Goal: Task Accomplishment & Management: Complete application form

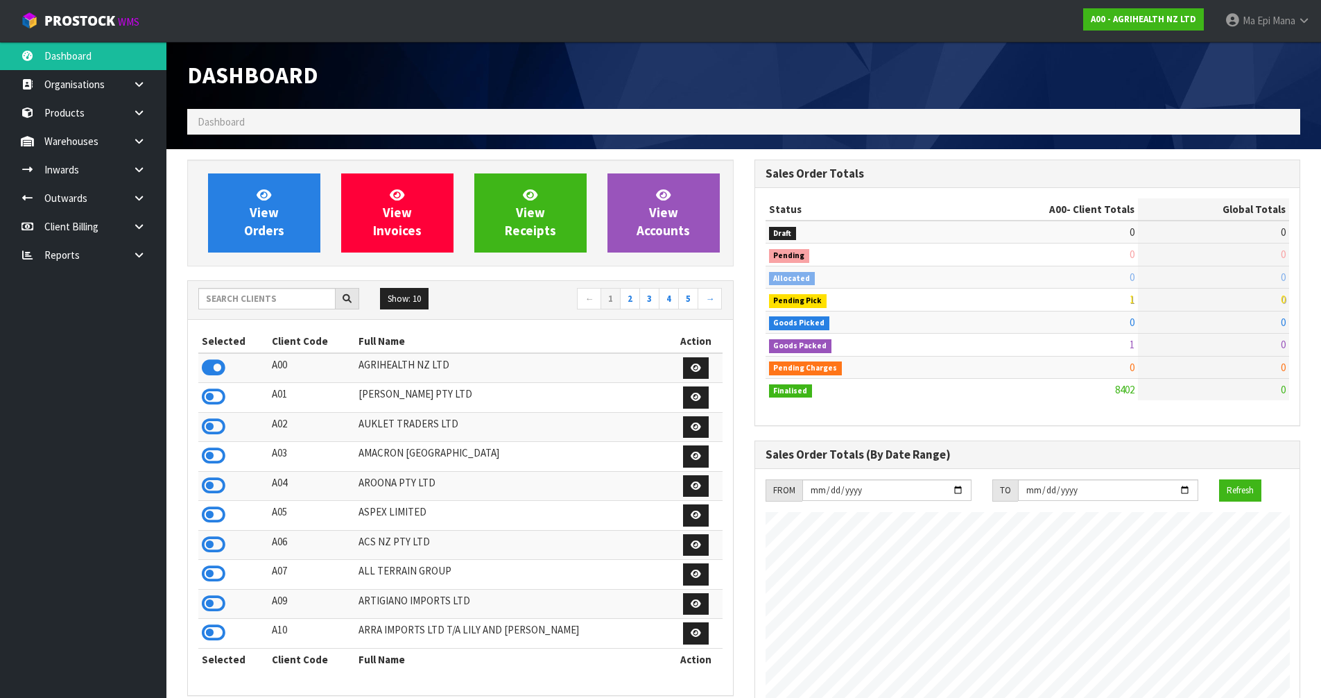
scroll to position [1051, 567]
click at [283, 290] on input "text" at bounding box center [266, 298] width 137 height 21
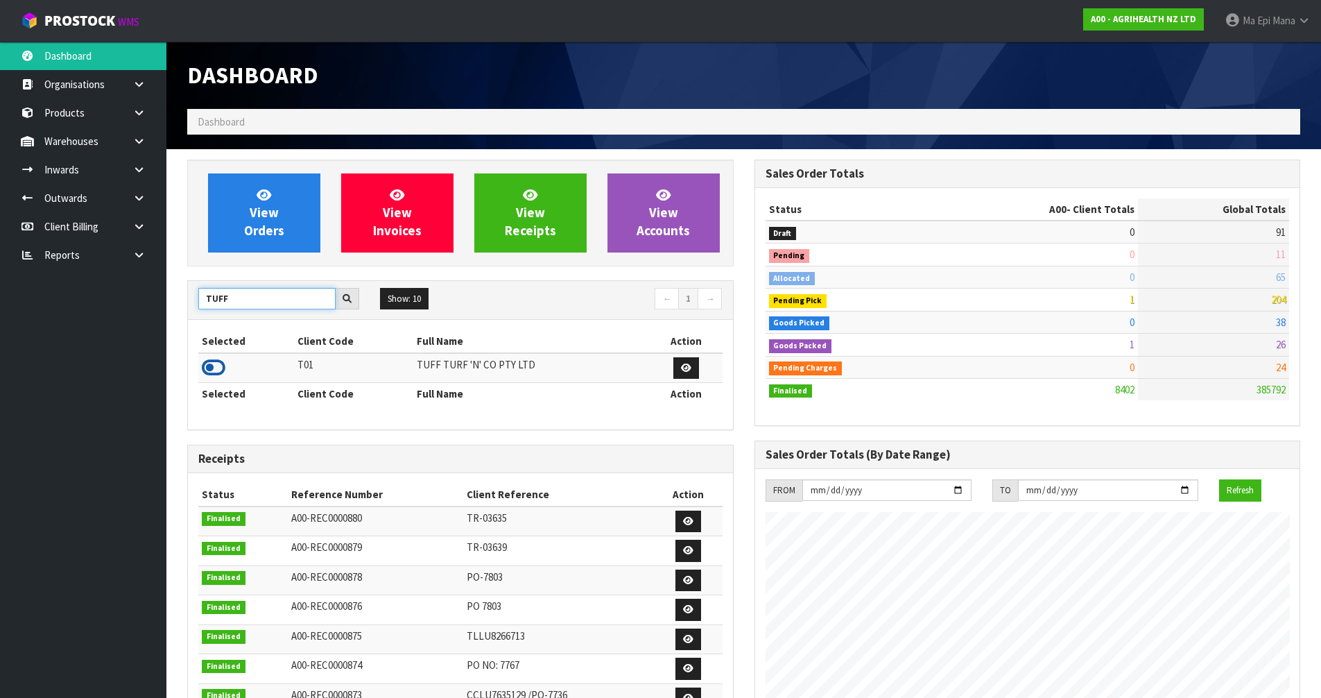
type input "TUFF"
click at [205, 369] on icon at bounding box center [214, 367] width 24 height 21
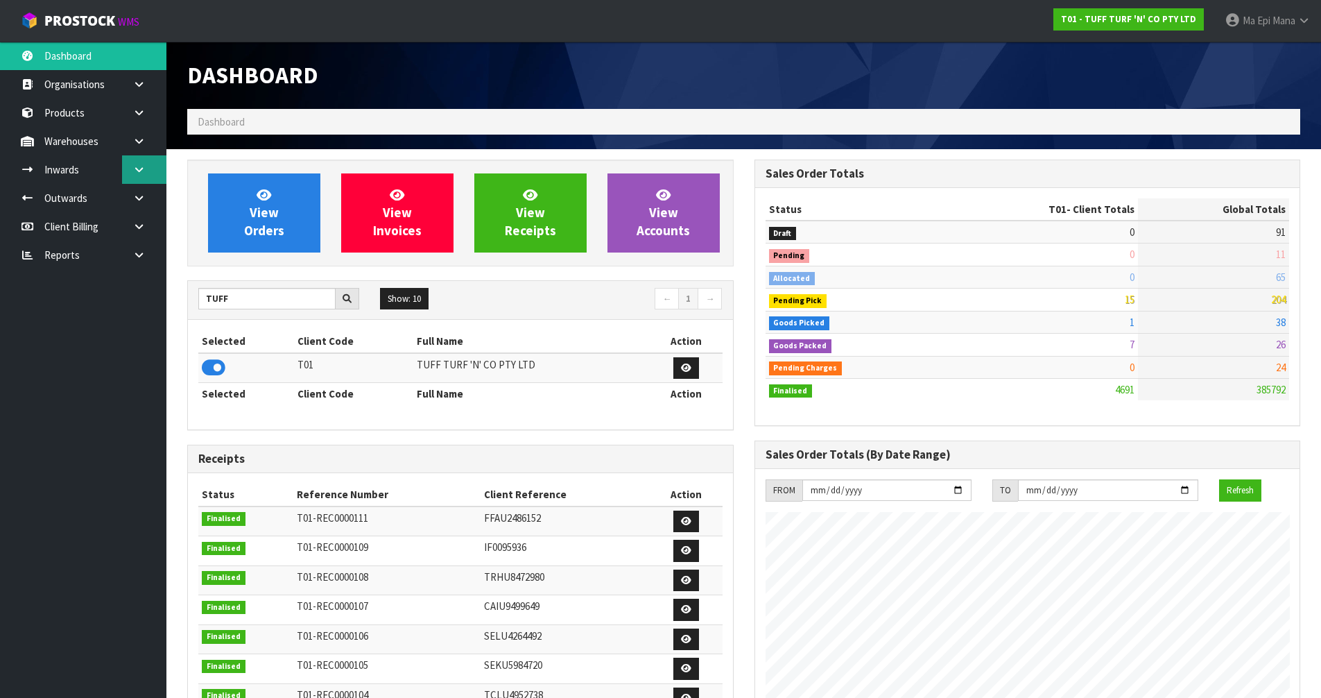
click at [146, 166] on link at bounding box center [144, 169] width 44 height 28
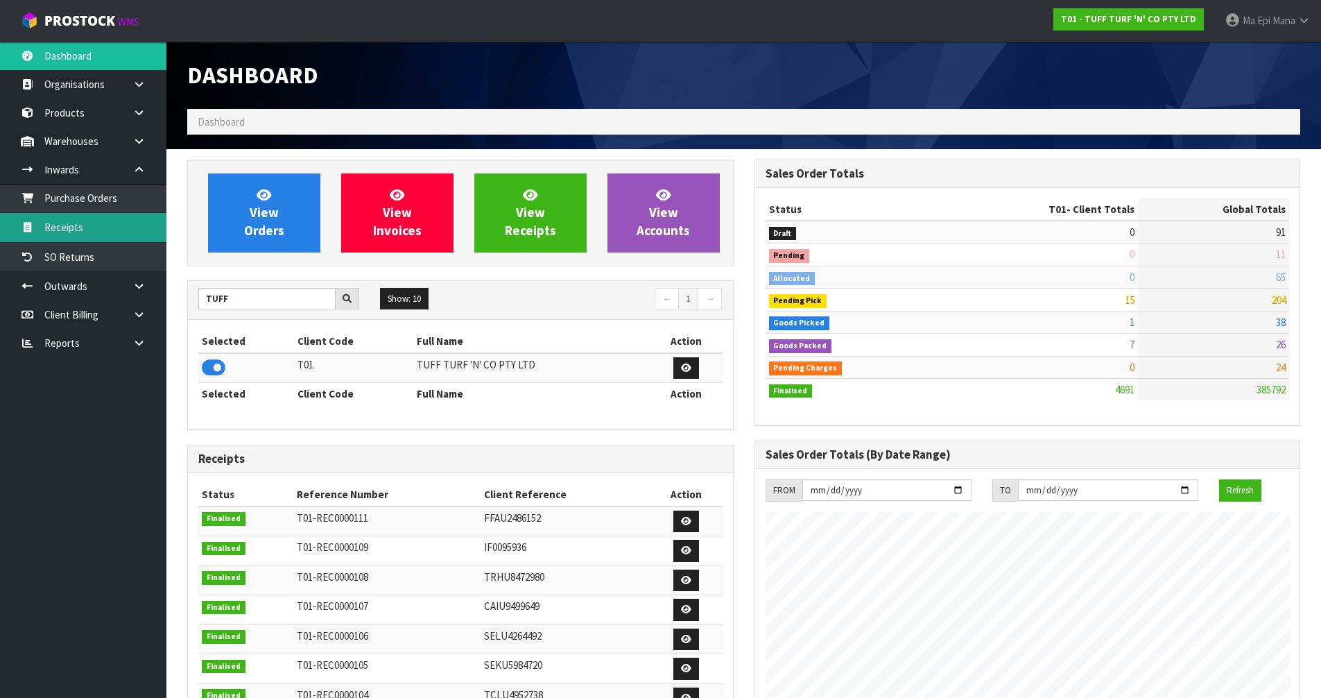
click at [110, 228] on link "Receipts" at bounding box center [83, 227] width 166 height 28
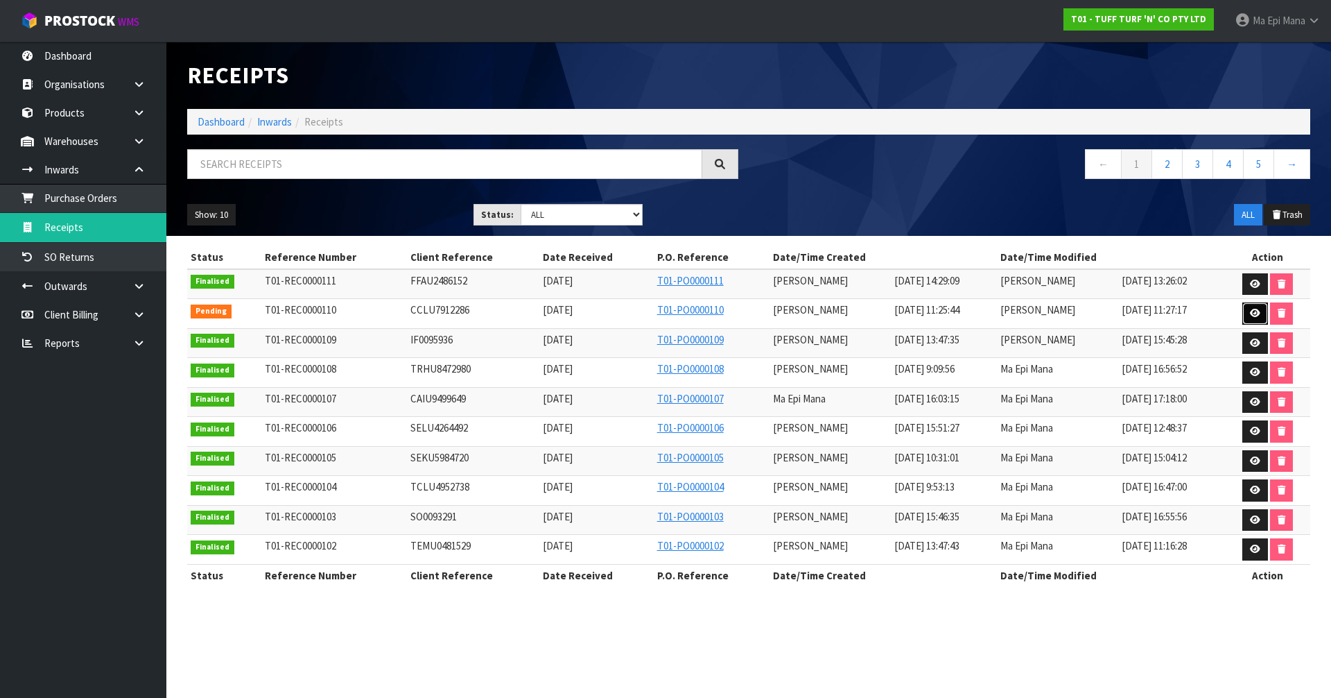
click at [1262, 313] on link at bounding box center [1256, 313] width 26 height 22
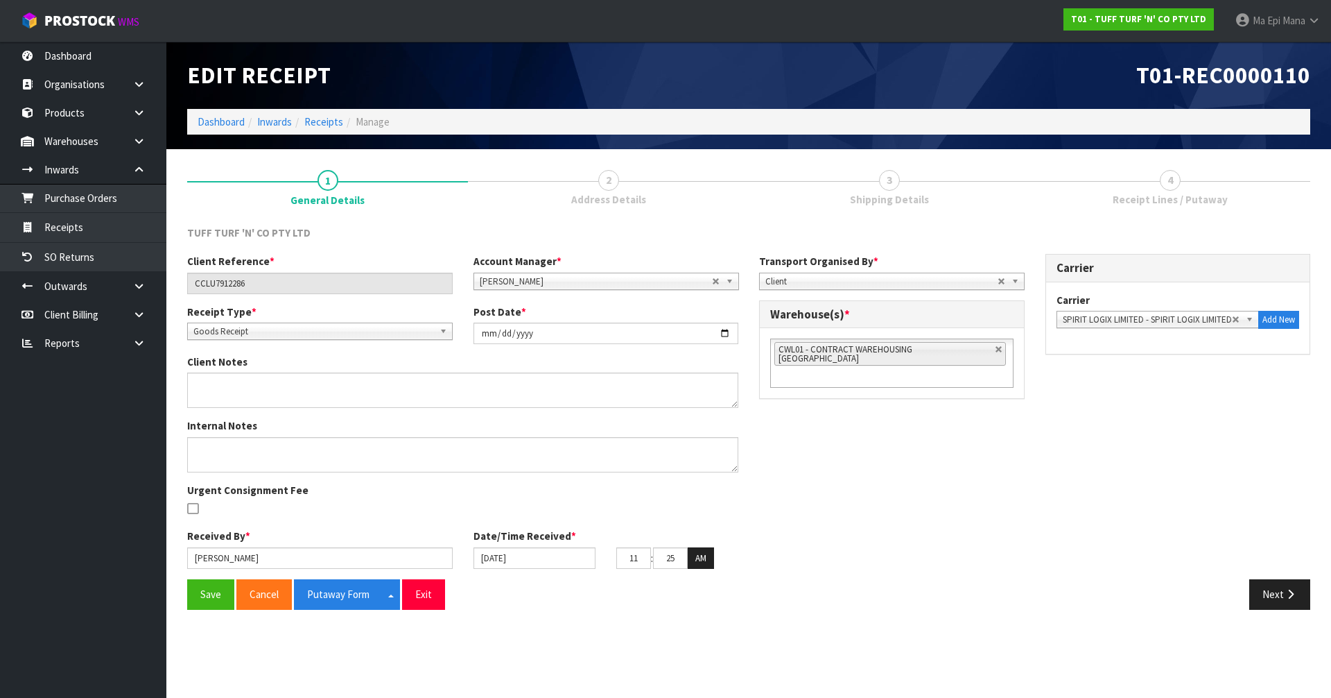
click at [1286, 610] on div "Save Cancel Putaway Form Split button! CSV FORMAT Exit Next" at bounding box center [749, 599] width 1144 height 40
click at [1287, 596] on icon "button" at bounding box center [1290, 594] width 13 height 10
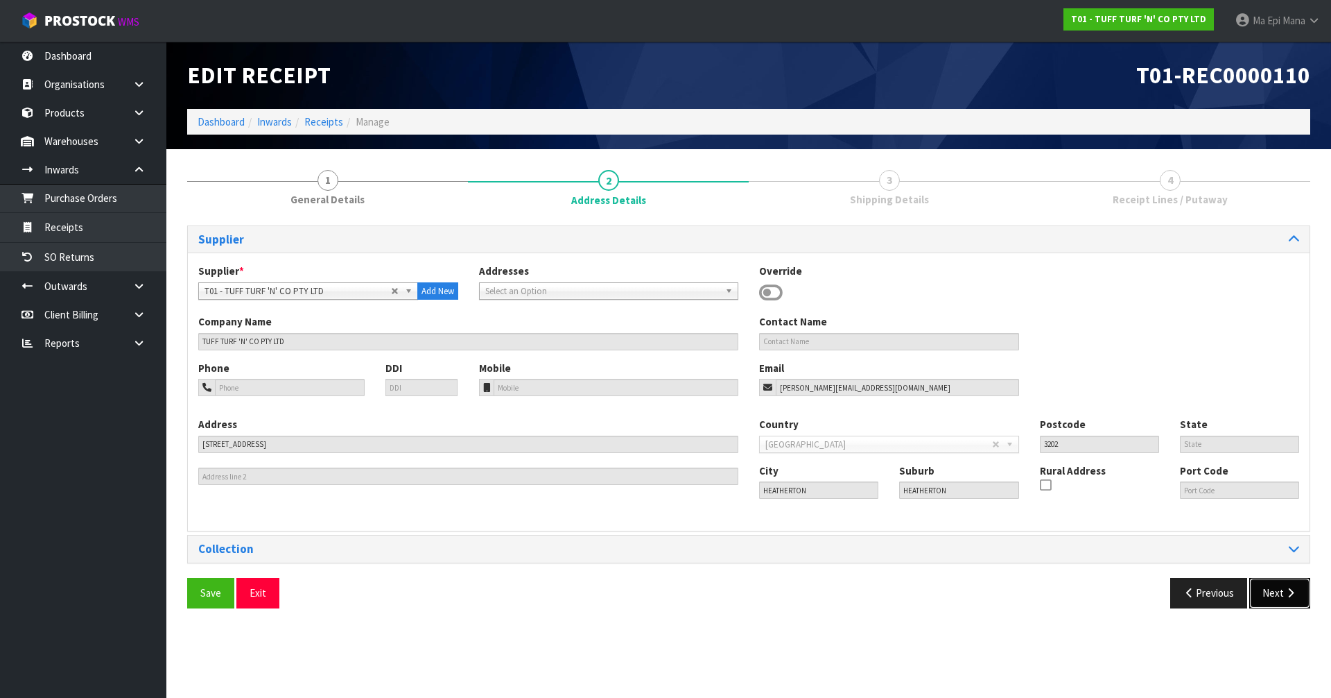
click at [1288, 598] on button "Next" at bounding box center [1280, 593] width 61 height 30
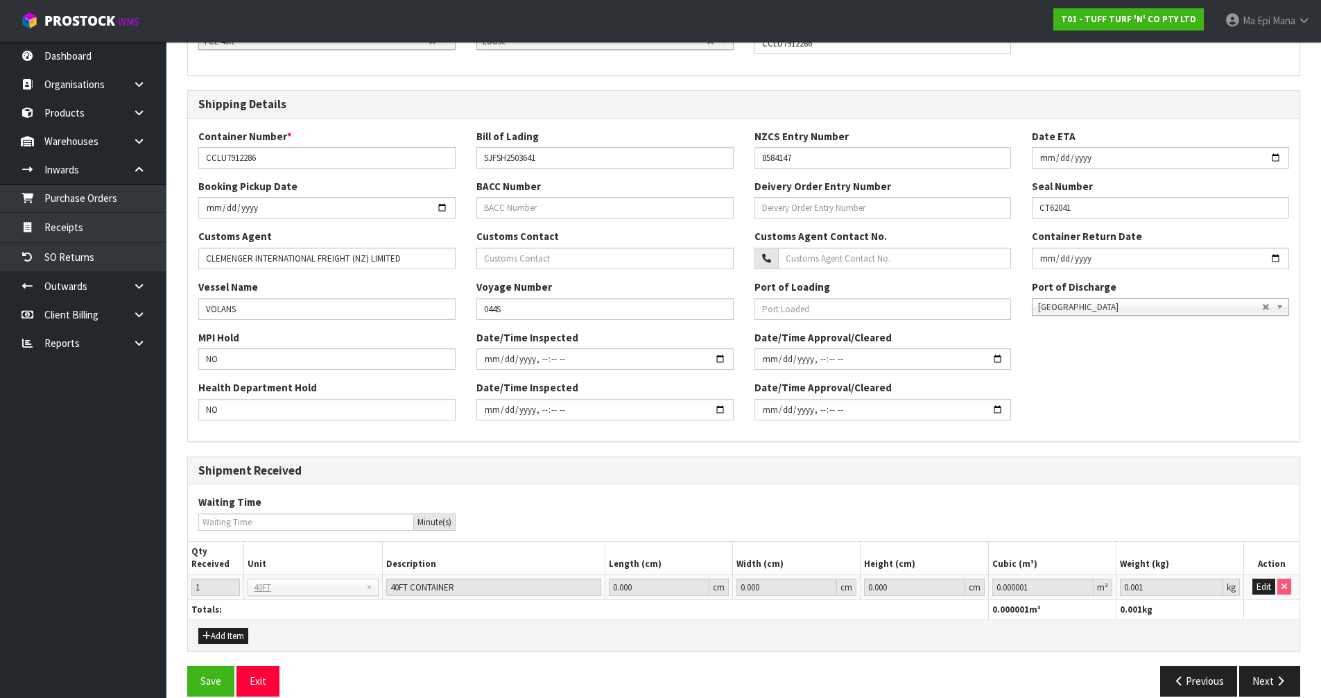
scroll to position [269, 0]
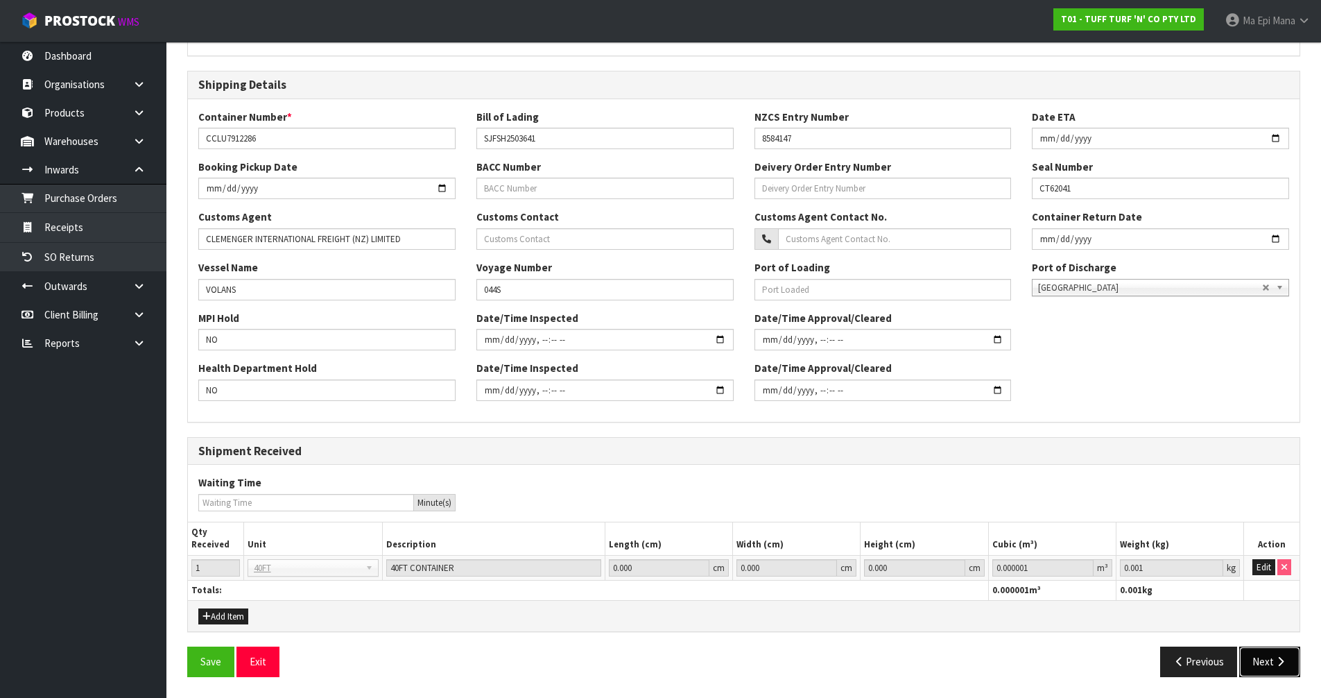
click at [1254, 664] on button "Next" at bounding box center [1269, 661] width 61 height 30
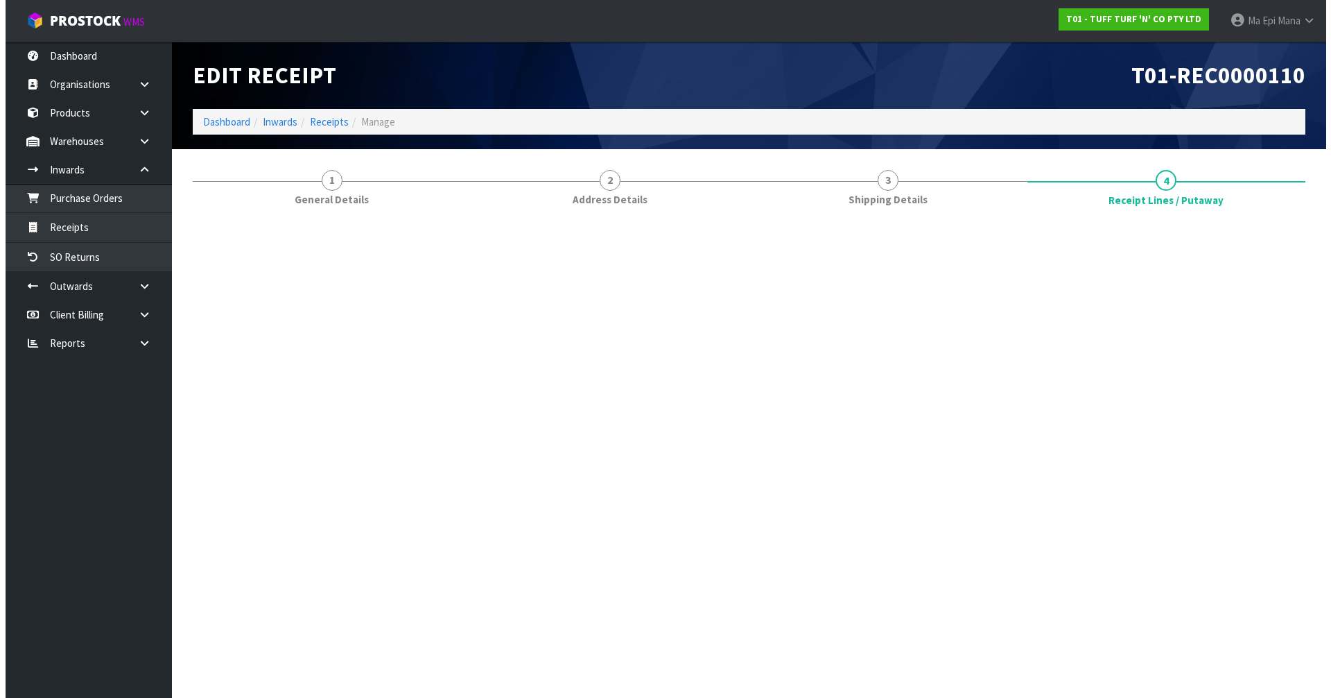
scroll to position [0, 0]
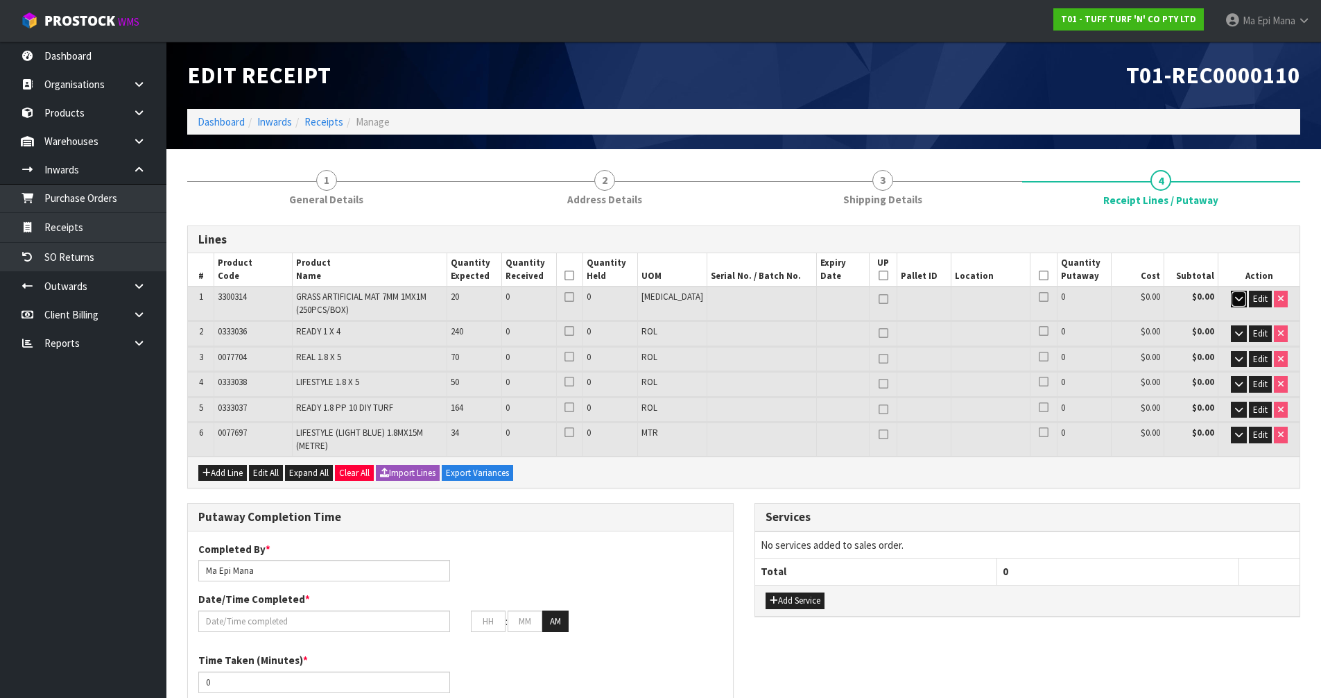
click at [1238, 298] on icon "button" at bounding box center [1239, 298] width 8 height 9
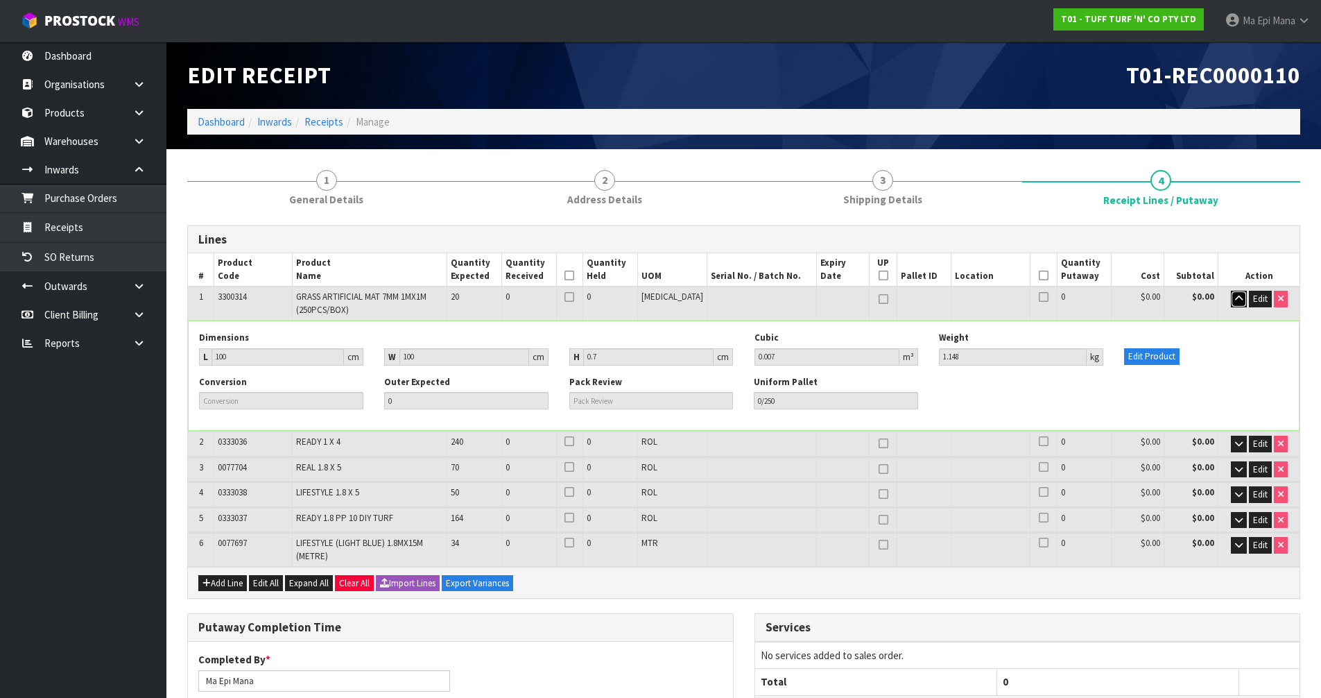
click at [1238, 298] on icon "button" at bounding box center [1239, 298] width 8 height 9
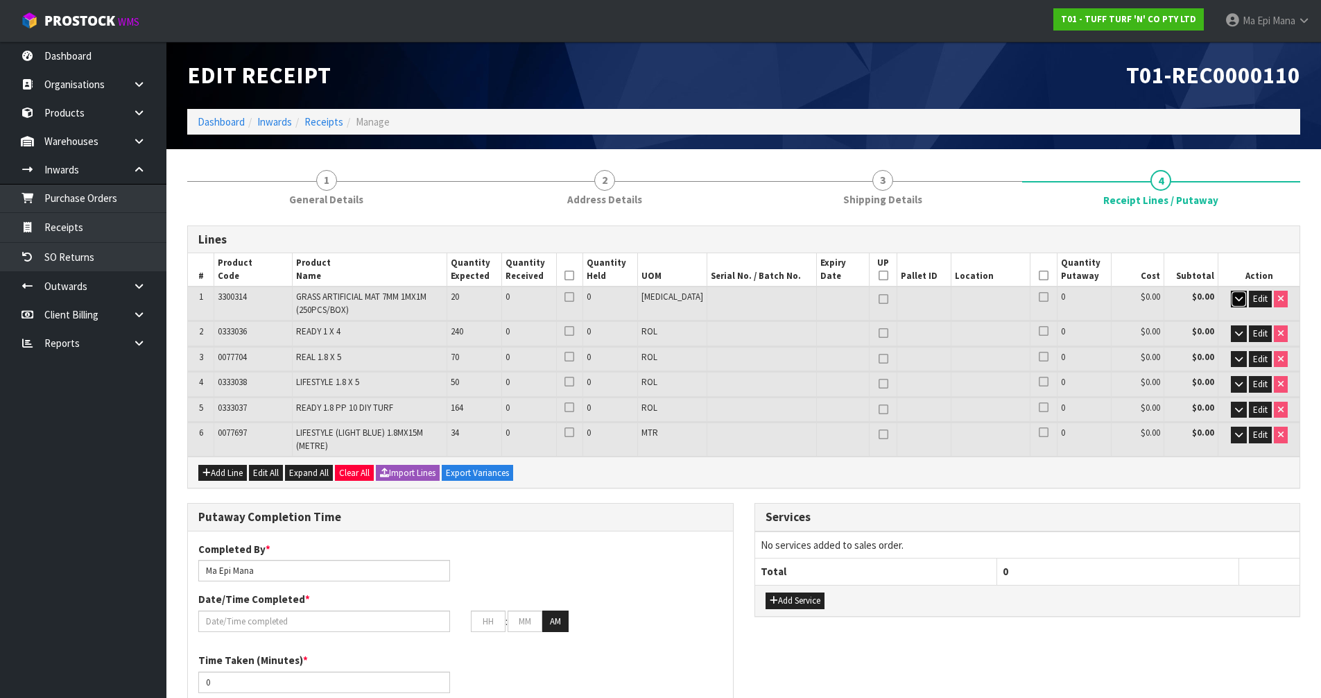
click at [1238, 298] on icon "button" at bounding box center [1239, 298] width 8 height 9
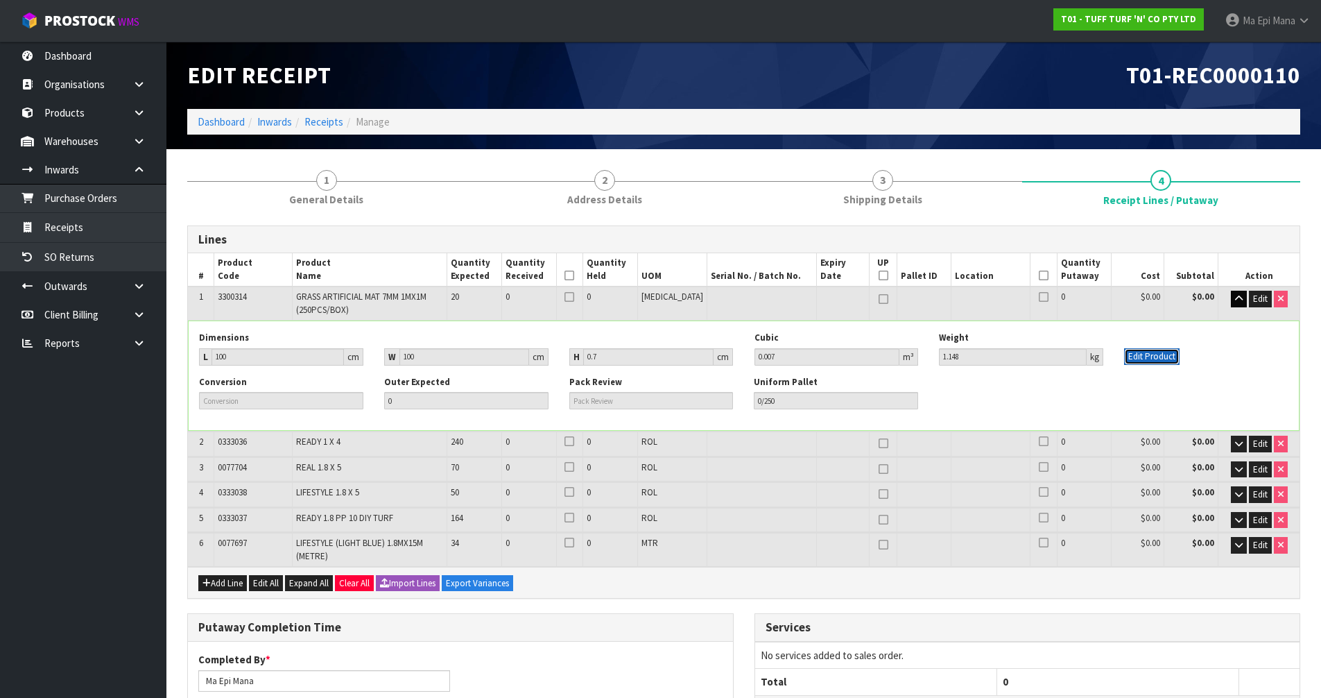
click at [1149, 357] on button "Edit Product" at bounding box center [1151, 356] width 55 height 17
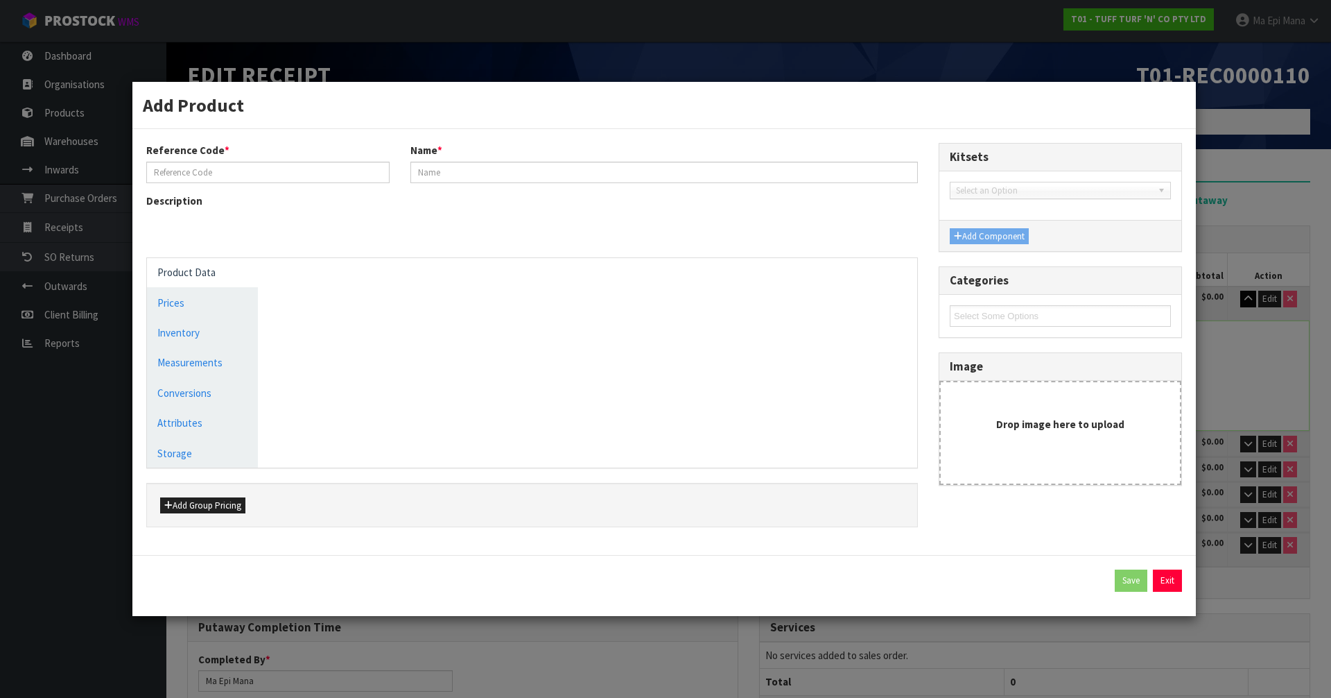
type input "3300314"
type input "GRASS ARTIFICIAL MAT 7MM 1MX1M (250PCS/BOX)"
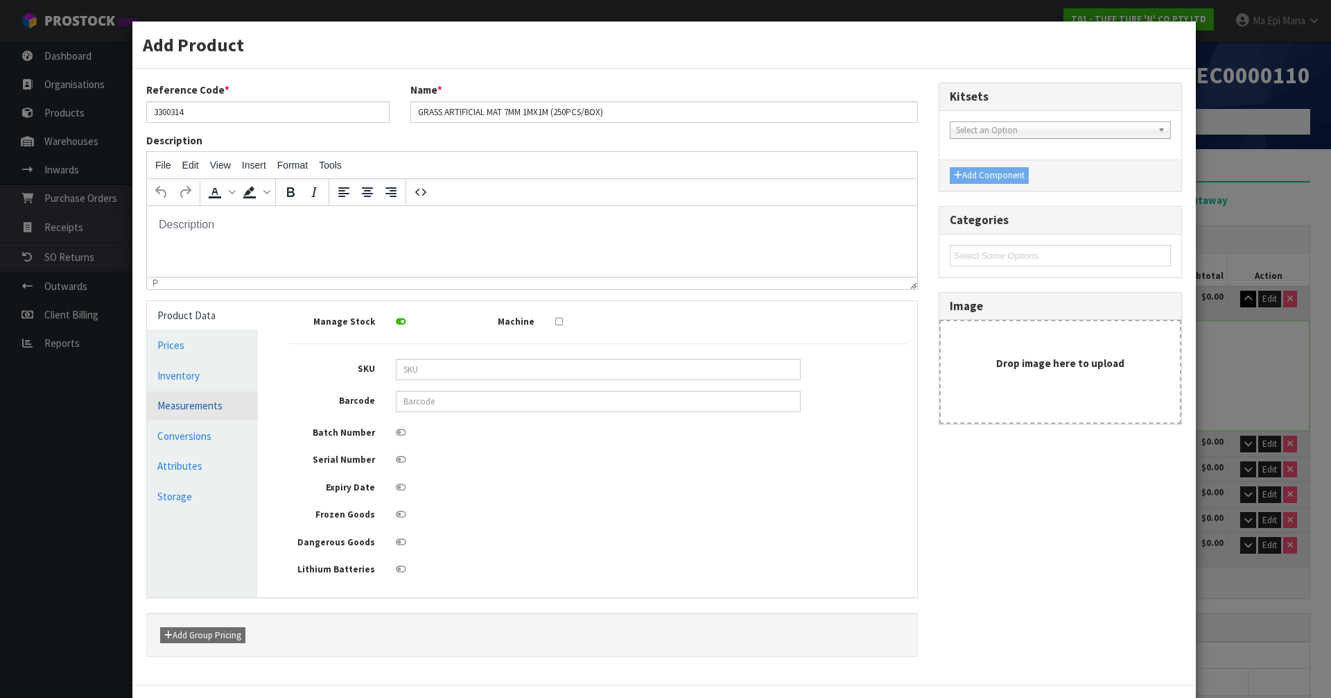
click at [201, 408] on link "Measurements" at bounding box center [202, 405] width 111 height 28
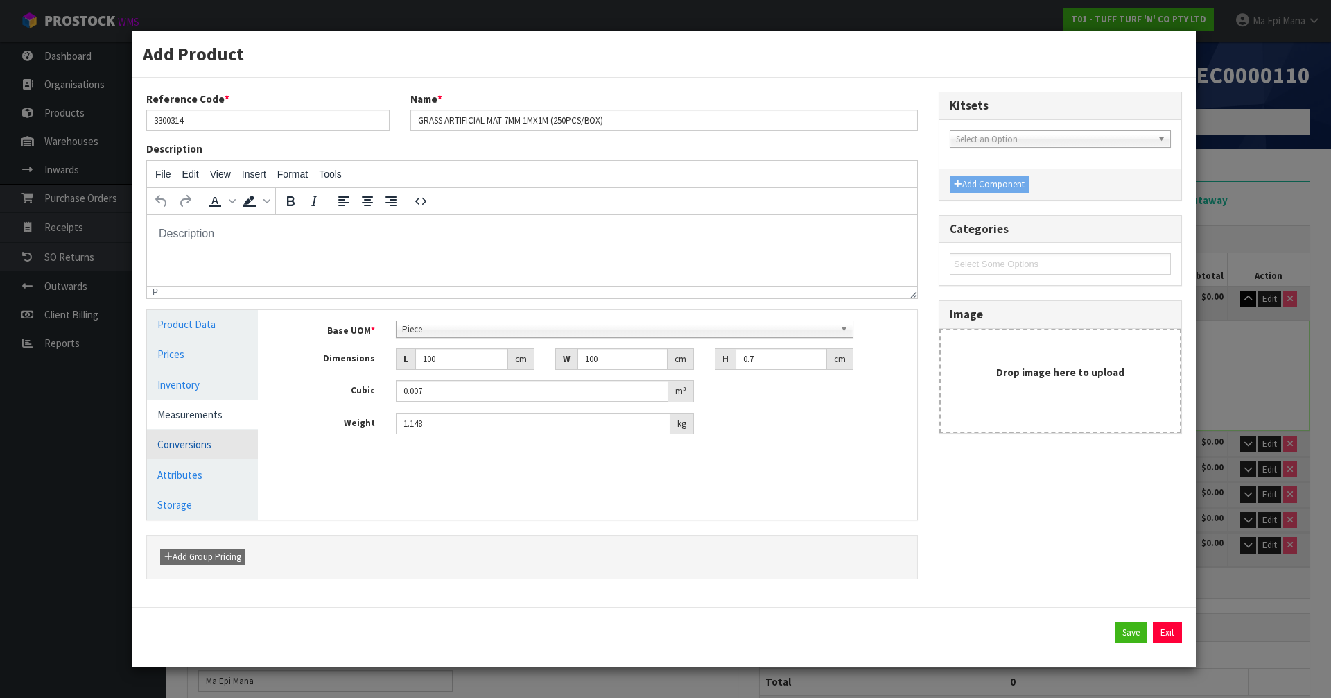
click at [205, 442] on link "Conversions" at bounding box center [202, 444] width 111 height 28
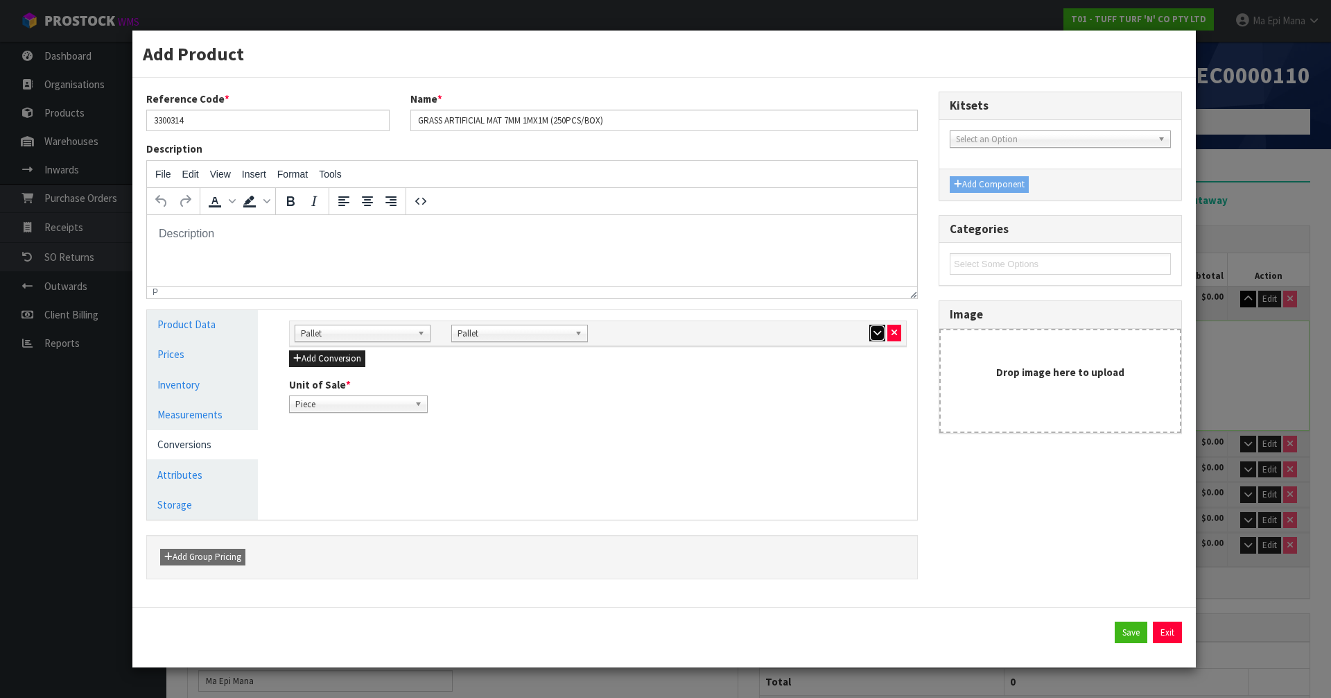
click at [874, 332] on icon "button" at bounding box center [878, 332] width 8 height 9
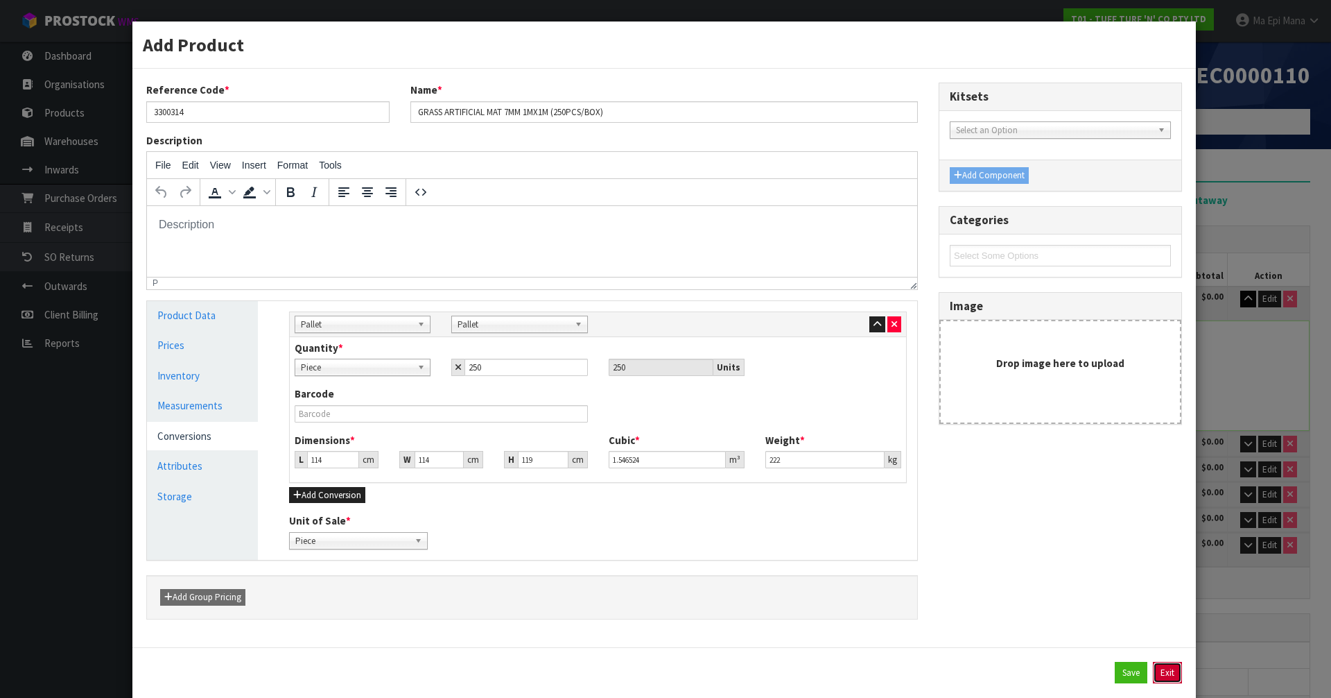
click at [1155, 666] on button "Exit" at bounding box center [1167, 673] width 29 height 22
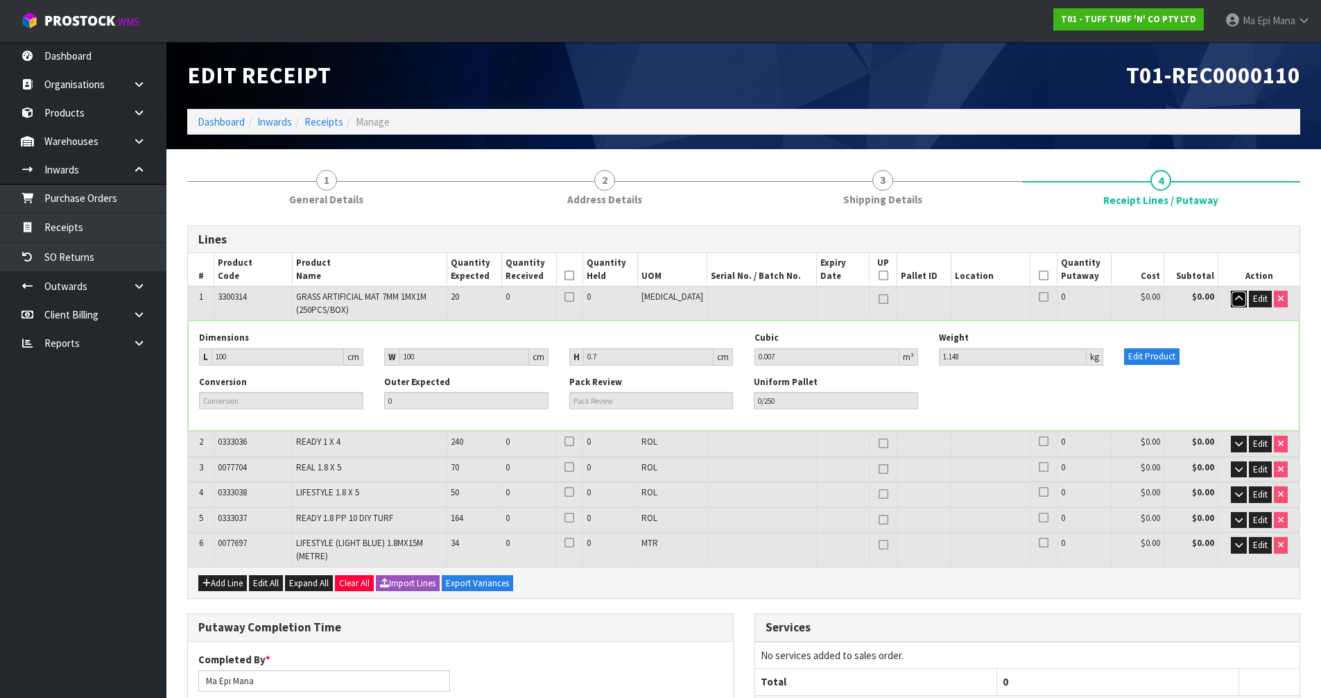
click at [1232, 297] on button "button" at bounding box center [1239, 299] width 16 height 17
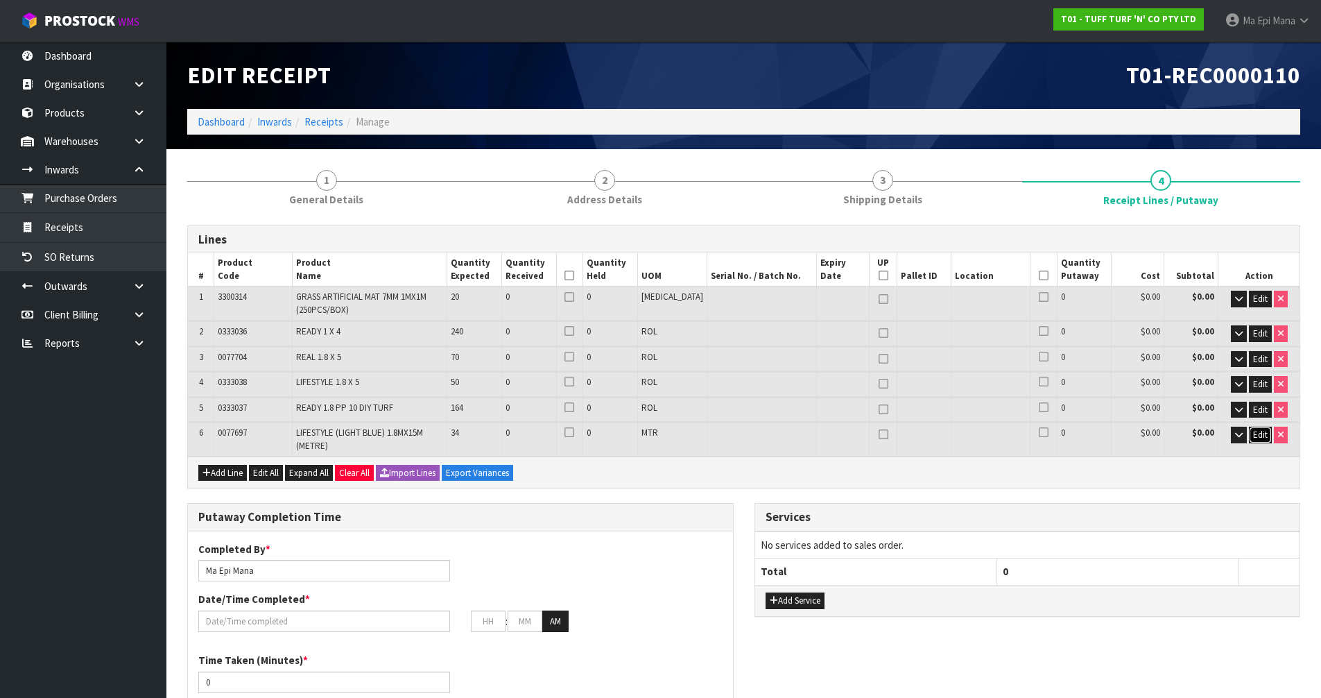
click at [1253, 436] on span "Edit" at bounding box center [1260, 435] width 15 height 12
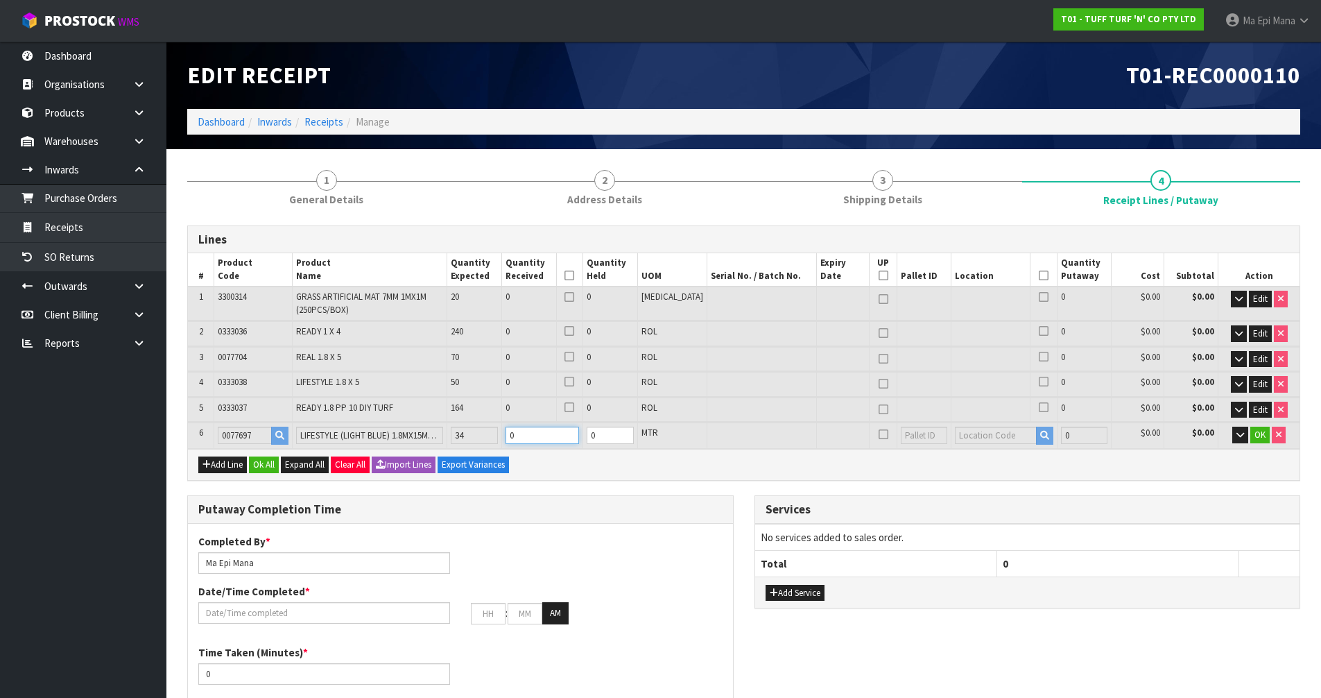
click at [553, 434] on input "0" at bounding box center [543, 434] width 74 height 17
type input "0.04685"
type input "15.335"
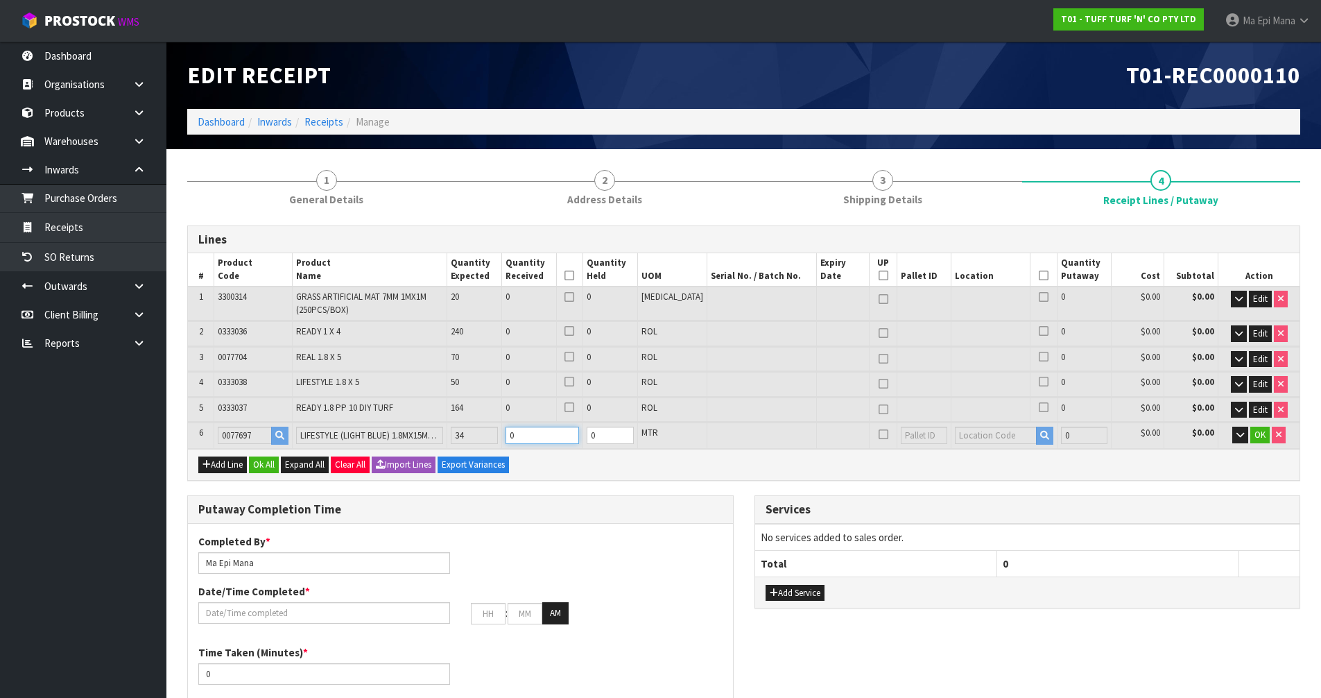
type input "5"
type input "Roll x 3"
type input "3"
type input "0.512988"
type input "156.402"
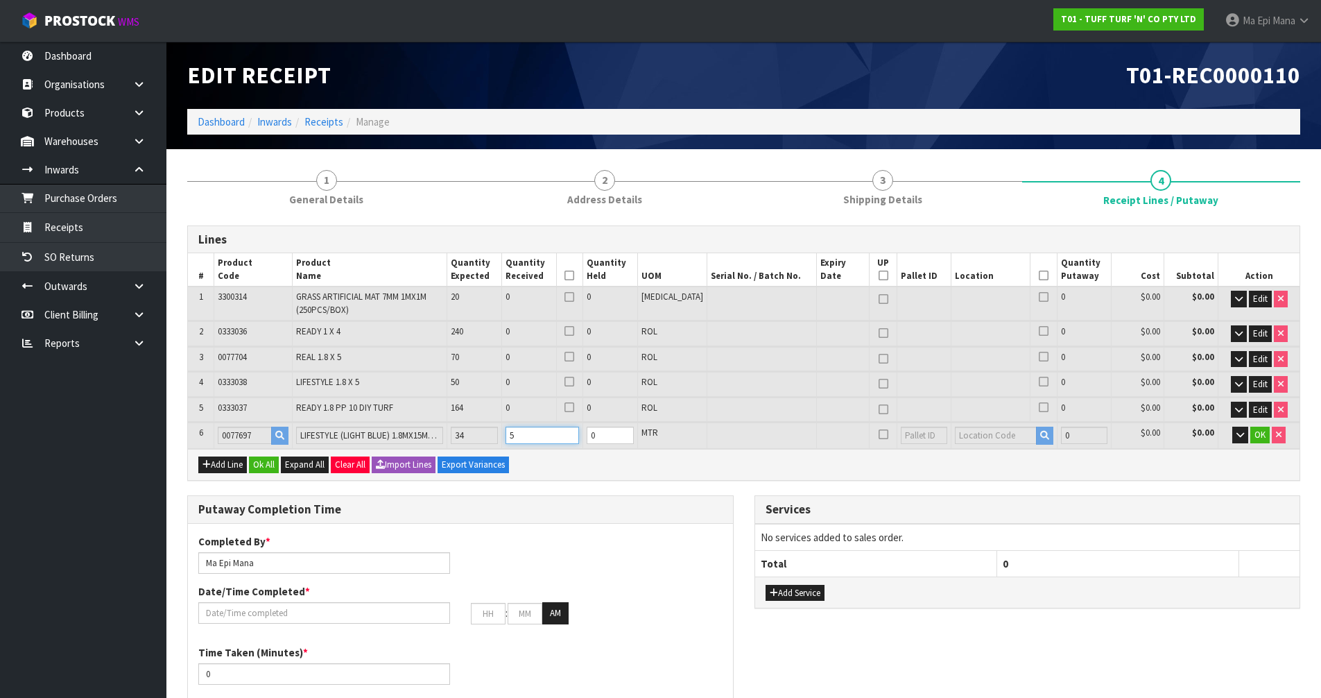
type input "51"
type input "Roll x 34"
type input "34"
type input "5.176704"
type input "1564"
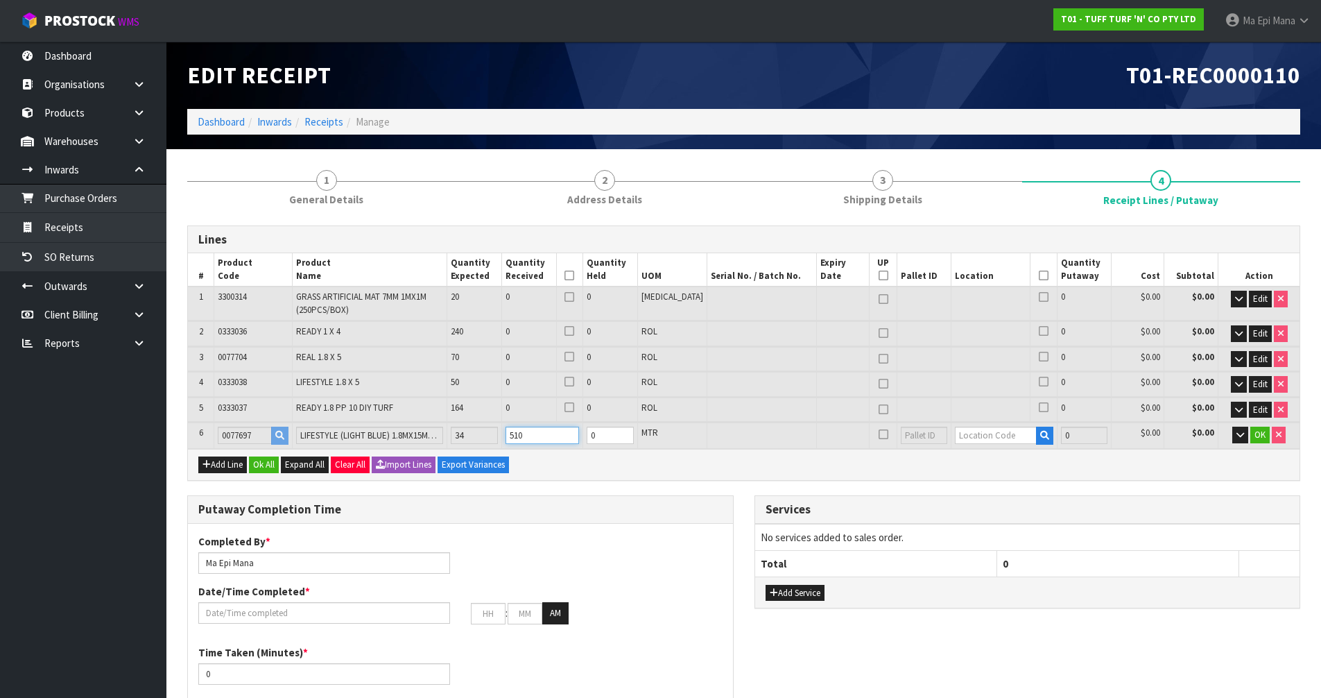
type input "510"
click at [967, 441] on input "text" at bounding box center [995, 434] width 81 height 17
type input "99-01-20-"
click at [1008, 460] on link "99-01-20- A" at bounding box center [997, 458] width 110 height 19
type input "510"
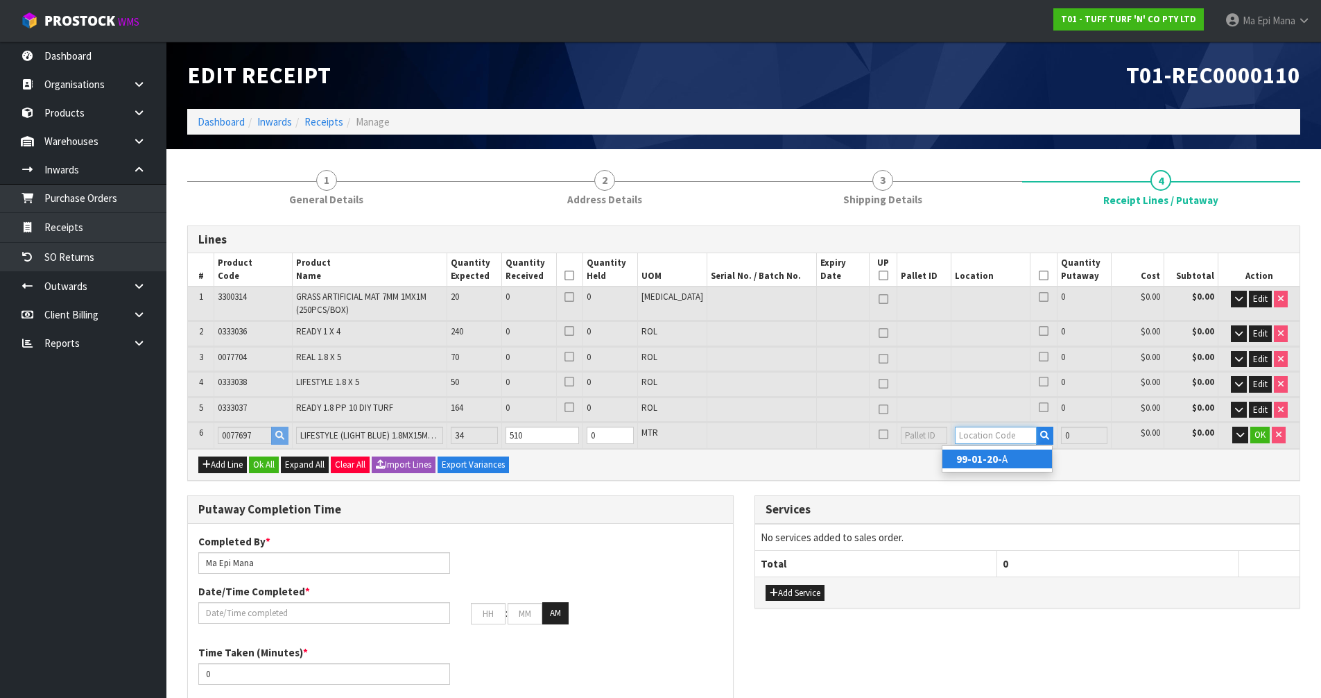
type input "99-01-20-A"
type input "510"
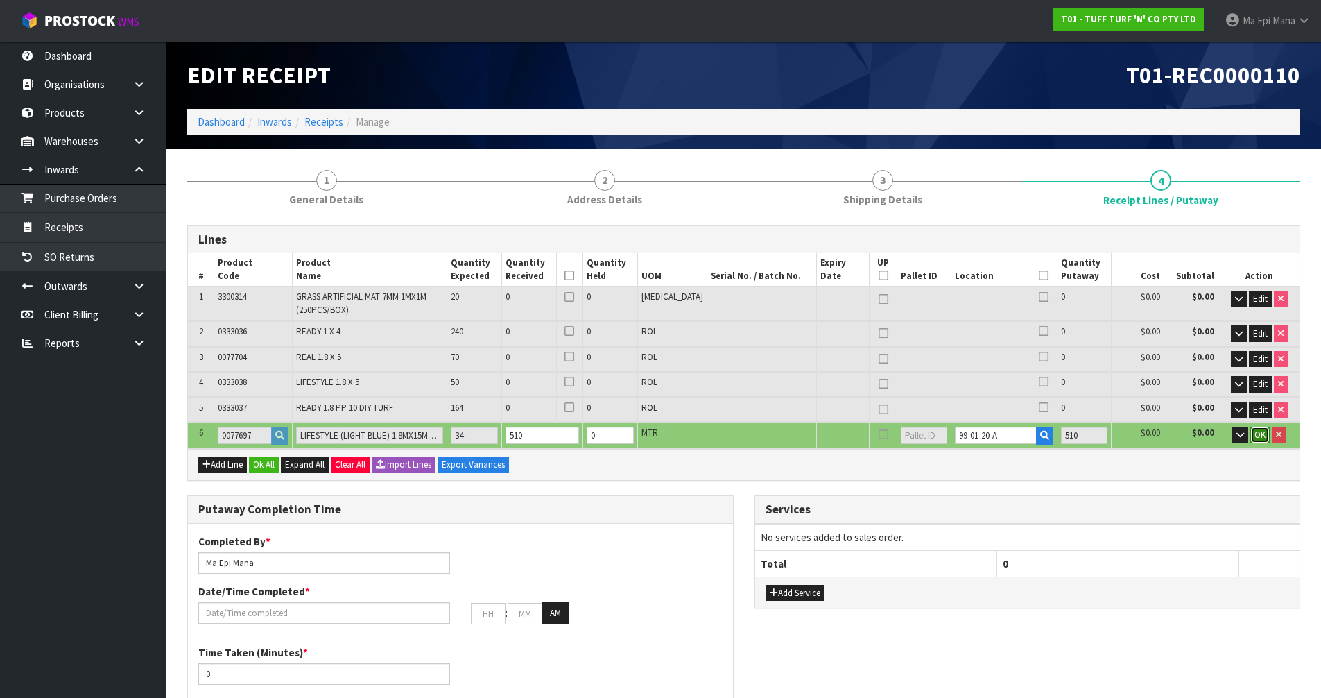
click at [1258, 440] on span "OK" at bounding box center [1259, 435] width 11 height 12
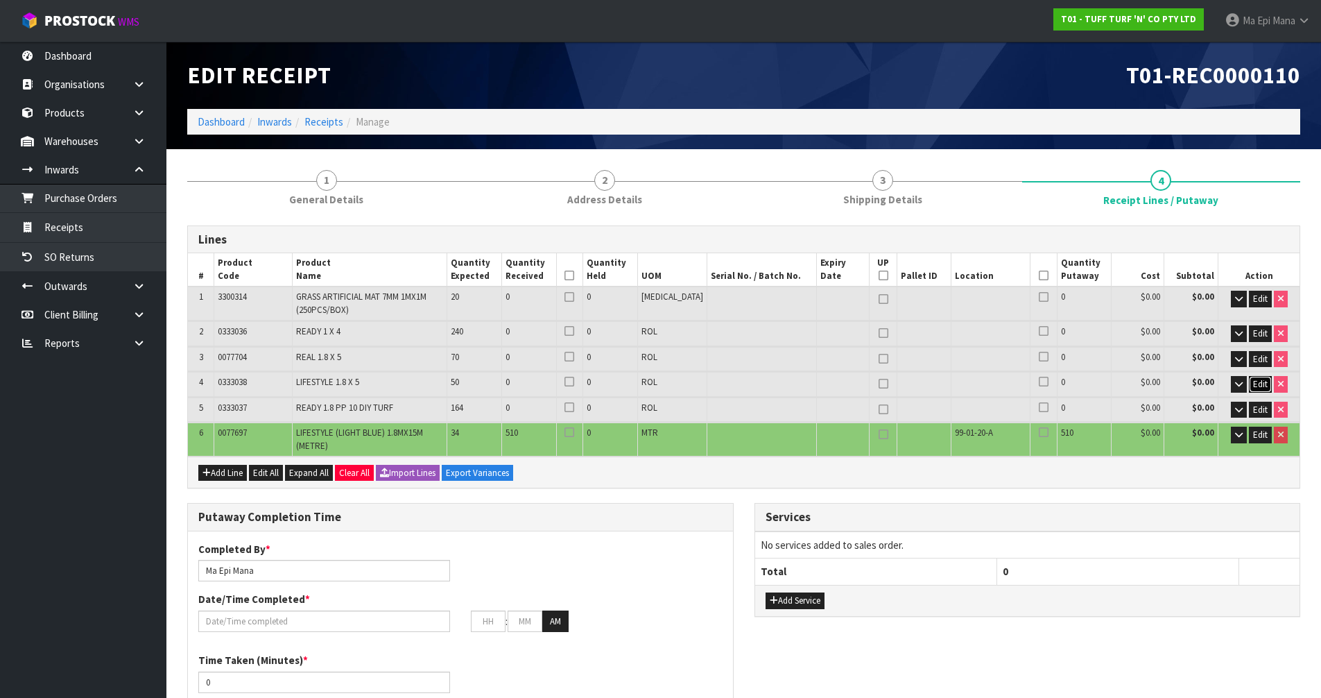
click at [1255, 379] on span "Edit" at bounding box center [1260, 384] width 15 height 12
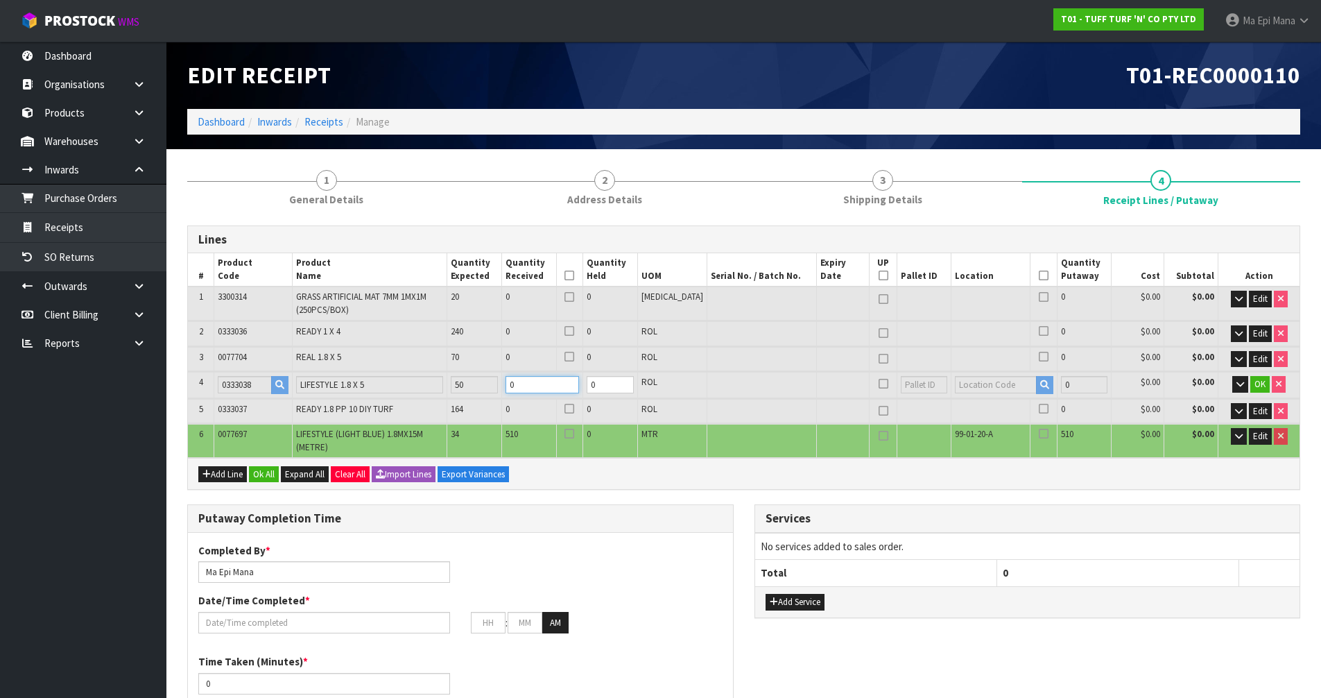
click at [535, 384] on input "0" at bounding box center [543, 384] width 74 height 17
type input "5.477004"
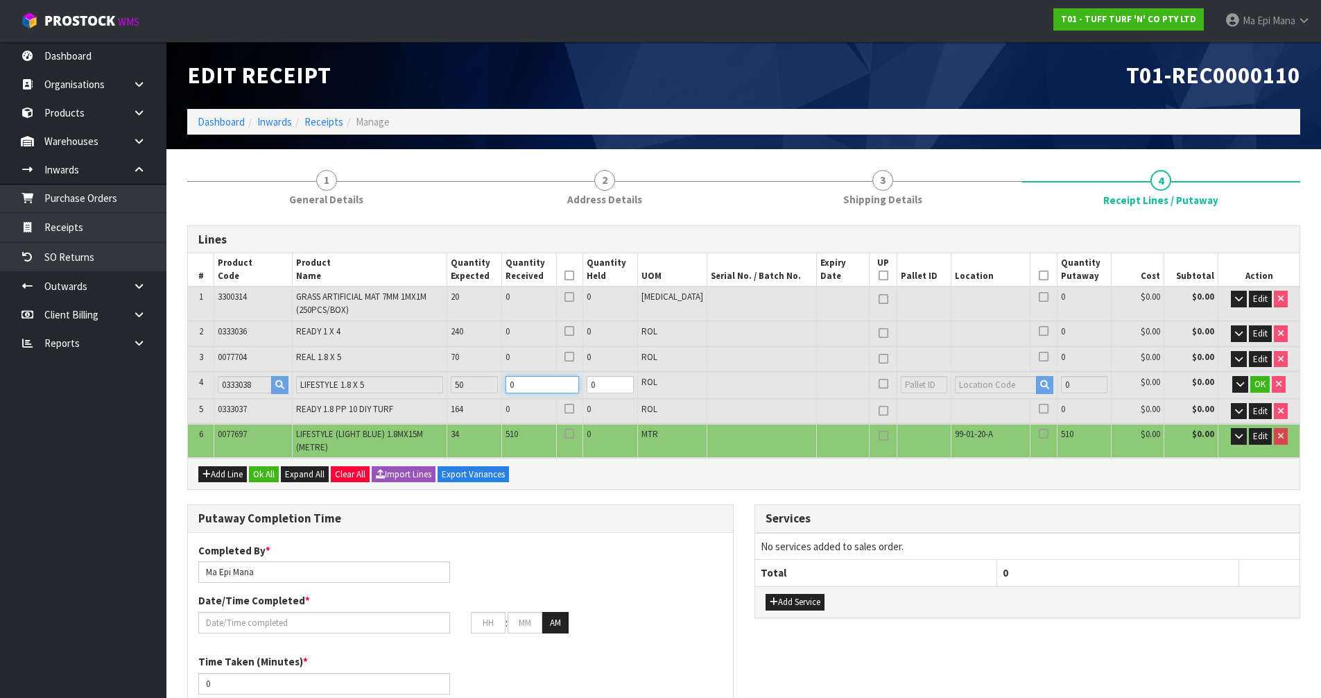
type input "1624"
type input "5"
type input "8.179704"
type input "2164"
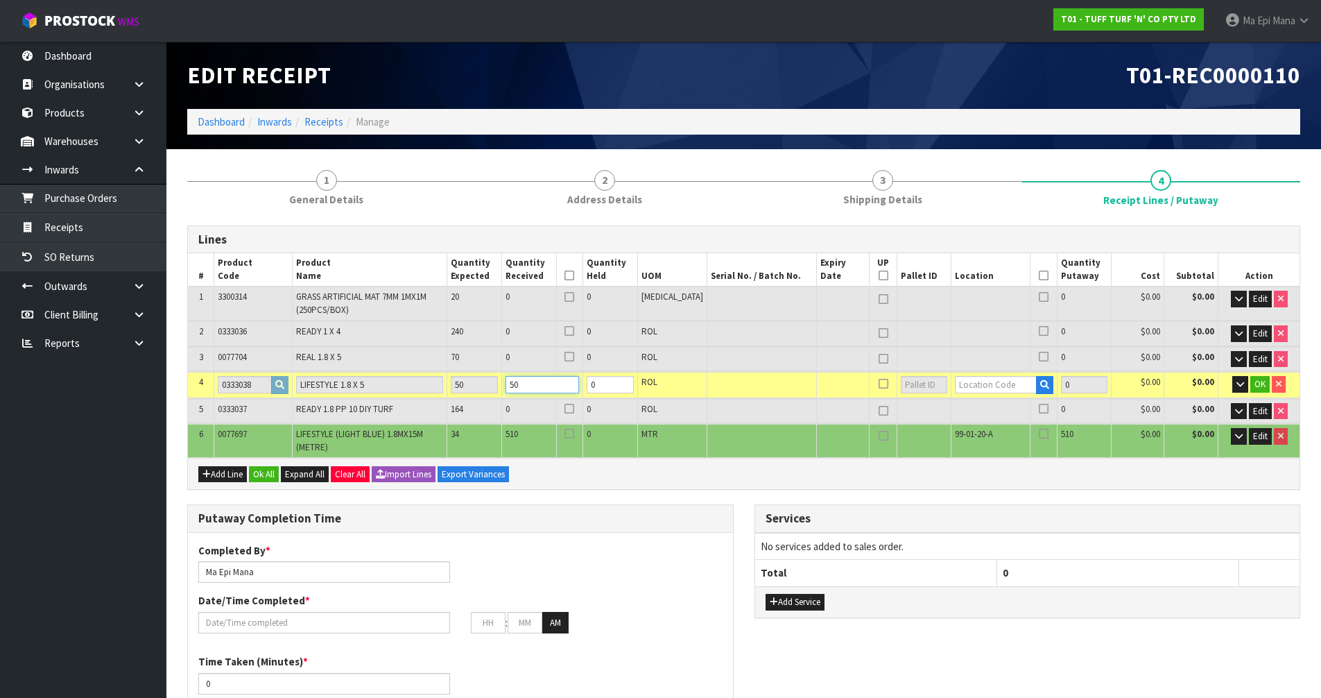
type input "50"
click at [1007, 384] on input "text" at bounding box center [995, 384] width 81 height 17
type input "99-01-17"
click at [1005, 406] on link "99-01-17 -A" at bounding box center [997, 408] width 110 height 19
type input "560"
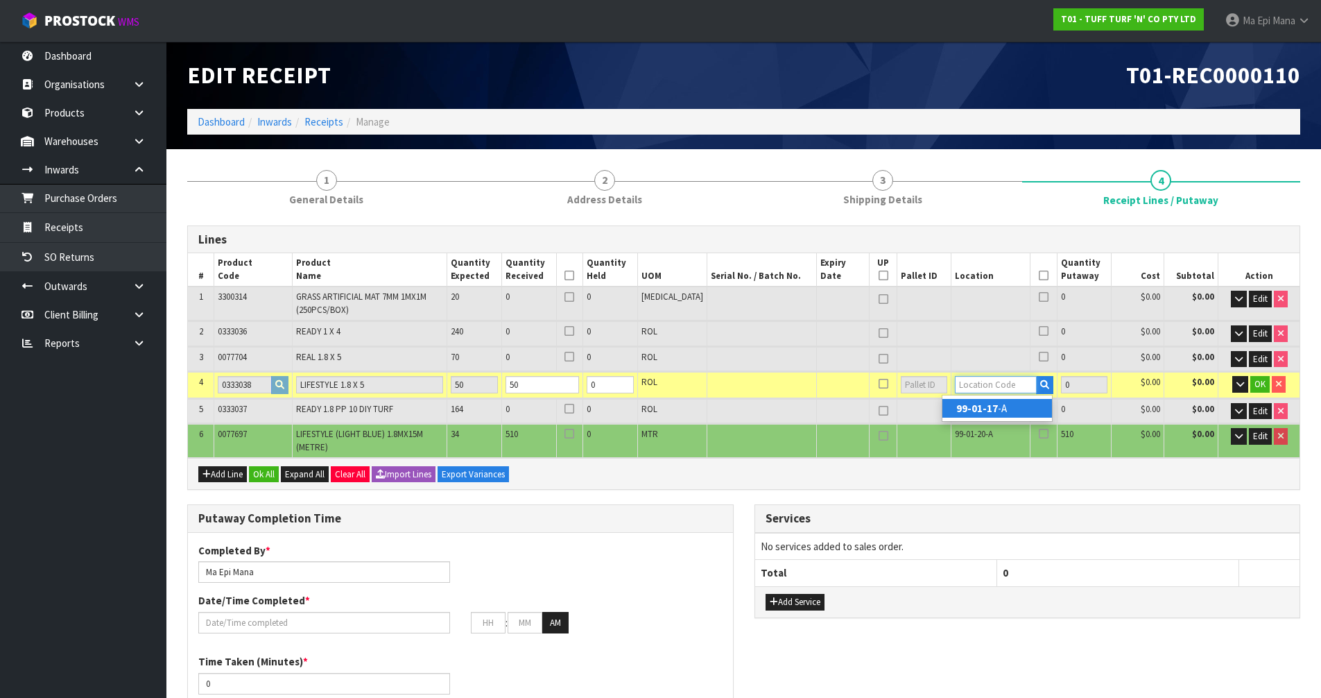
type input "99-01-17-A"
type input "50"
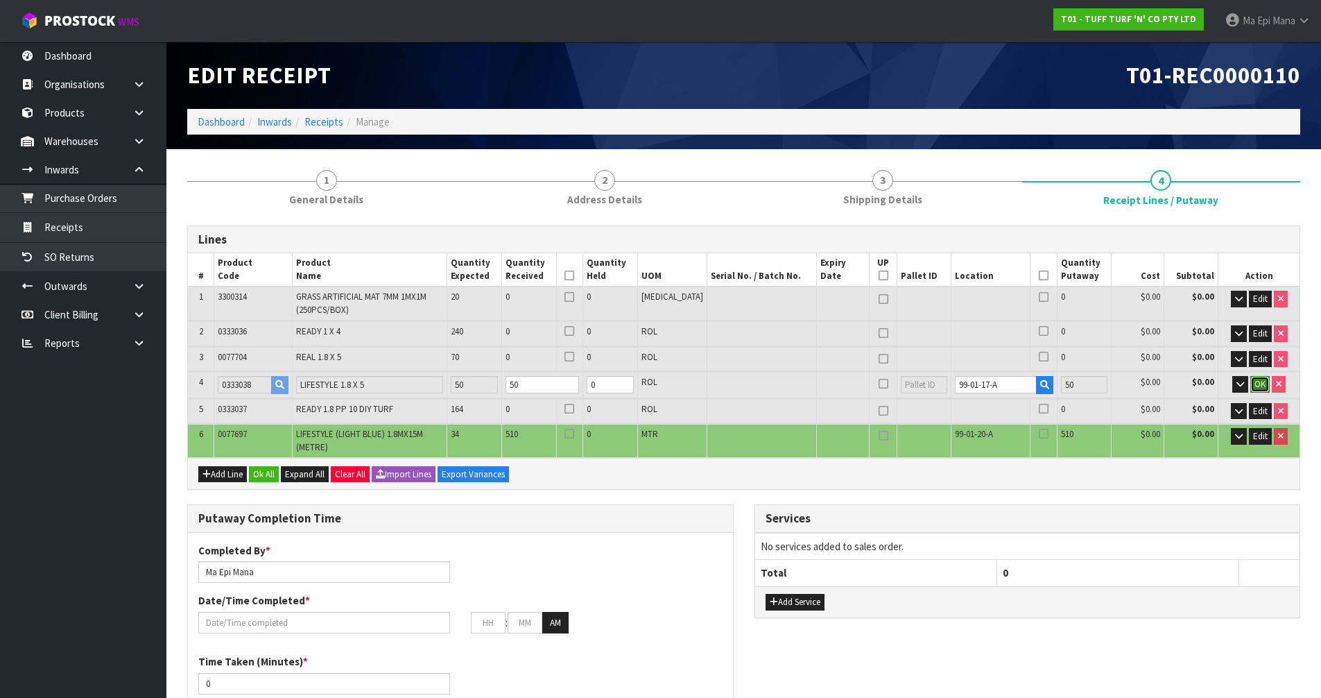
click at [1266, 379] on button "OK" at bounding box center [1259, 384] width 19 height 17
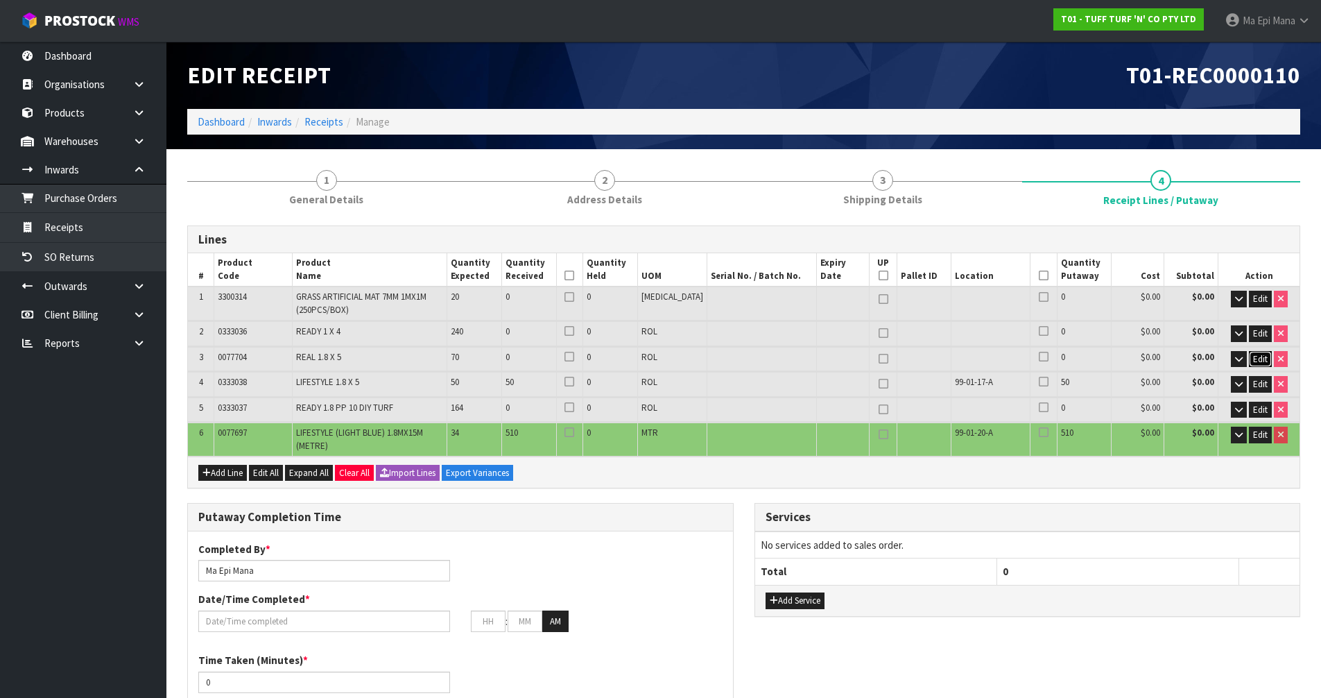
click at [1253, 358] on span "Edit" at bounding box center [1260, 359] width 15 height 12
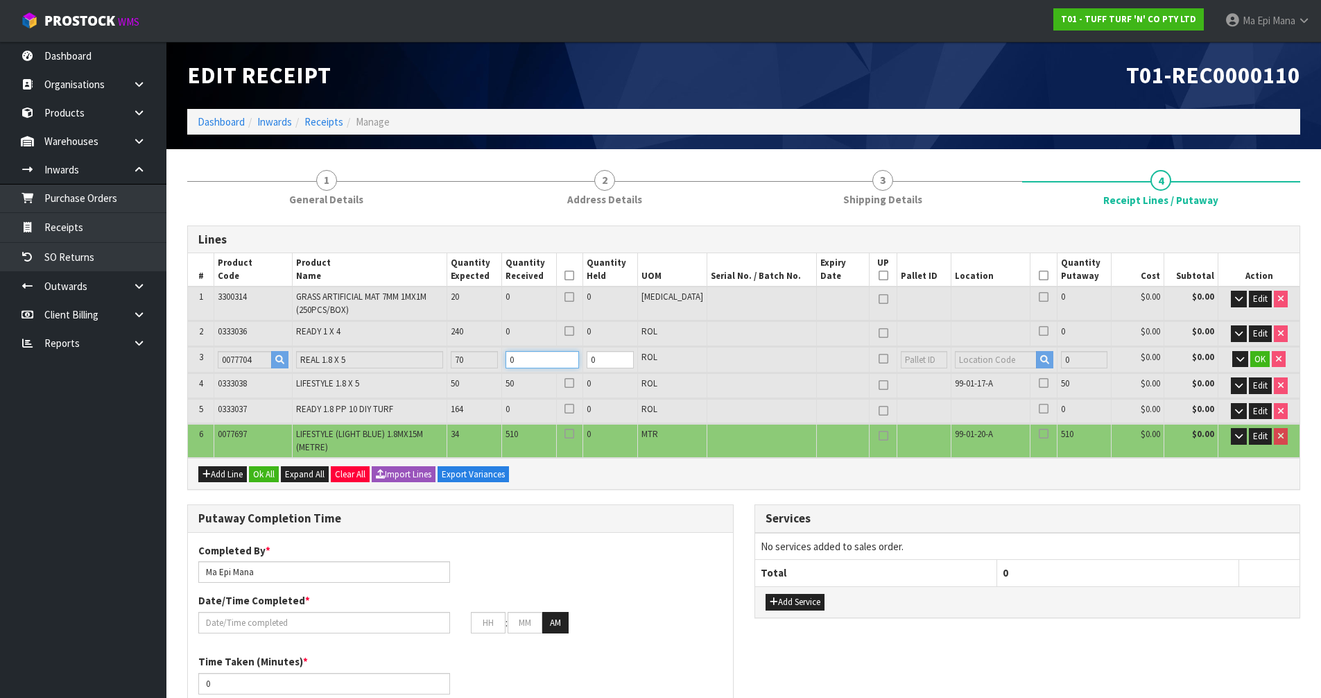
click at [562, 357] on input "0" at bounding box center [543, 359] width 74 height 17
type input "7"
type input "12.383904"
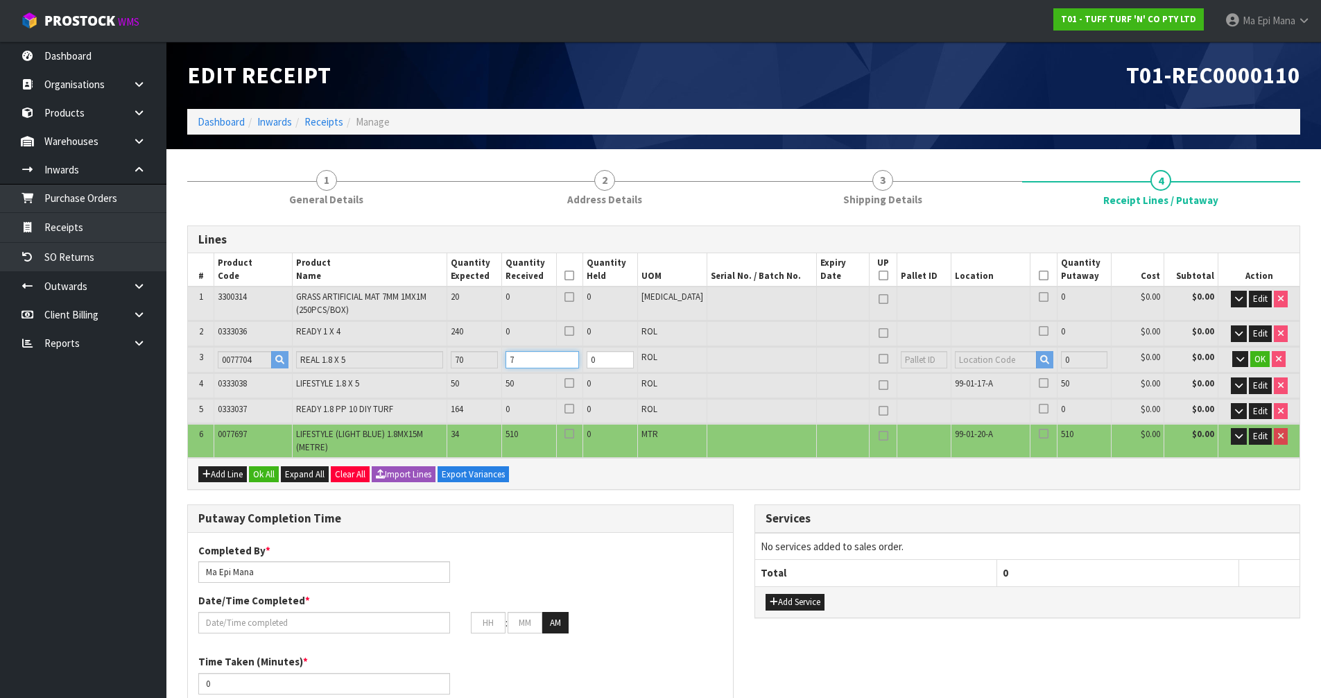
type input "3844"
type input "70"
type input "50.221704"
type input "18964"
type input "700"
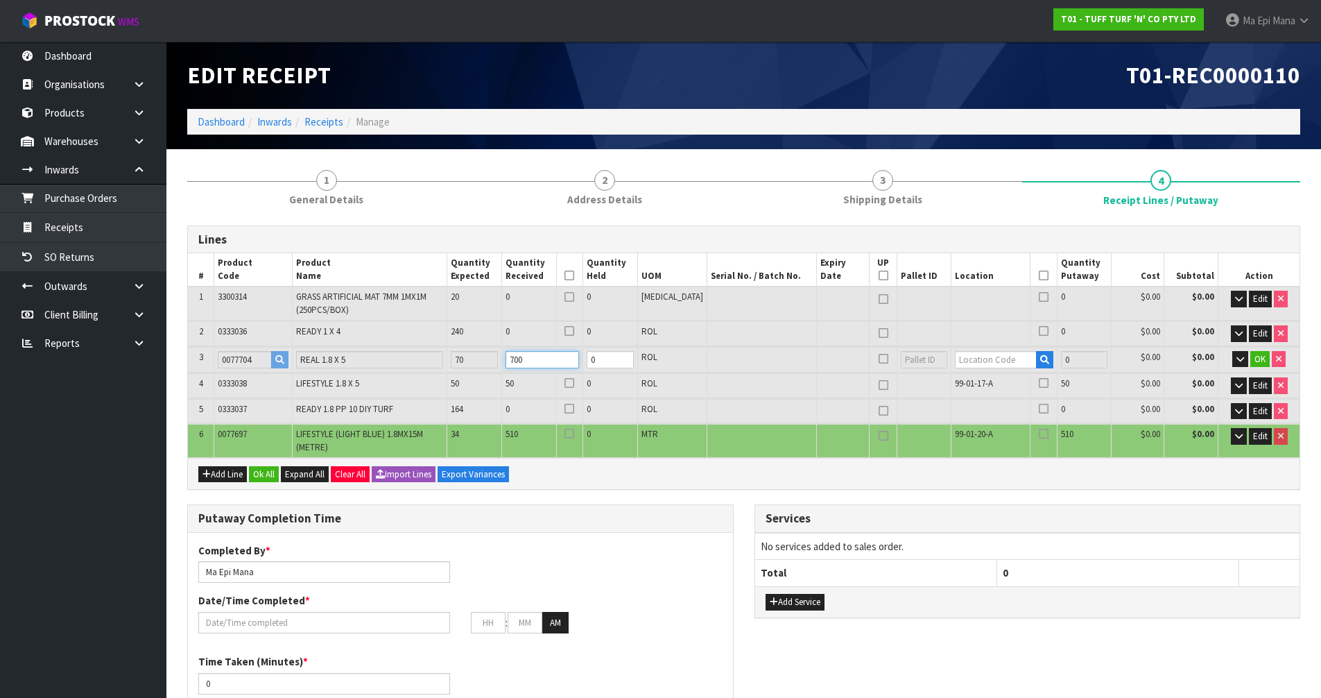
type input "12.383904"
type input "3844"
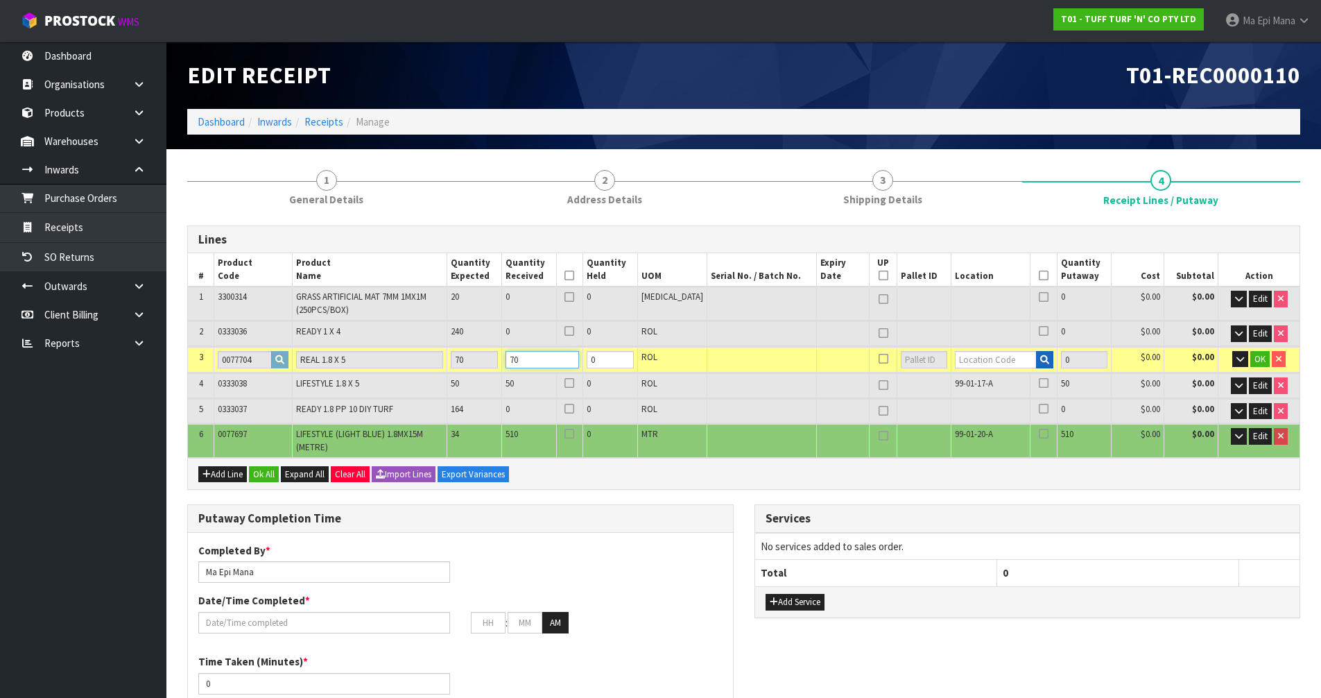
type input "70"
click at [1040, 356] on icon "button" at bounding box center [1044, 359] width 9 height 9
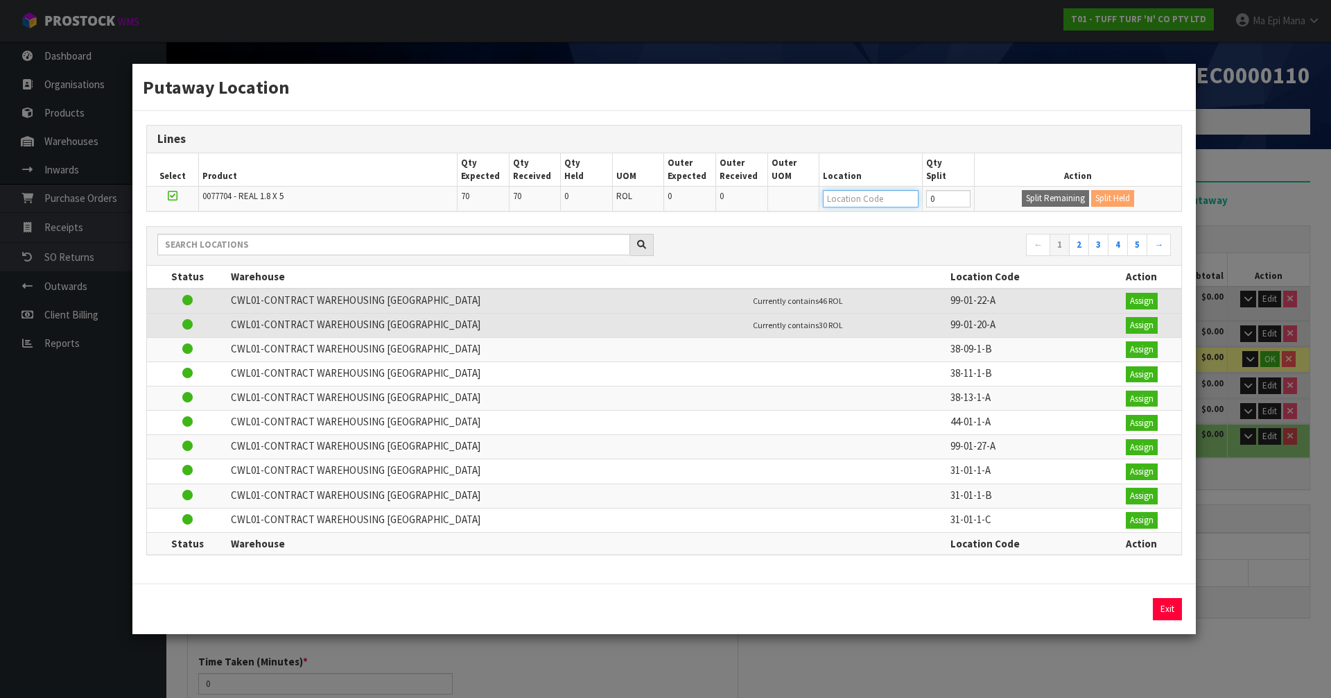
click at [849, 200] on input "text" at bounding box center [871, 198] width 96 height 17
type input "99-01-11-a"
type input "630"
type input "99-01-11-A"
type input "70"
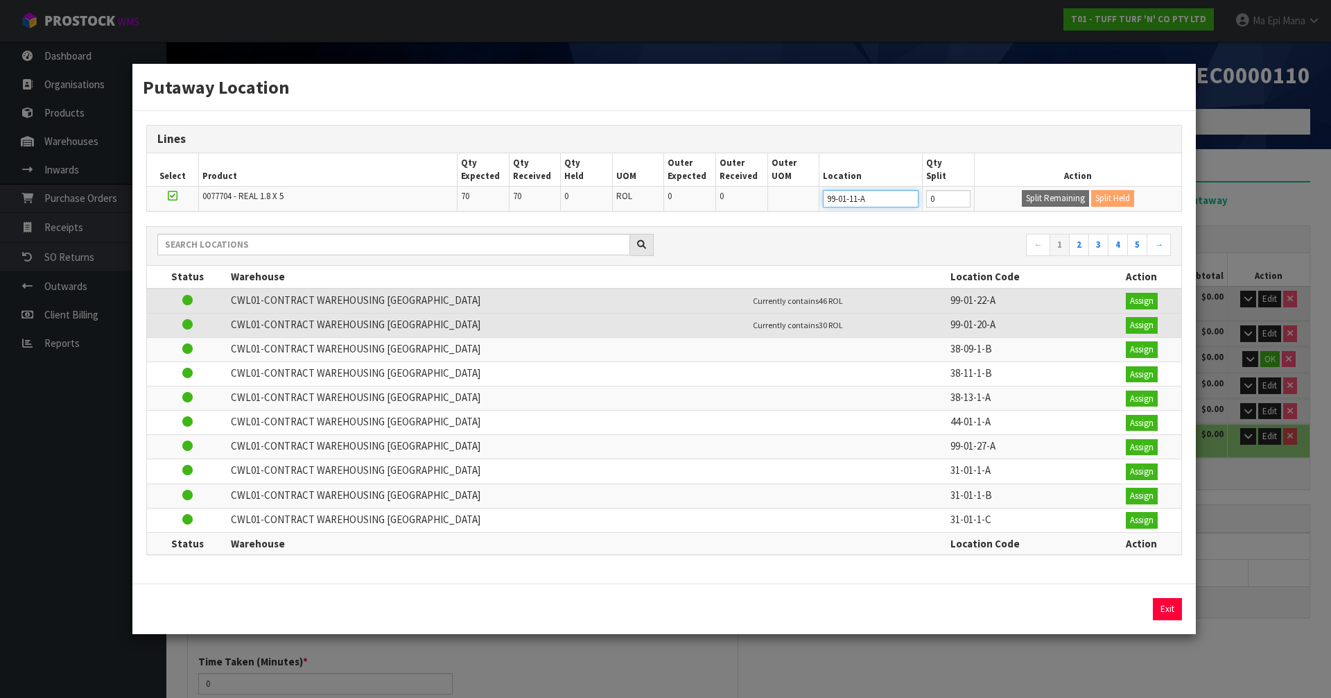
type input "99-01-11-A"
type input "48"
click at [1064, 200] on button "Split Remaining" at bounding box center [1055, 198] width 67 height 17
type input "48"
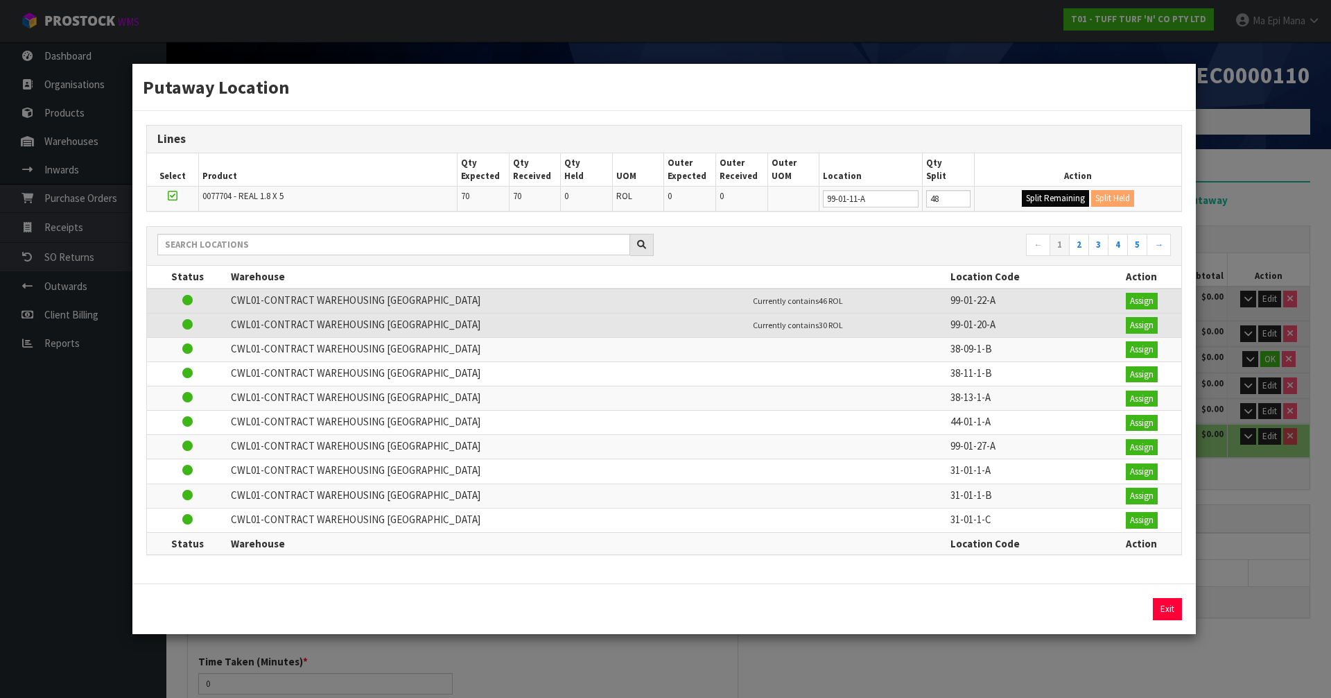
type input "48"
type input "0"
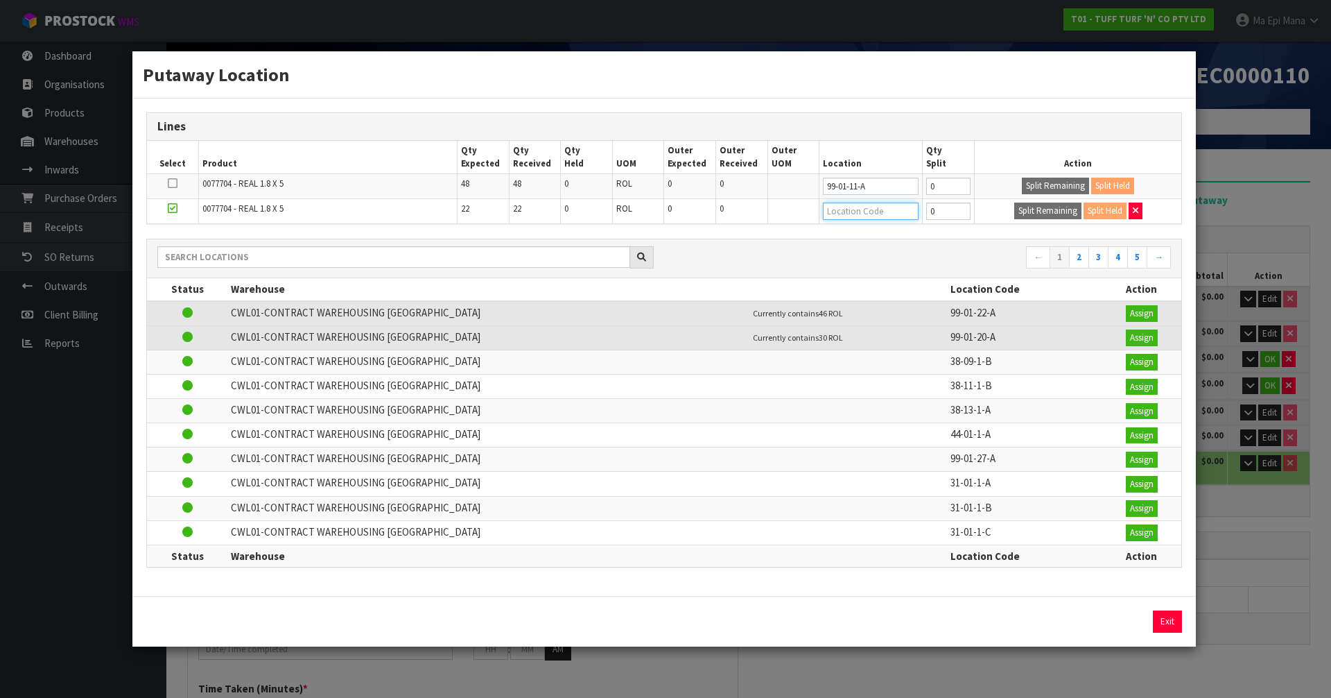
click at [859, 210] on input "text" at bounding box center [871, 210] width 96 height 17
type input "99-01-18-a"
type input "99-01-18-A"
click at [1157, 630] on button "Exit" at bounding box center [1167, 621] width 29 height 22
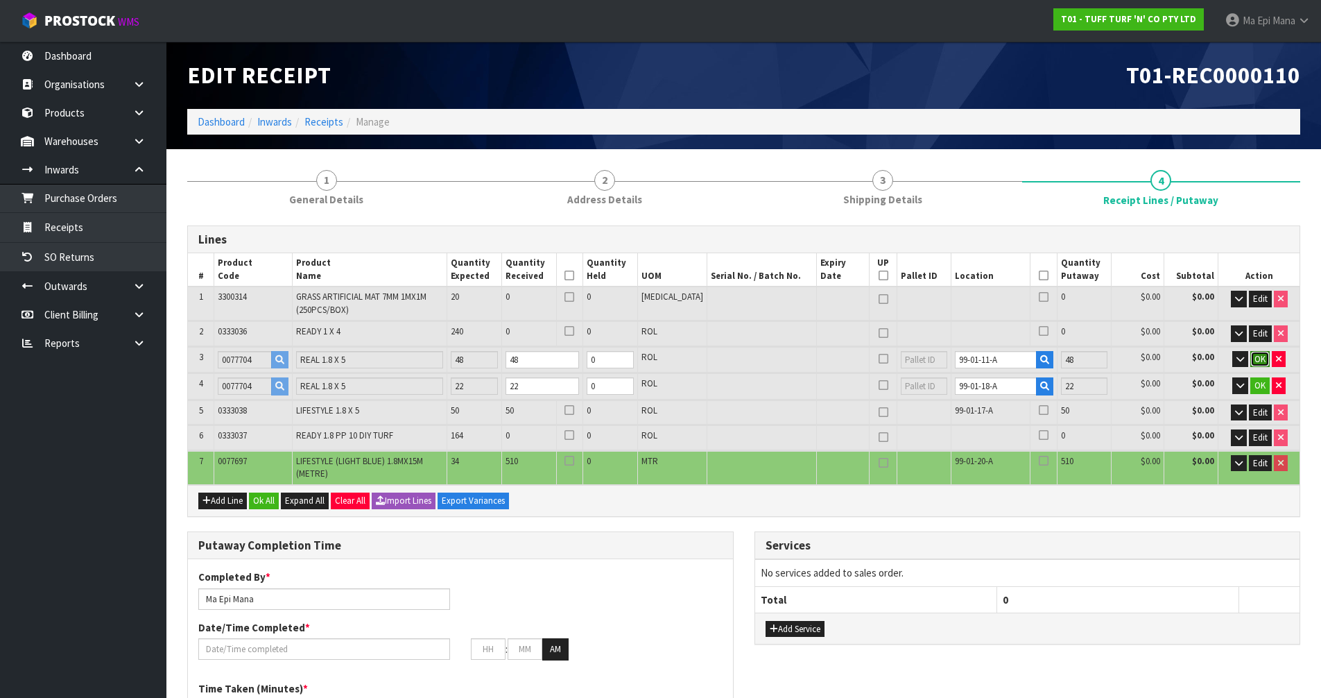
click at [1267, 351] on button "OK" at bounding box center [1259, 359] width 19 height 17
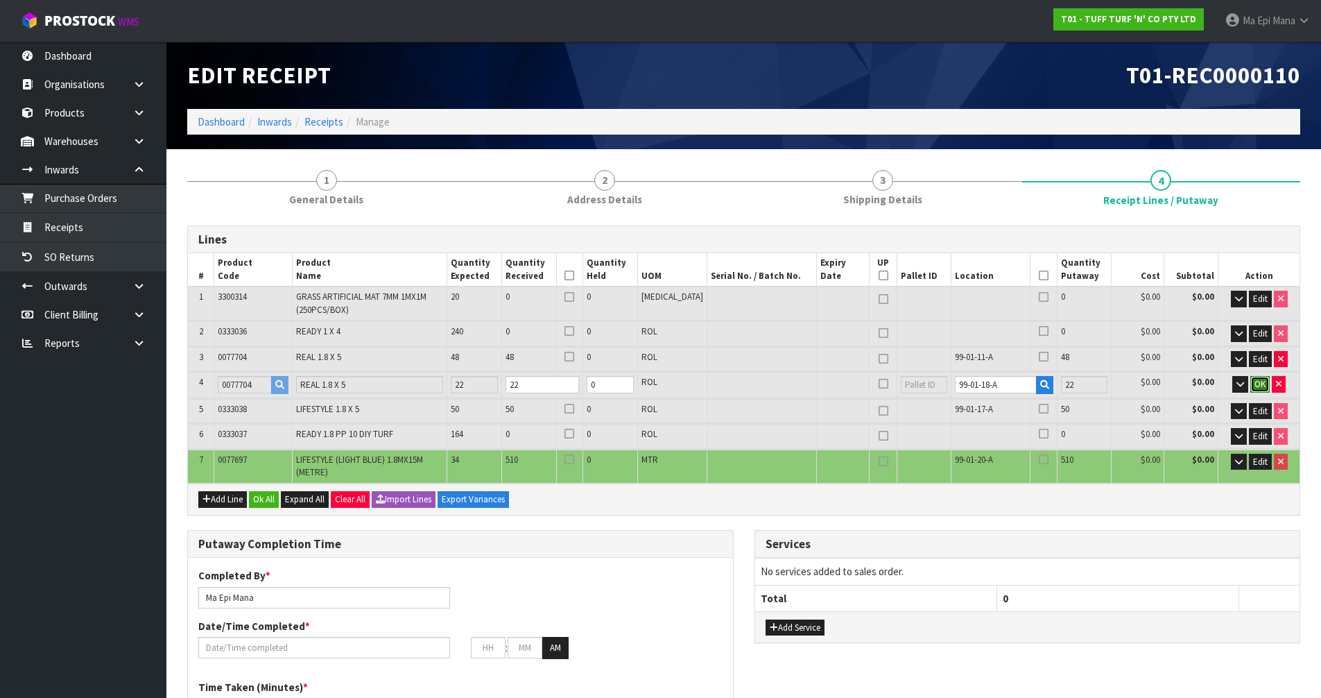
click at [1260, 379] on span "OK" at bounding box center [1259, 384] width 11 height 12
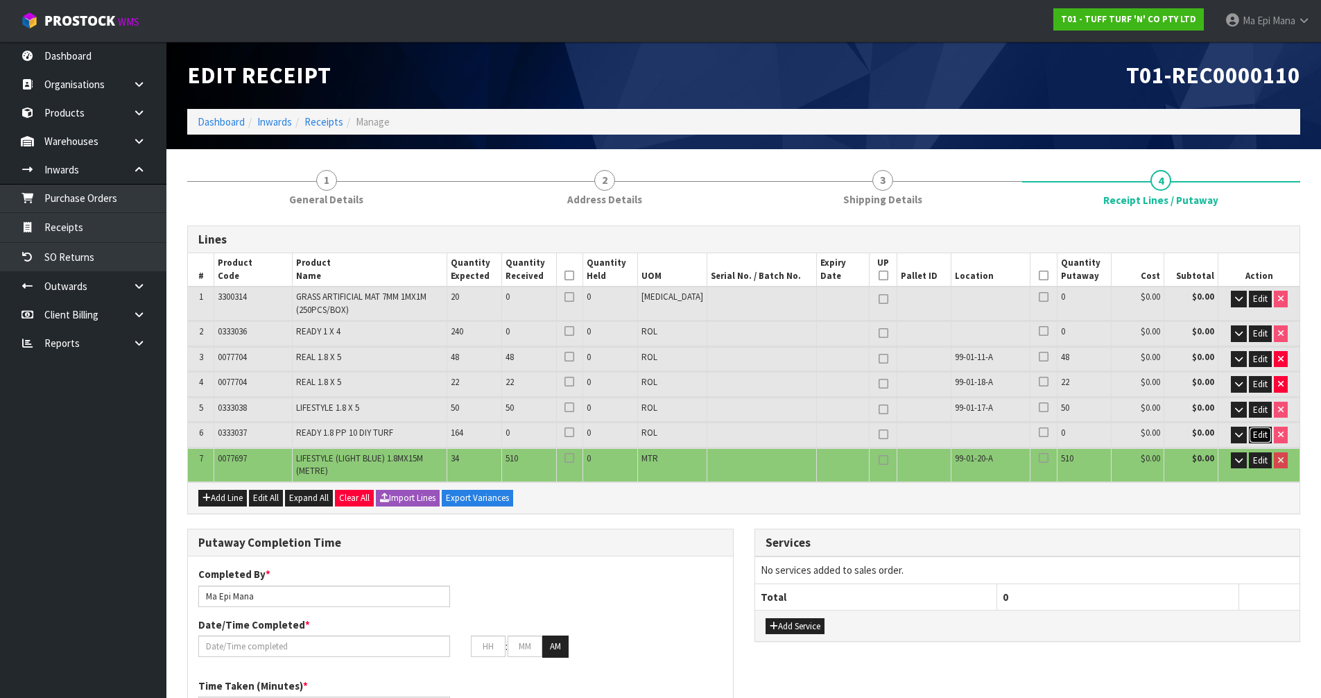
click at [1257, 435] on span "Edit" at bounding box center [1260, 435] width 15 height 12
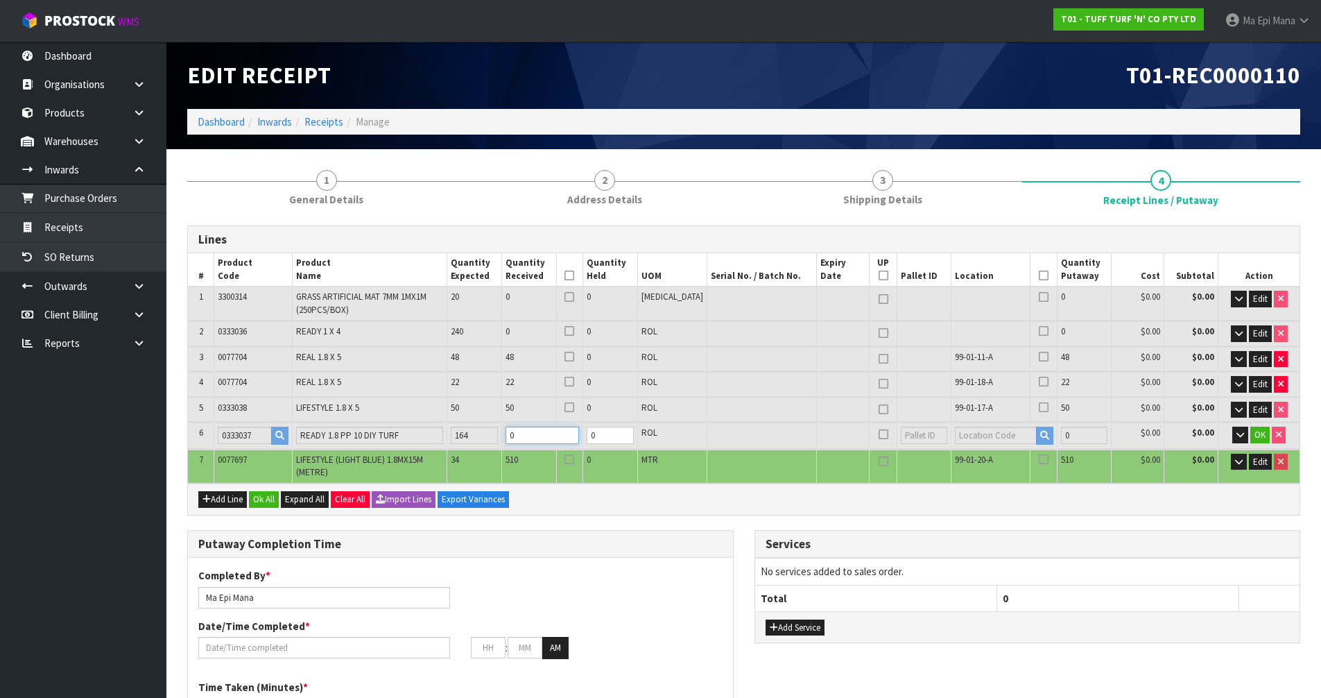
click at [570, 434] on input "0" at bounding box center [543, 434] width 74 height 17
type input "12.447039"
type input "3862"
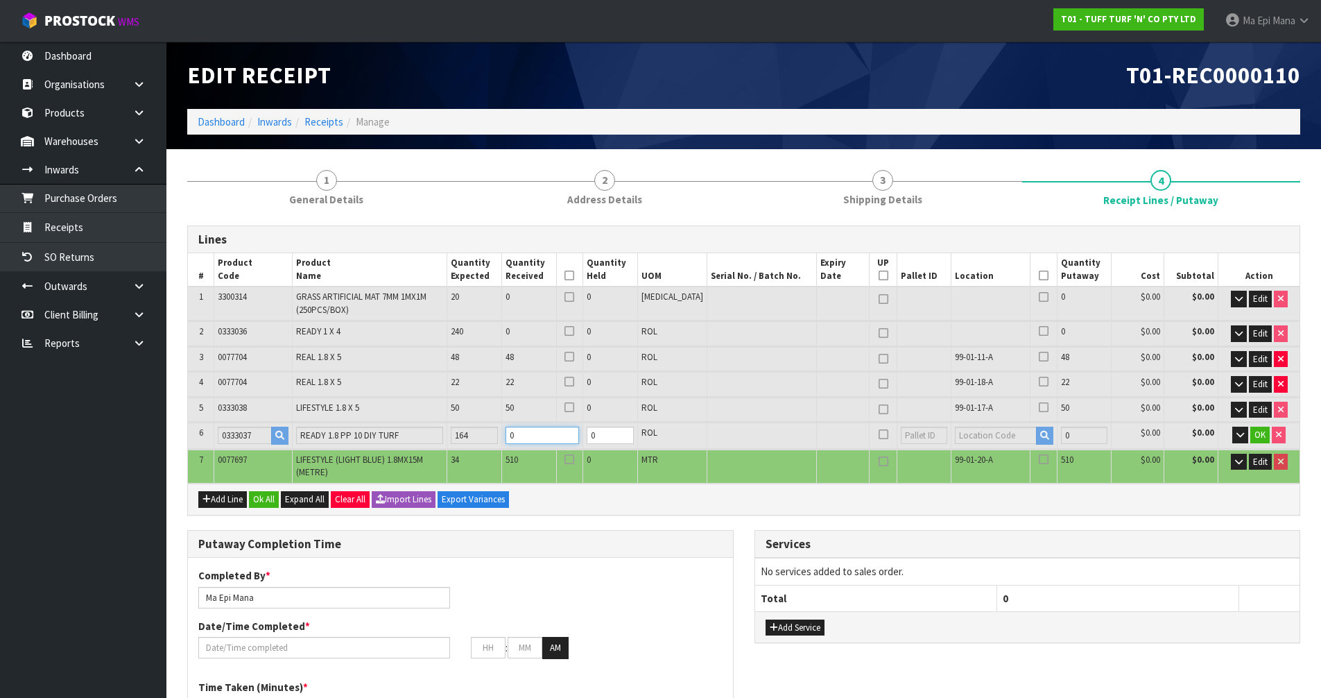
type input "1"
type input "13.394064"
type input "4132"
type input "16"
type input "22.738044"
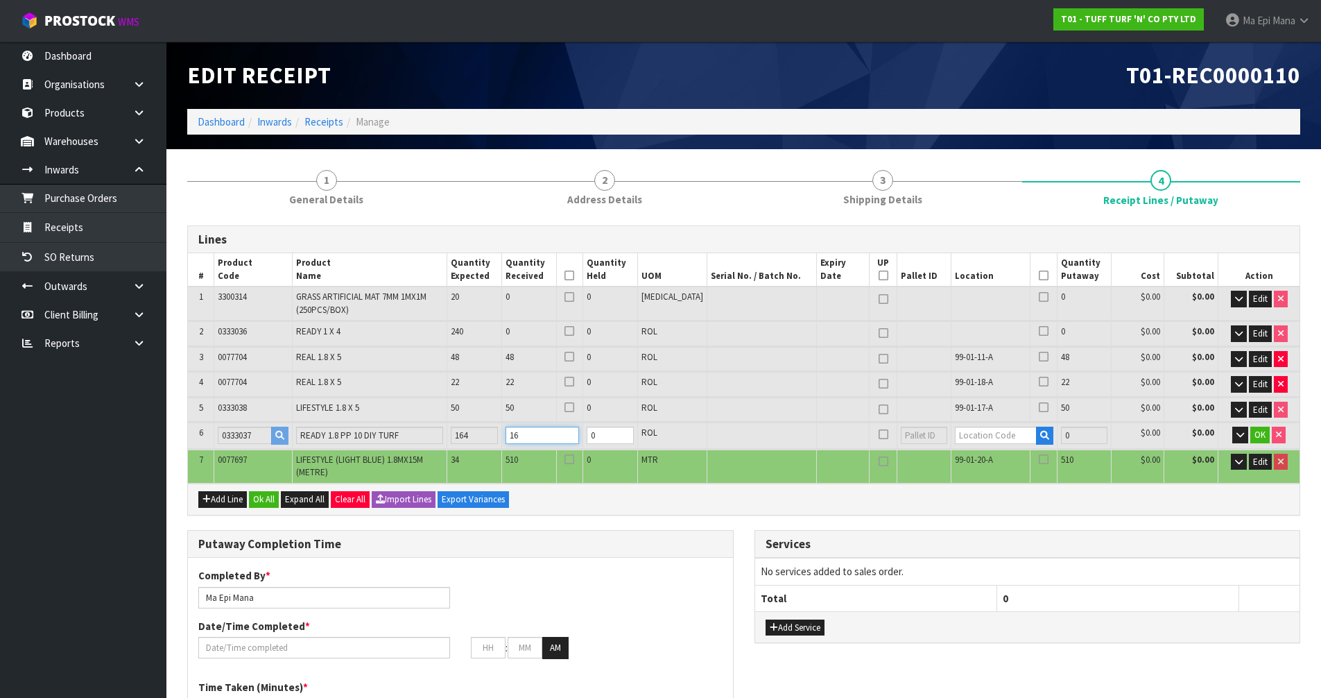
type input "6796"
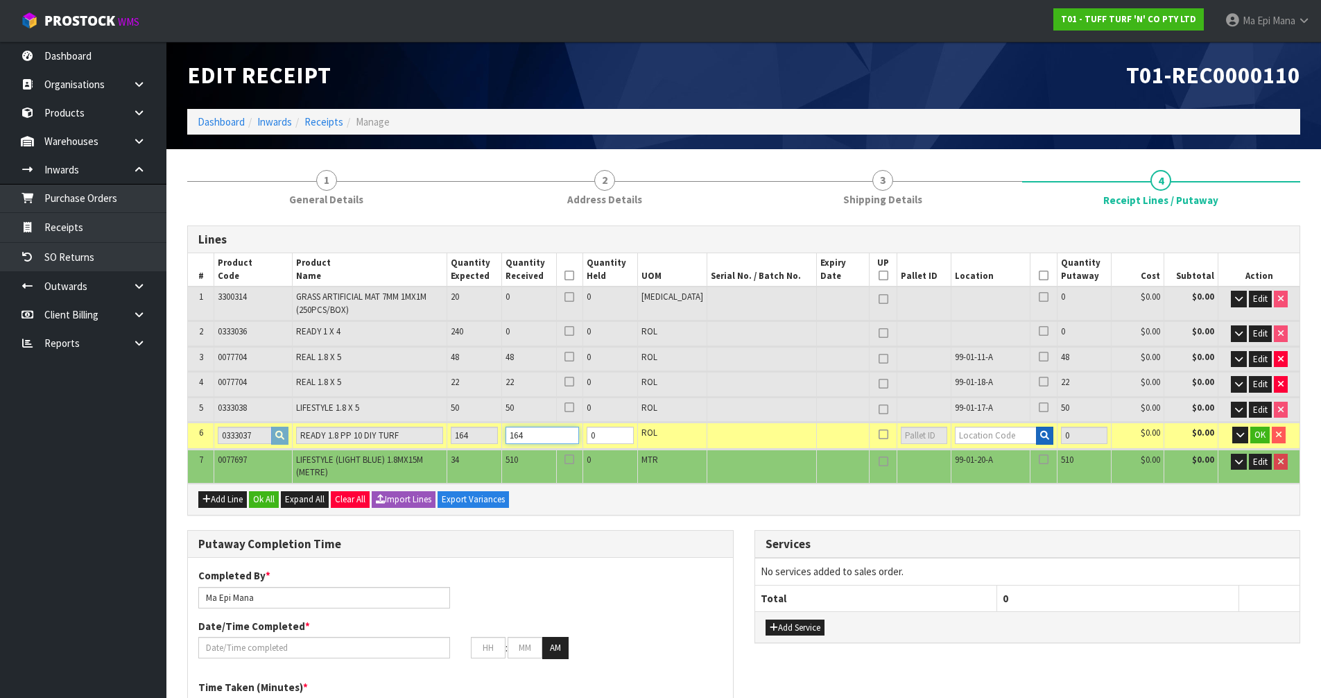
type input "164"
click at [1040, 432] on icon "button" at bounding box center [1044, 435] width 9 height 9
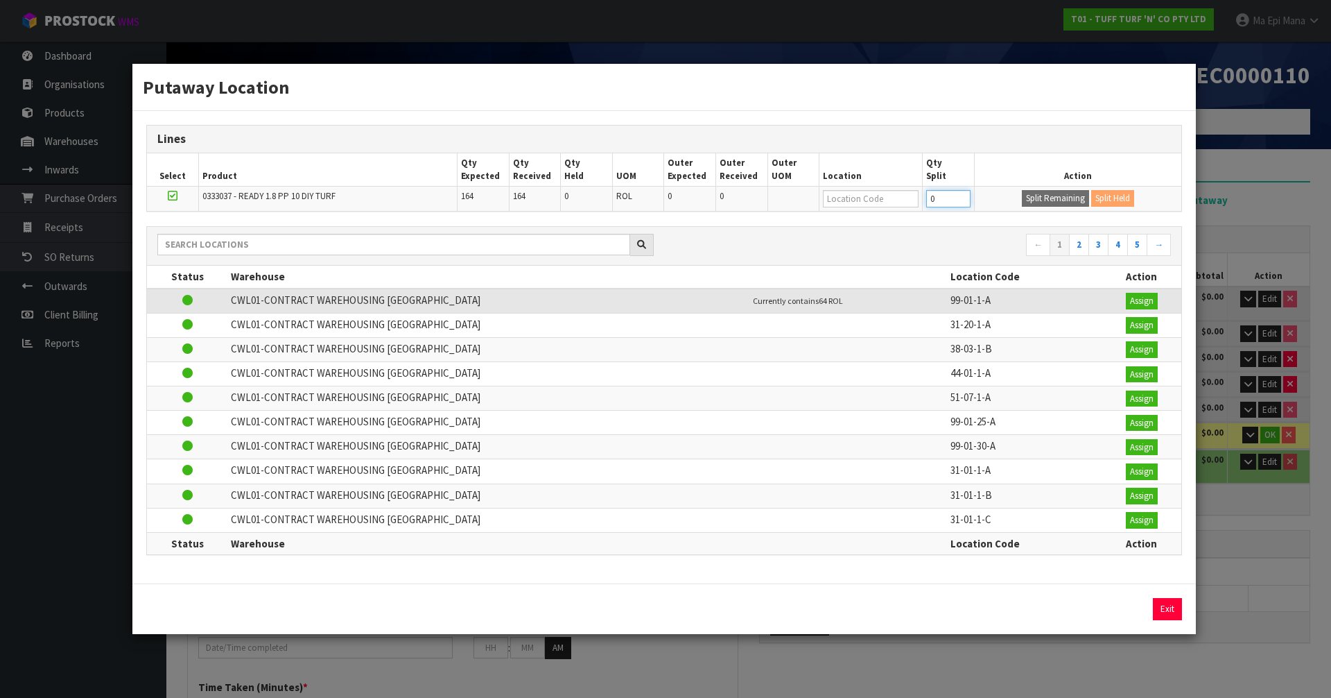
click at [941, 199] on input "0" at bounding box center [948, 198] width 44 height 17
type input "64"
click at [1038, 195] on button "Split Remaining" at bounding box center [1055, 198] width 67 height 17
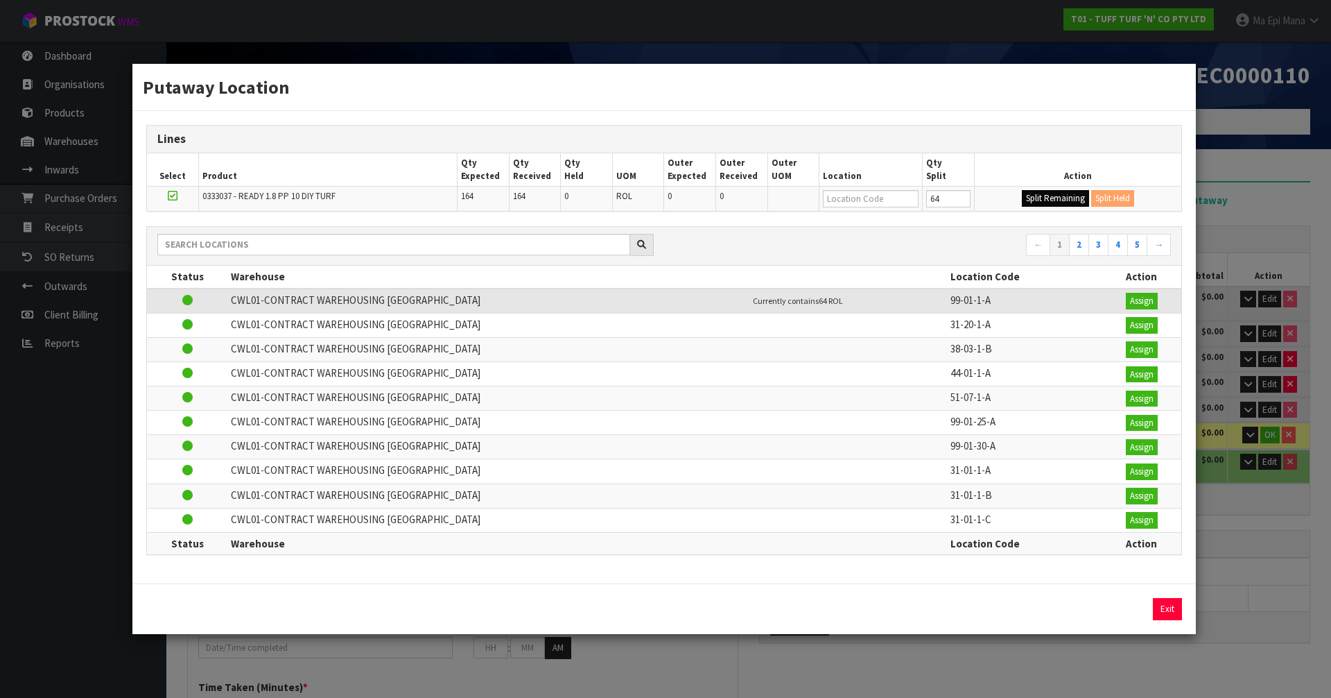
type input "794"
type input "64"
type input "0"
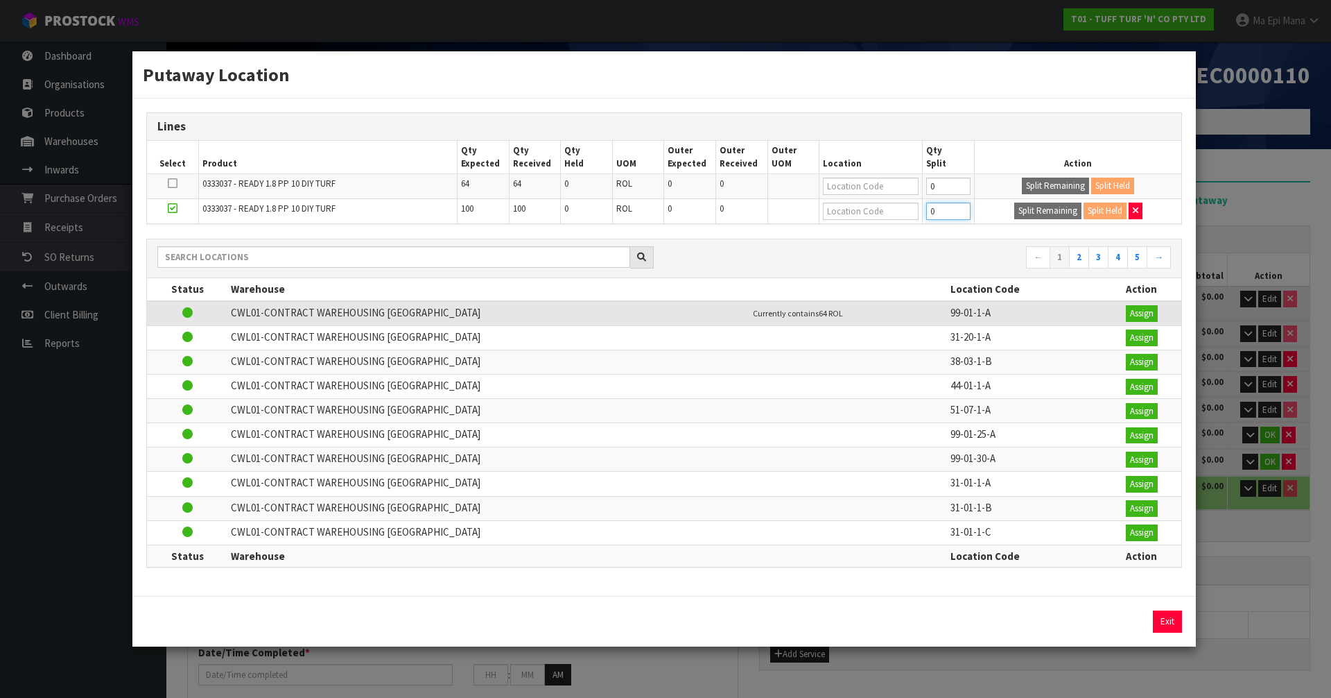
click at [949, 210] on input "0" at bounding box center [948, 210] width 44 height 17
type input "72"
click at [1017, 207] on button "Split Remaining" at bounding box center [1047, 210] width 67 height 17
type input "72"
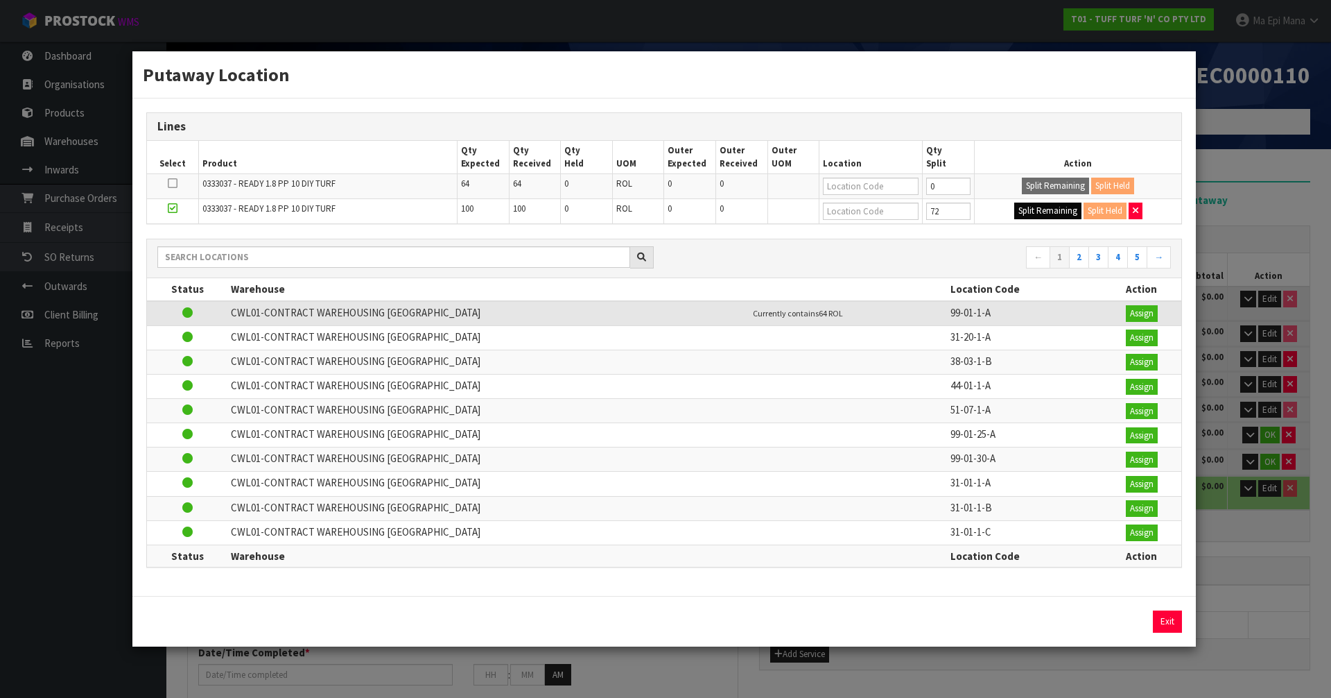
type input "72"
type input "0"
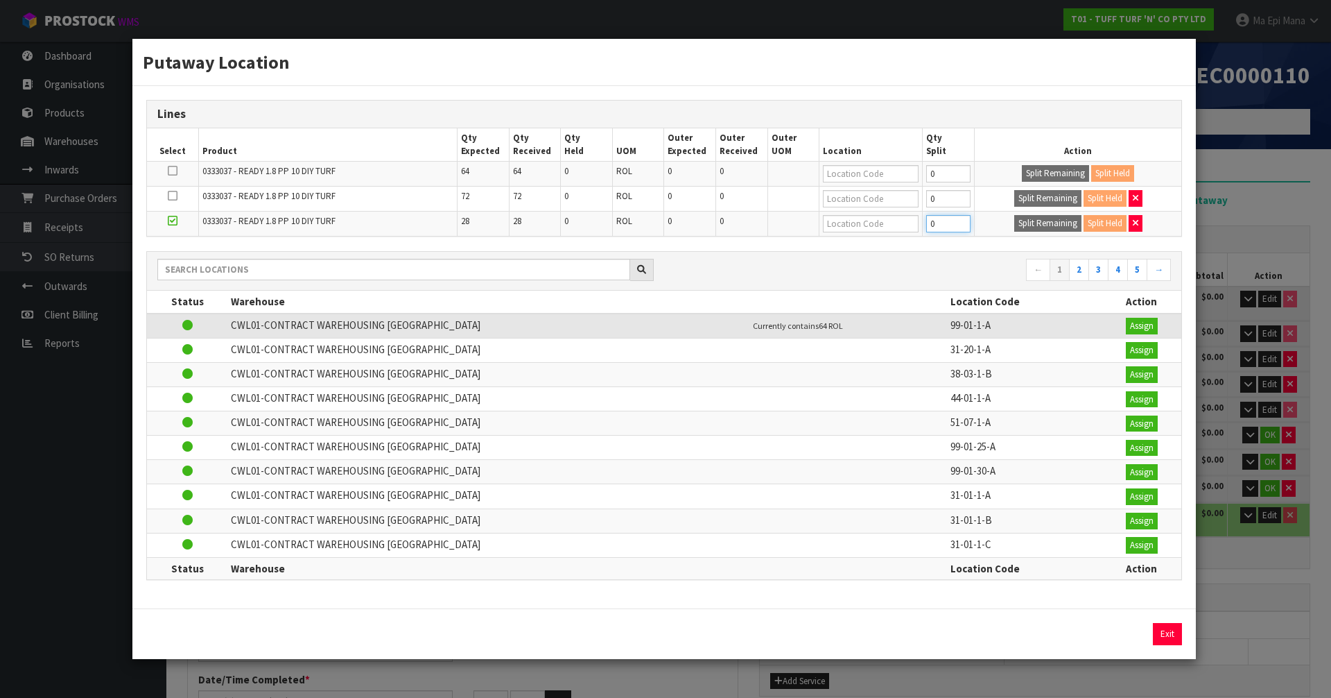
click at [947, 223] on input "0" at bounding box center [948, 223] width 44 height 17
click at [1161, 639] on button "Exit" at bounding box center [1167, 634] width 29 height 22
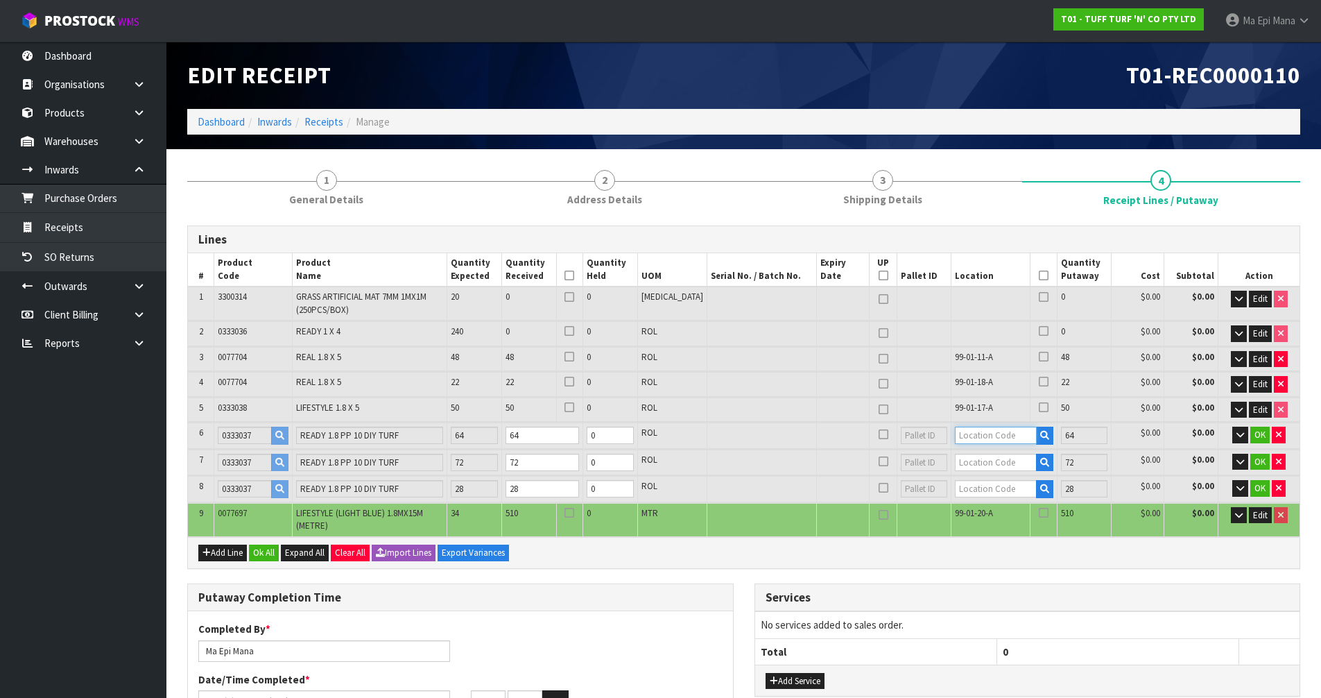
click at [999, 433] on input "text" at bounding box center [995, 434] width 81 height 17
type input "99-01-23-A"
click at [993, 465] on input "text" at bounding box center [995, 462] width 81 height 17
type input "99-01-28"
type input "722"
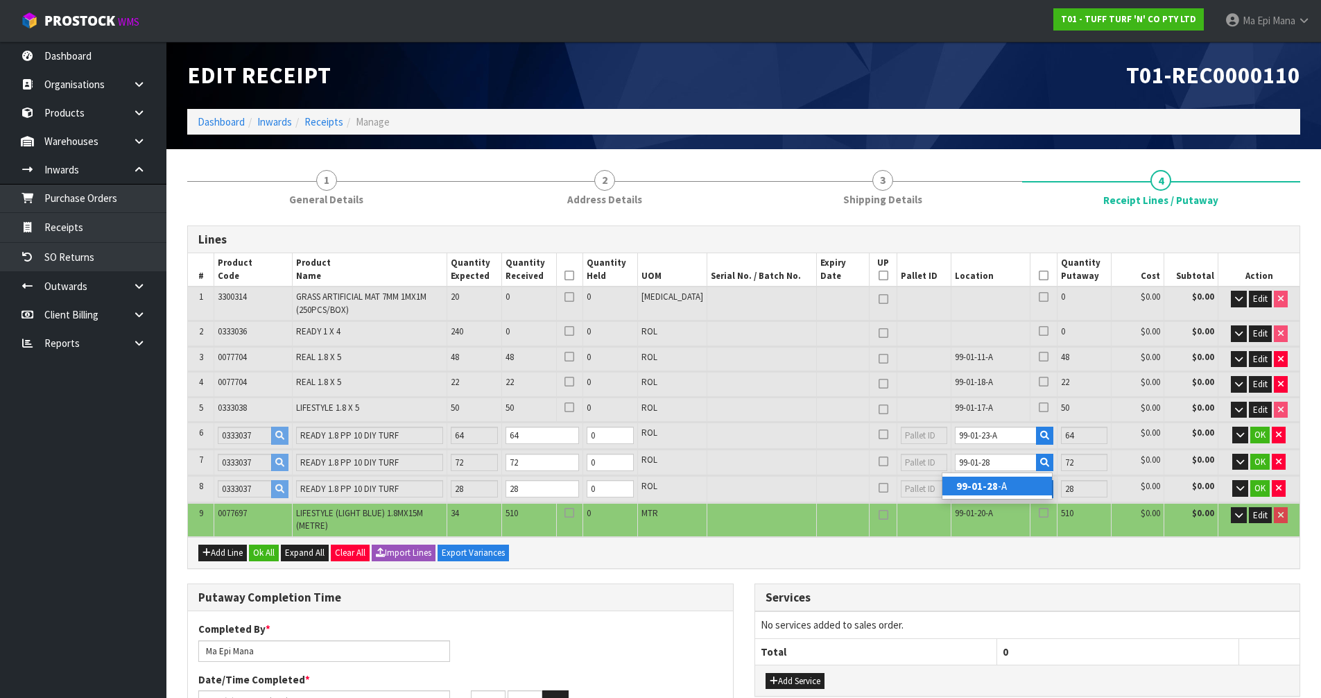
type input "0"
click at [995, 483] on strong "99-01-28" at bounding box center [977, 485] width 42 height 13
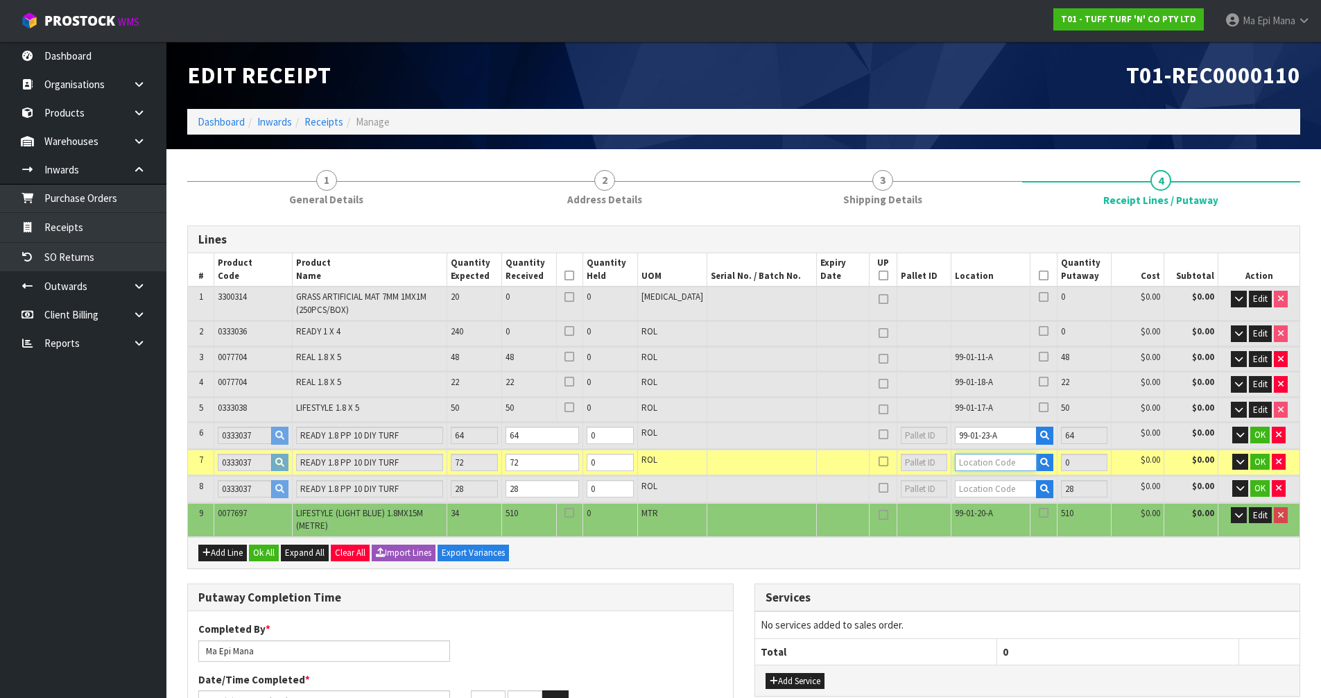
type input "794"
type input "99-01-28-A"
type input "72"
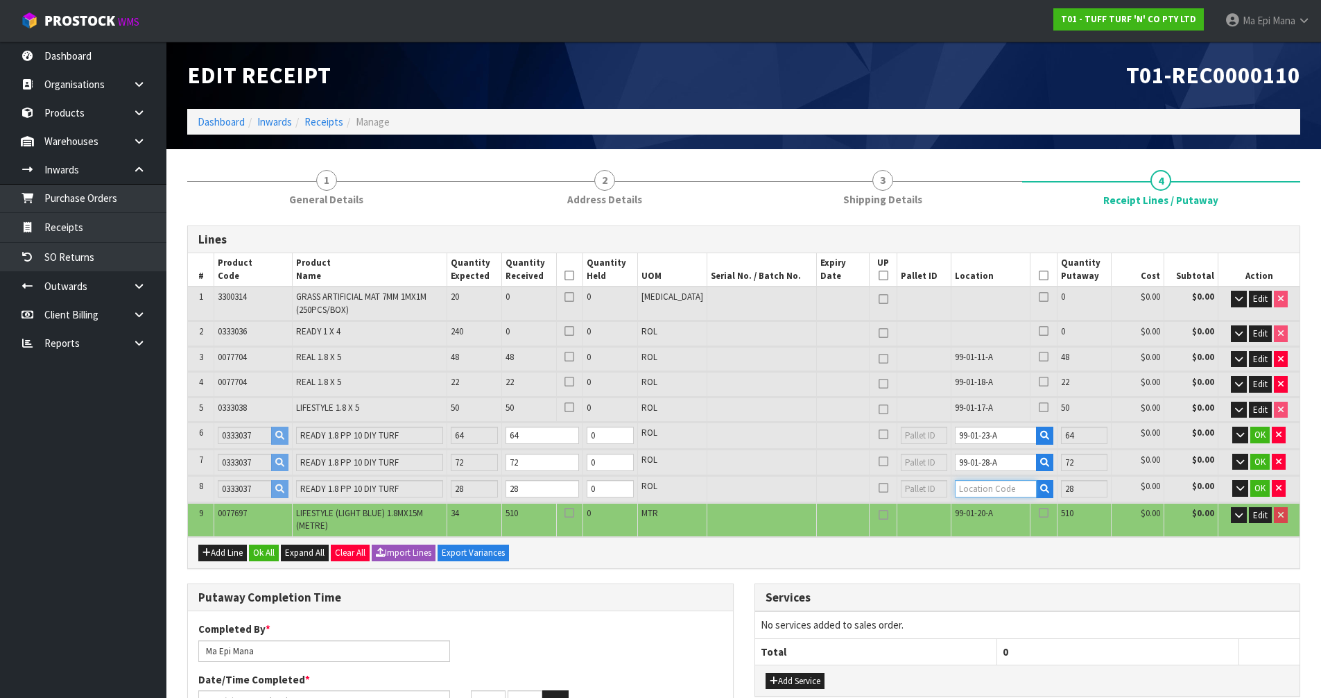
click at [994, 494] on input "text" at bounding box center [995, 488] width 81 height 17
type input "99-01-12-A"
click at [1259, 436] on span "OK" at bounding box center [1259, 435] width 11 height 12
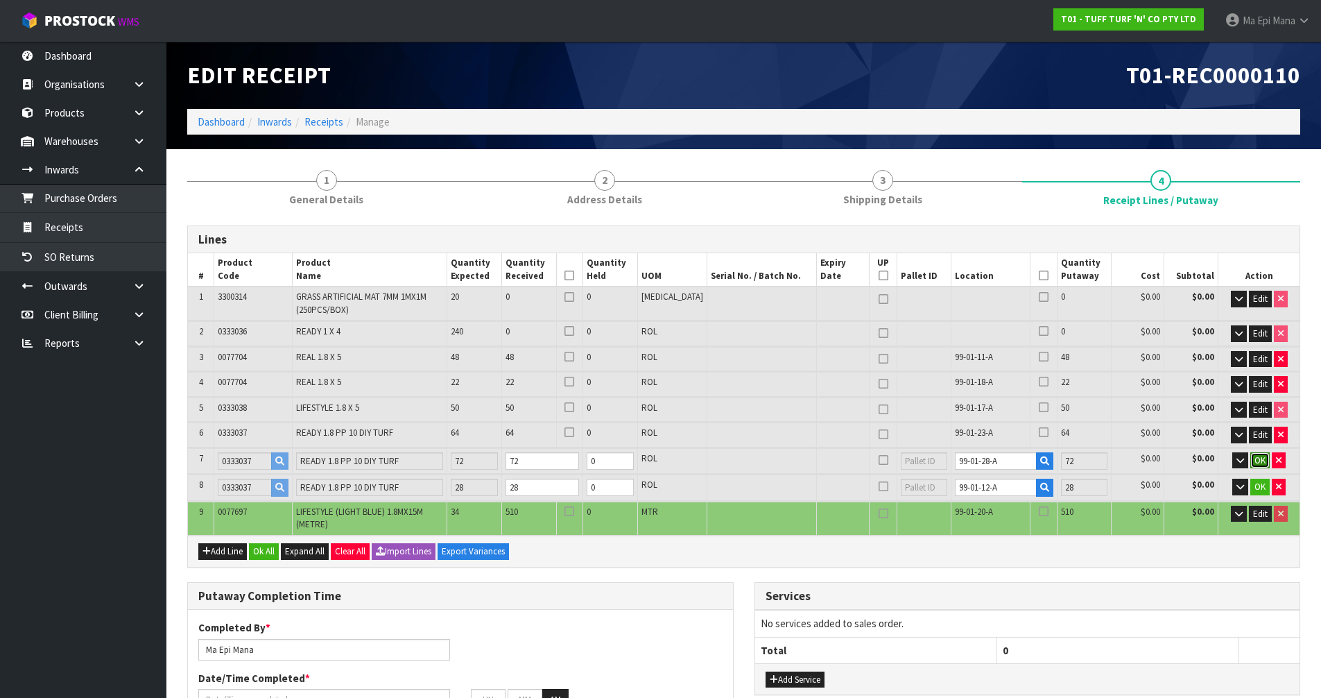
click at [1259, 465] on span "OK" at bounding box center [1259, 460] width 11 height 12
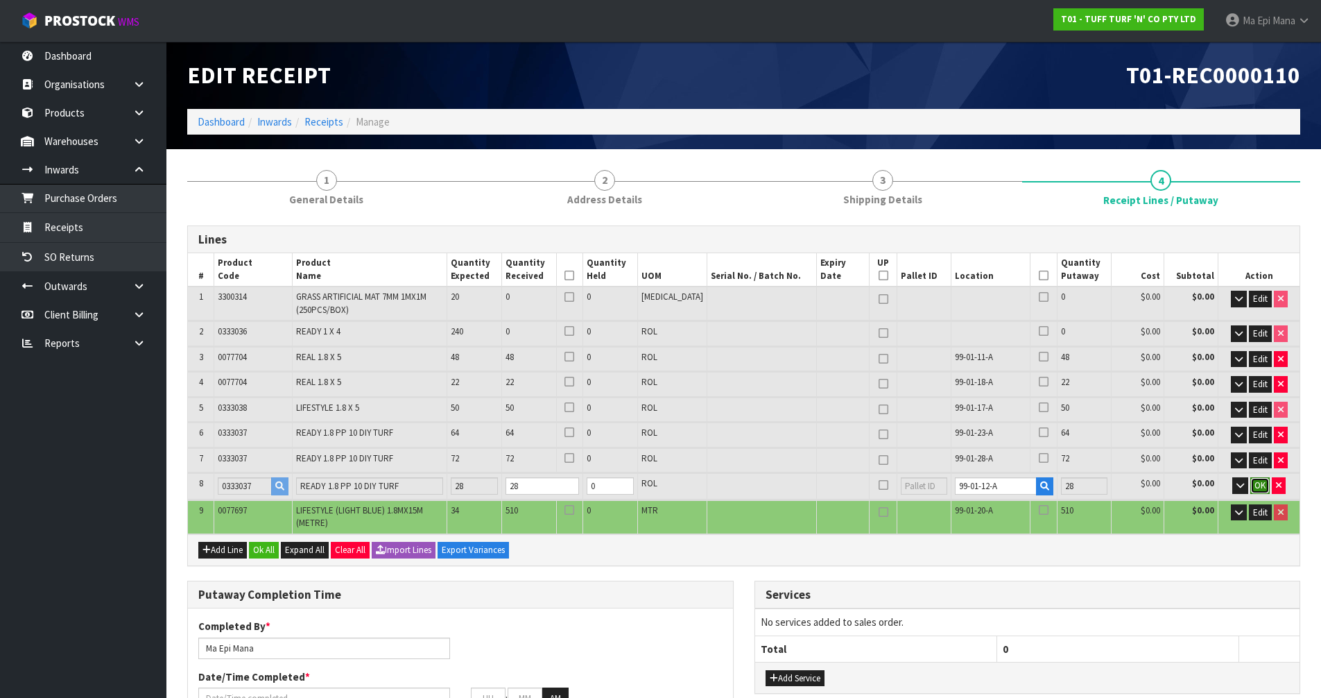
click at [1254, 485] on span "OK" at bounding box center [1259, 485] width 11 height 12
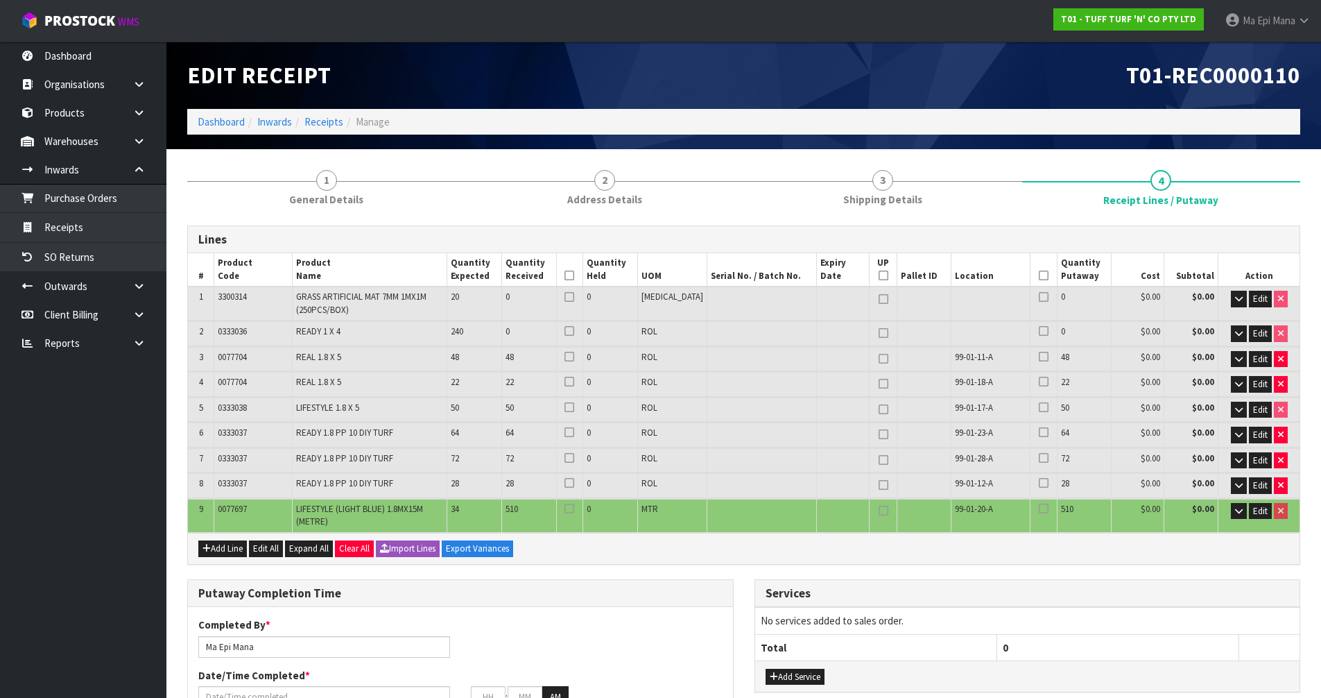
scroll to position [277, 0]
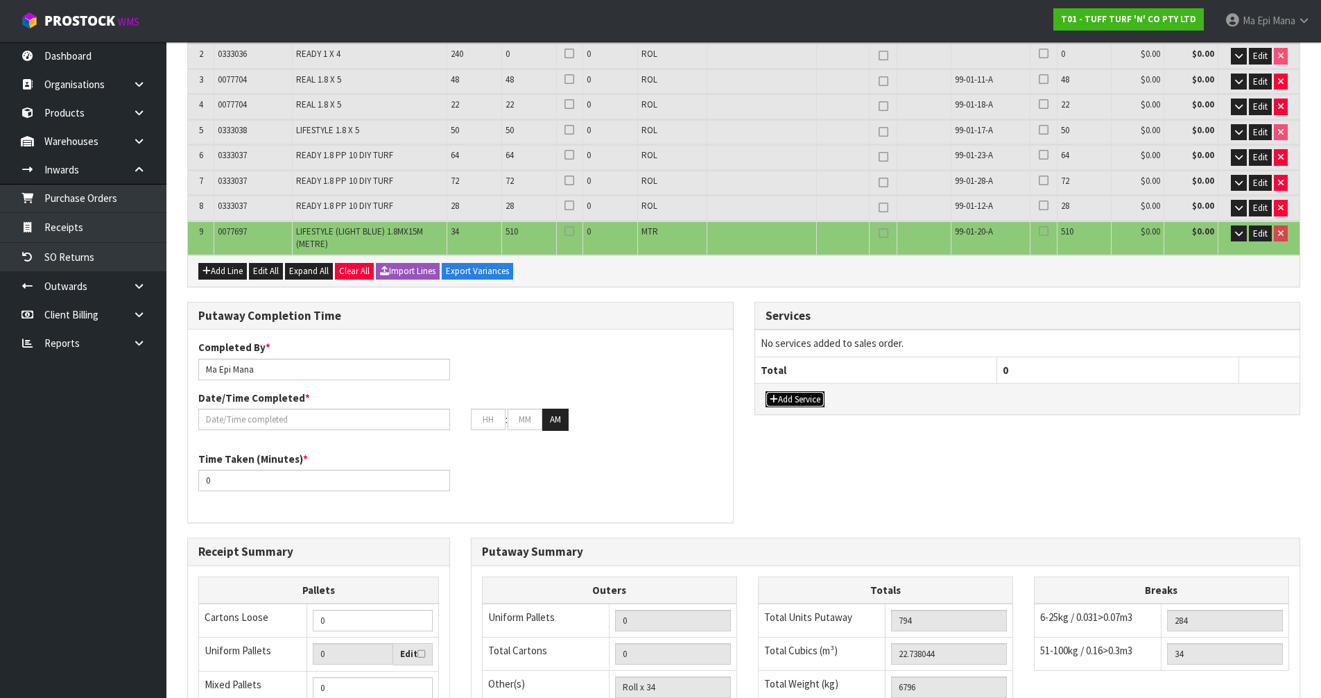
click at [797, 400] on button "Add Service" at bounding box center [795, 399] width 59 height 17
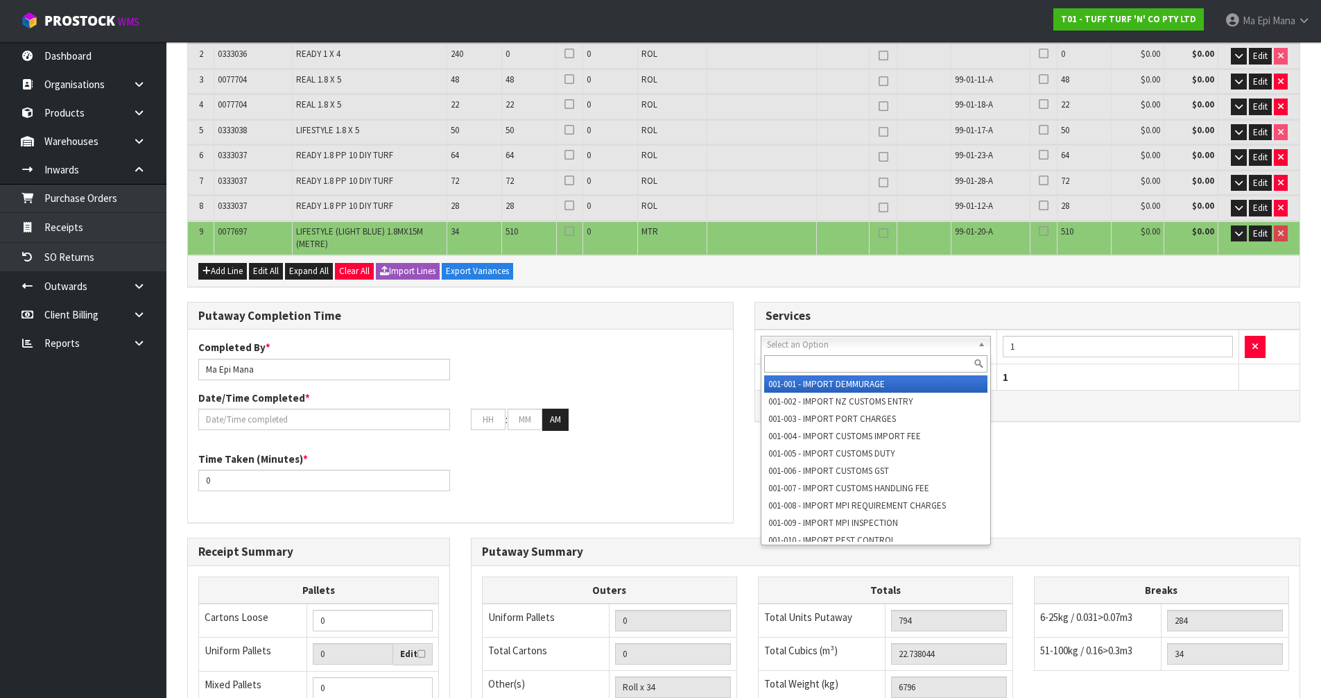
click at [813, 366] on input "text" at bounding box center [876, 363] width 224 height 17
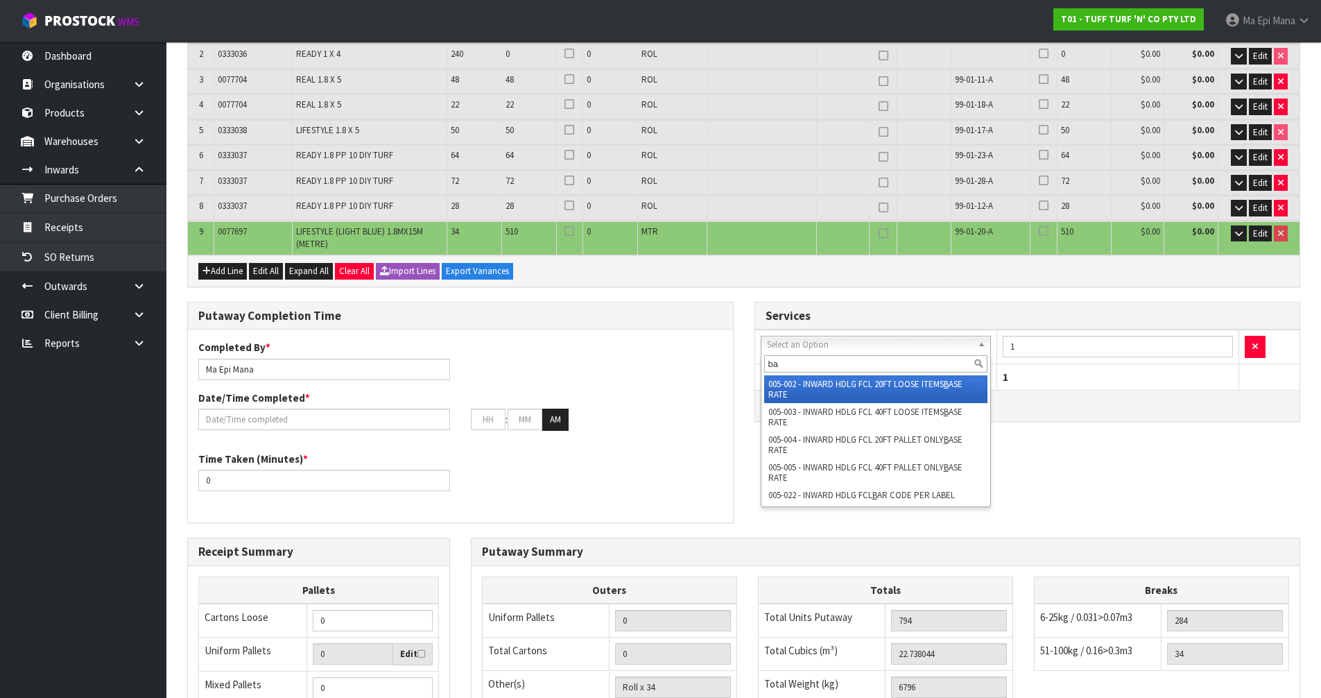
type input "bar"
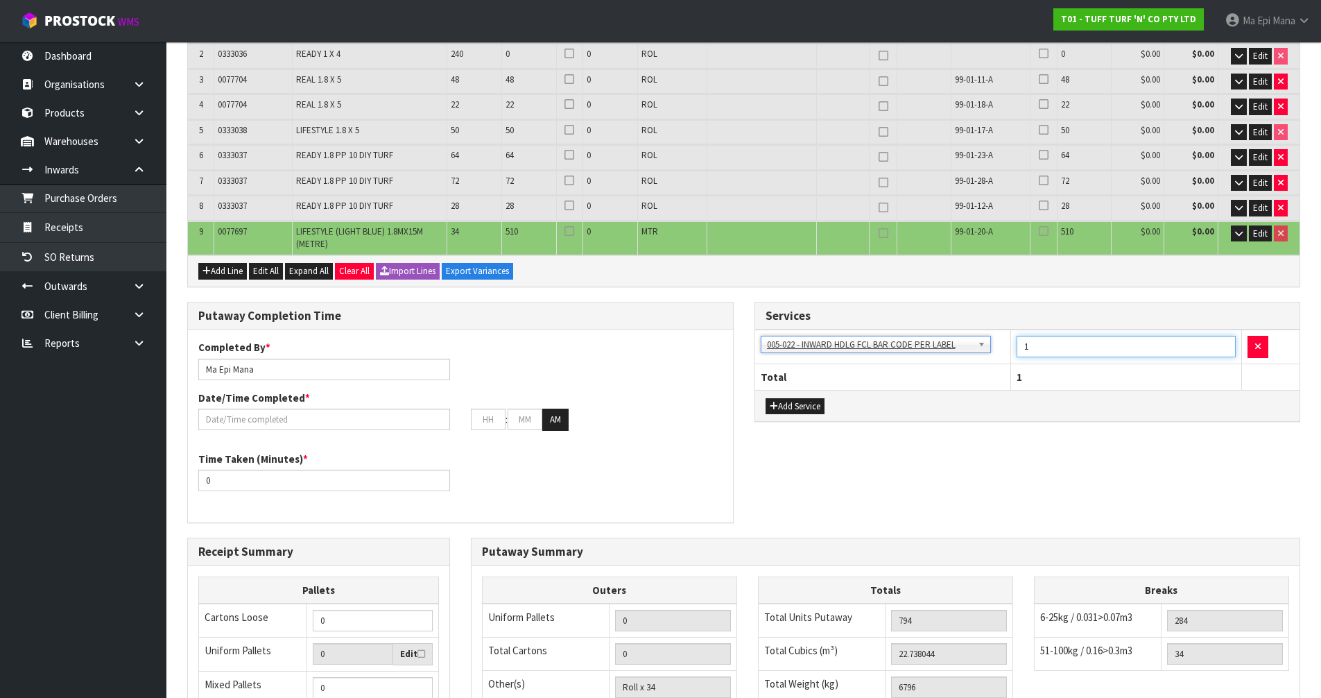
click at [1062, 353] on input "1" at bounding box center [1127, 346] width 220 height 21
type input "198"
click at [783, 468] on div "Putaway Completion Time Completed By * Ma Epi Mana Date/Time Completed * : : AM…" at bounding box center [744, 420] width 1134 height 236
click at [325, 362] on input "Ma Epi Mana" at bounding box center [324, 369] width 252 height 21
type input "Ma Epi Mana + Dillon + Cyrus"
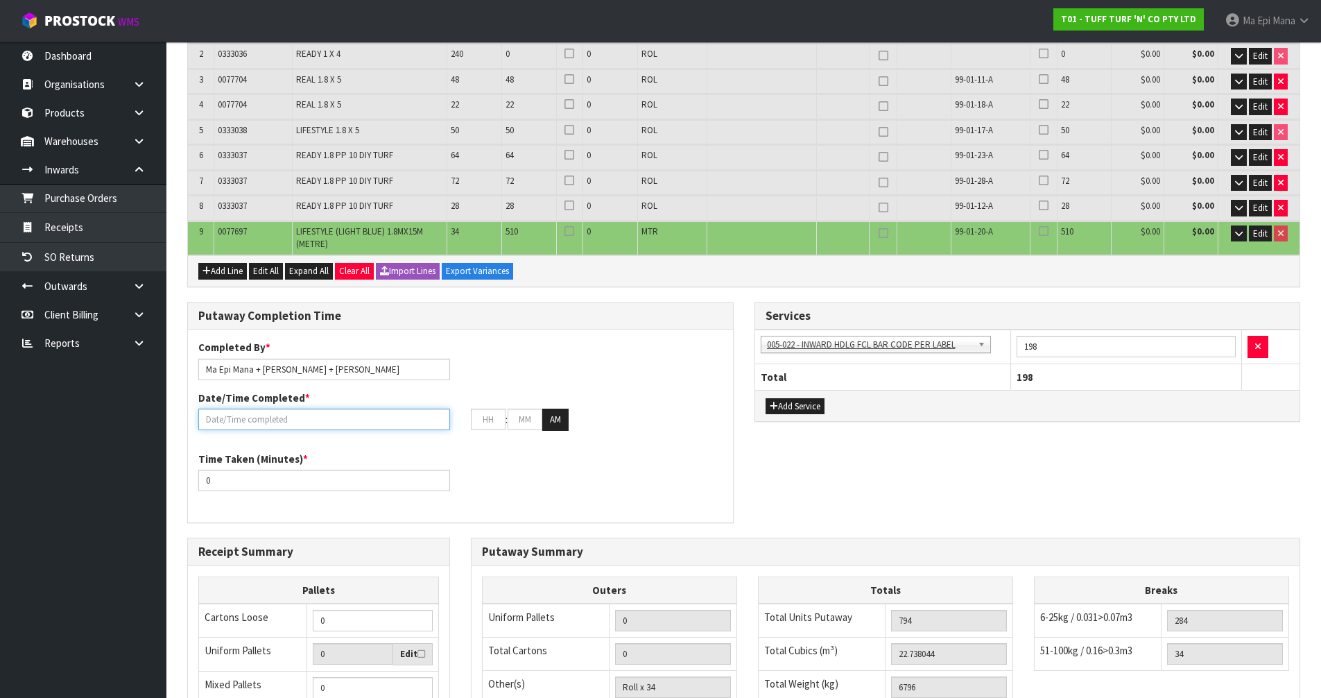
click at [291, 429] on input "text" at bounding box center [324, 418] width 252 height 21
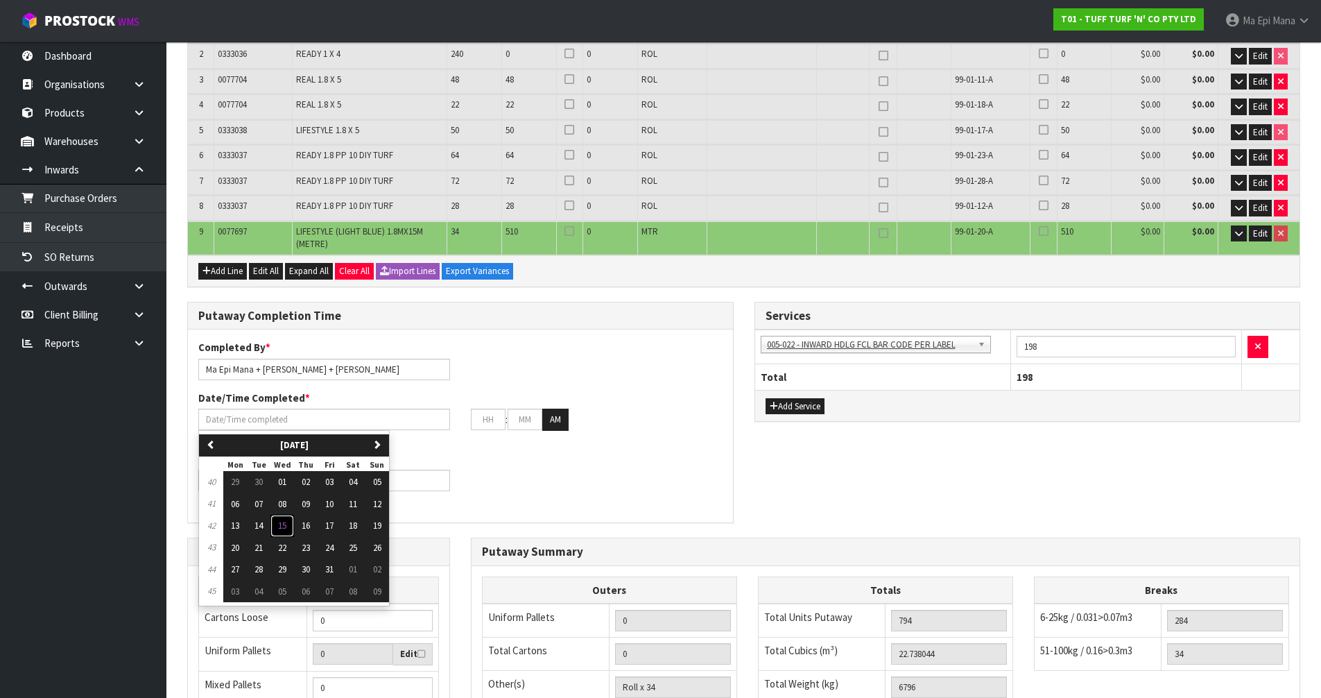
click at [284, 521] on span "15" at bounding box center [282, 525] width 8 height 12
type input "15/10/2025"
type input "12"
type input "00"
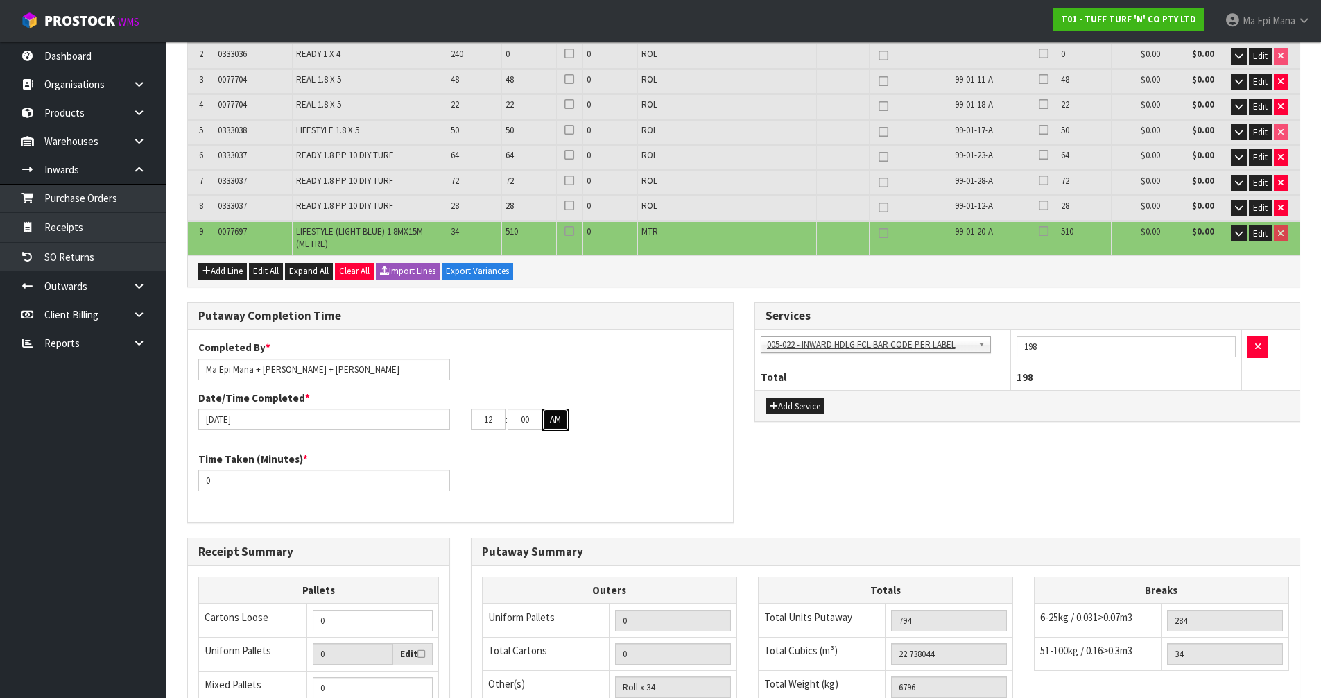
click at [562, 415] on button "AM" at bounding box center [555, 419] width 26 height 22
click at [310, 485] on input "0" at bounding box center [324, 479] width 252 height 21
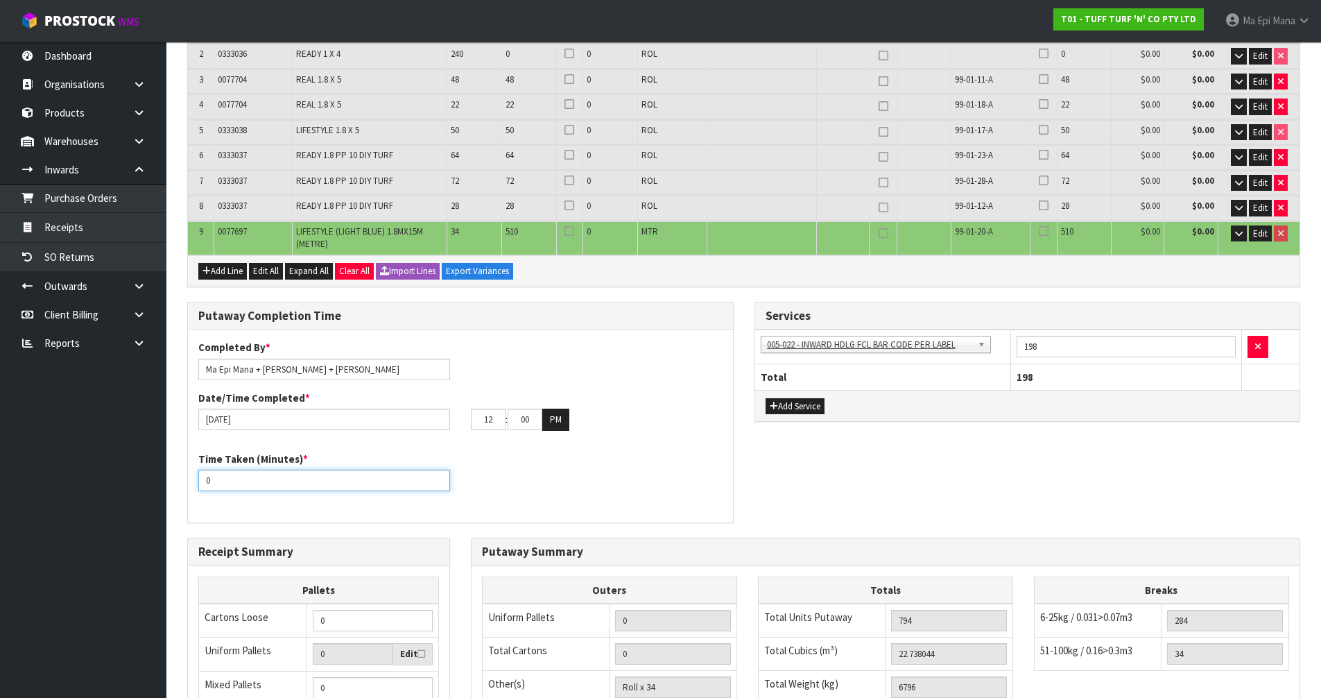
click at [310, 485] on input "0" at bounding box center [324, 479] width 252 height 21
click at [236, 481] on input "0" at bounding box center [324, 479] width 252 height 21
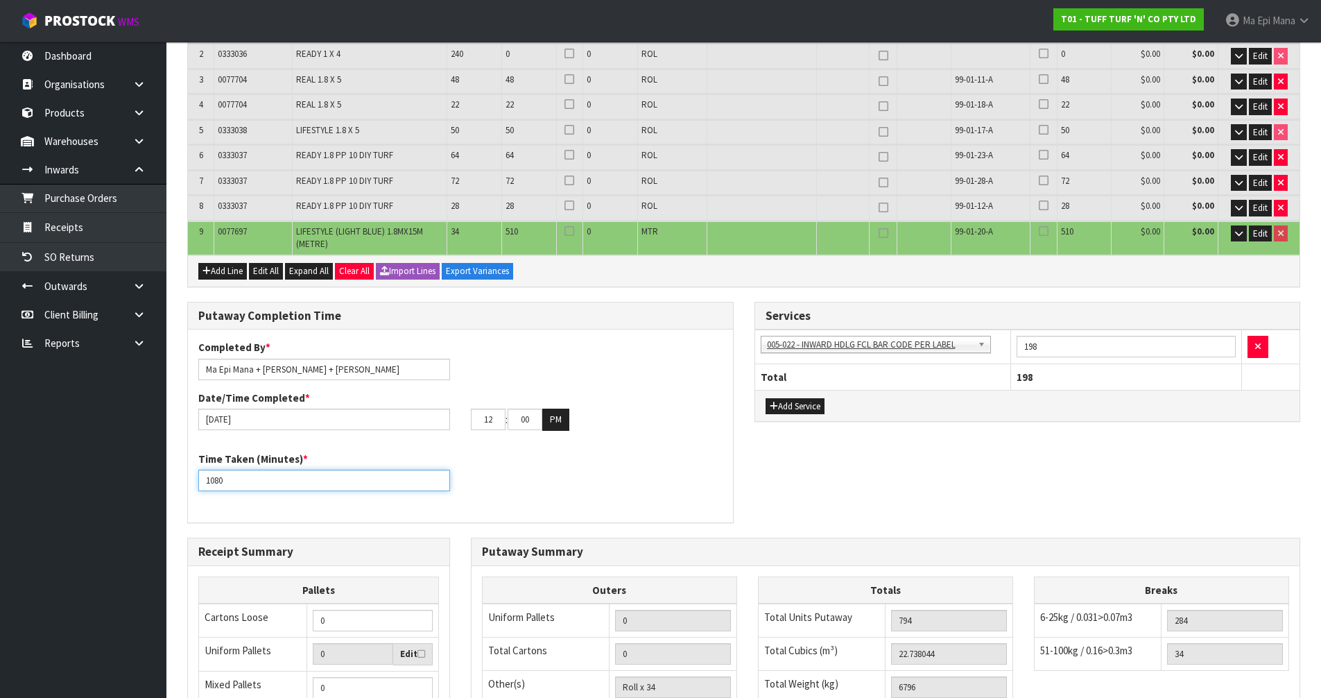
type input "1080"
click at [604, 499] on div "Time Taken (Minutes) * 1080" at bounding box center [460, 476] width 545 height 50
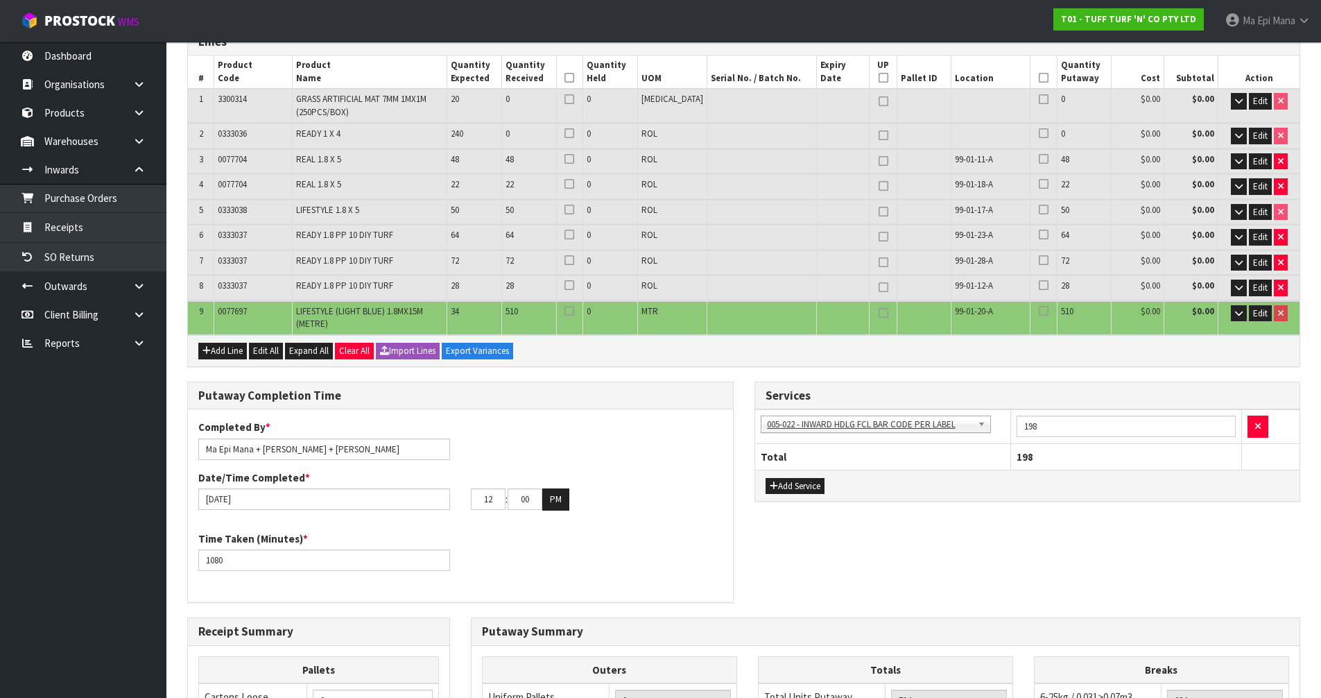
scroll to position [161, 0]
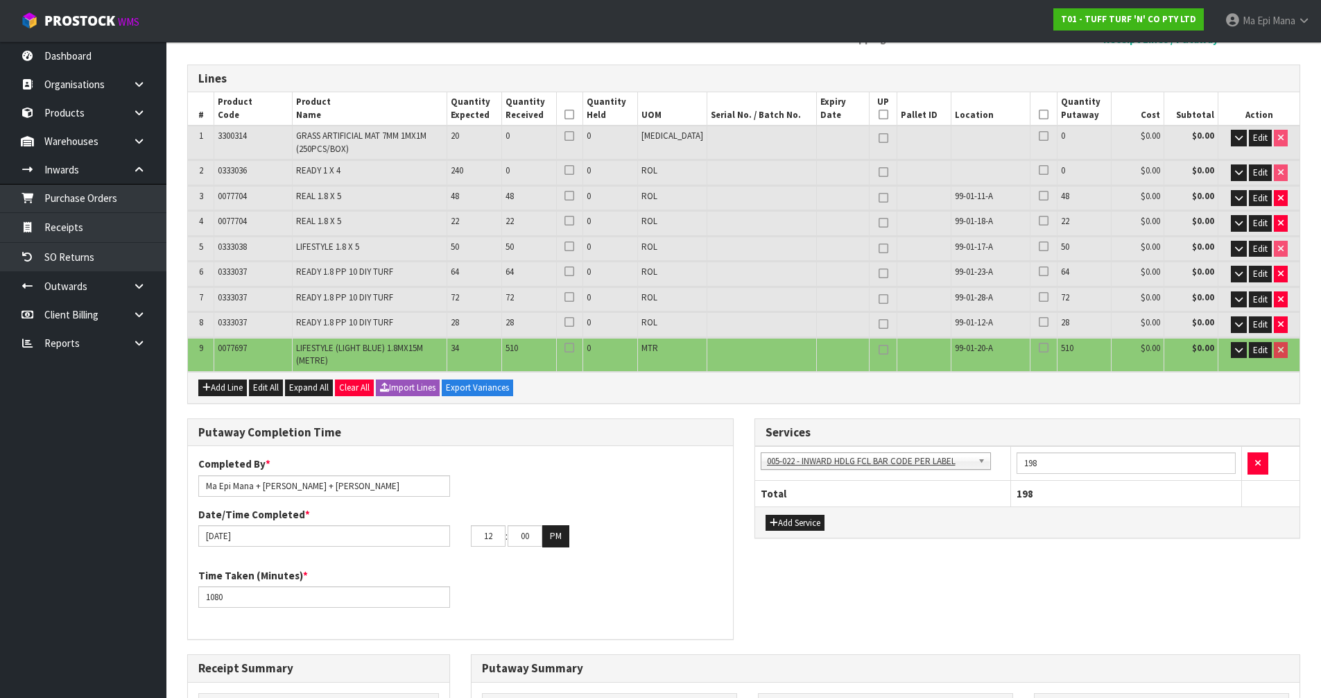
click at [632, 515] on div "Date/Time Completed * 15/10/2025 12 : 00 : 00 PM" at bounding box center [460, 527] width 545 height 40
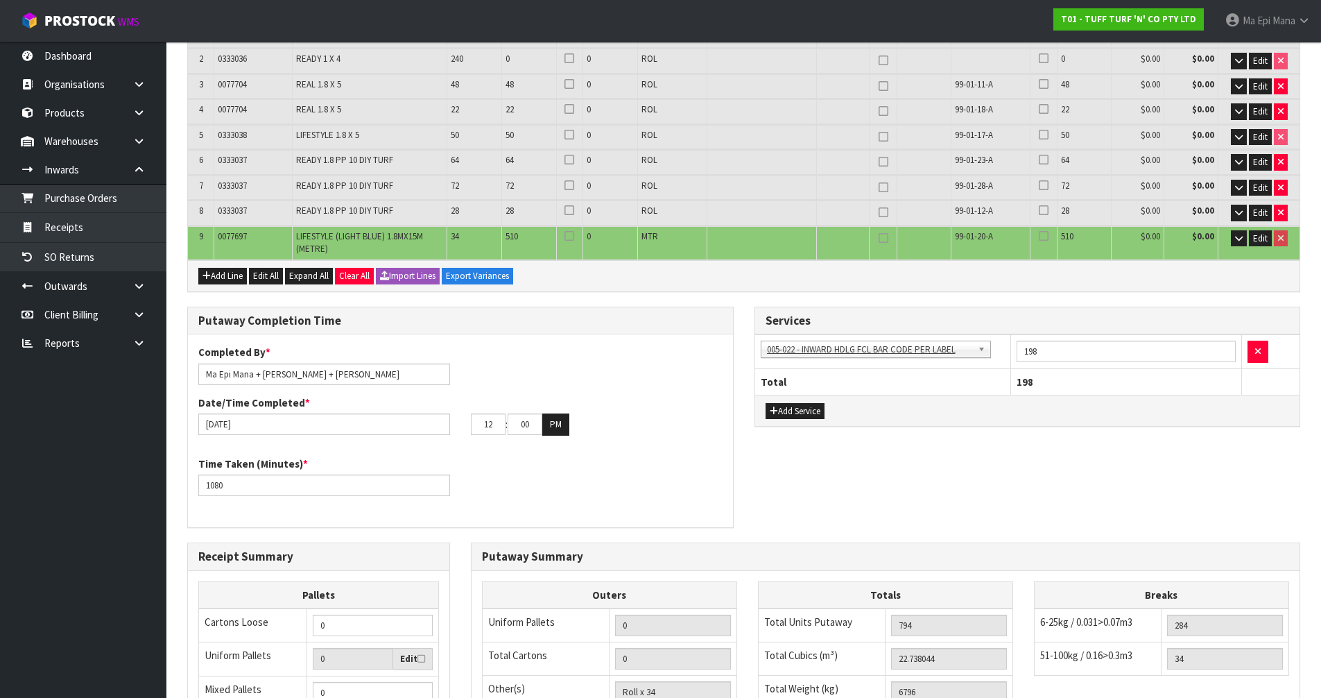
scroll to position [508, 0]
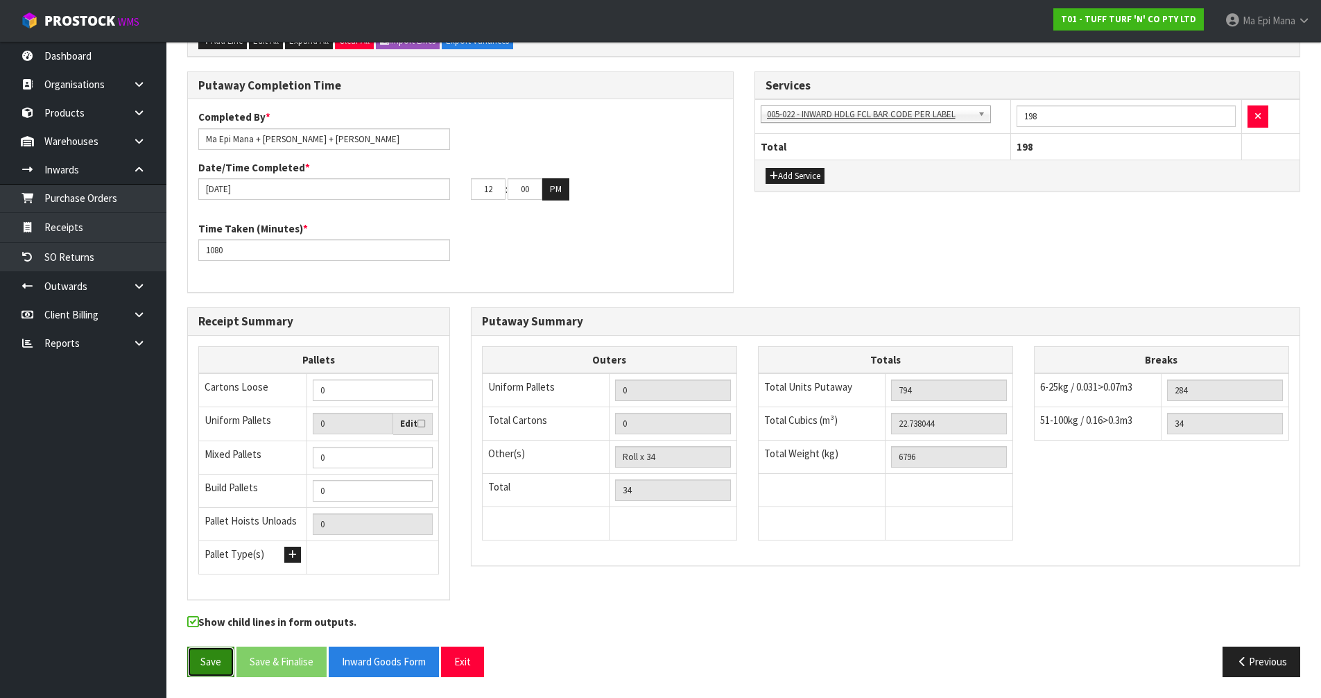
click at [219, 675] on button "Save" at bounding box center [210, 661] width 47 height 30
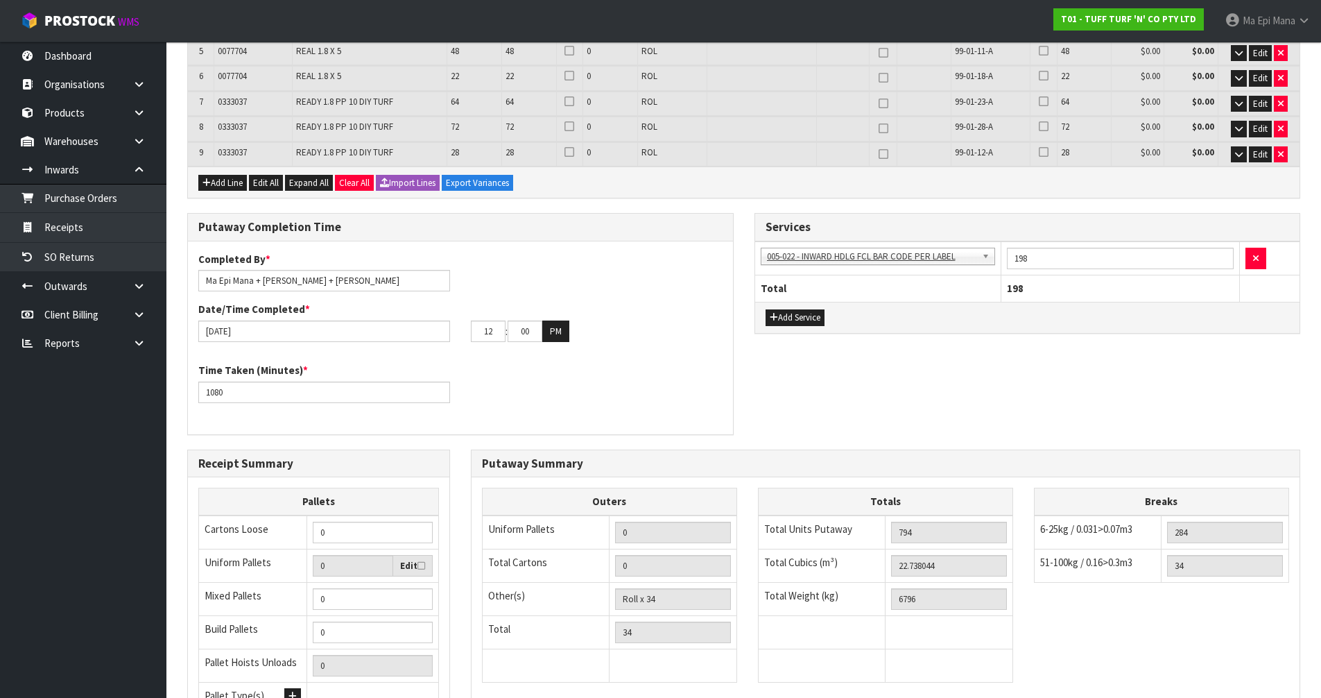
scroll to position [558, 0]
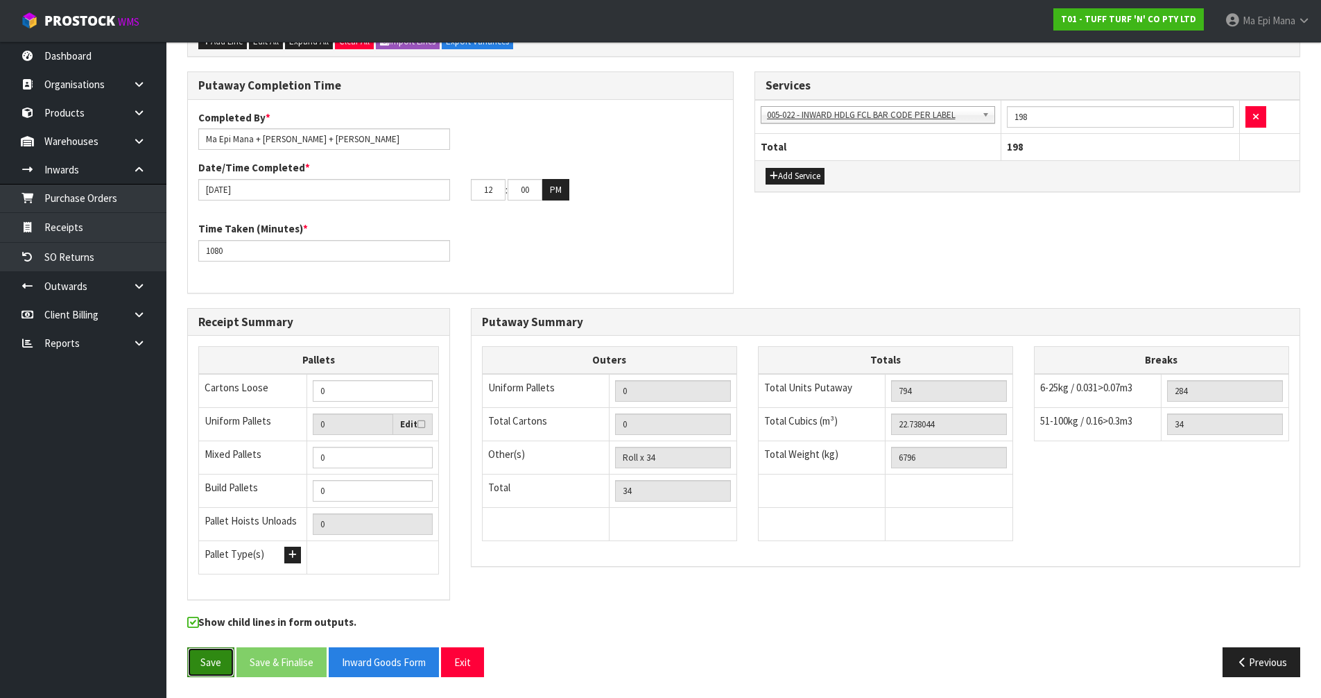
click at [221, 664] on button "Save" at bounding box center [210, 662] width 47 height 30
click at [216, 665] on button "Save" at bounding box center [210, 662] width 47 height 30
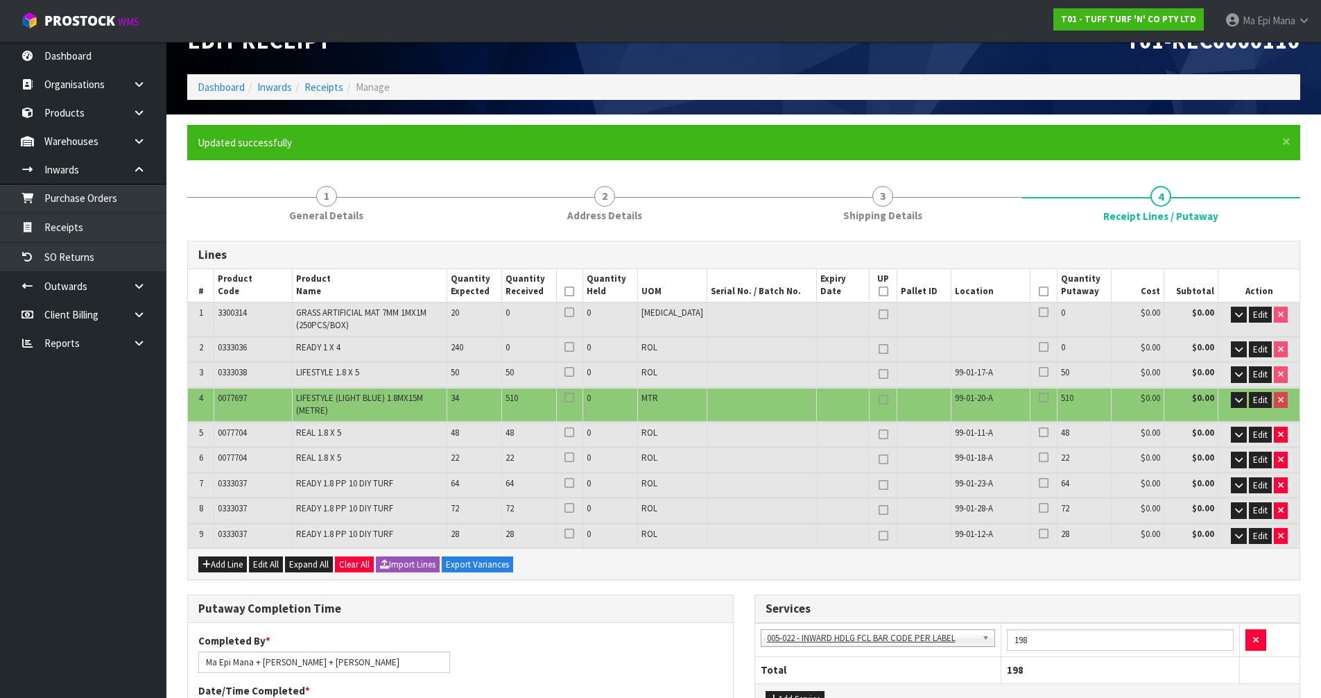
scroll to position [0, 0]
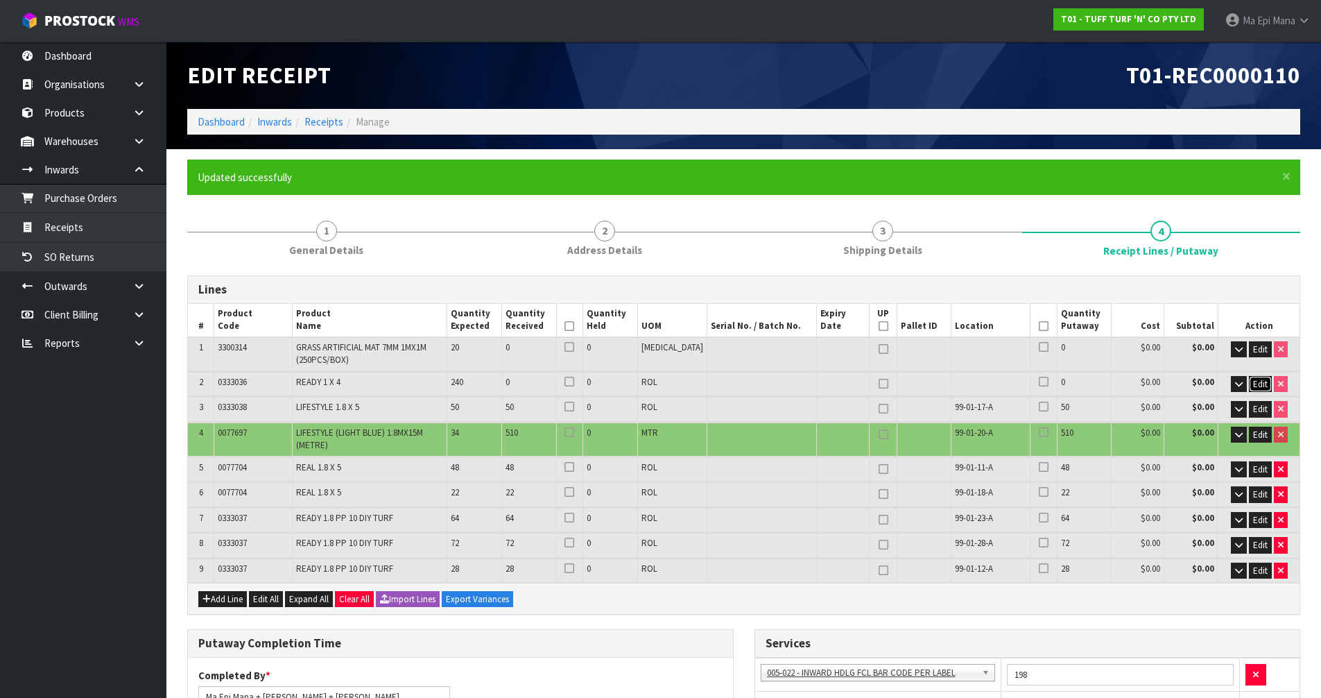
click at [1259, 381] on span "Edit" at bounding box center [1260, 384] width 15 height 12
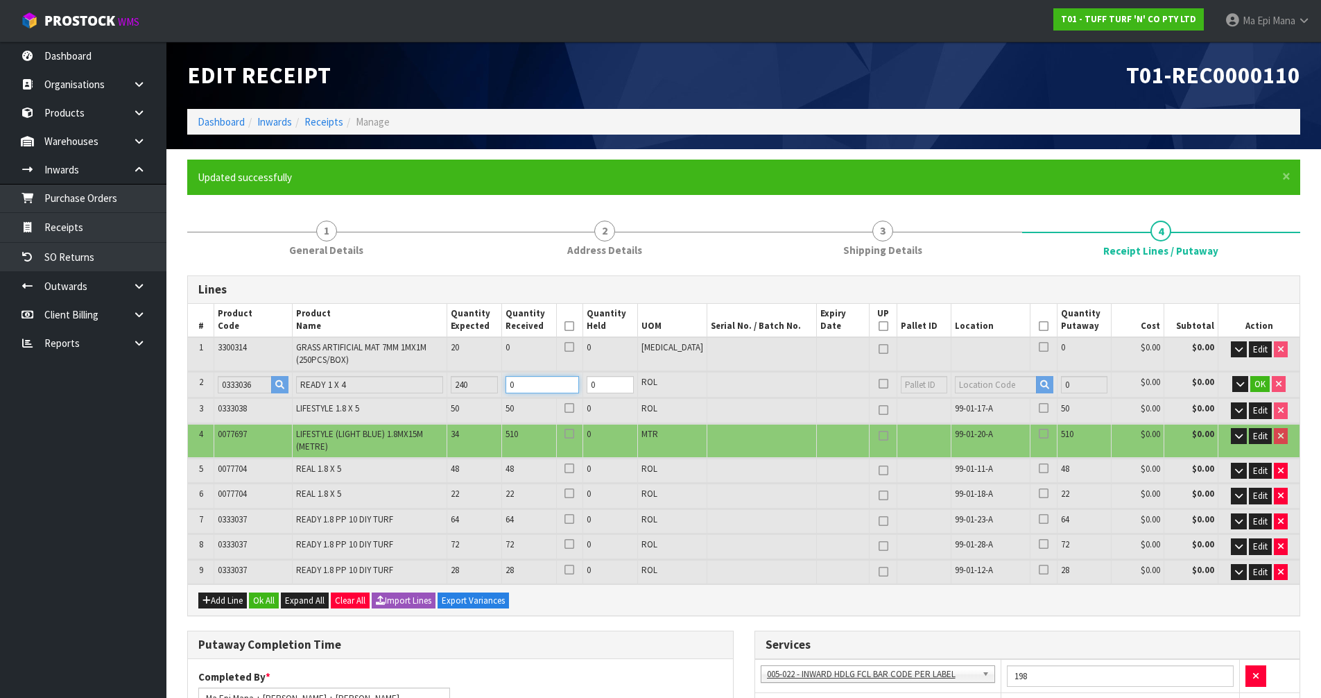
click at [553, 385] on input "0" at bounding box center [543, 384] width 74 height 17
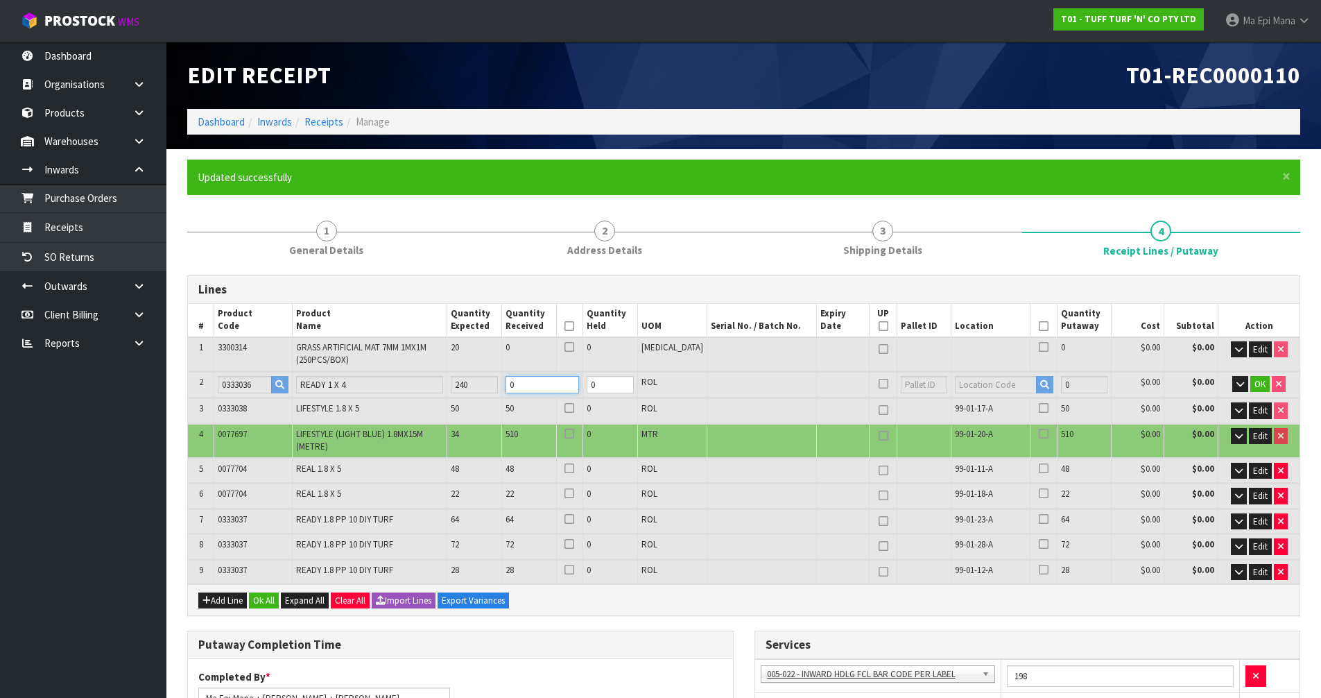
type input "22.777636"
type input "6804"
type input "2"
type input "23.213148"
type input "6892"
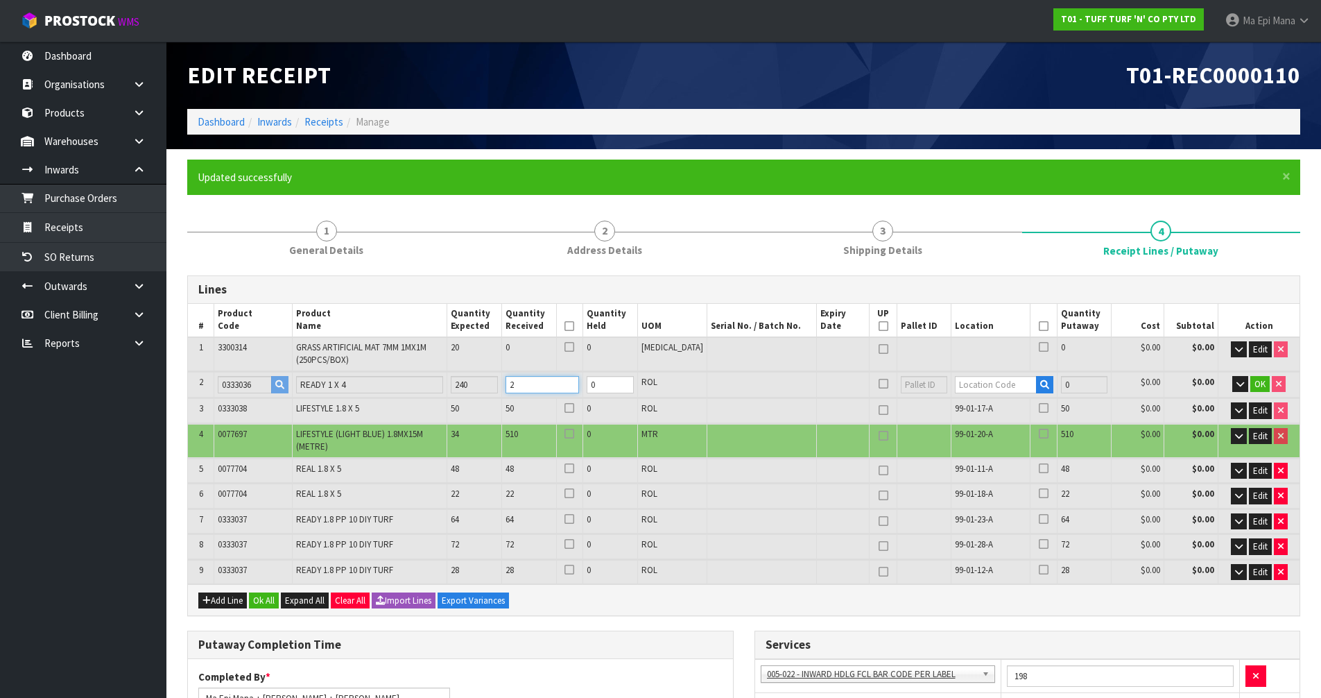
type input "24"
type input "27.489084"
type input "7756"
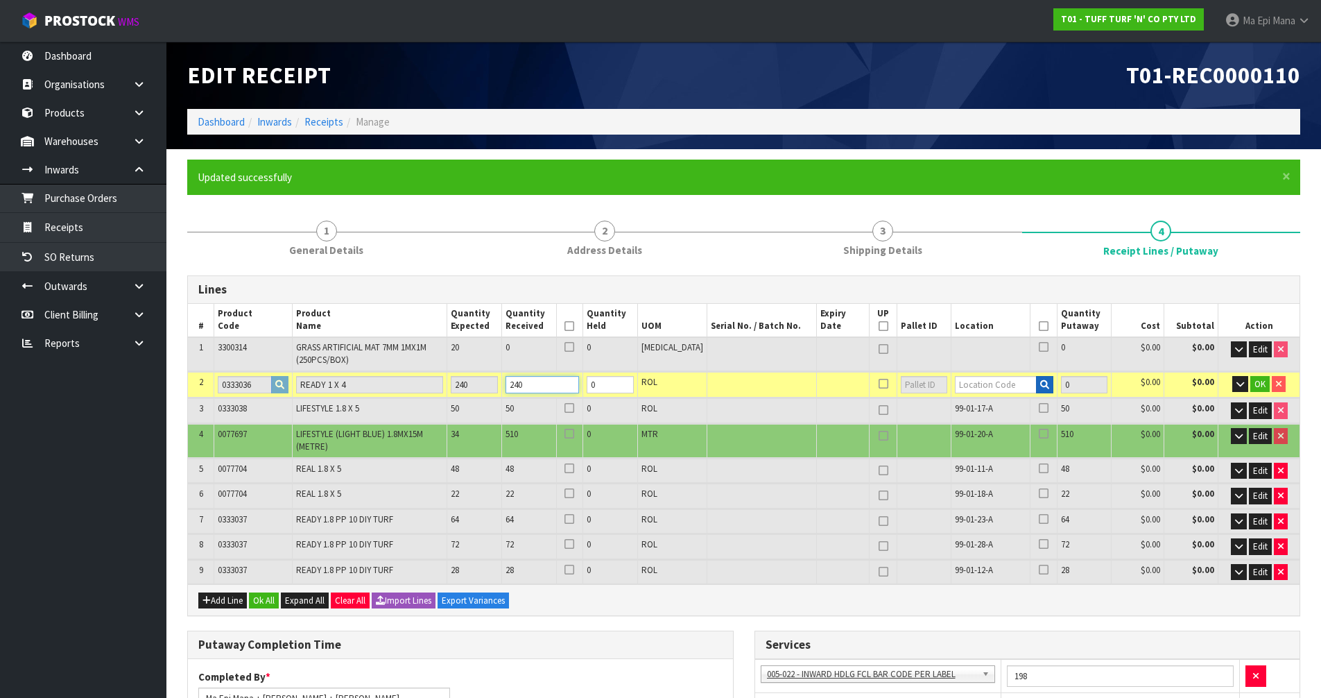
type input "240"
click at [1040, 385] on icon "button" at bounding box center [1044, 384] width 9 height 9
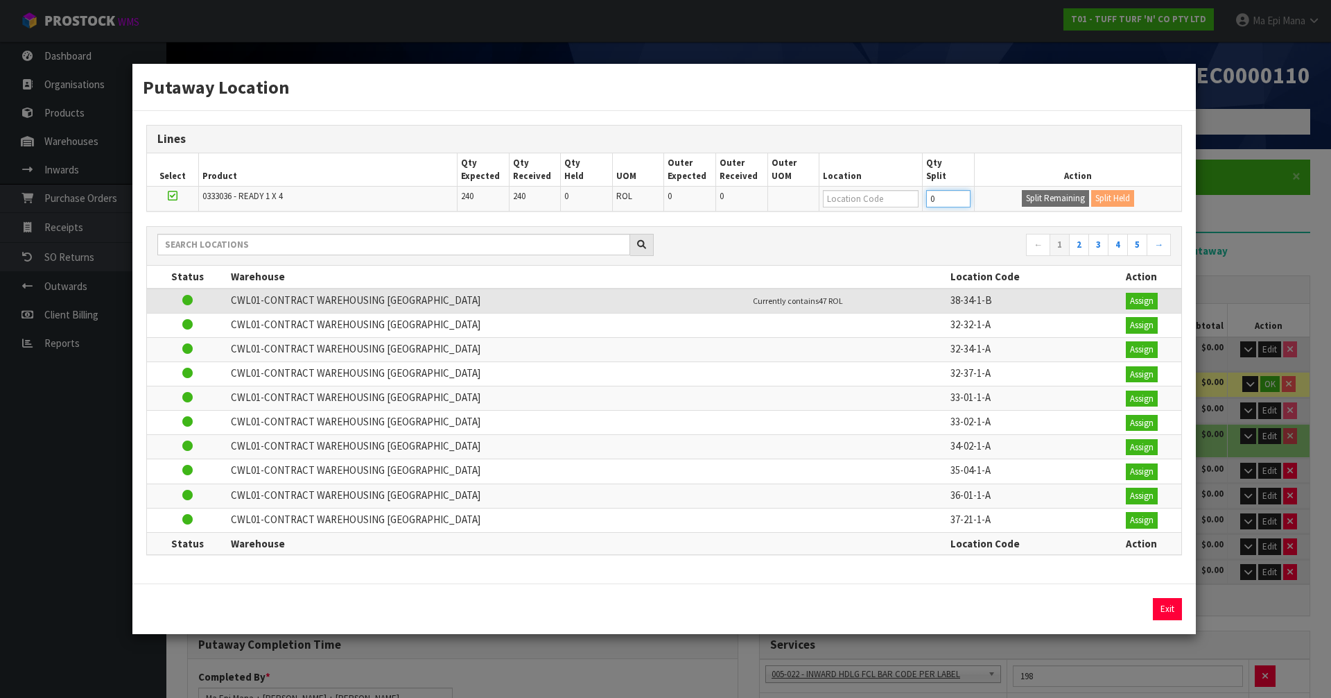
click at [944, 199] on input "0" at bounding box center [948, 198] width 44 height 17
type input "45"
click at [1037, 192] on button "Split Remaining" at bounding box center [1055, 198] width 67 height 17
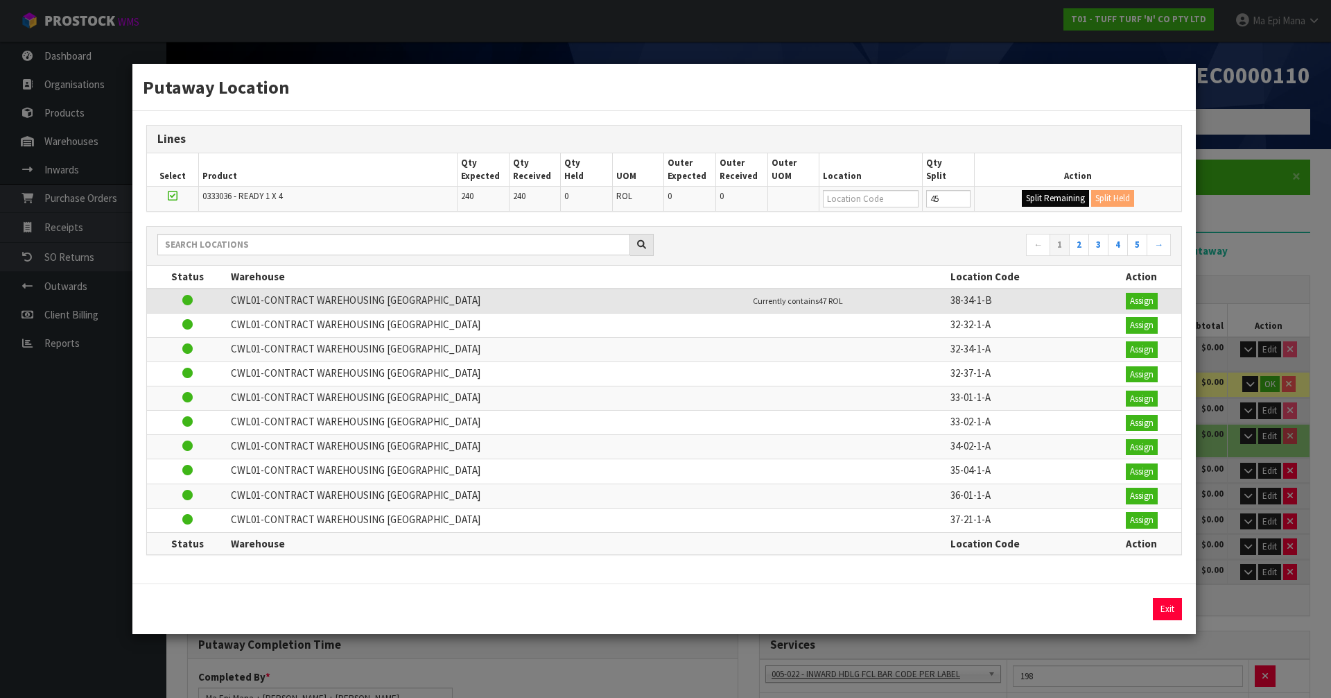
type input "1034"
type input "45"
type input "0"
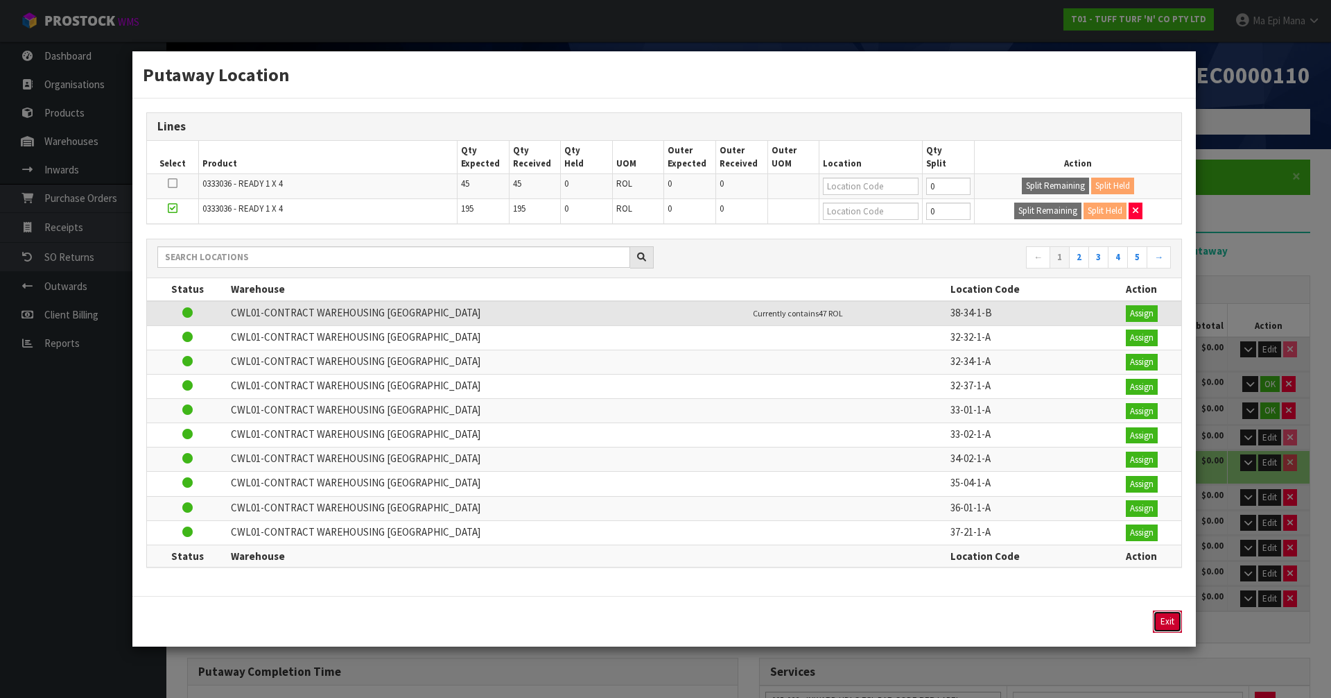
click at [1167, 621] on button "Exit" at bounding box center [1167, 621] width 29 height 22
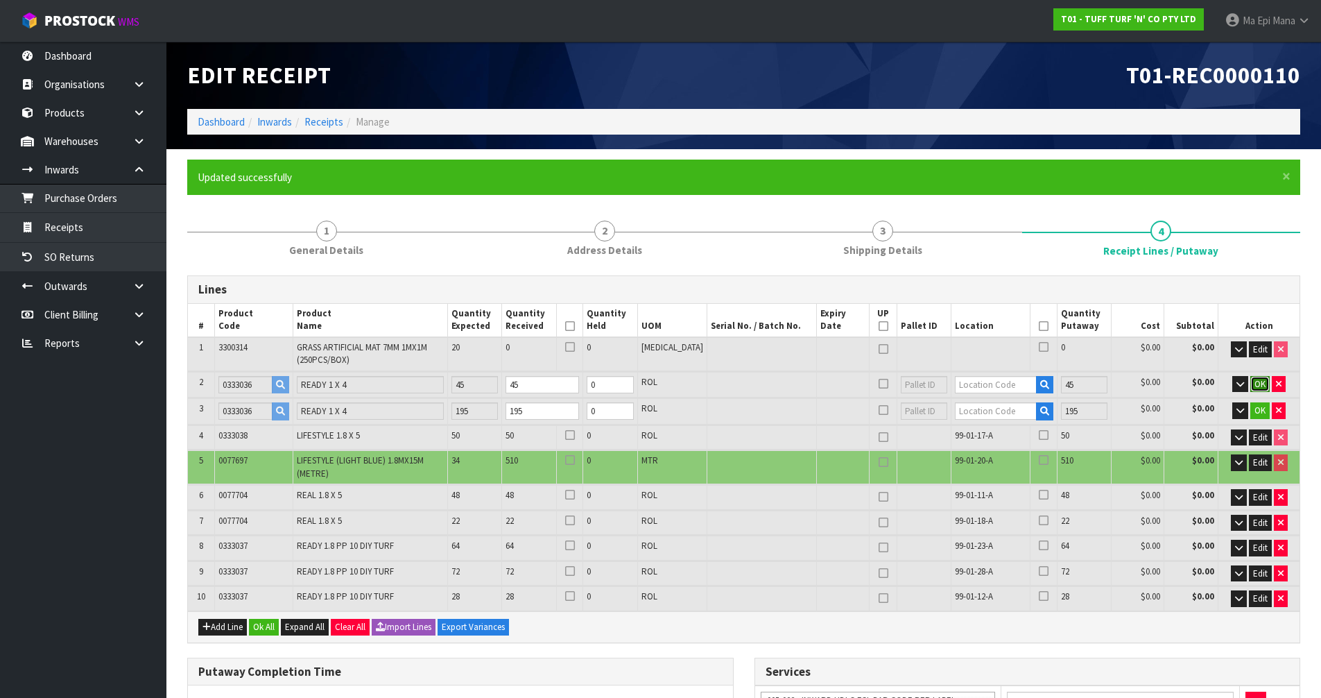
click at [1257, 390] on button "OK" at bounding box center [1259, 384] width 19 height 17
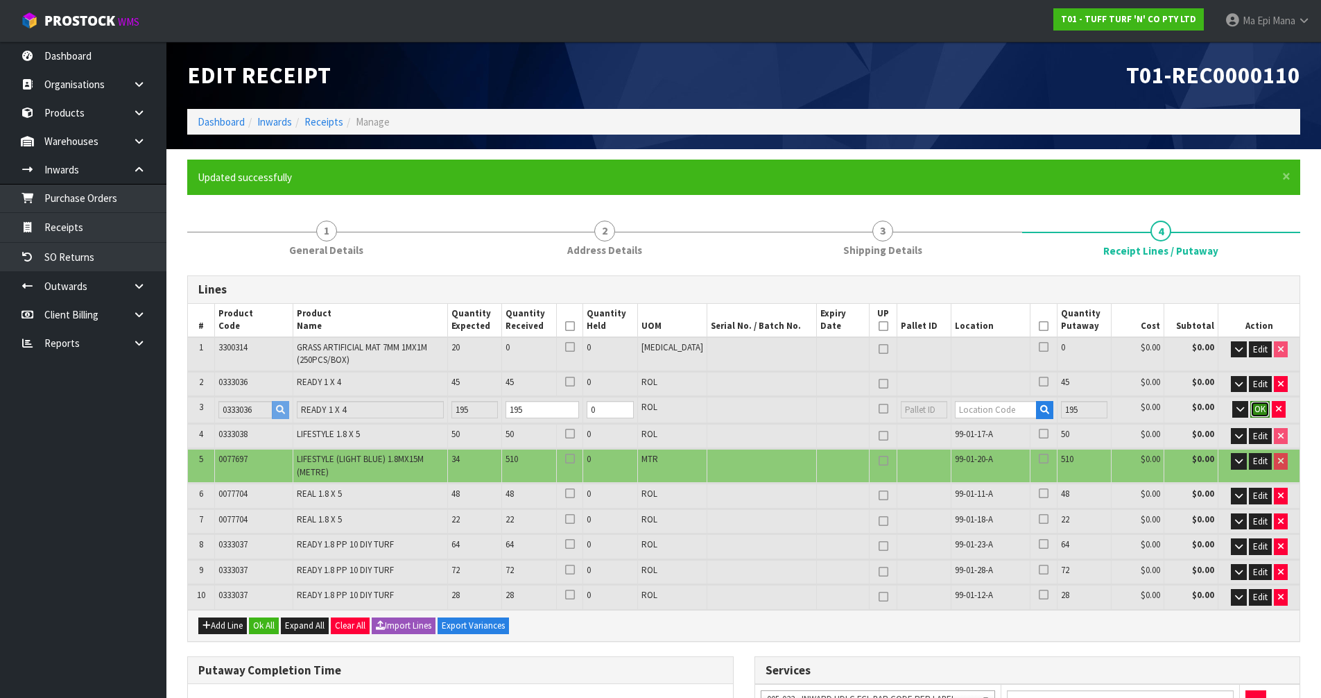
click at [1256, 408] on span "OK" at bounding box center [1259, 409] width 11 height 12
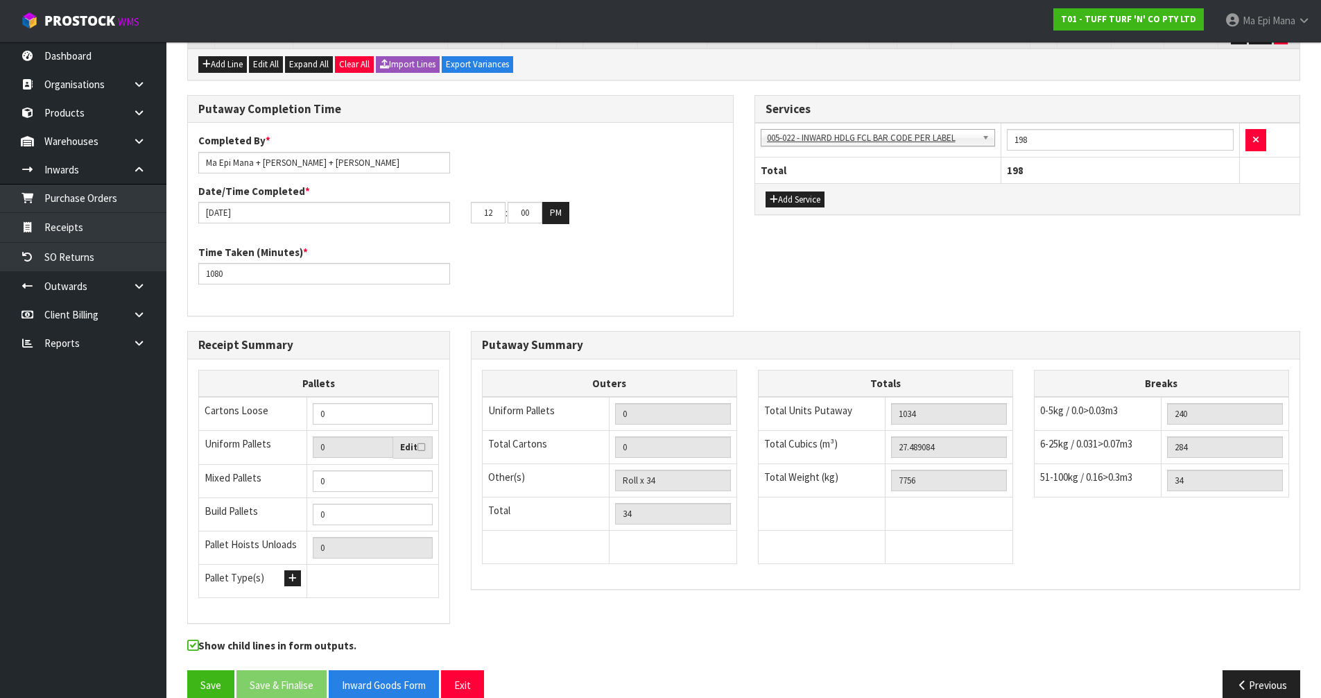
scroll to position [583, 0]
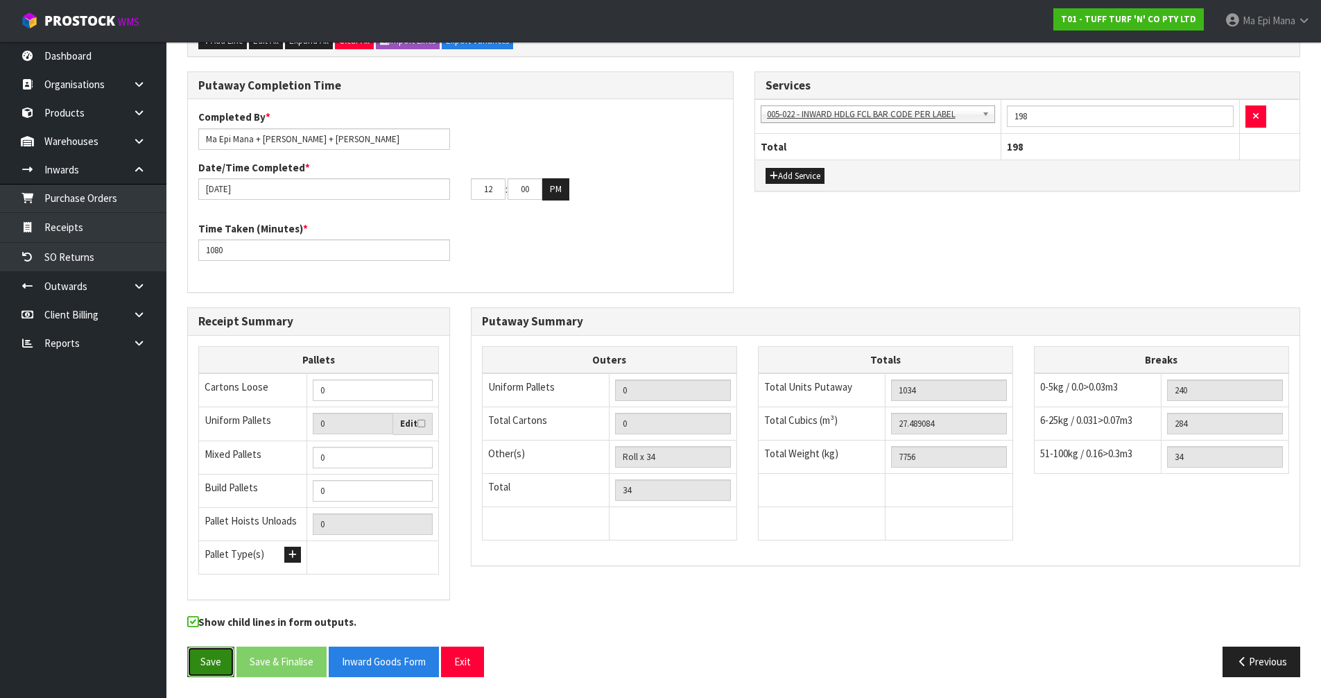
click at [207, 661] on button "Save" at bounding box center [210, 661] width 47 height 30
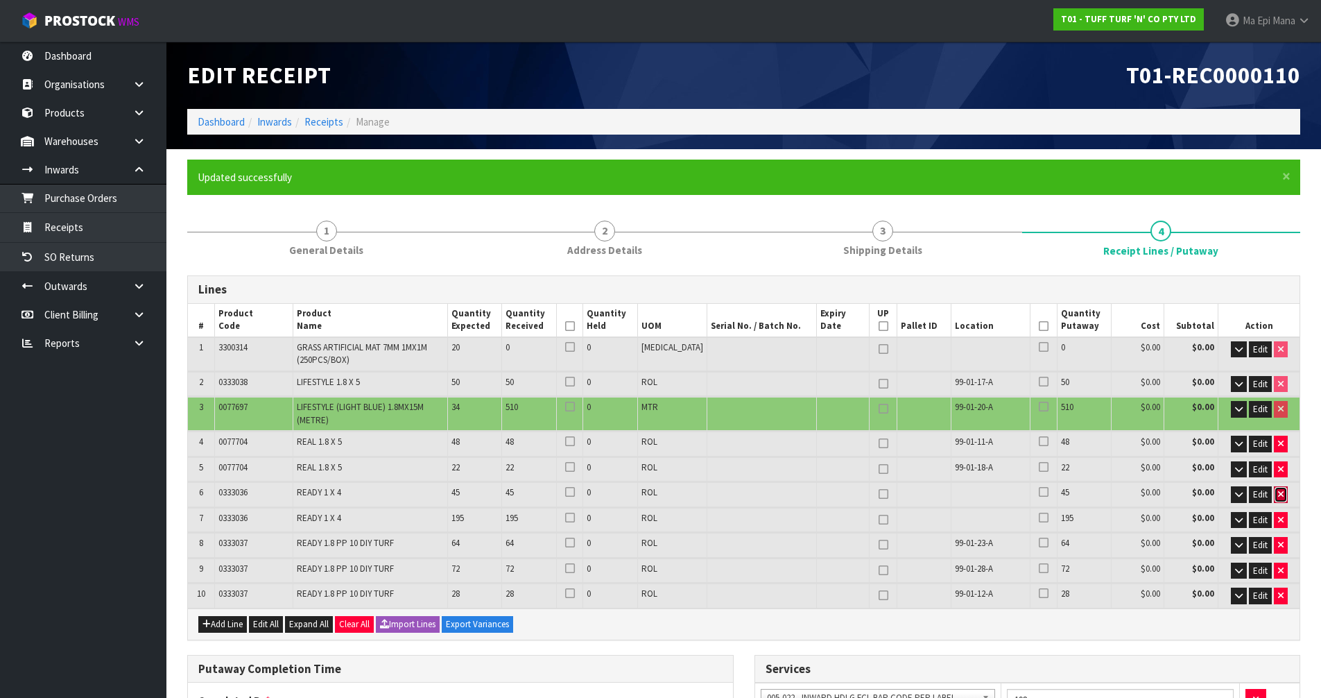
click at [1279, 490] on icon "button" at bounding box center [1281, 494] width 6 height 9
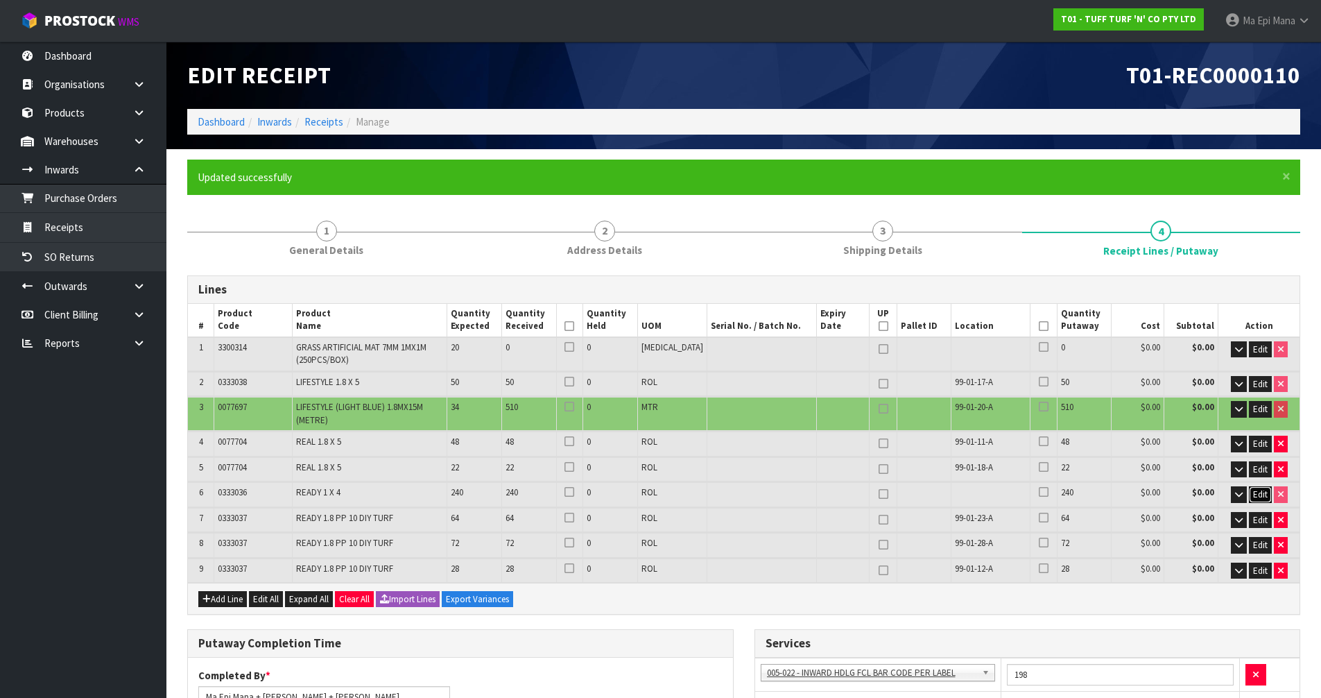
click at [1259, 496] on span "Edit" at bounding box center [1260, 494] width 15 height 12
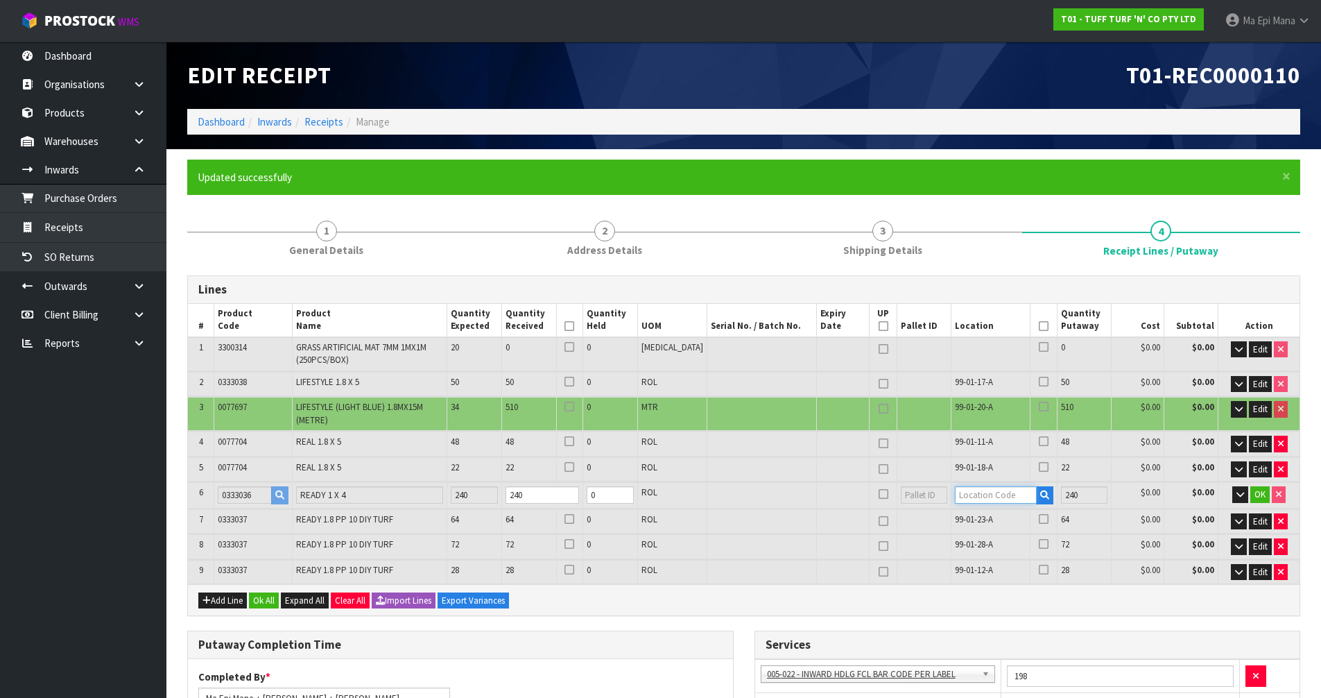
click at [1002, 492] on input "text" at bounding box center [995, 494] width 81 height 17
type input "32-37-1-A"
type input "794"
type input "0"
click at [1259, 493] on span "OK" at bounding box center [1259, 494] width 11 height 12
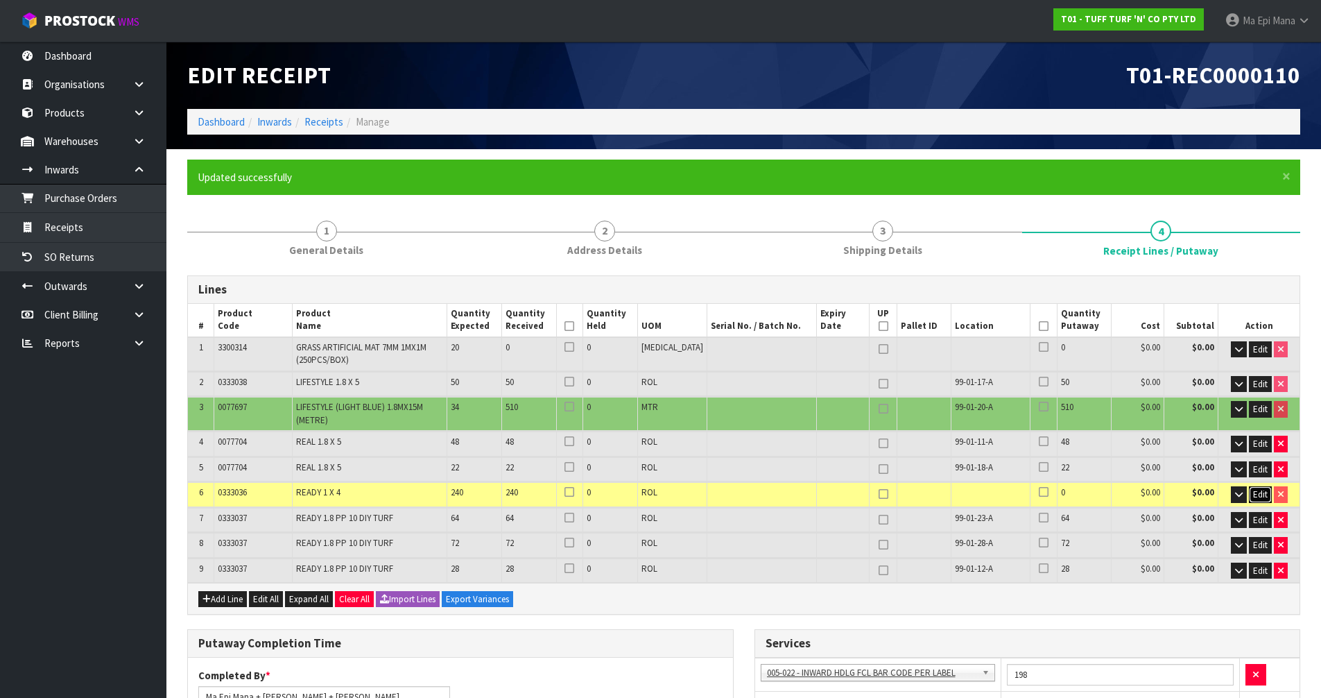
click at [1259, 493] on span "Edit" at bounding box center [1260, 494] width 15 height 12
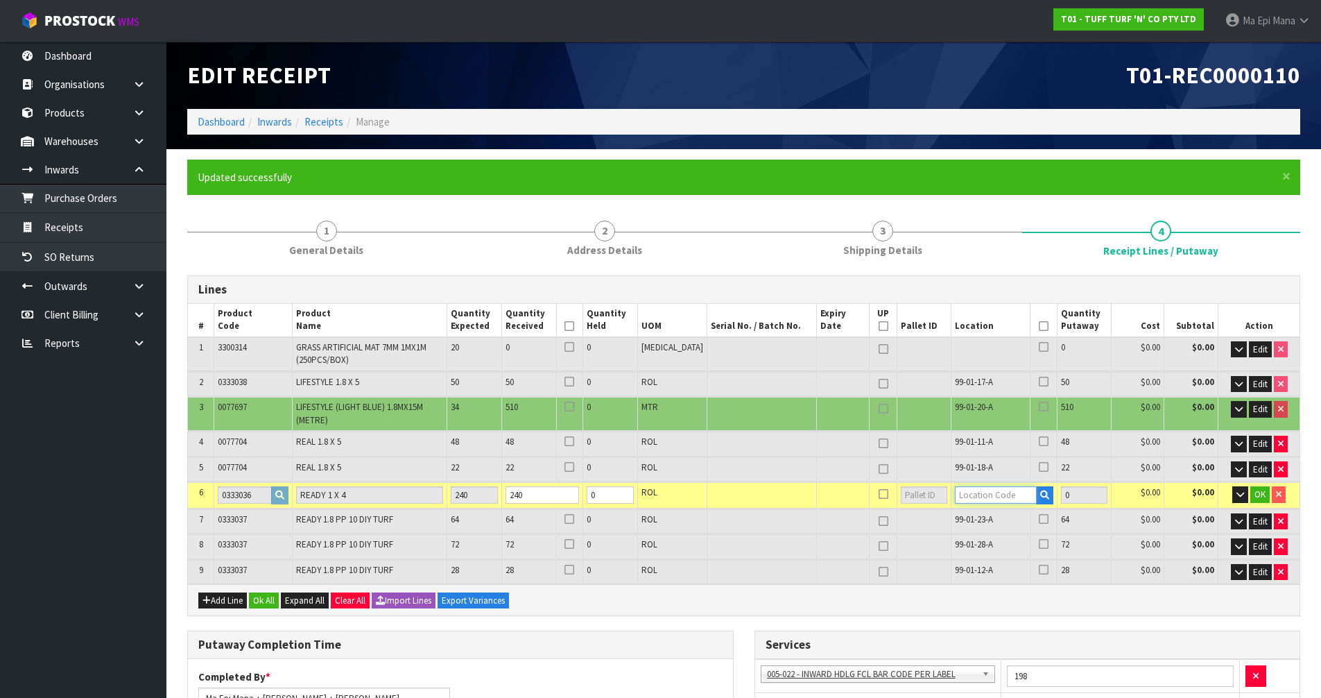
click at [999, 494] on input "text" at bounding box center [995, 494] width 81 height 17
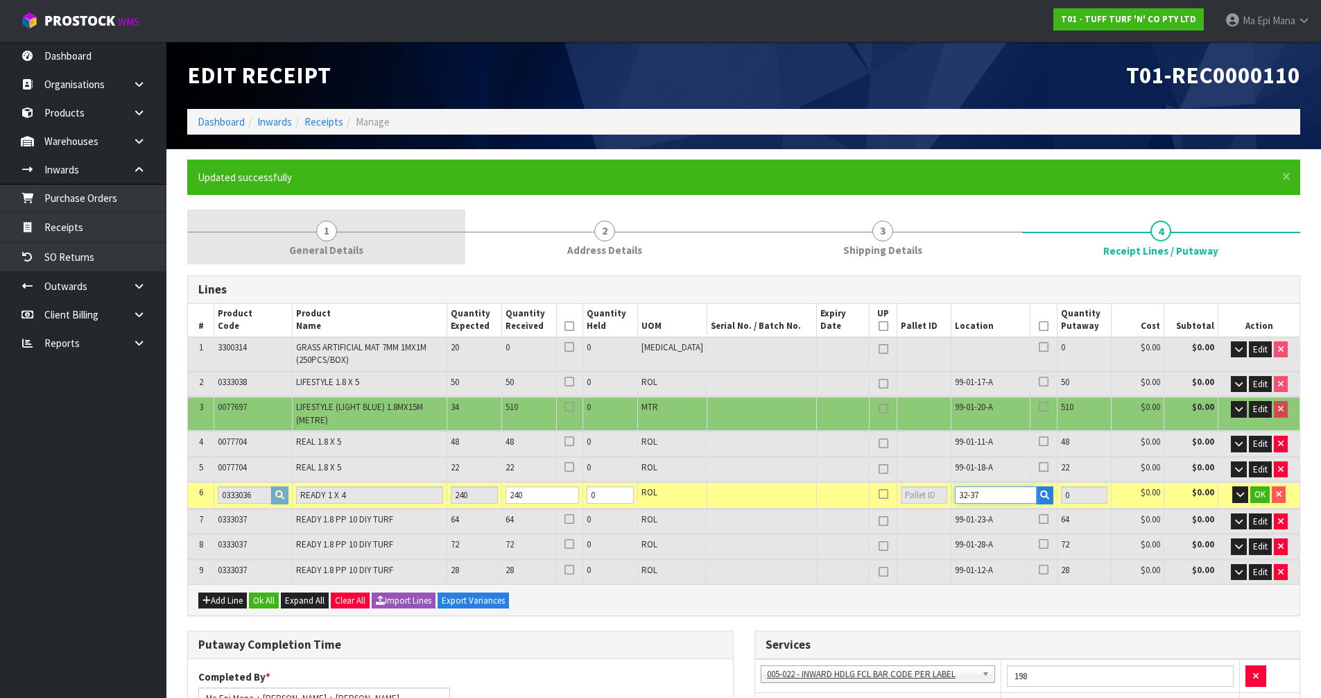
type input "32-37"
click at [329, 241] on span "1" at bounding box center [326, 231] width 21 height 21
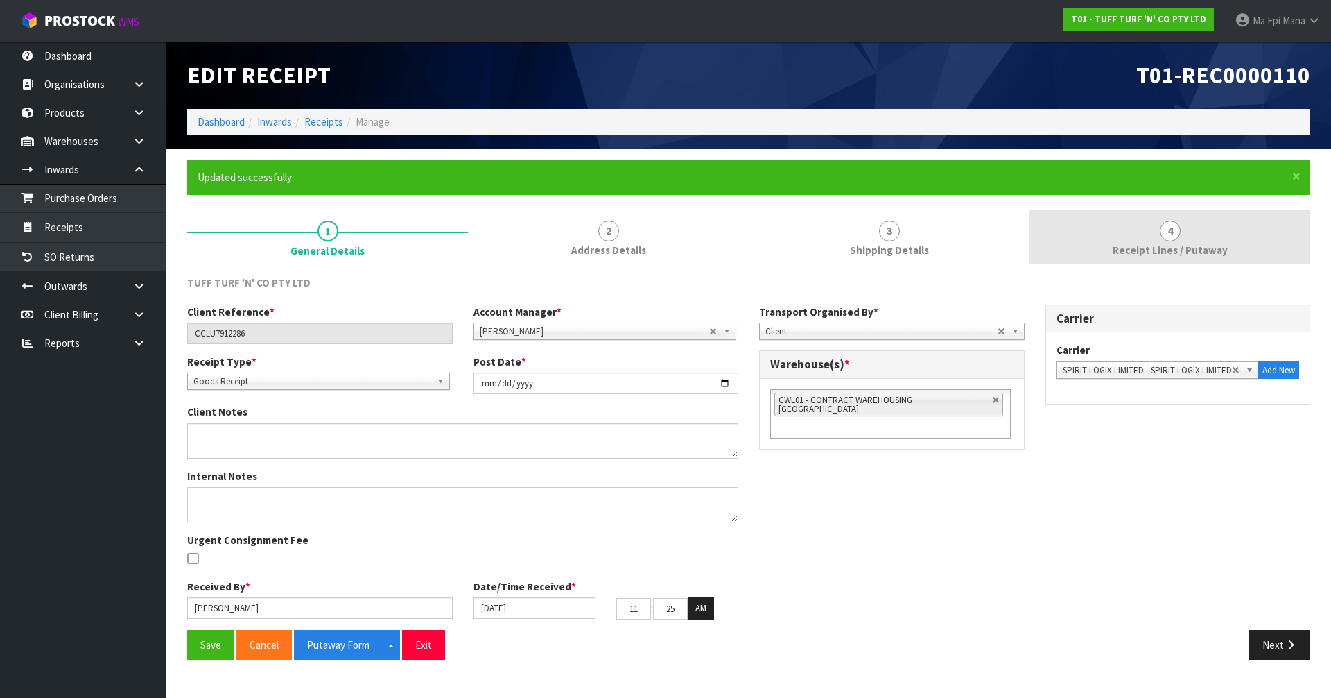
click at [1211, 226] on link "4 Receipt Lines / Putaway" at bounding box center [1170, 236] width 281 height 55
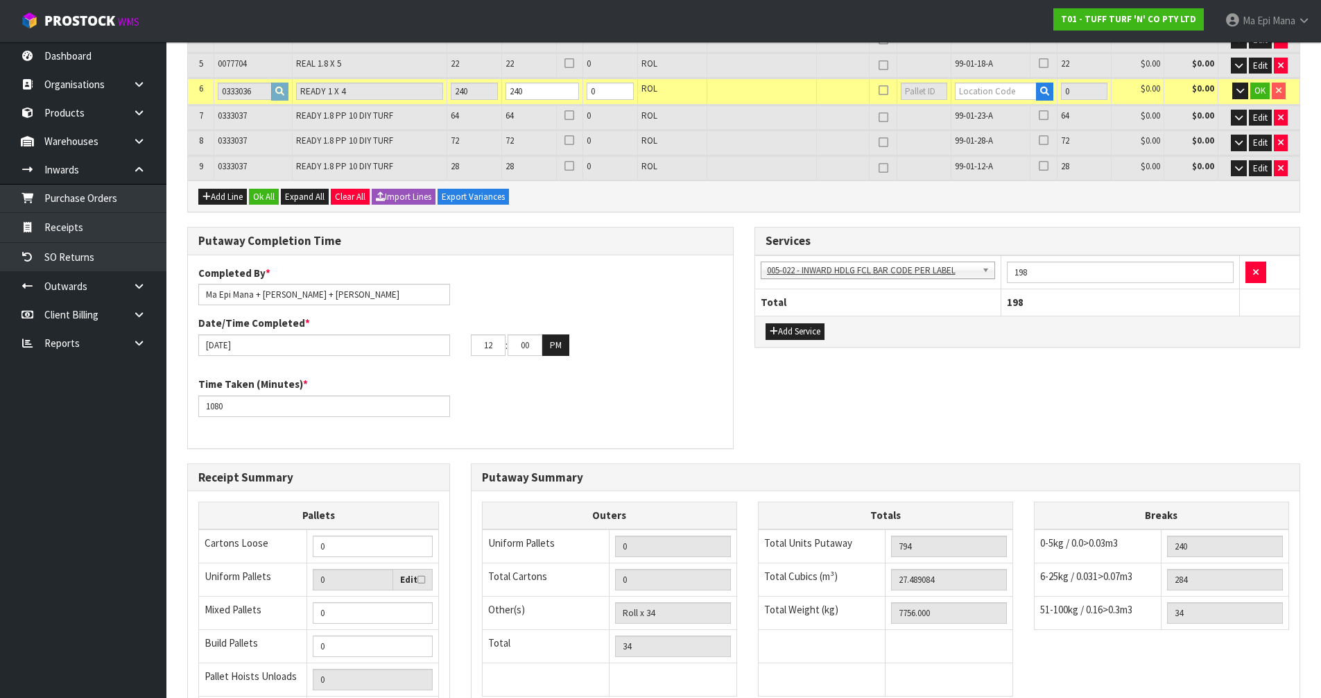
scroll to position [212, 0]
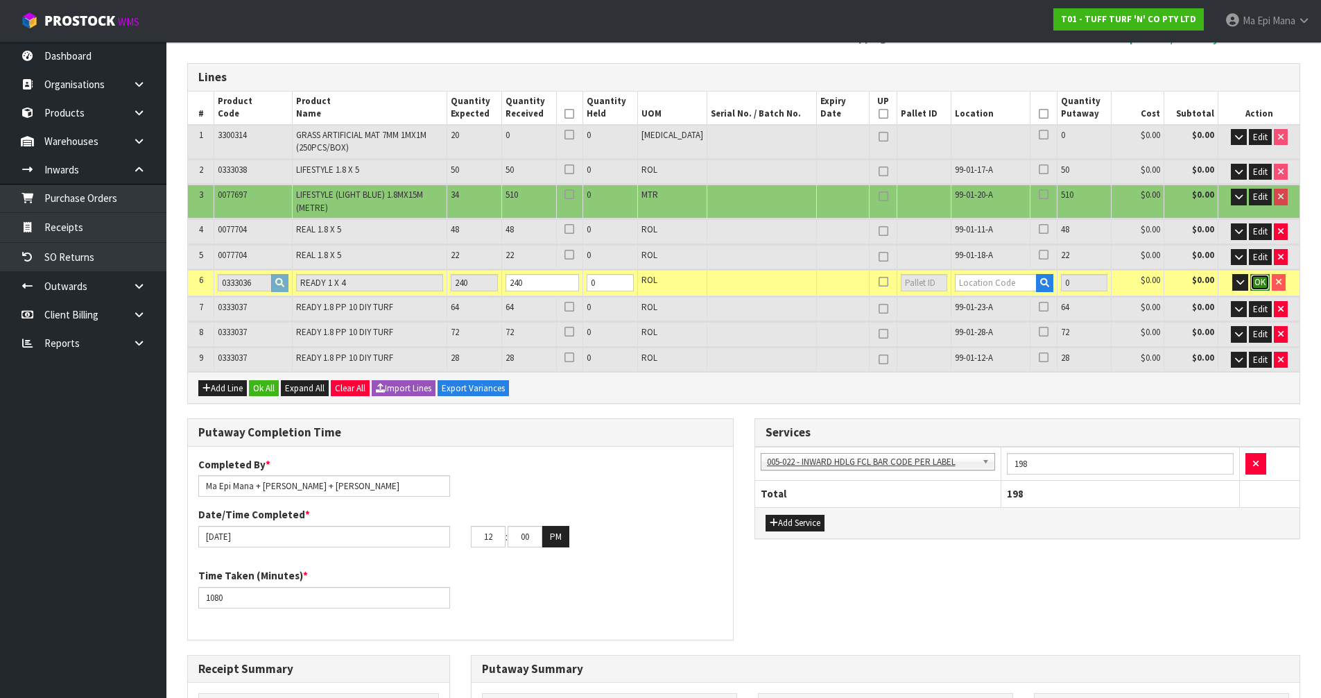
click at [1267, 284] on button "OK" at bounding box center [1259, 282] width 19 height 17
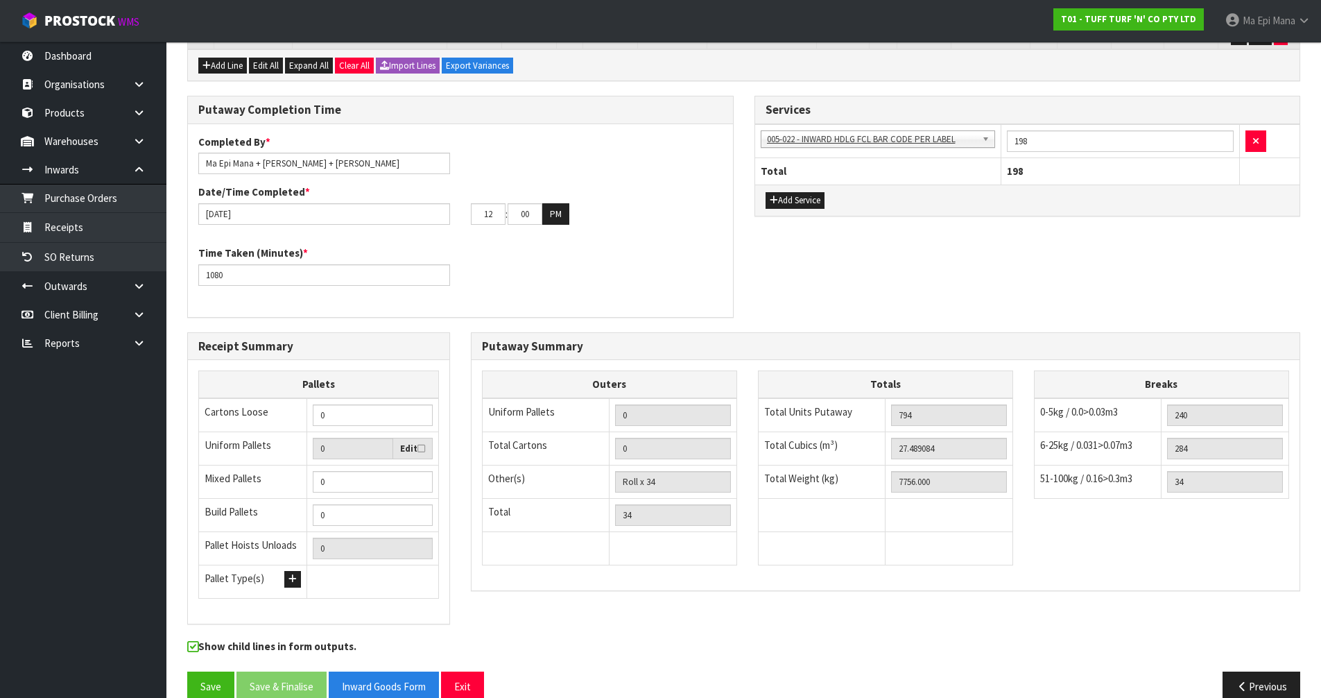
scroll to position [558, 0]
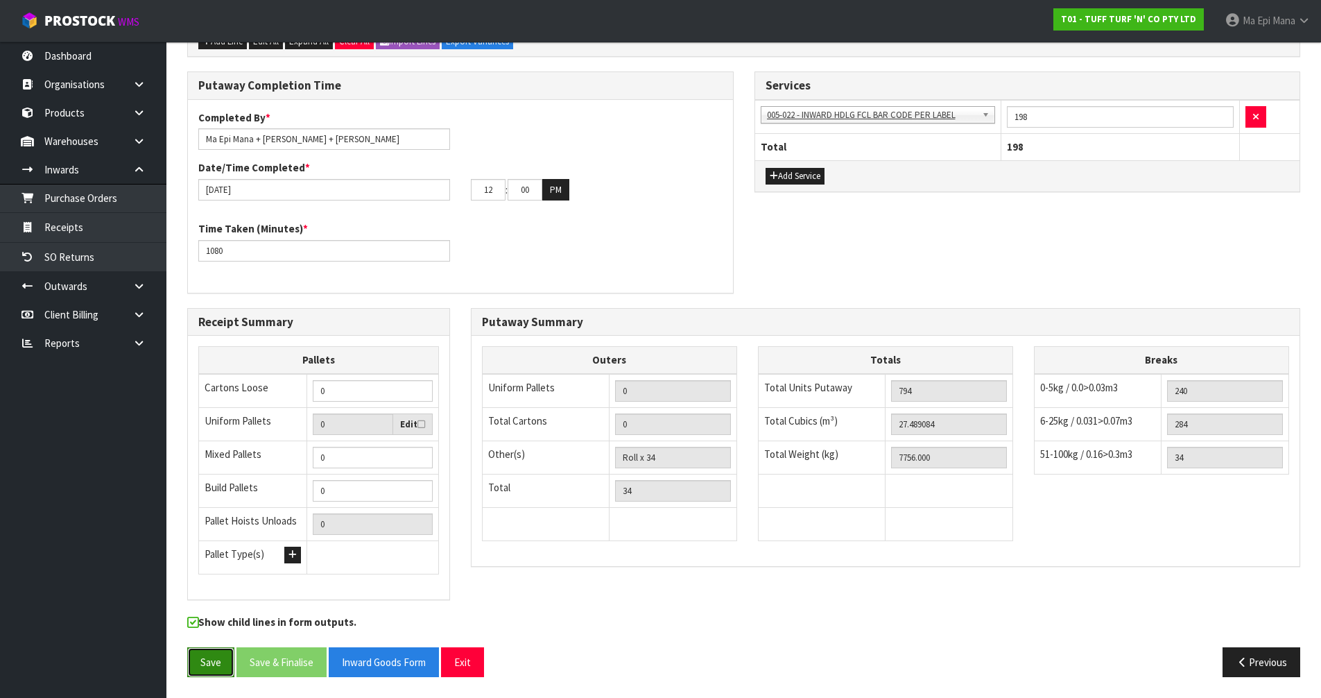
click at [210, 668] on button "Save" at bounding box center [210, 662] width 47 height 30
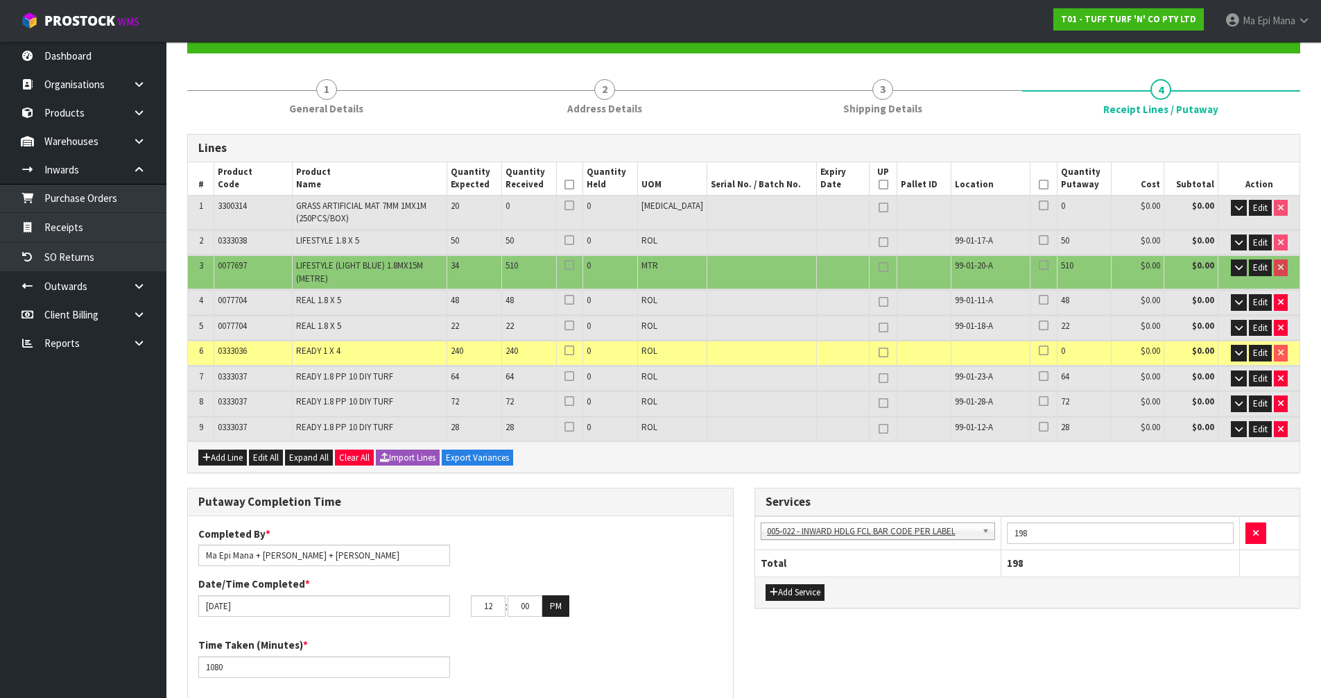
scroll to position [0, 0]
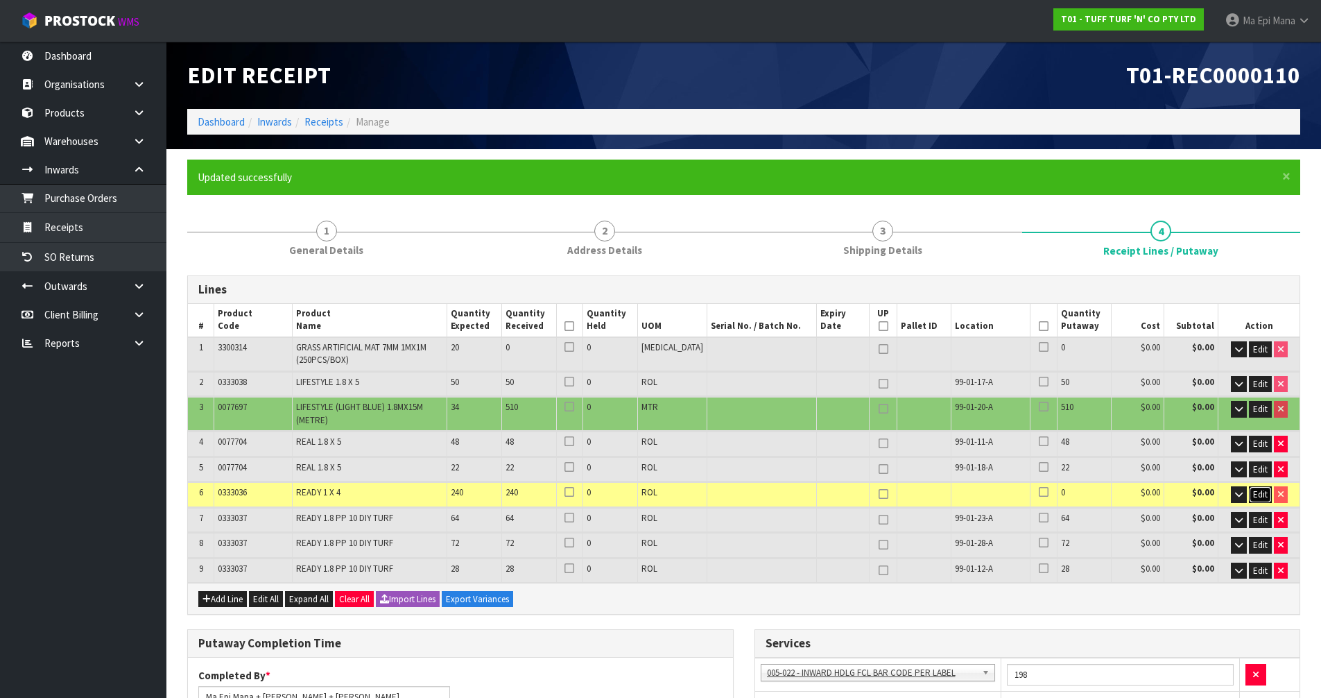
click at [1261, 492] on span "Edit" at bounding box center [1260, 494] width 15 height 12
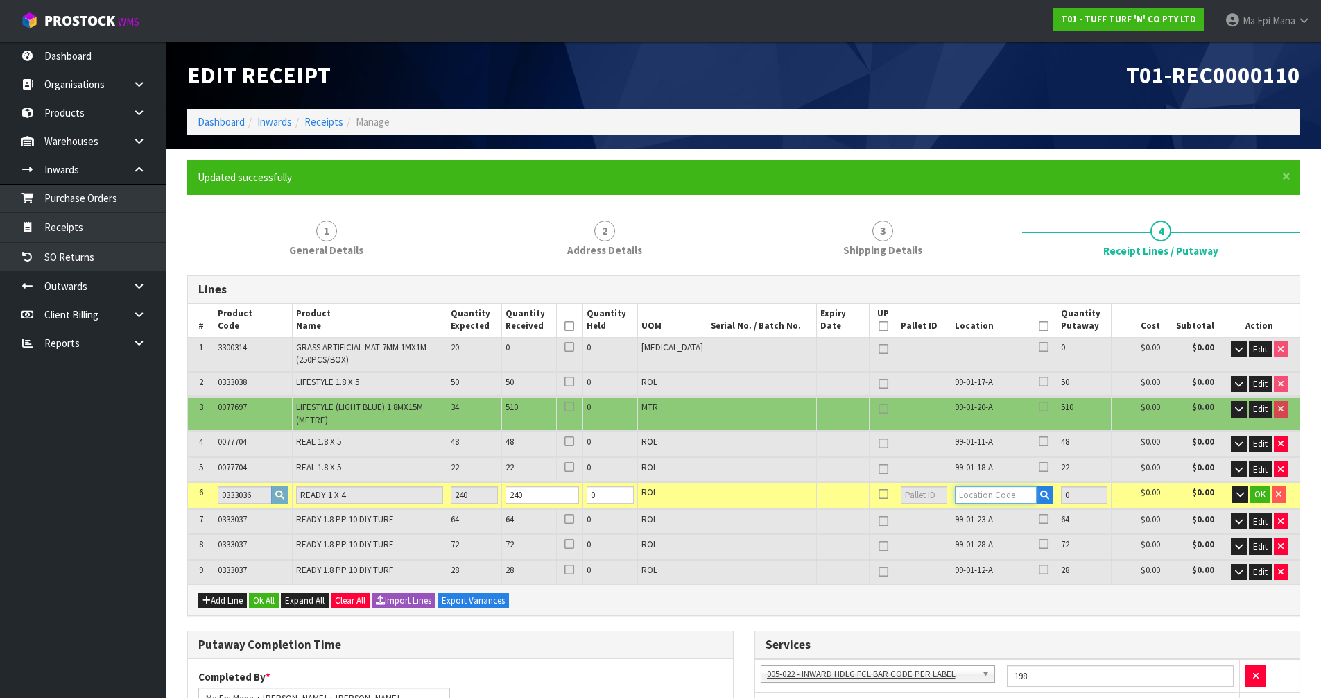
click at [974, 496] on input "text" at bounding box center [995, 494] width 81 height 17
type input "3"
click at [1262, 495] on span "OK" at bounding box center [1259, 494] width 11 height 12
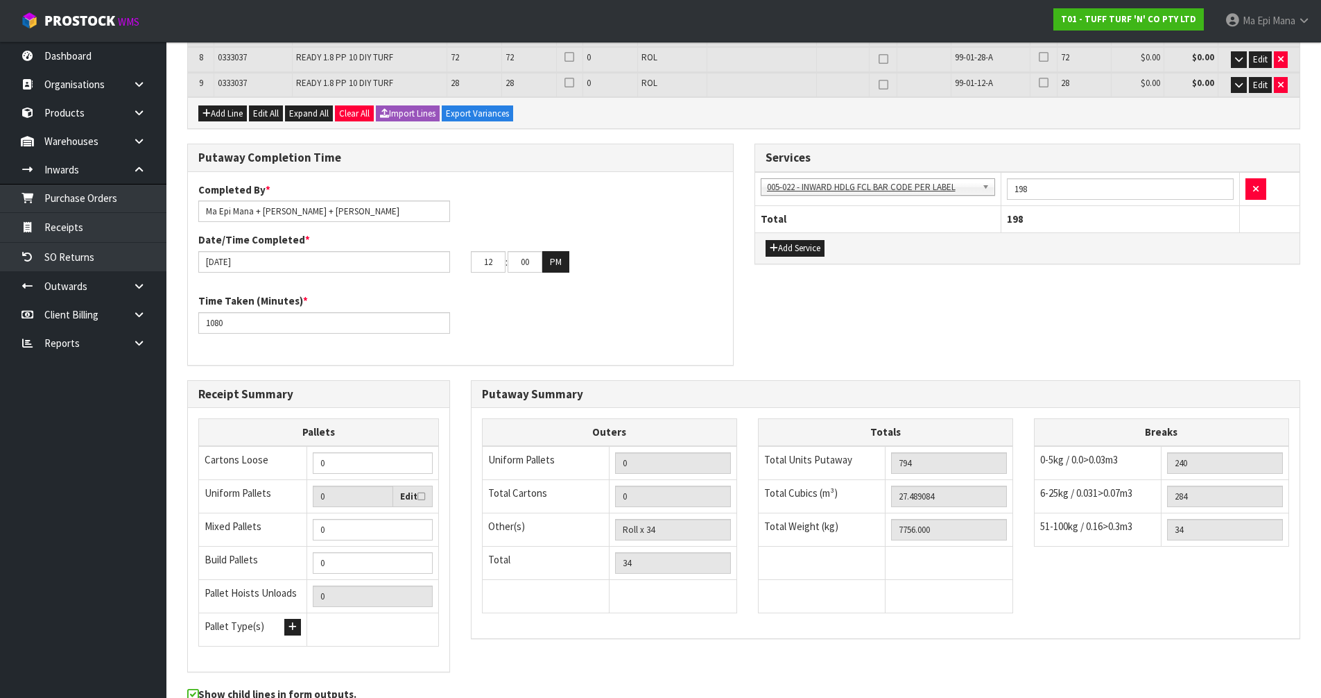
scroll to position [558, 0]
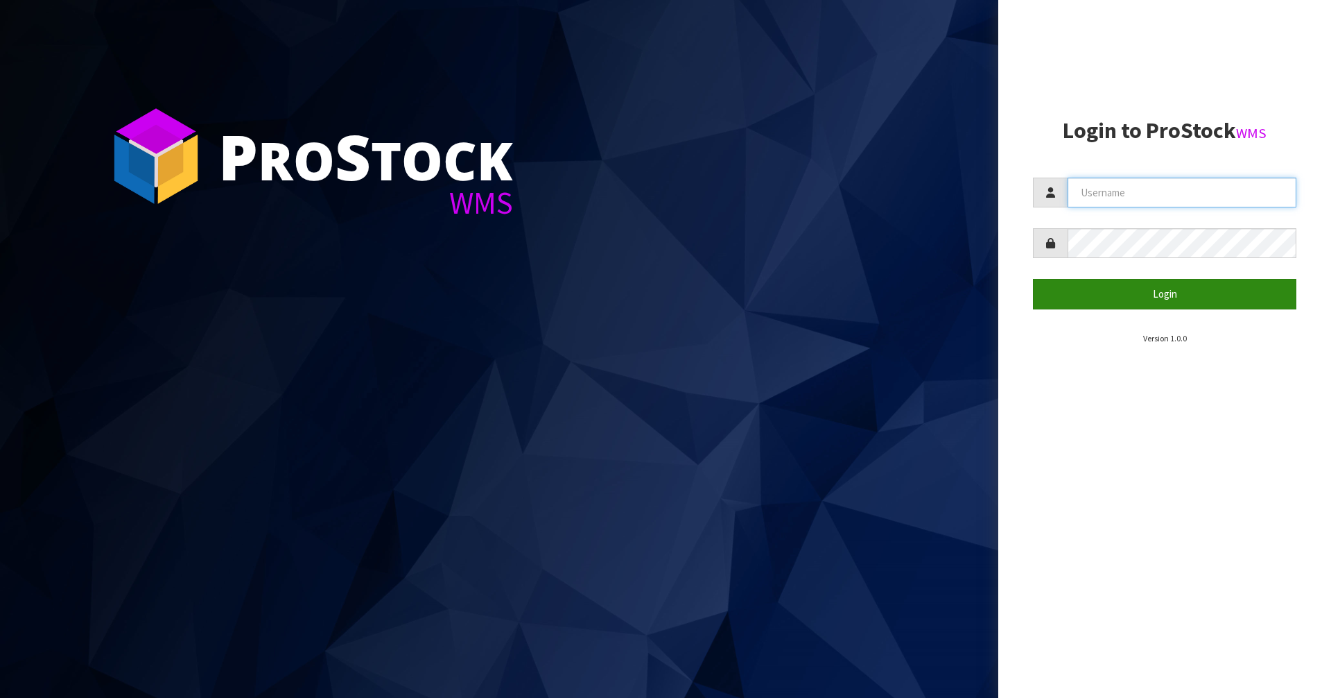
type input "Mana"
click at [1141, 297] on button "Login" at bounding box center [1165, 294] width 264 height 30
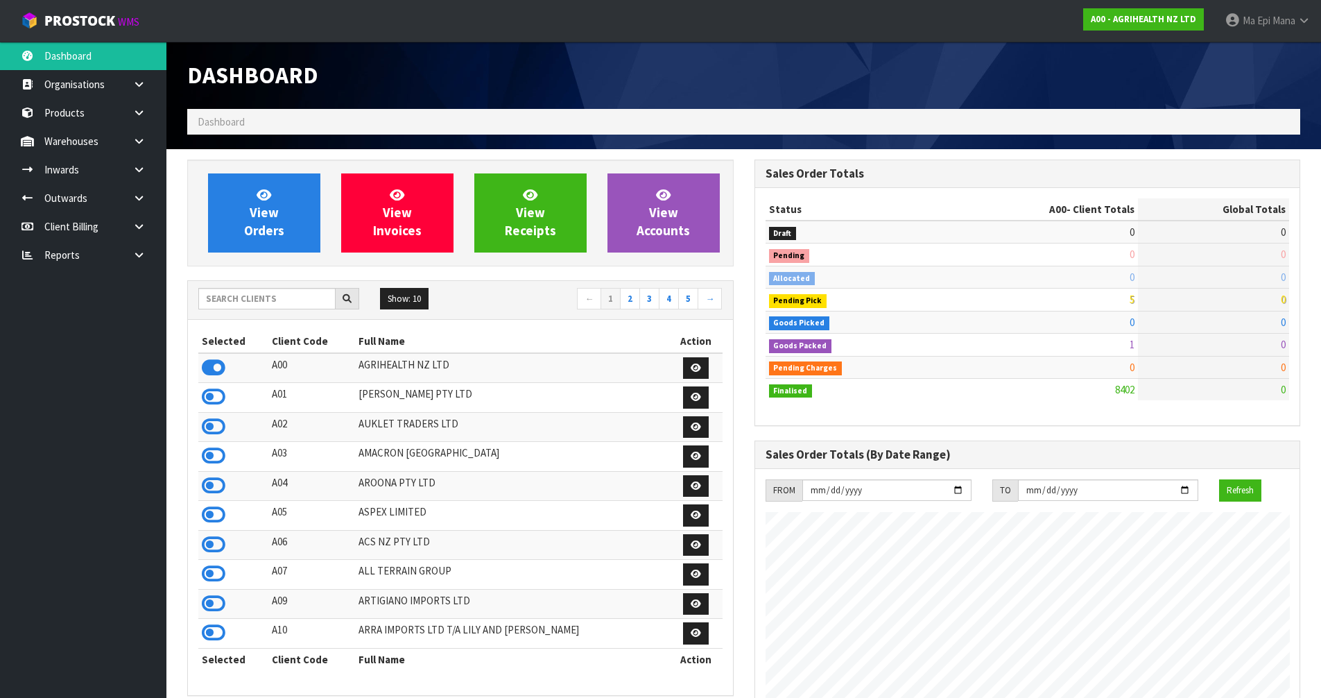
scroll to position [1051, 567]
click at [270, 309] on input "text" at bounding box center [266, 298] width 137 height 21
click at [1120, 22] on strong "A00 - AGRIHEALTH NZ LTD" at bounding box center [1143, 19] width 105 height 12
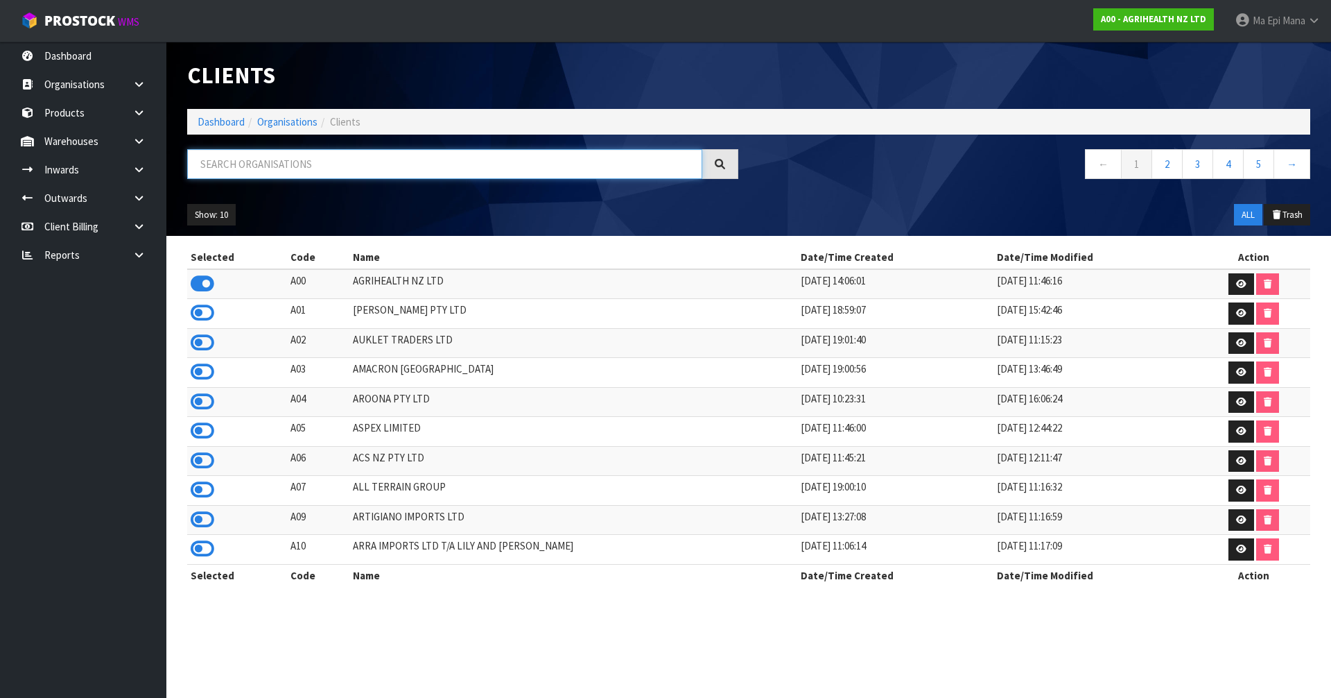
click at [394, 164] on input "text" at bounding box center [444, 164] width 515 height 30
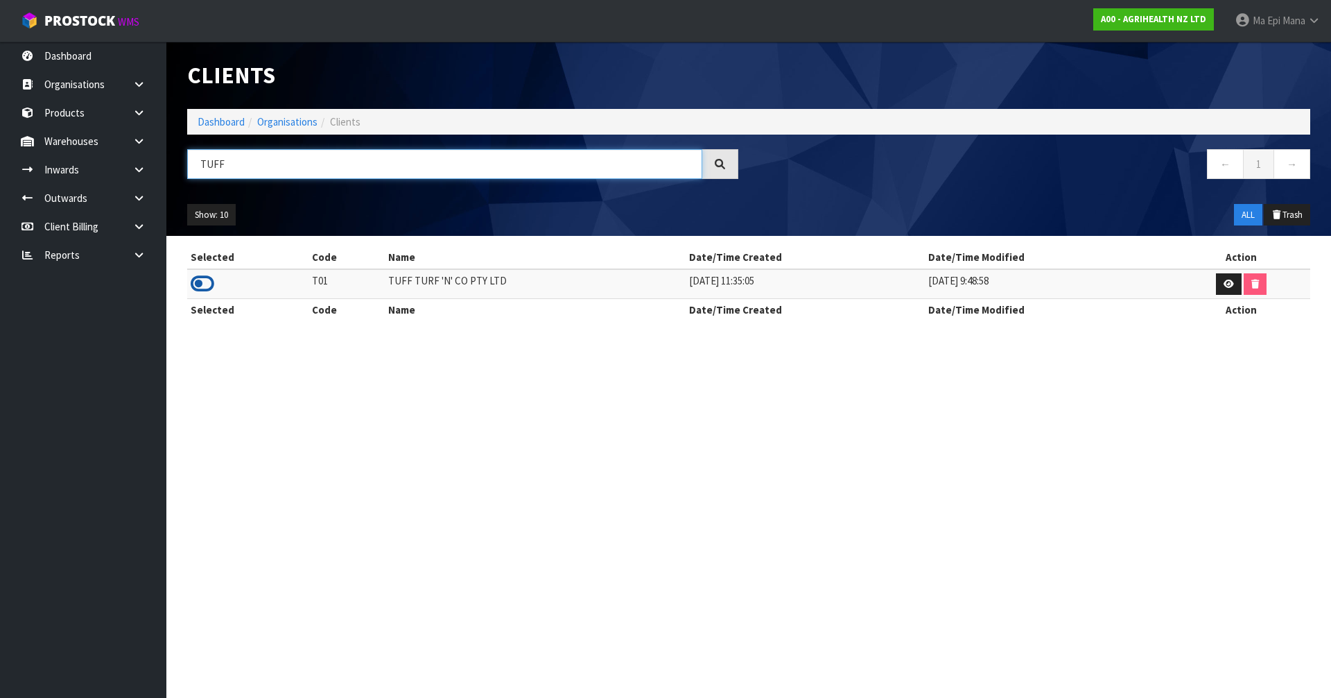
type input "TUFF"
click at [202, 282] on icon at bounding box center [203, 283] width 24 height 21
click at [151, 170] on link at bounding box center [144, 169] width 44 height 28
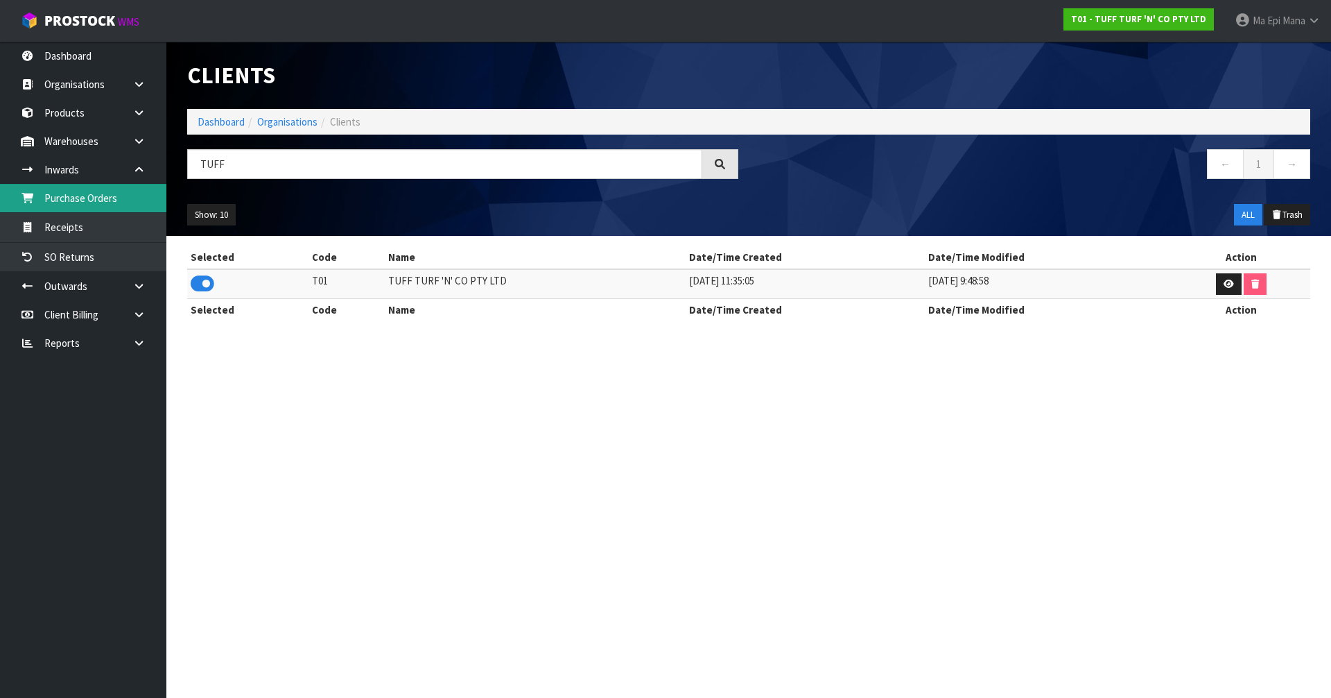
click at [130, 202] on link "Purchase Orders" at bounding box center [83, 198] width 166 height 28
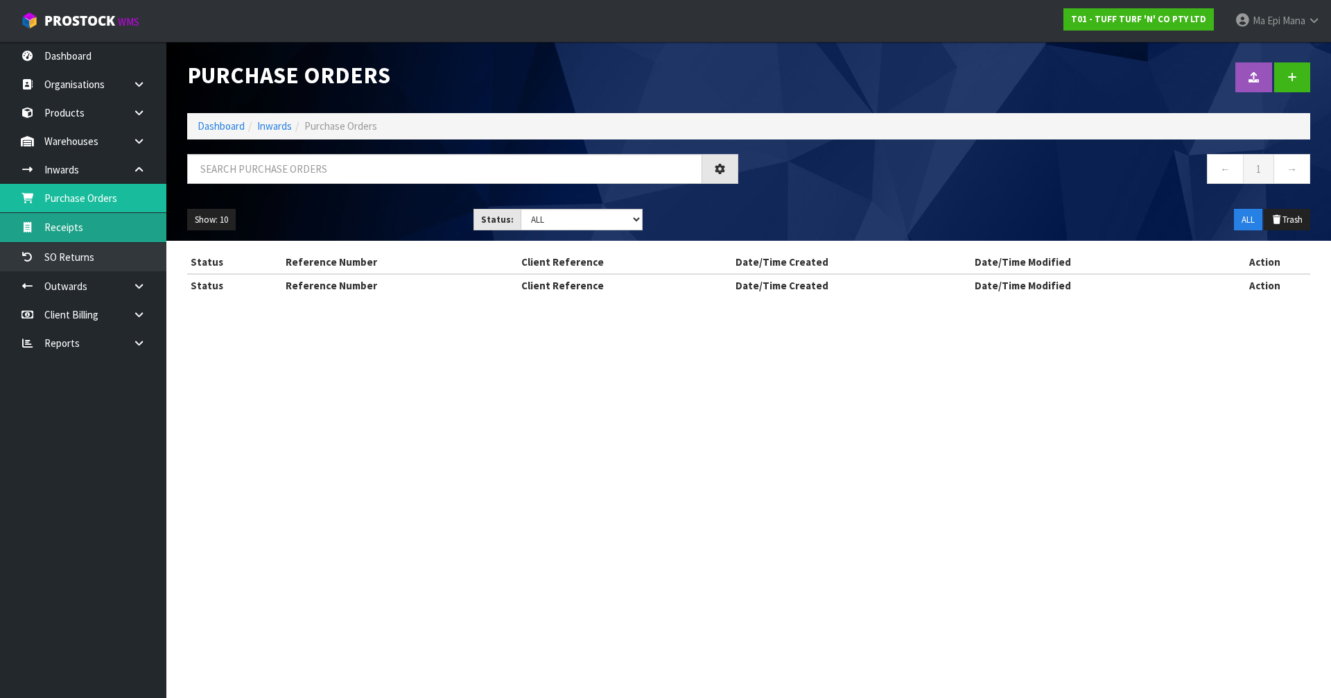
click at [123, 216] on div "Purchase Orders Import Purchase Orders Drop file here to import csv template Da…" at bounding box center [665, 160] width 1331 height 321
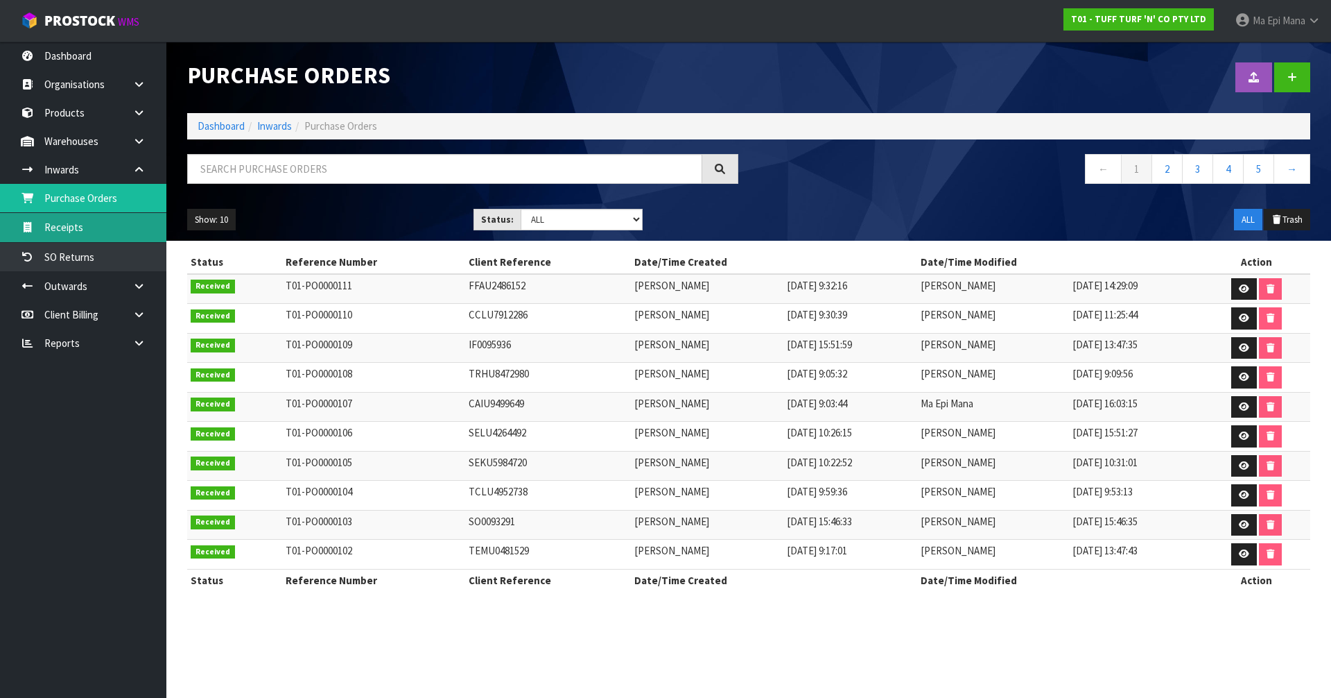
click at [114, 219] on link "Receipts" at bounding box center [83, 227] width 166 height 28
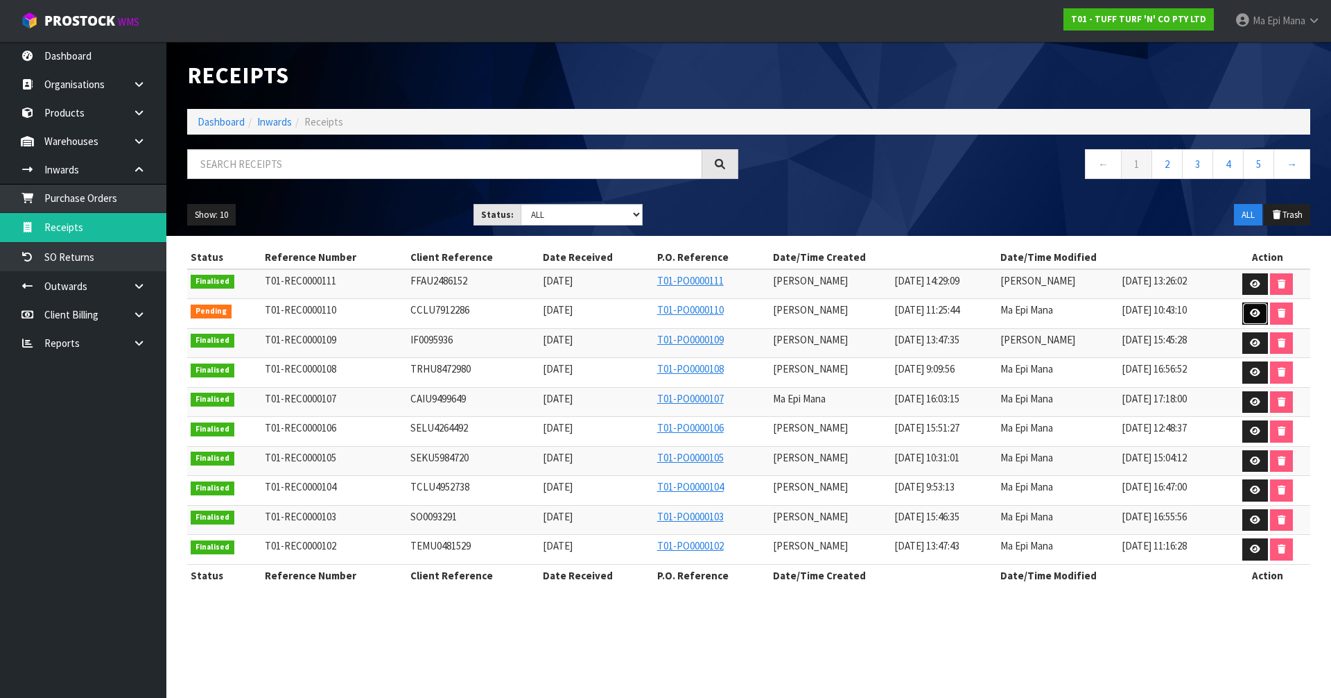
click at [1253, 305] on link at bounding box center [1256, 313] width 26 height 22
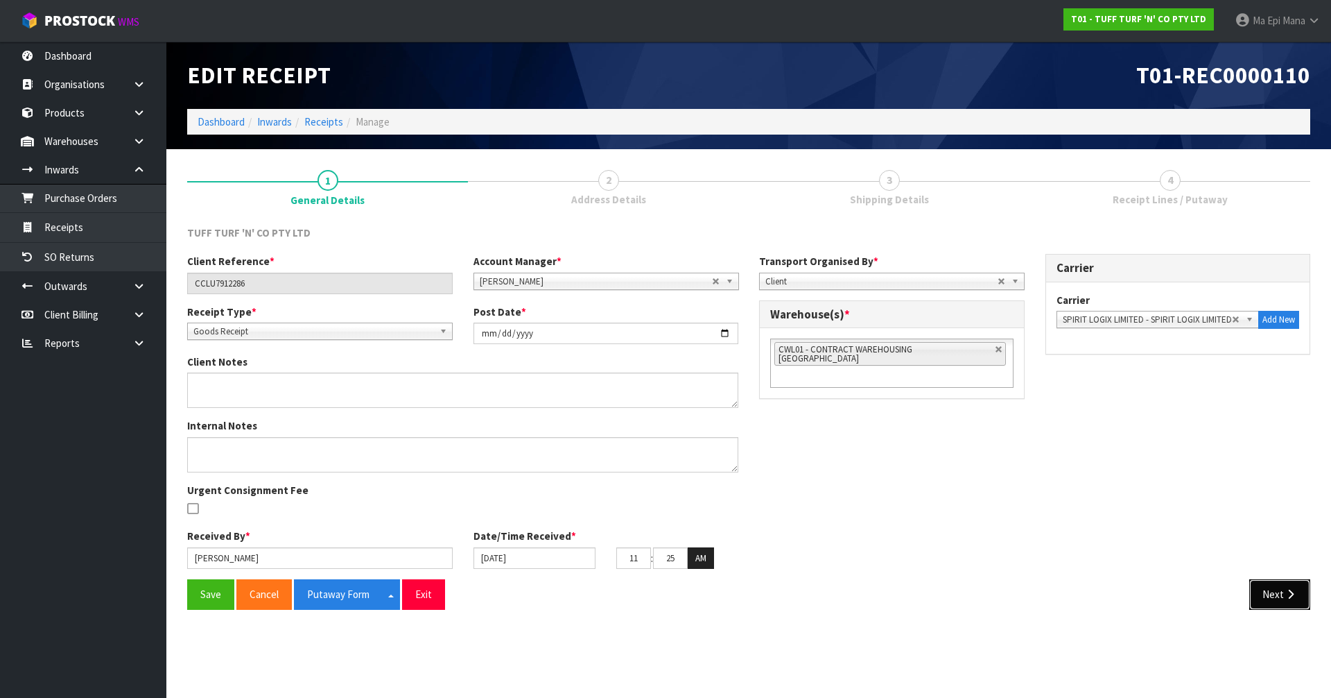
click at [1260, 609] on button "Next" at bounding box center [1280, 594] width 61 height 30
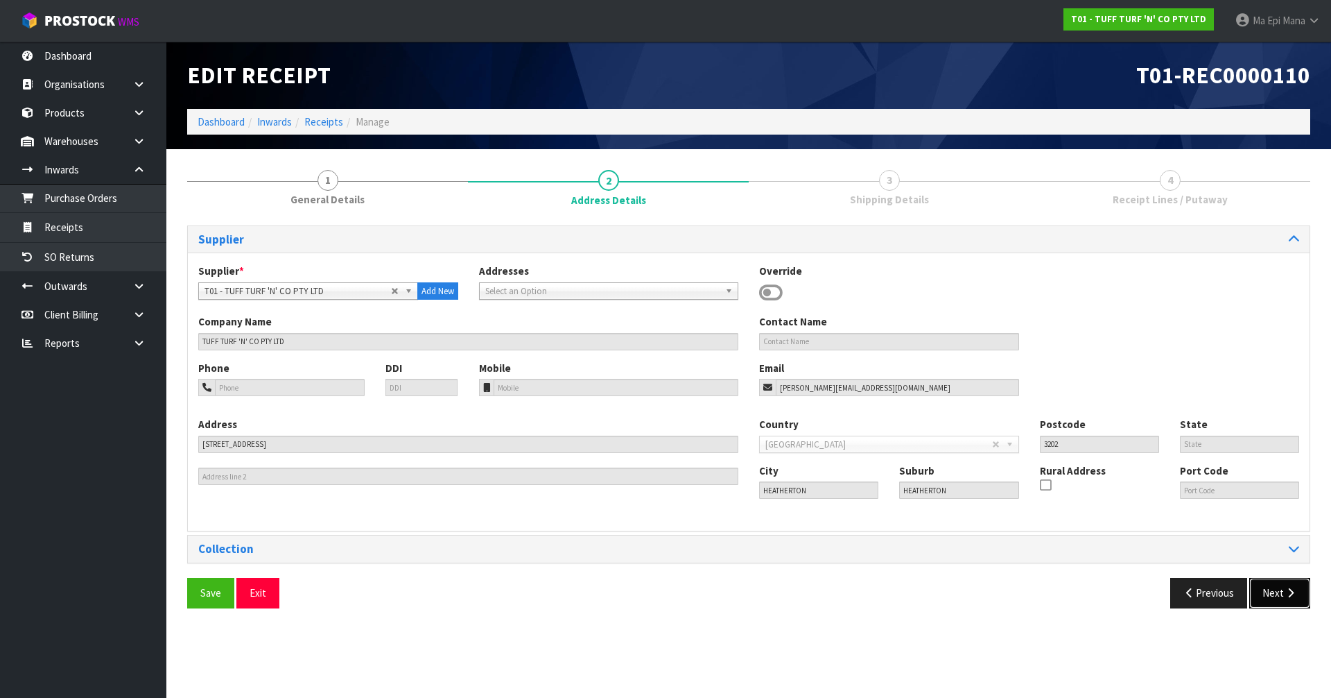
click at [1270, 594] on button "Next" at bounding box center [1280, 593] width 61 height 30
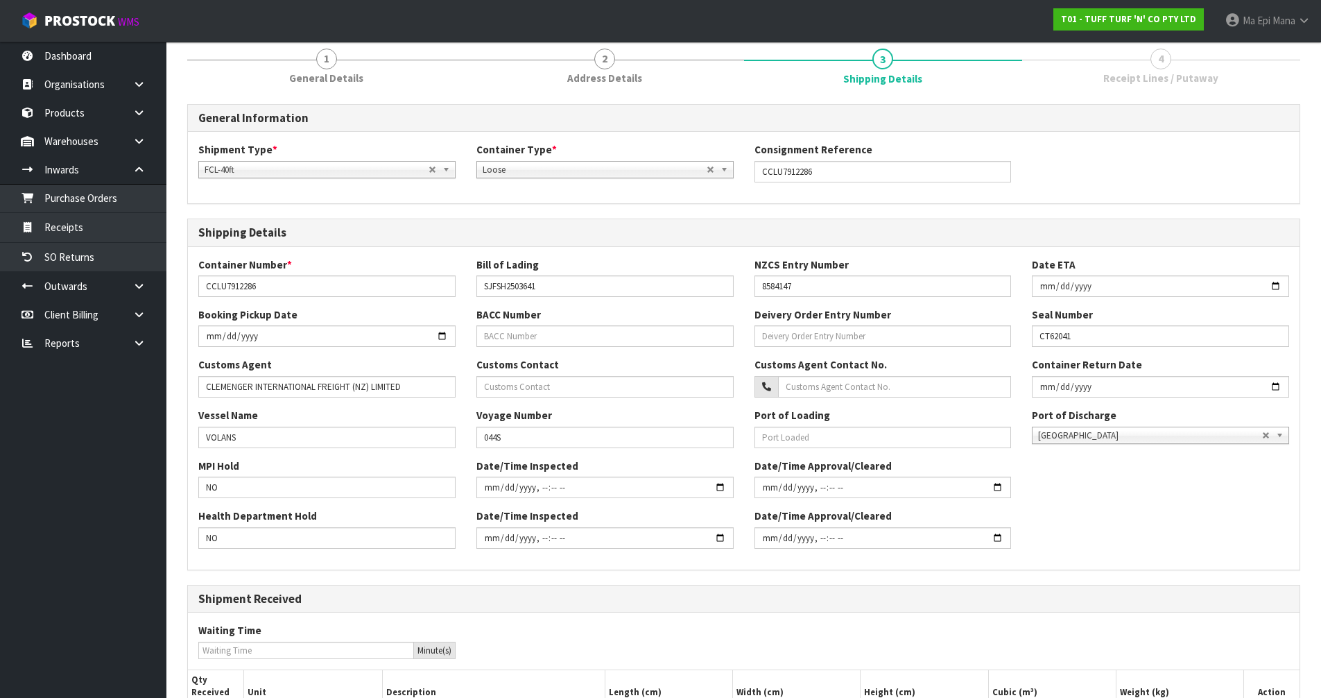
scroll to position [269, 0]
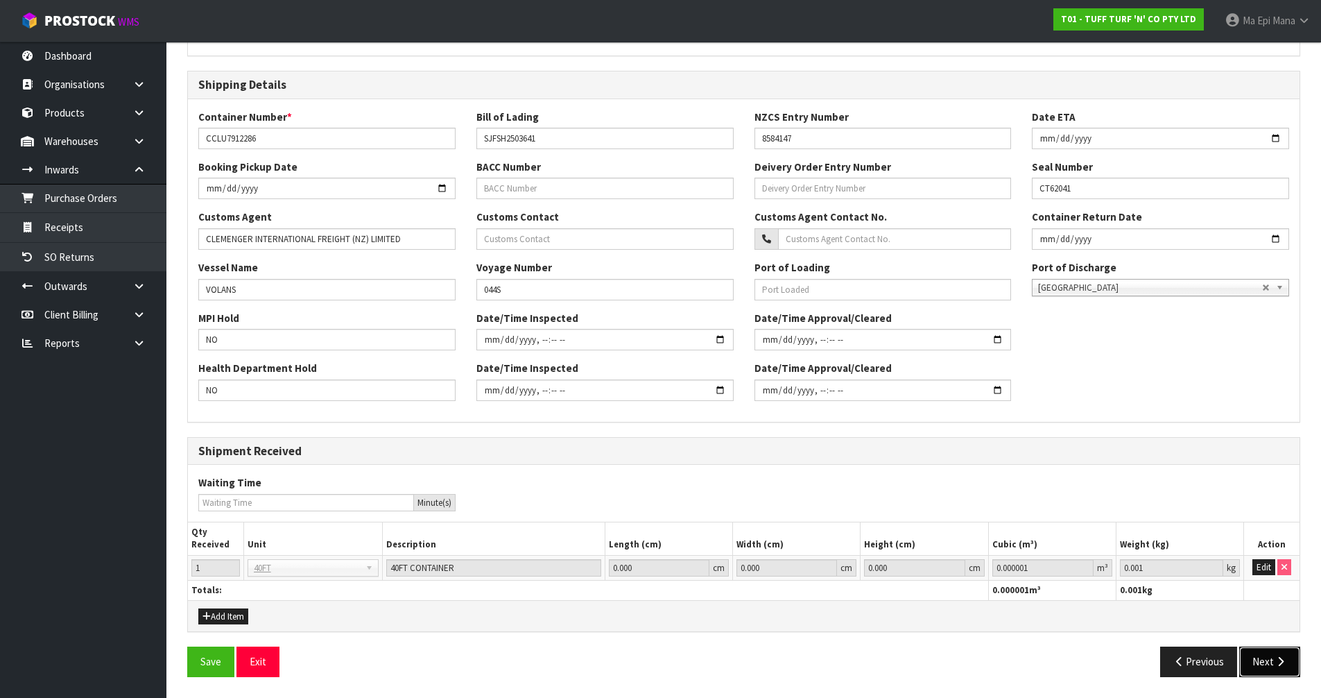
click at [1270, 653] on button "Next" at bounding box center [1269, 661] width 61 height 30
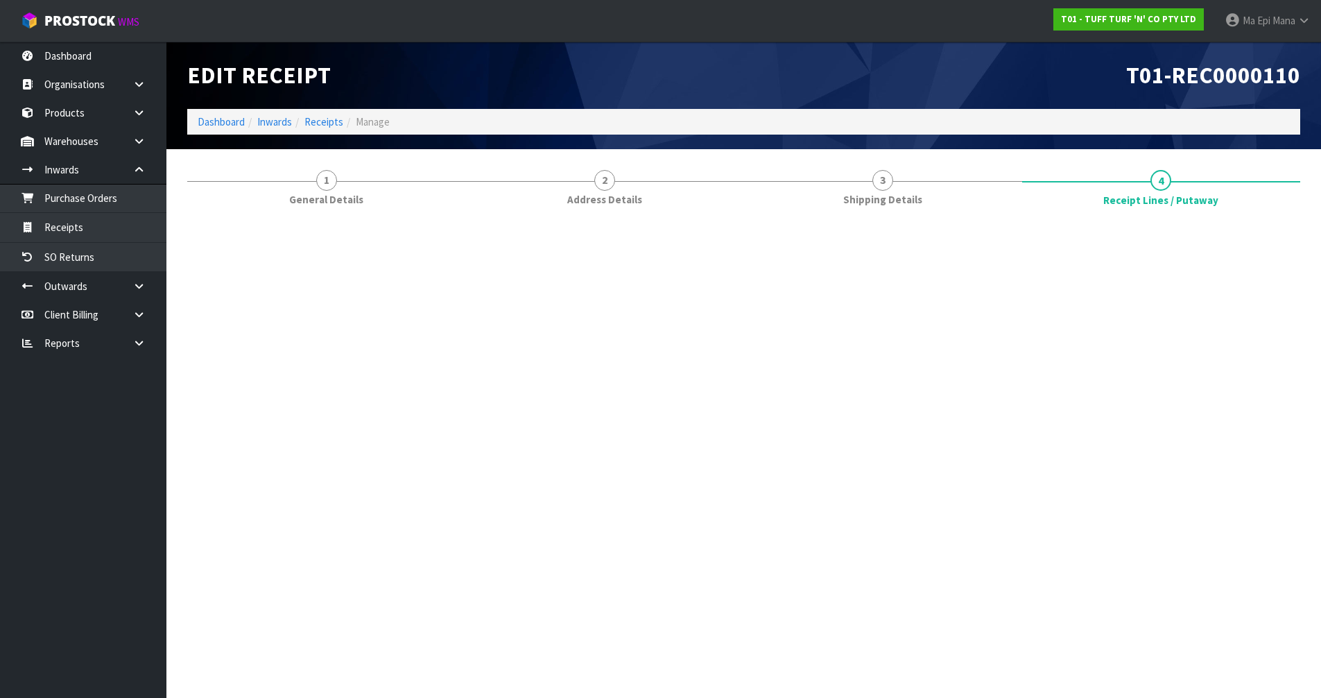
scroll to position [0, 0]
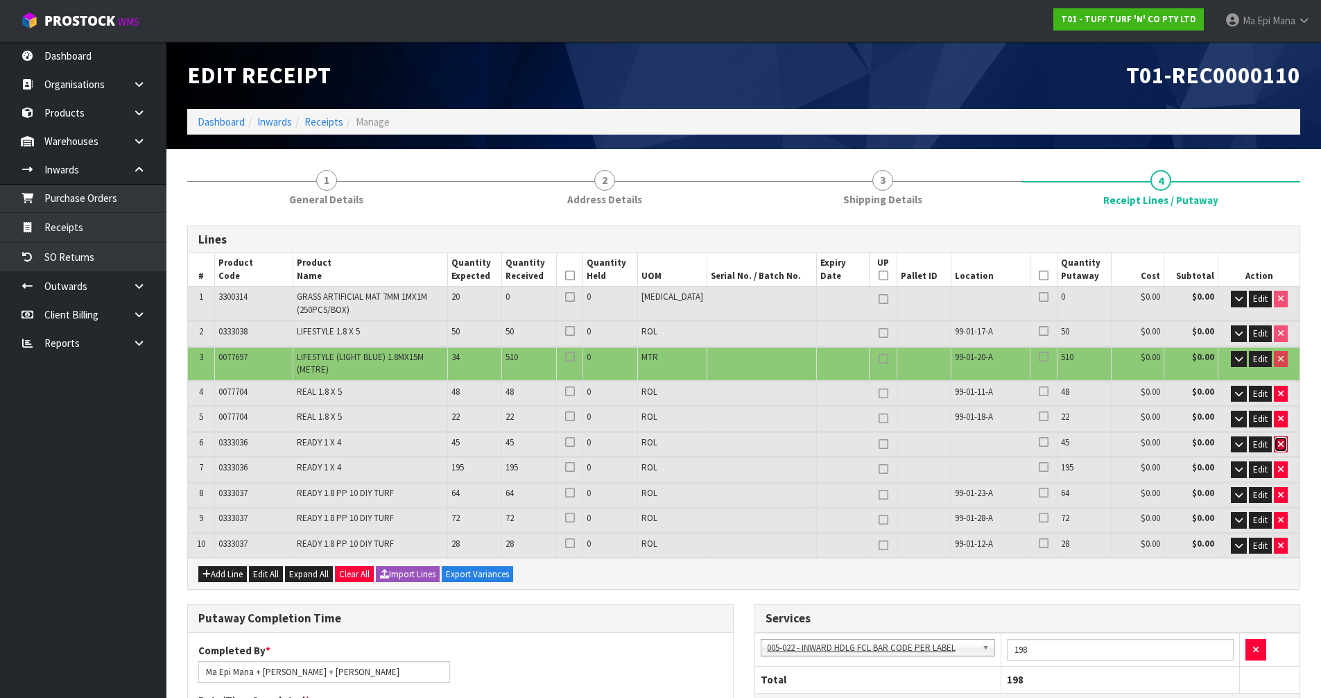
click at [1279, 440] on icon "button" at bounding box center [1281, 444] width 6 height 9
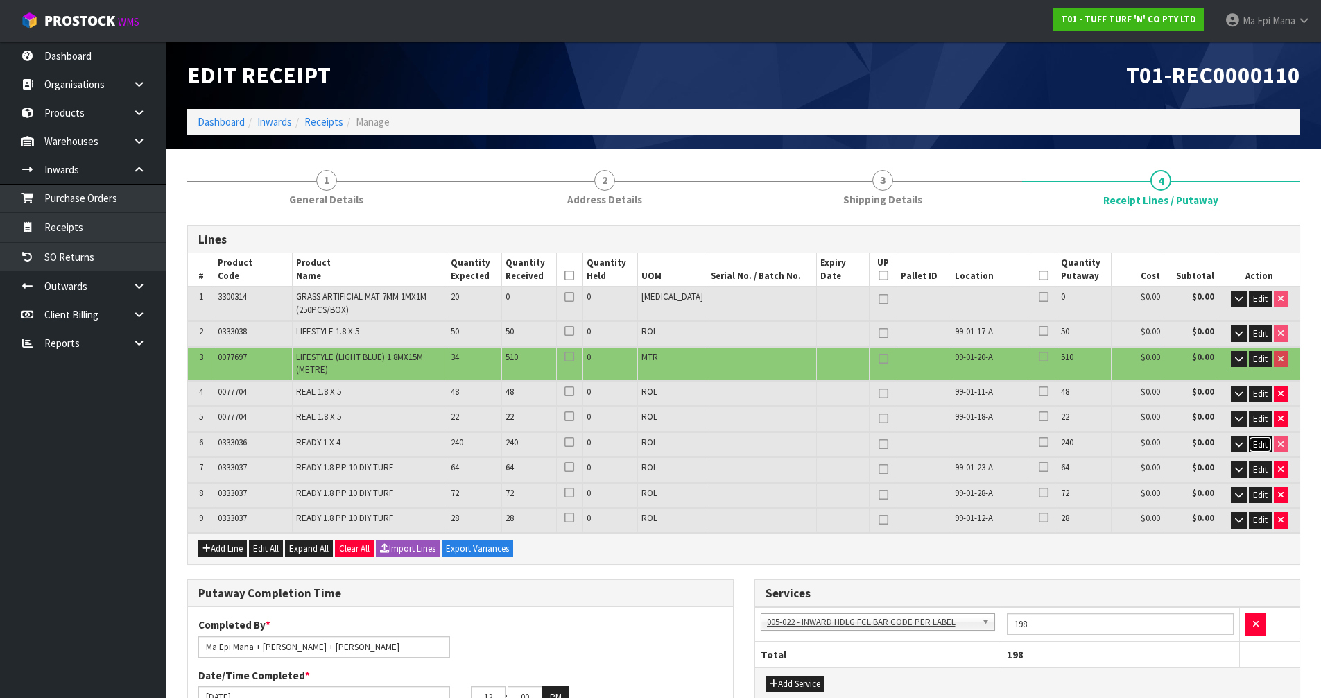
click at [1261, 447] on span "Edit" at bounding box center [1260, 444] width 15 height 12
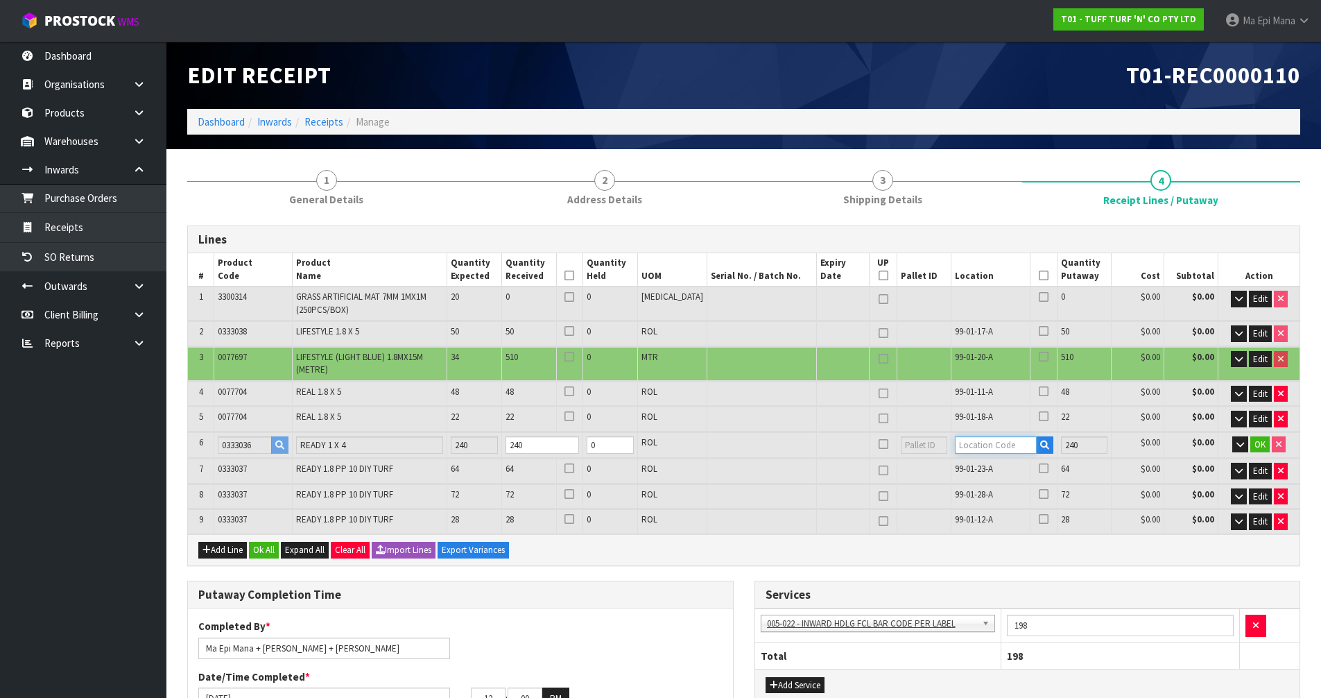
click at [967, 446] on input "text" at bounding box center [995, 444] width 81 height 17
type input "32-37-1"
type input "794"
type input "0"
click at [953, 466] on link "32-37-1 -A" at bounding box center [997, 468] width 110 height 19
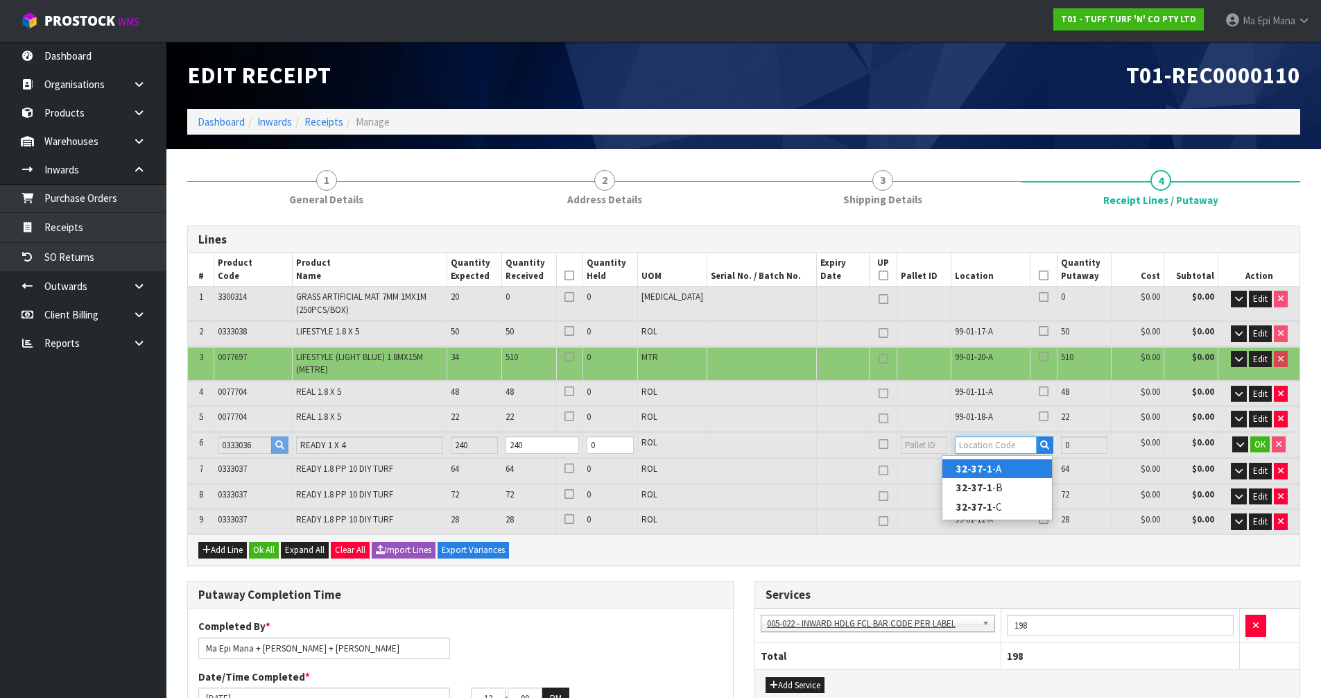
type input "1034"
type input "32-37-1-A"
type input "240"
click at [1254, 447] on span "OK" at bounding box center [1259, 444] width 11 height 12
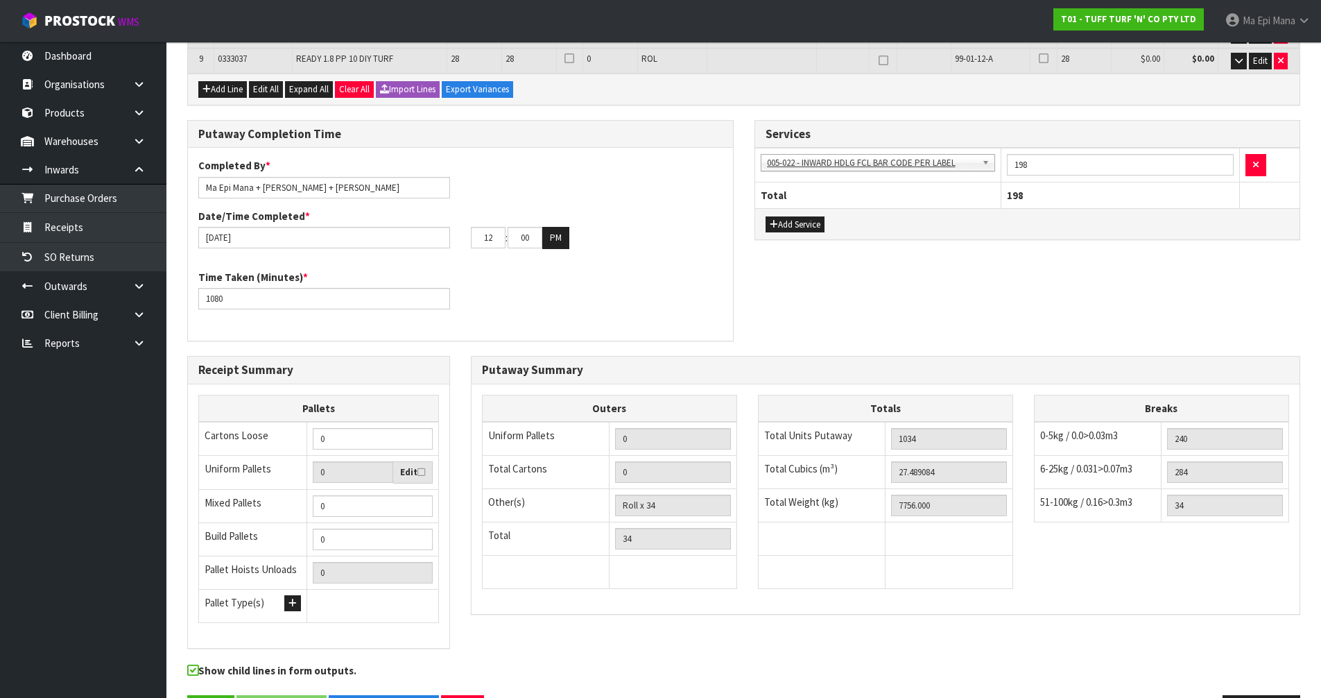
scroll to position [508, 0]
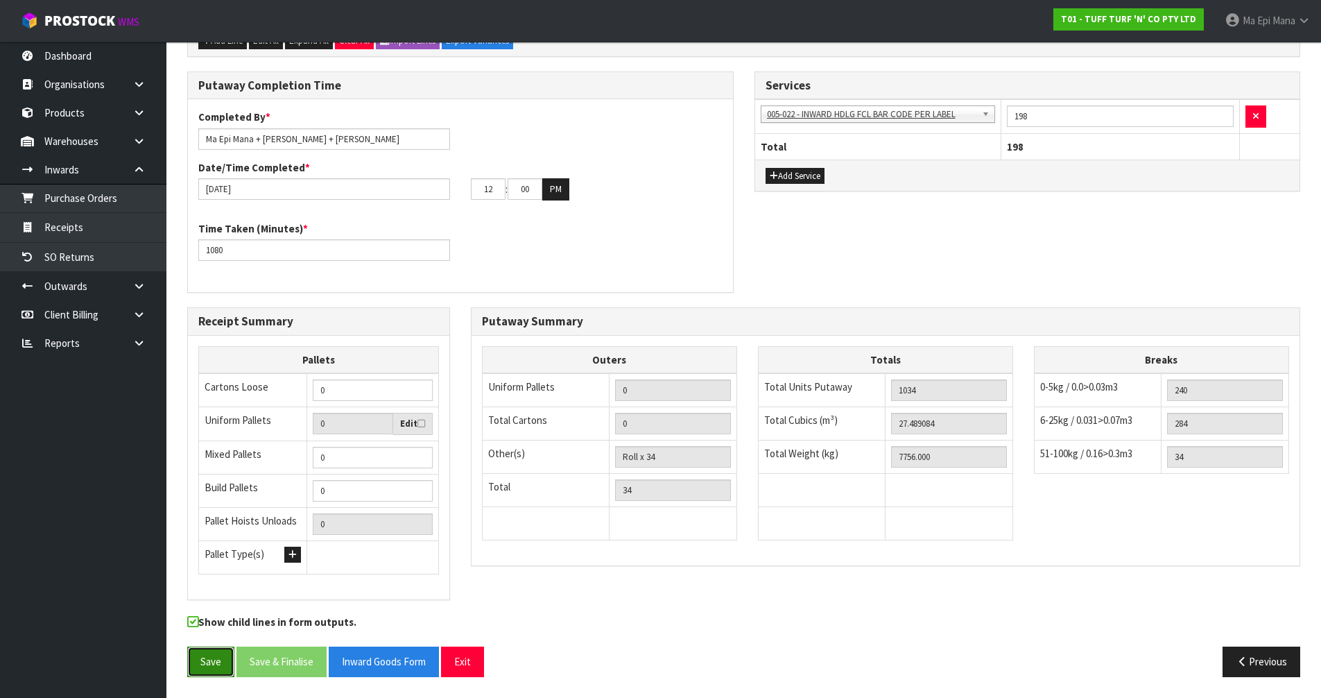
click at [196, 673] on button "Save" at bounding box center [210, 661] width 47 height 30
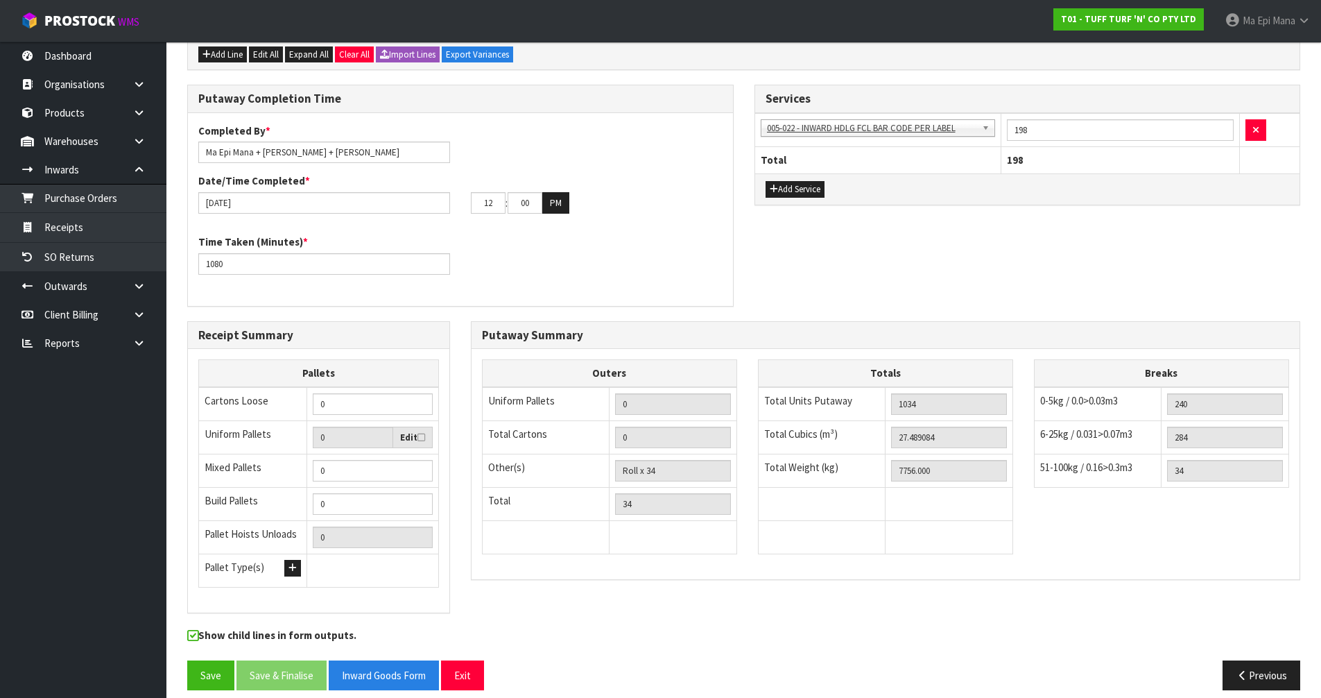
scroll to position [558, 0]
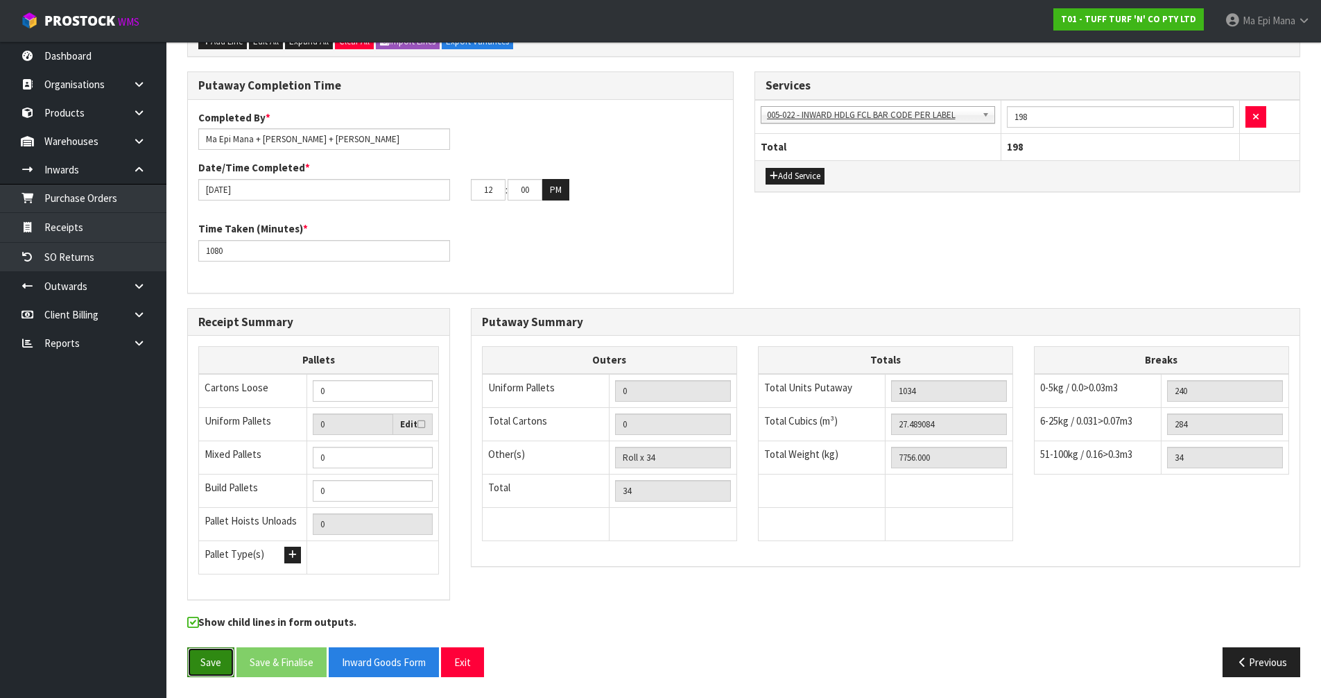
click at [189, 675] on button "Save" at bounding box center [210, 662] width 47 height 30
click at [468, 658] on button "Exit" at bounding box center [462, 662] width 43 height 30
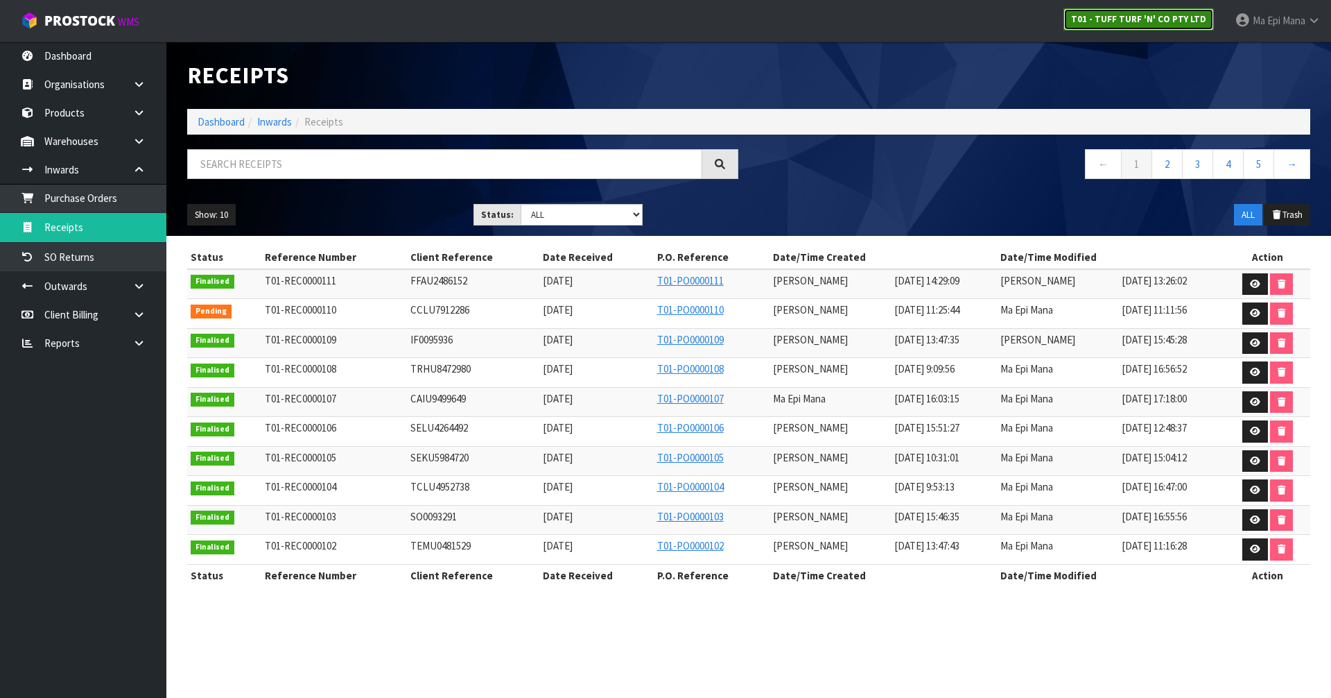
click at [1136, 24] on strong "T01 - TUFF TURF 'N' CO PTY LTD" at bounding box center [1138, 19] width 135 height 12
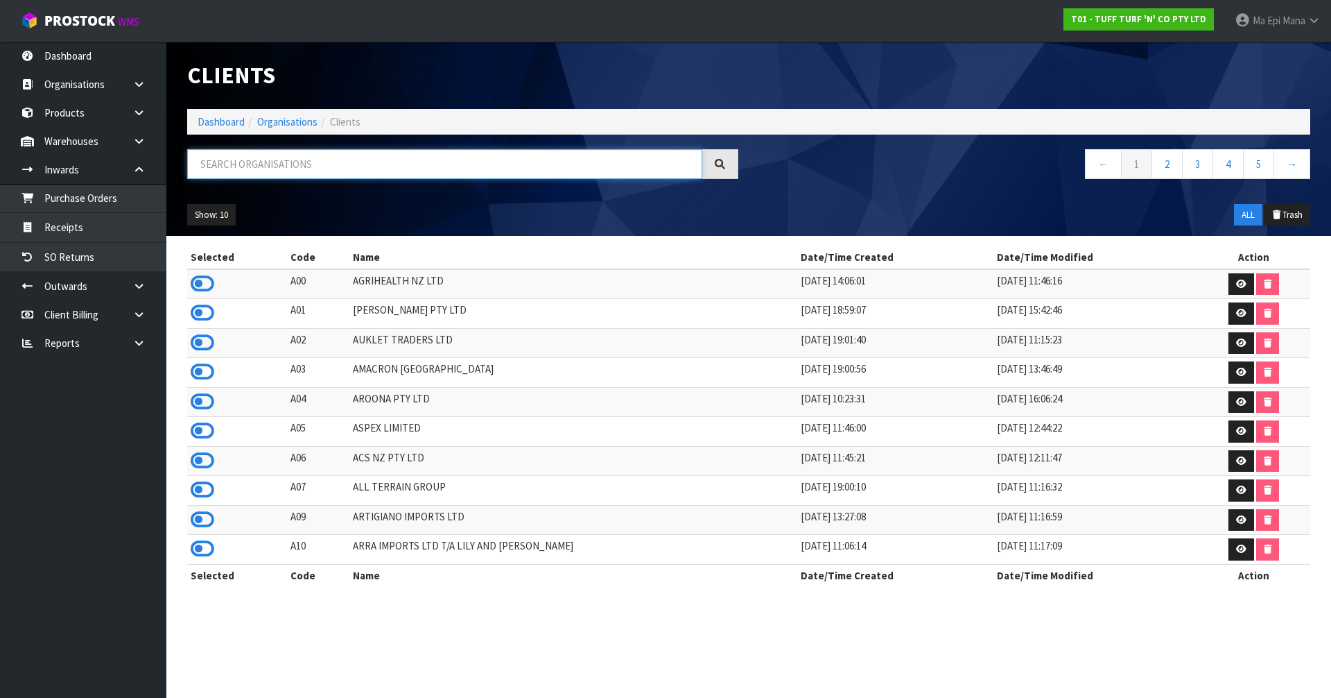
click at [490, 168] on input "text" at bounding box center [444, 164] width 515 height 30
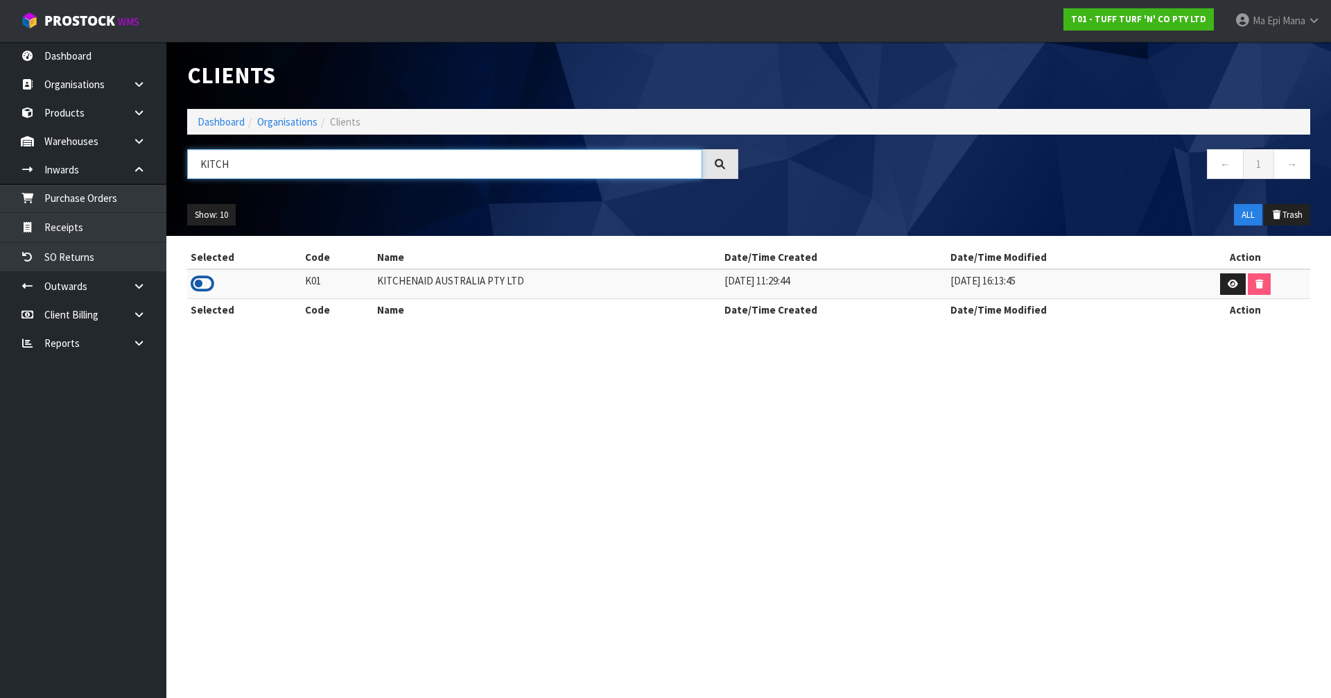
type input "KITCH"
click at [200, 282] on icon at bounding box center [203, 283] width 24 height 21
click at [136, 232] on link "Receipts" at bounding box center [83, 227] width 166 height 28
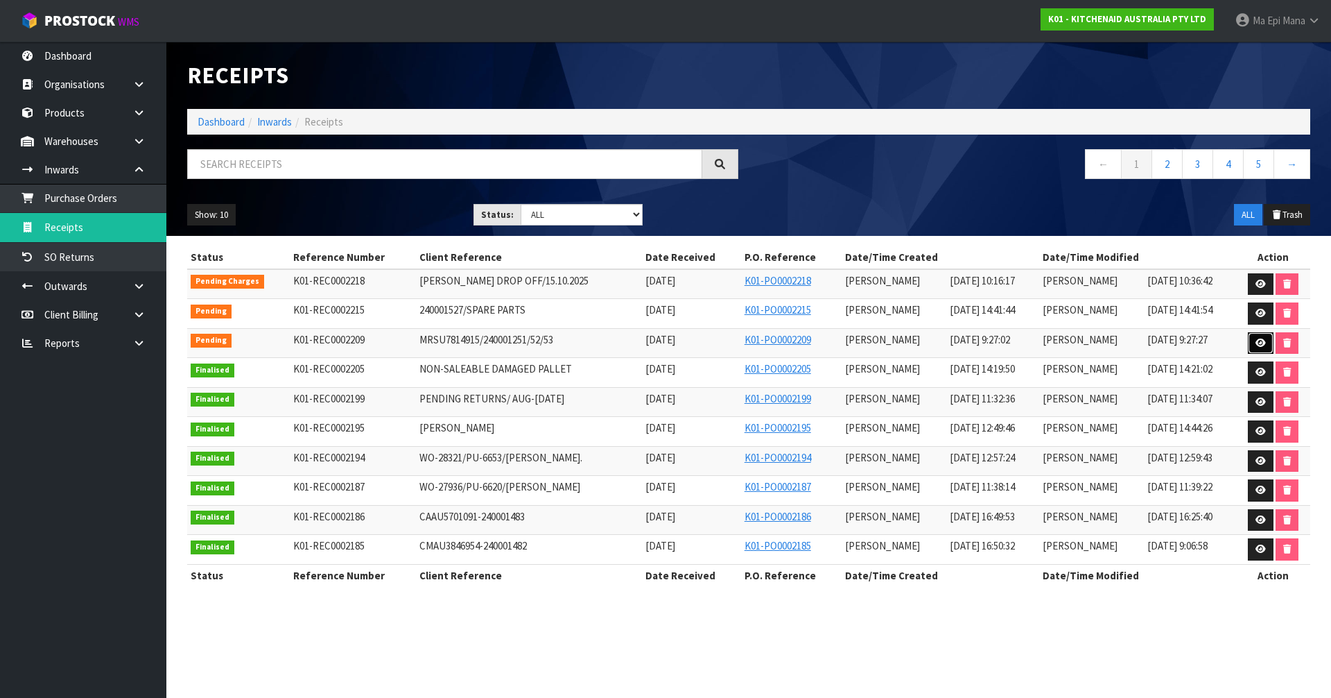
click at [1255, 345] on link at bounding box center [1261, 343] width 26 height 22
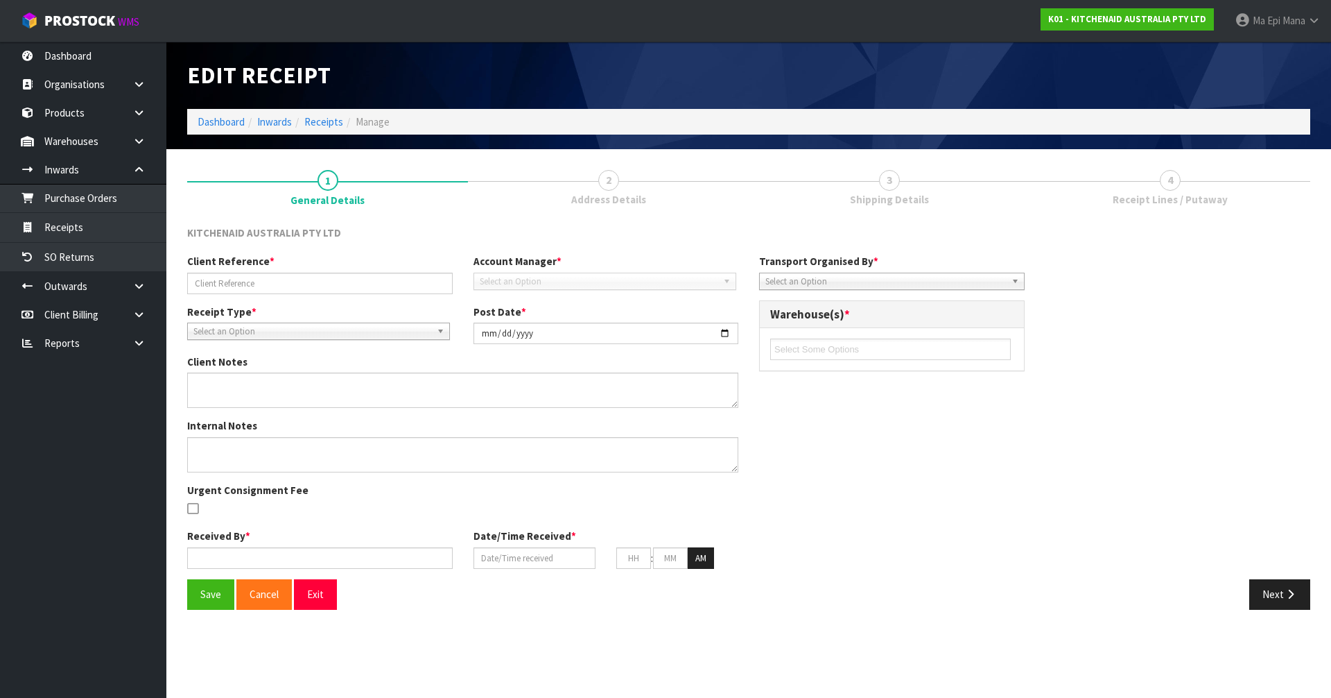
type input "MRSU7814915/240001251/52/53"
type input "[DATE]"
type input "[PERSON_NAME]"
type input "[DATE]"
type input "09"
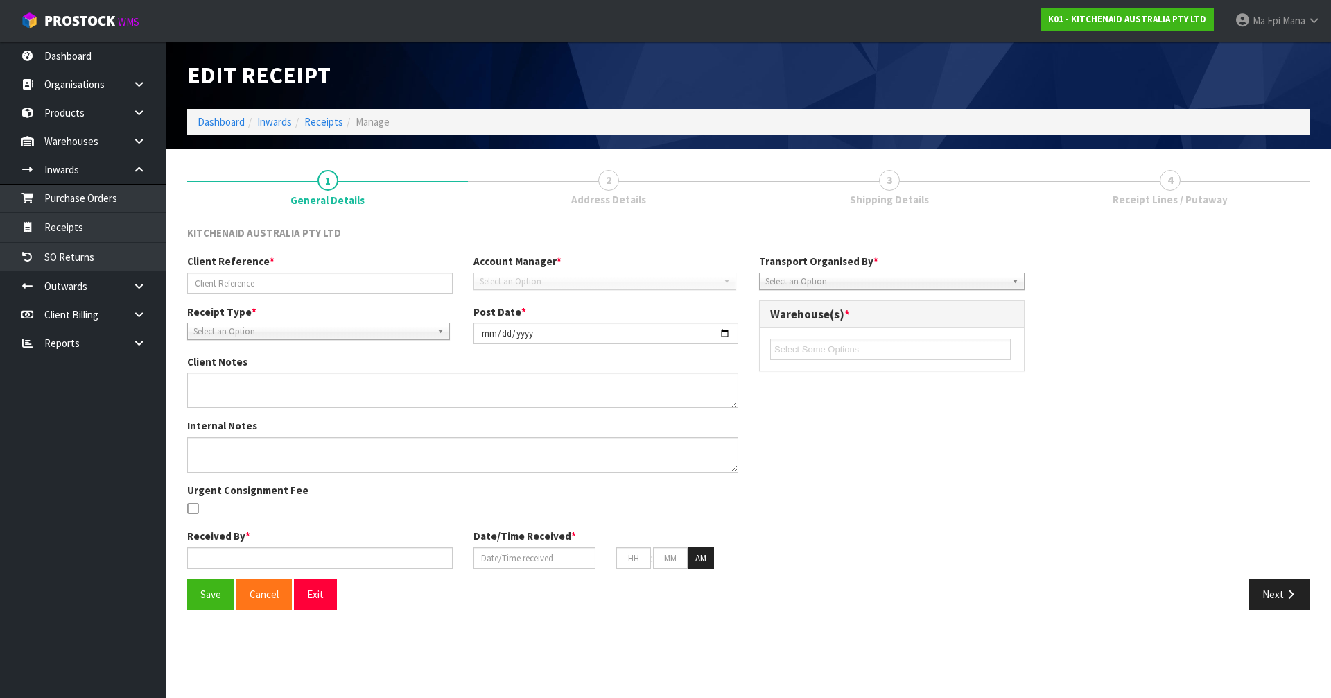
type input "27"
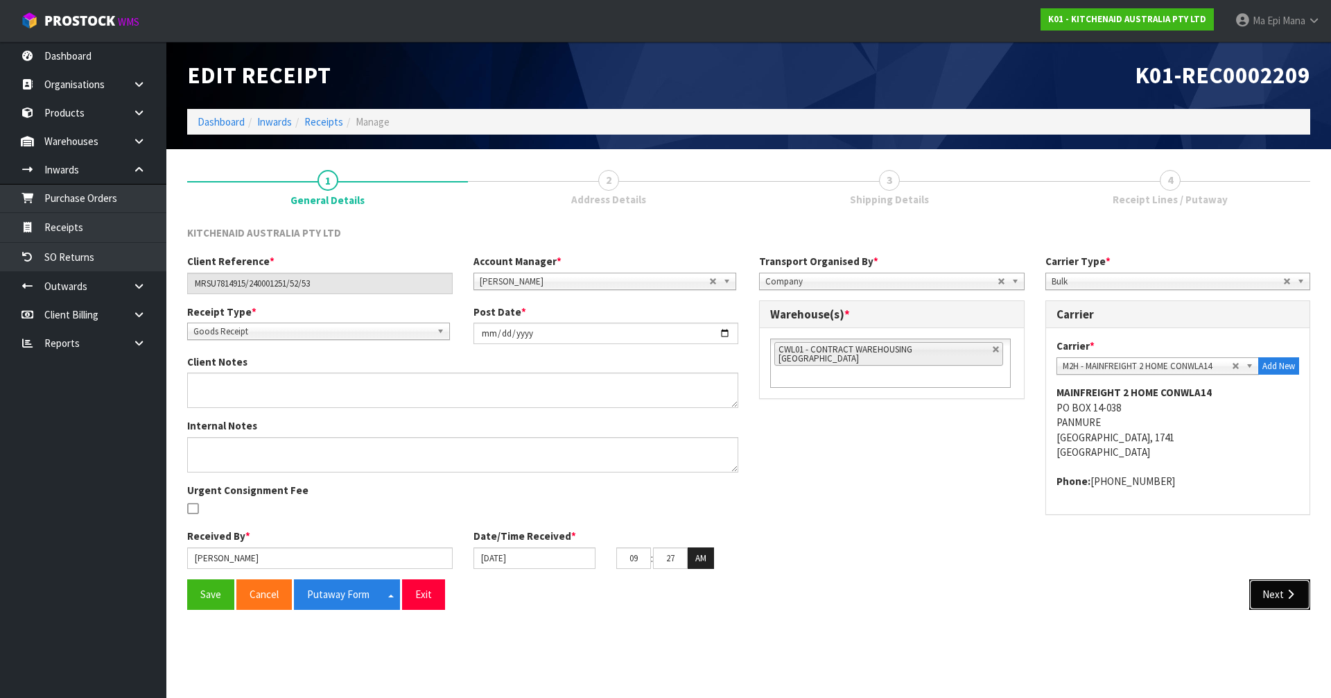
click at [1265, 585] on button "Next" at bounding box center [1280, 594] width 61 height 30
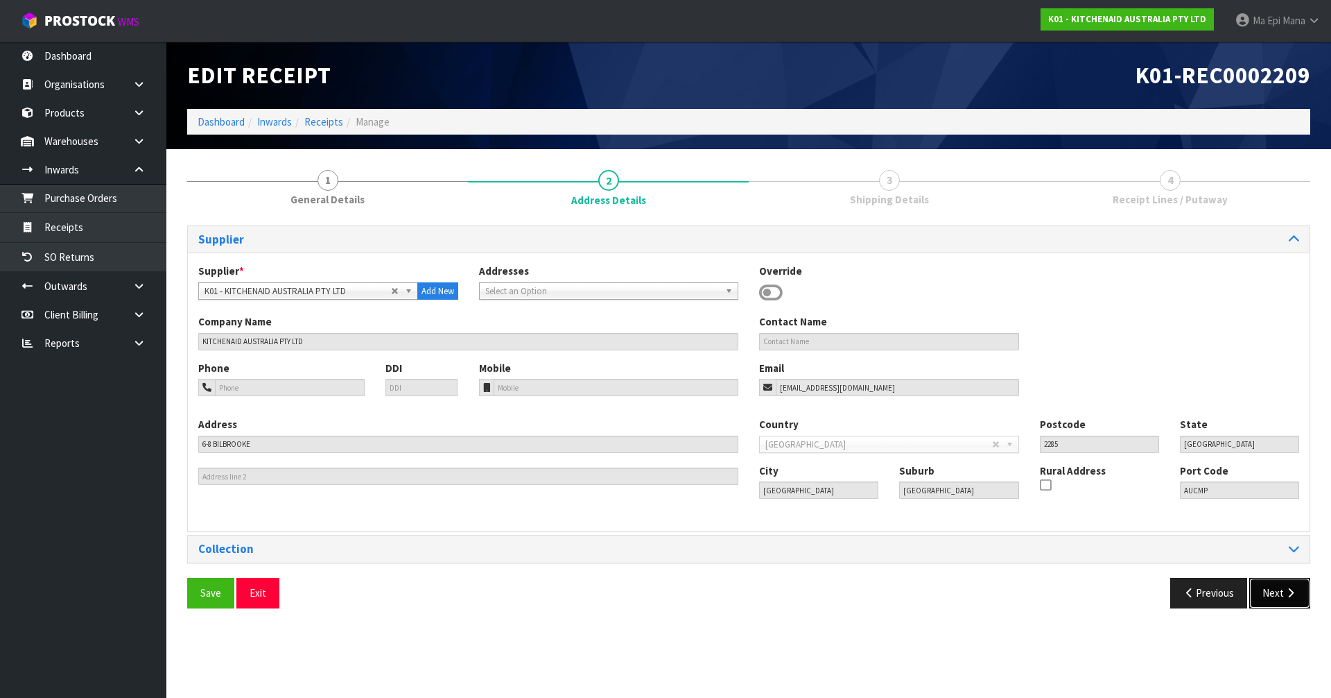
click at [1265, 585] on button "Next" at bounding box center [1280, 593] width 61 height 30
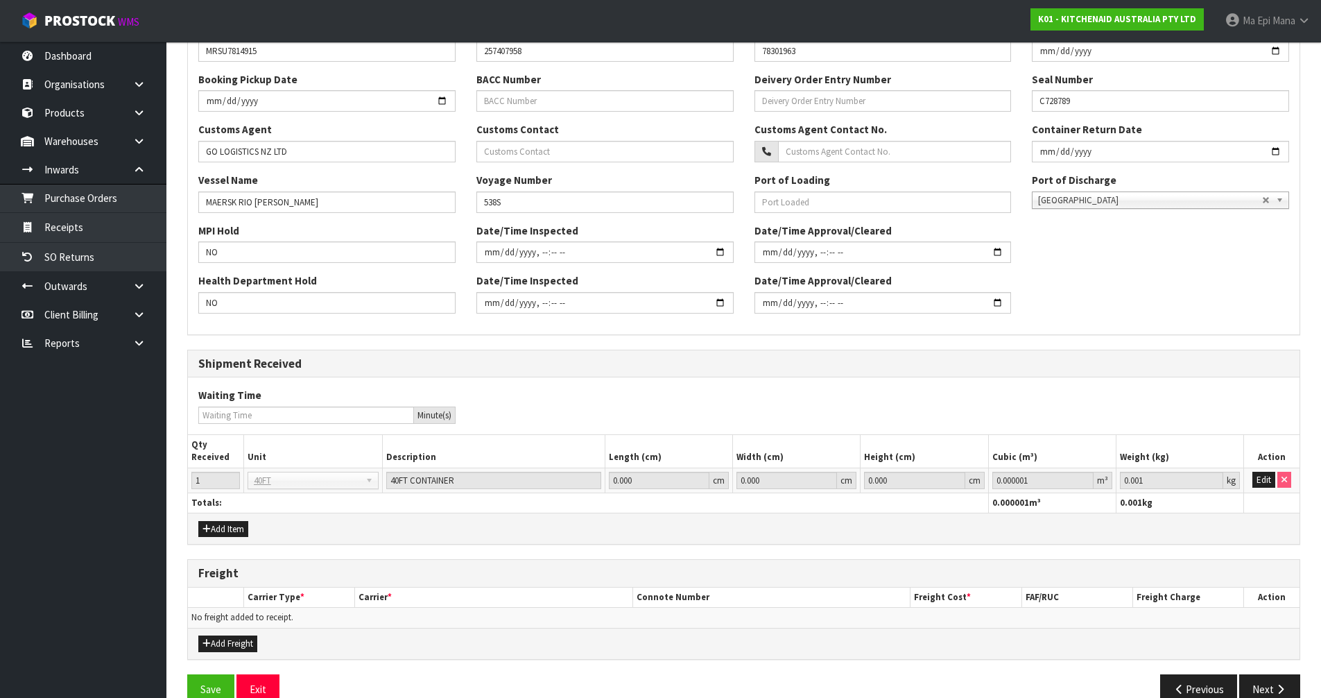
scroll to position [383, 0]
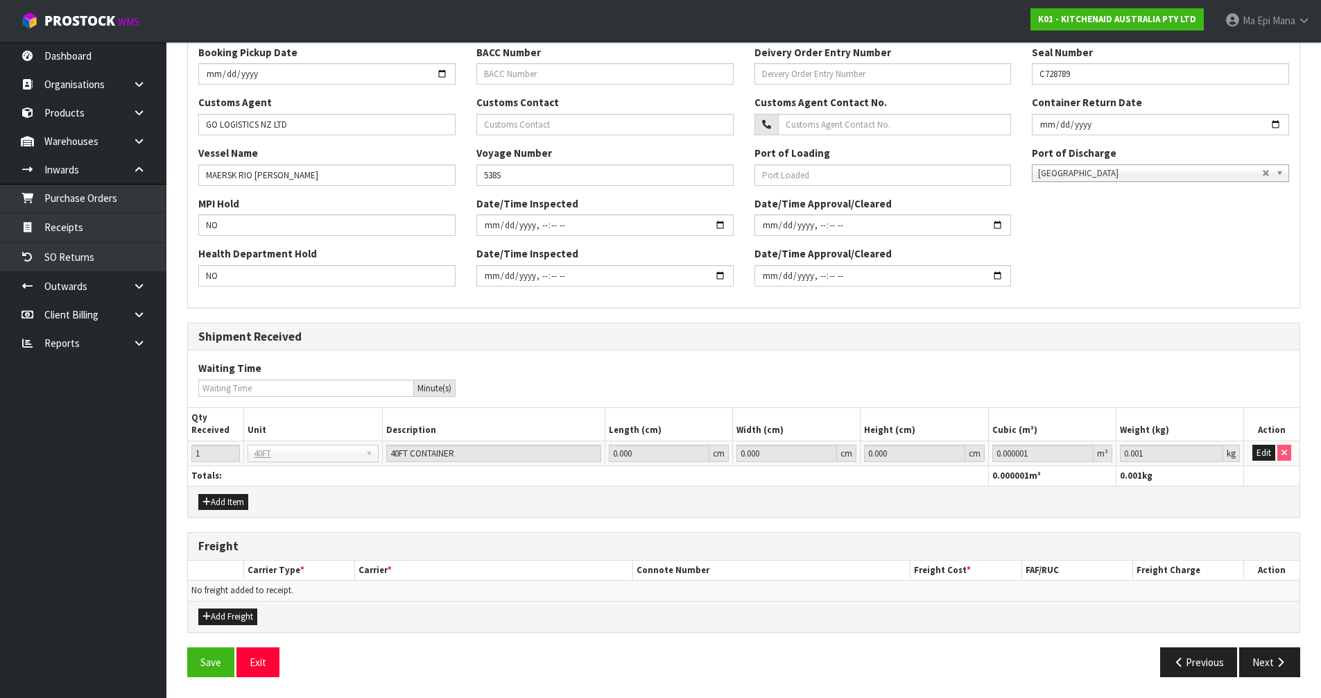
click at [1272, 645] on div "General Information Shipment Type * LCL National LCL International FCL-20ft FCL…" at bounding box center [743, 264] width 1113 height 845
click at [1272, 666] on button "Next" at bounding box center [1269, 662] width 61 height 30
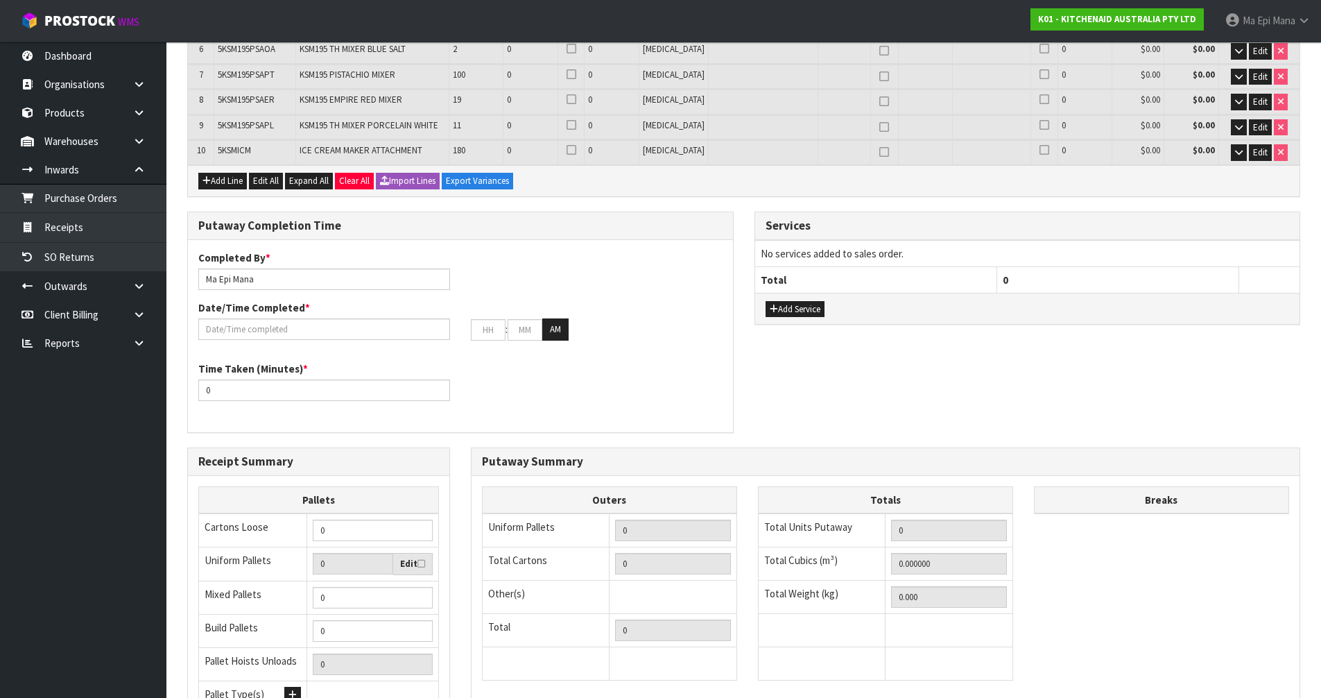
scroll to position [0, 0]
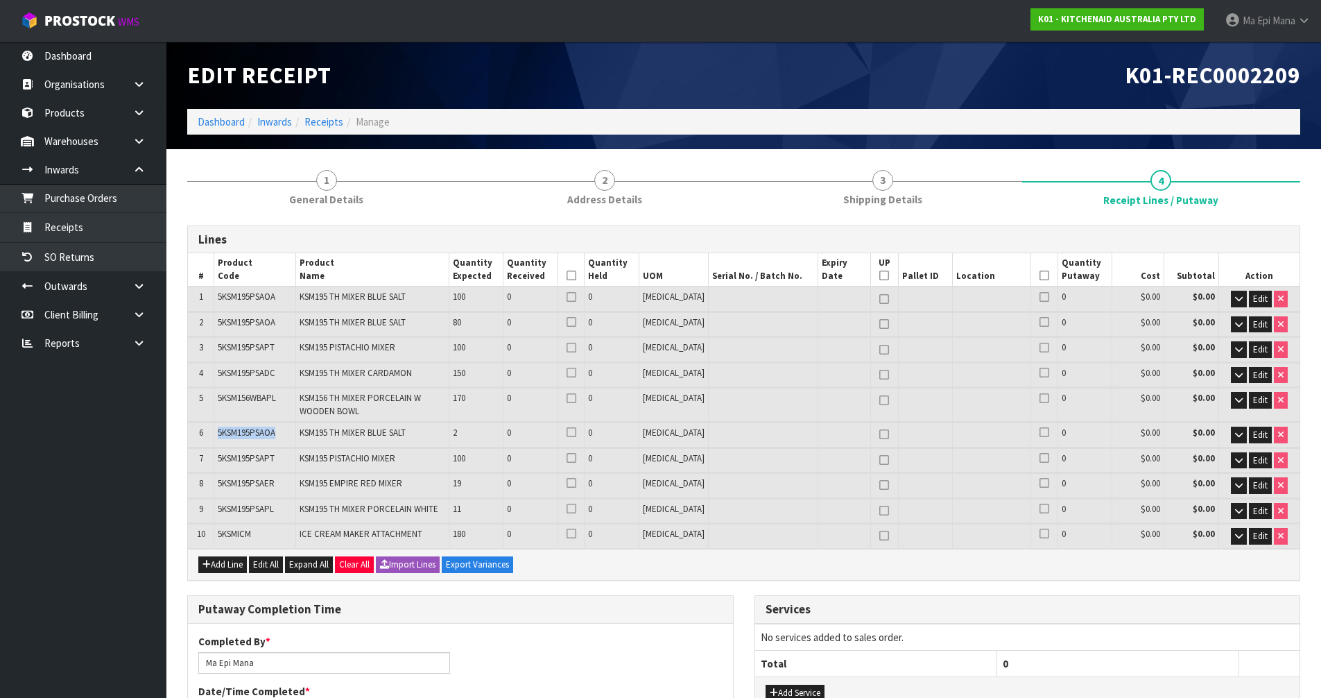
drag, startPoint x: 282, startPoint y: 431, endPoint x: 206, endPoint y: 433, distance: 76.3
click at [206, 433] on tr "6 5KSM195PSAOA KSM195 TH MIXER BLUE SALT 2 0 0 PCE 0 $0.00 $0.00 Edit" at bounding box center [744, 434] width 1112 height 24
click at [207, 564] on icon "button" at bounding box center [206, 564] width 8 height 9
type input "0"
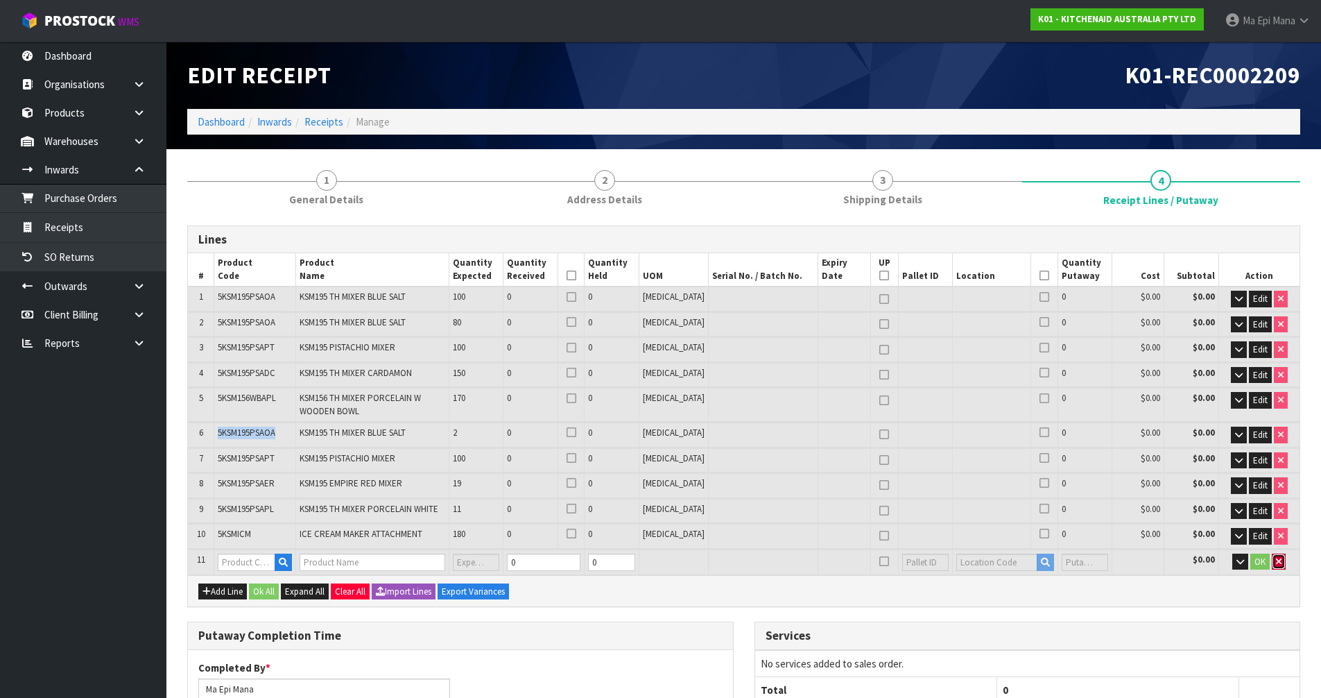
click at [1278, 560] on icon "button" at bounding box center [1279, 561] width 6 height 9
type input "0"
type input "0.000000"
type input "0.000"
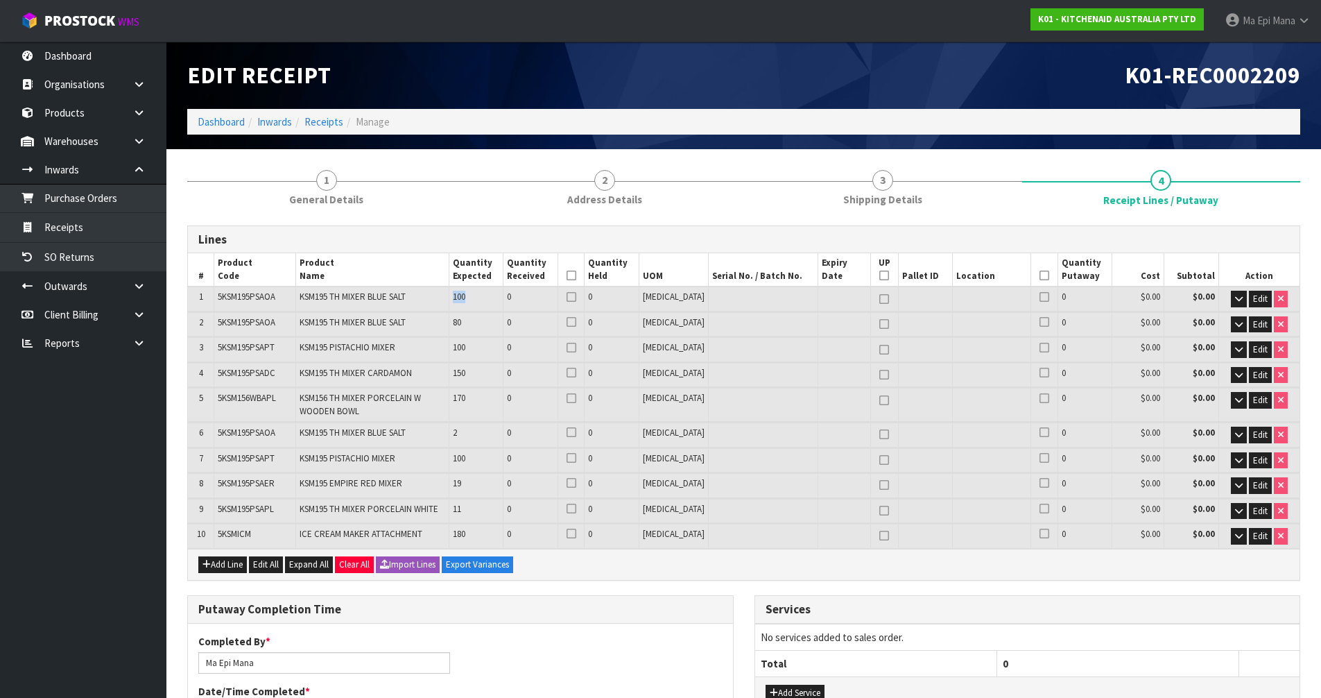
drag, startPoint x: 488, startPoint y: 300, endPoint x: 457, endPoint y: 302, distance: 31.3
click at [457, 302] on tr "1 5KSM195PSAOA KSM195 TH MIXER BLUE SALT 100 0 0 PCE 0 $0.00 $0.00 Edit" at bounding box center [744, 298] width 1112 height 24
drag, startPoint x: 489, startPoint y: 320, endPoint x: 469, endPoint y: 325, distance: 19.9
click at [469, 325] on td "80" at bounding box center [476, 324] width 55 height 24
drag, startPoint x: 545, startPoint y: 297, endPoint x: 519, endPoint y: 296, distance: 26.4
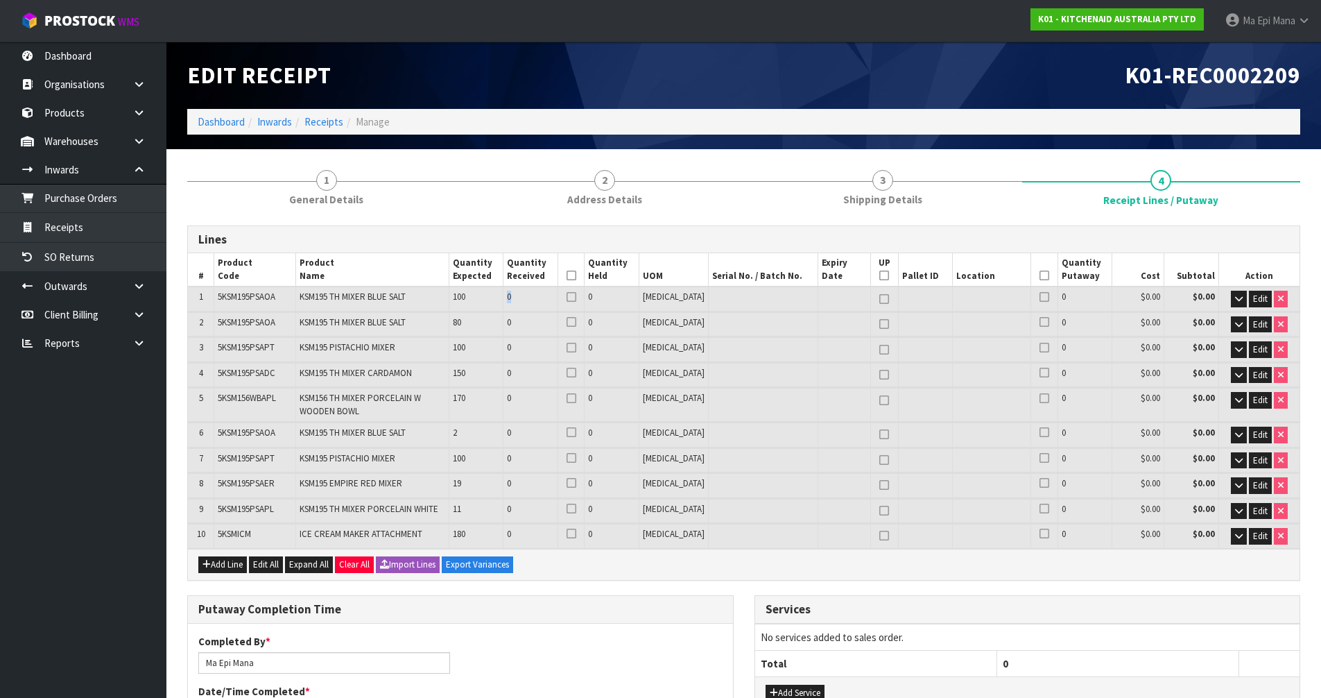
click at [519, 296] on tr "1 5KSM195PSAOA KSM195 TH MIXER BLUE SALT 100 0 0 PCE 0 $0.00 $0.00 Edit" at bounding box center [744, 298] width 1112 height 24
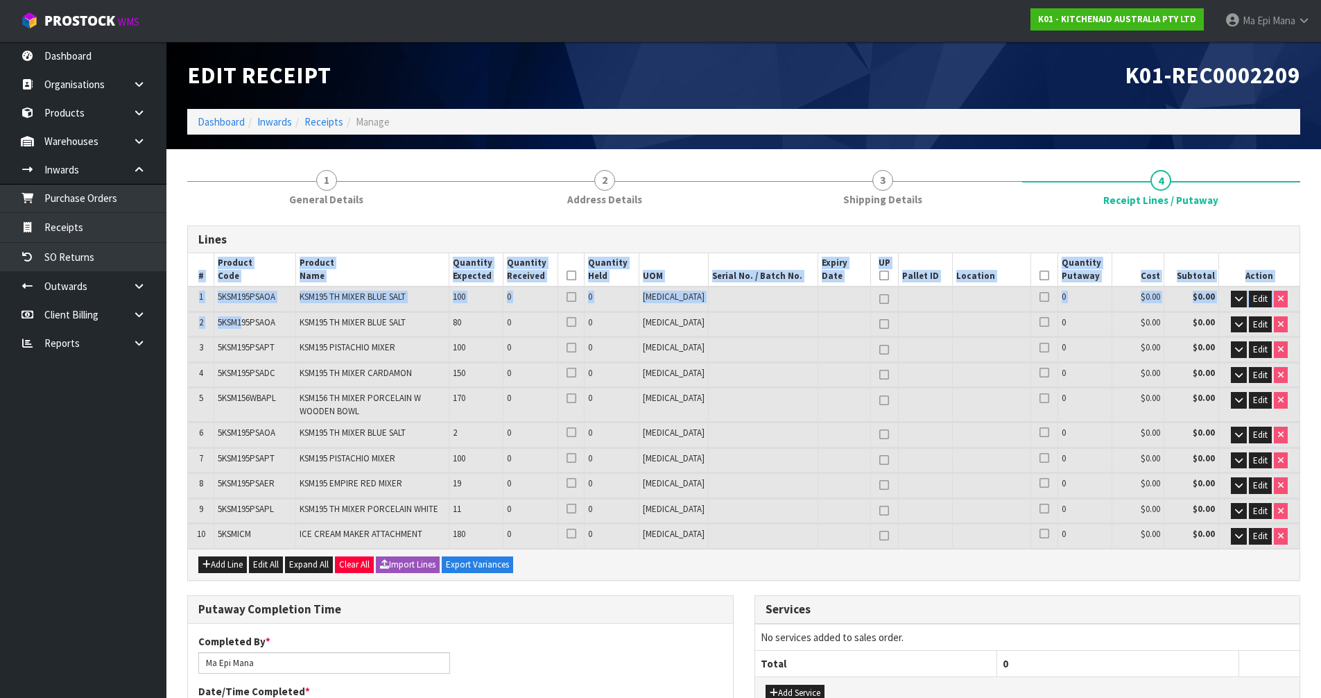
drag, startPoint x: 180, startPoint y: 288, endPoint x: 246, endPoint y: 322, distance: 73.8
click at [246, 322] on div "1 General Details 2 Address Details 3 Shipping Details 4 Receipt Lines / Putawa…" at bounding box center [744, 684] width 1134 height 1051
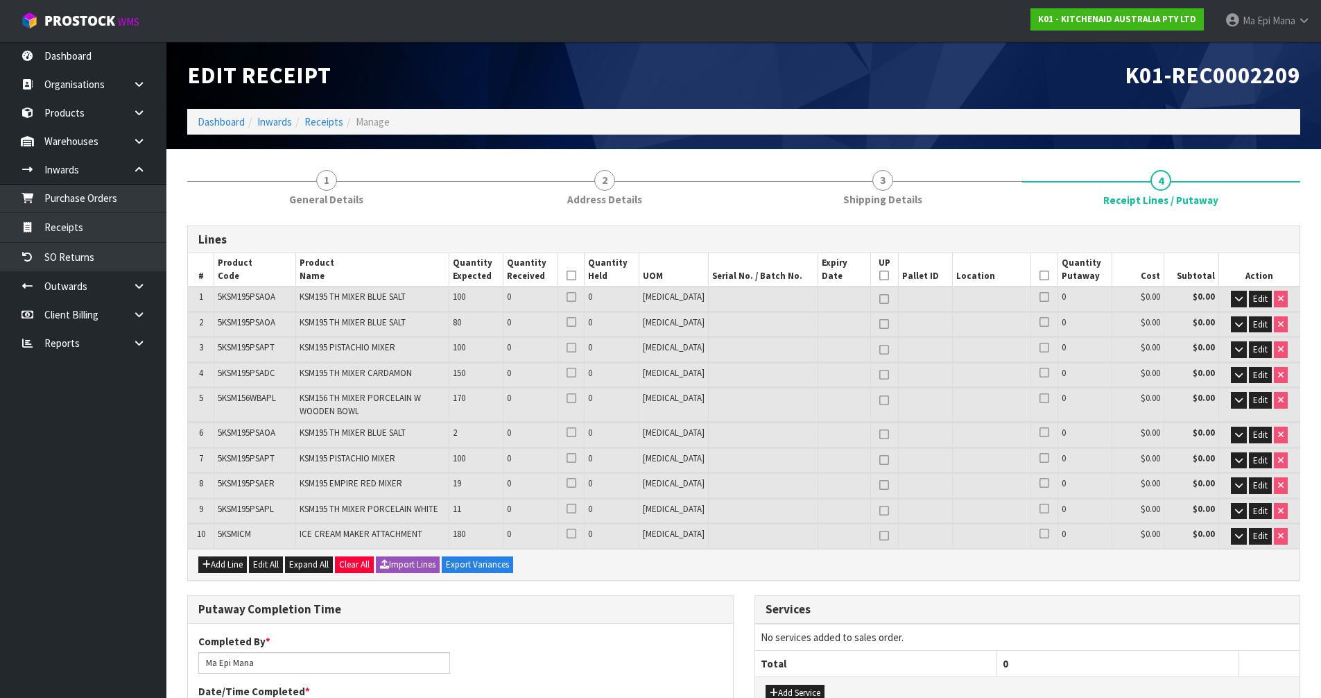
click at [284, 321] on td "5KSM195PSAOA" at bounding box center [254, 324] width 81 height 24
drag, startPoint x: 410, startPoint y: 321, endPoint x: 291, endPoint y: 323, distance: 119.3
click at [291, 323] on tr "2 5KSM195PSAOA KSM195 TH MIXER BLUE SALT 80 0 0 PCE 0 $0.00 $0.00 Edit" at bounding box center [744, 324] width 1112 height 24
drag, startPoint x: 403, startPoint y: 348, endPoint x: 300, endPoint y: 354, distance: 102.8
click at [300, 354] on td "KSM195 PISTACHIO MIXER" at bounding box center [371, 349] width 153 height 24
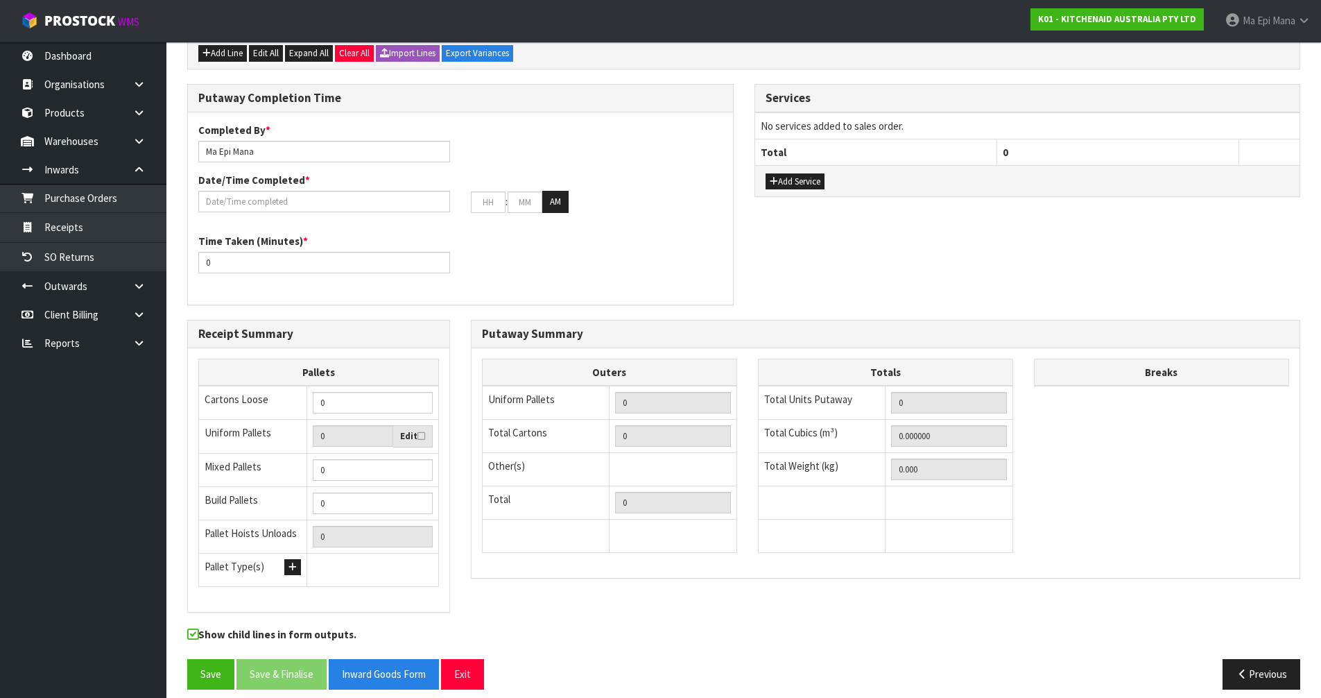
scroll to position [524, 0]
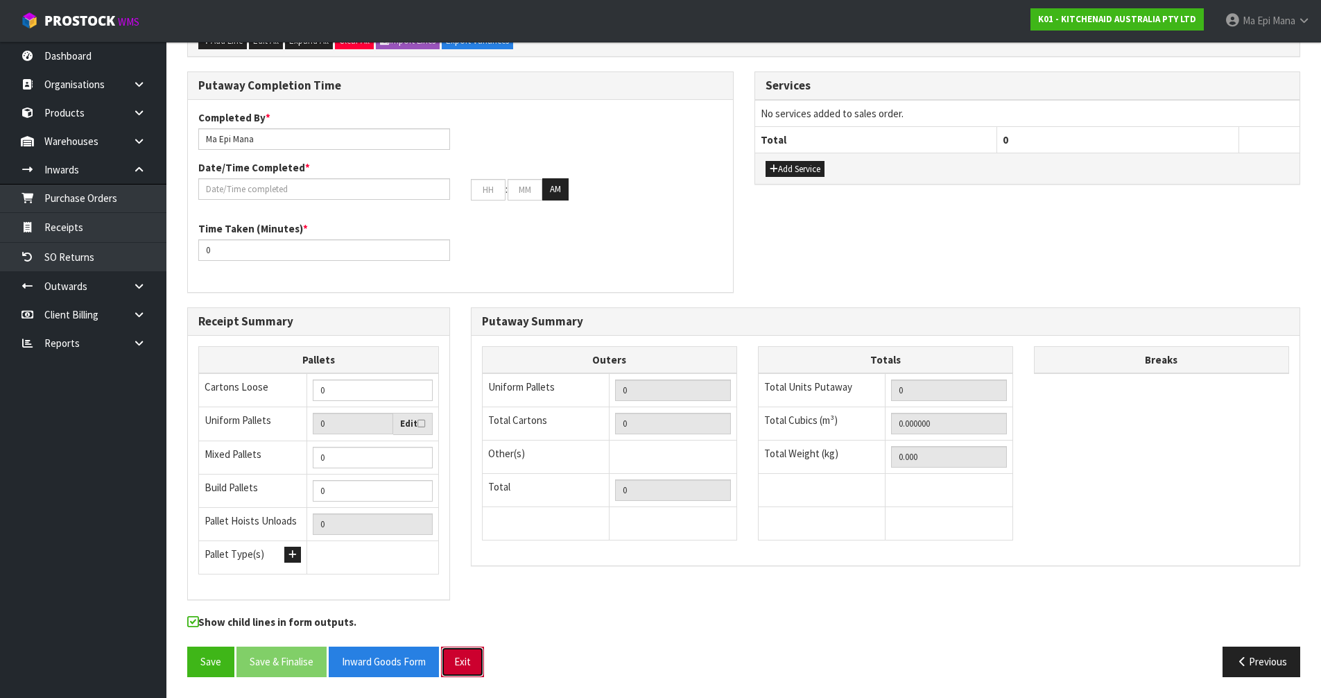
click at [476, 653] on button "Exit" at bounding box center [462, 661] width 43 height 30
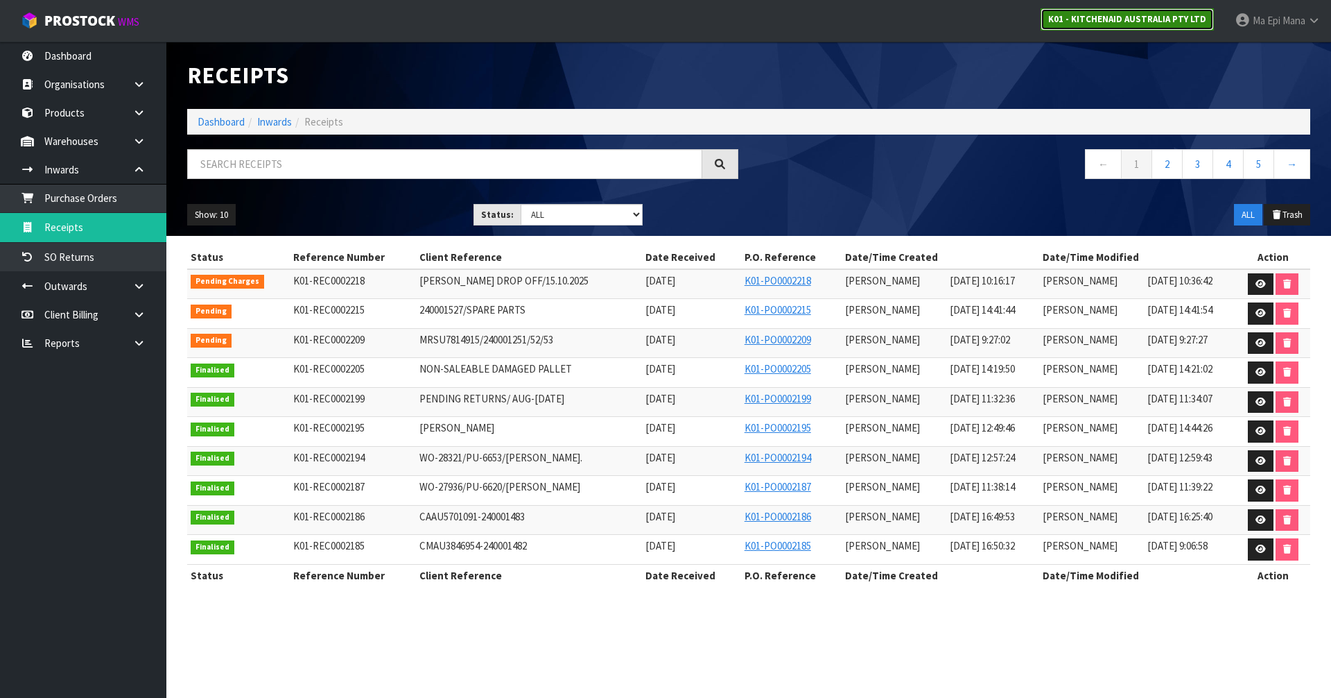
click at [1159, 23] on strong "K01 - KITCHENAID AUSTRALIA PTY LTD" at bounding box center [1127, 19] width 158 height 12
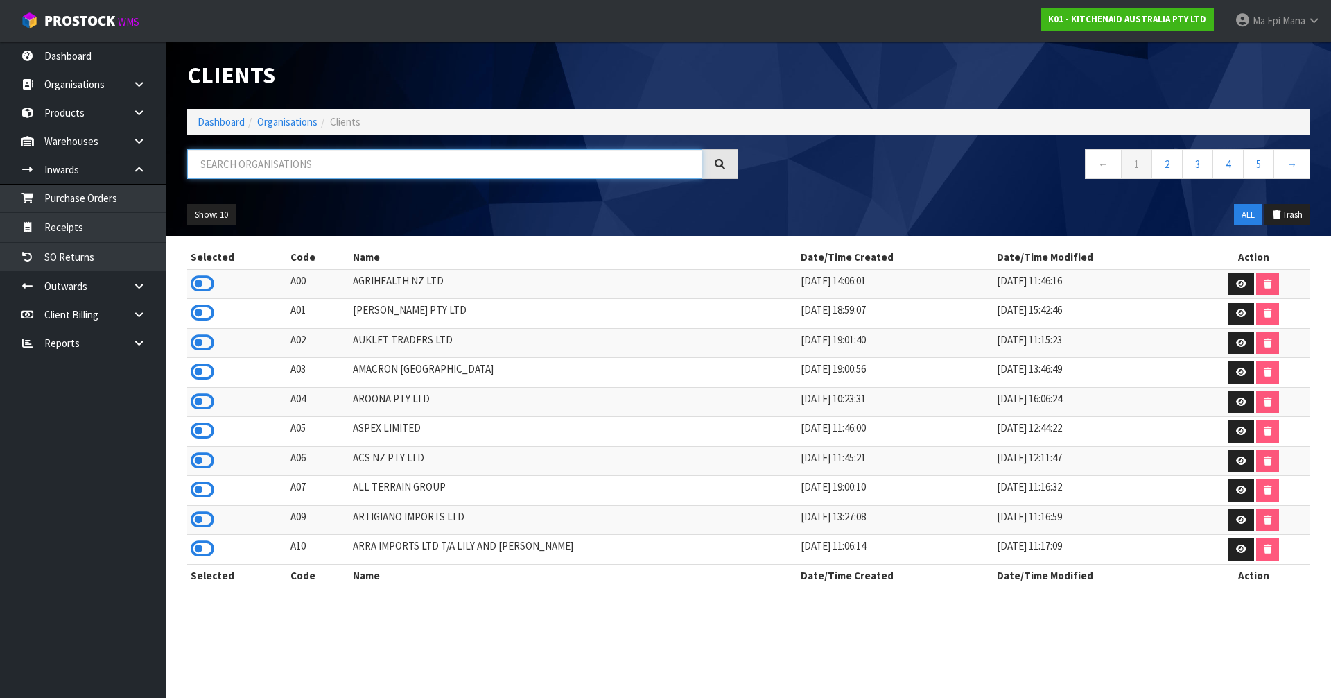
click at [498, 175] on input "text" at bounding box center [444, 164] width 515 height 30
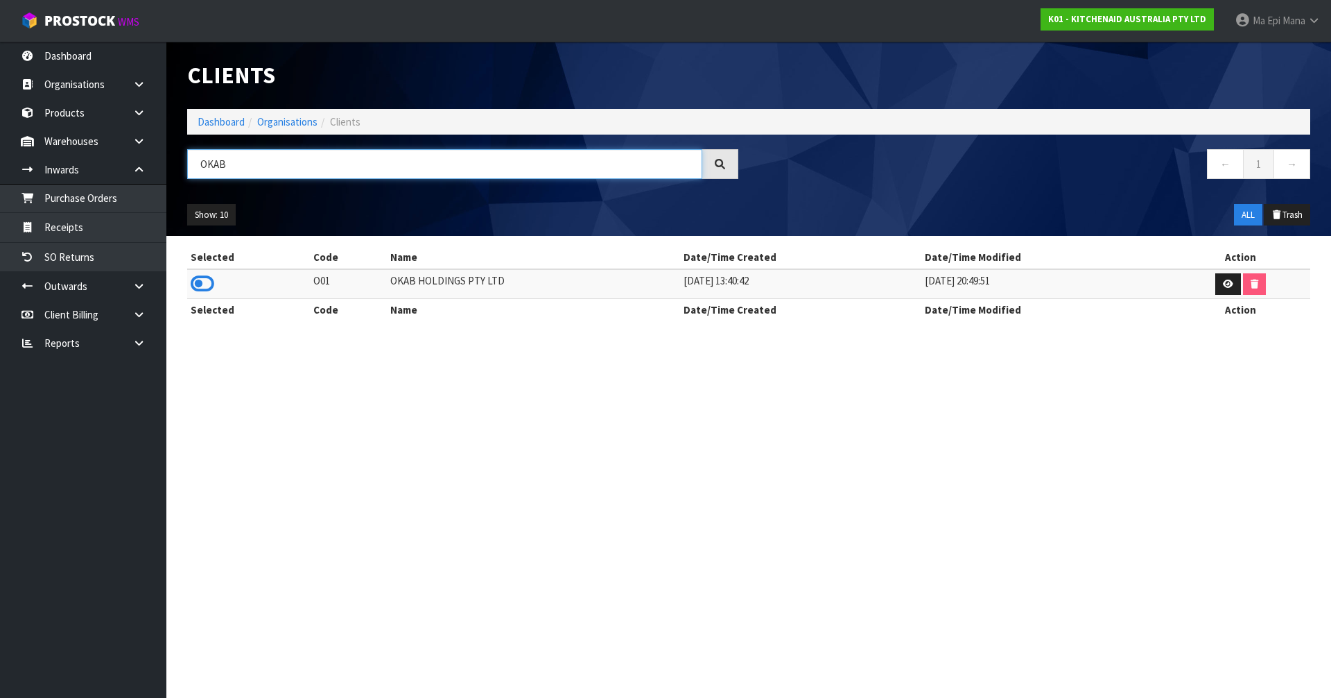
type input "OKAB"
click at [198, 295] on td at bounding box center [248, 284] width 123 height 30
click at [205, 279] on icon at bounding box center [203, 283] width 24 height 21
click at [144, 148] on link at bounding box center [144, 141] width 44 height 28
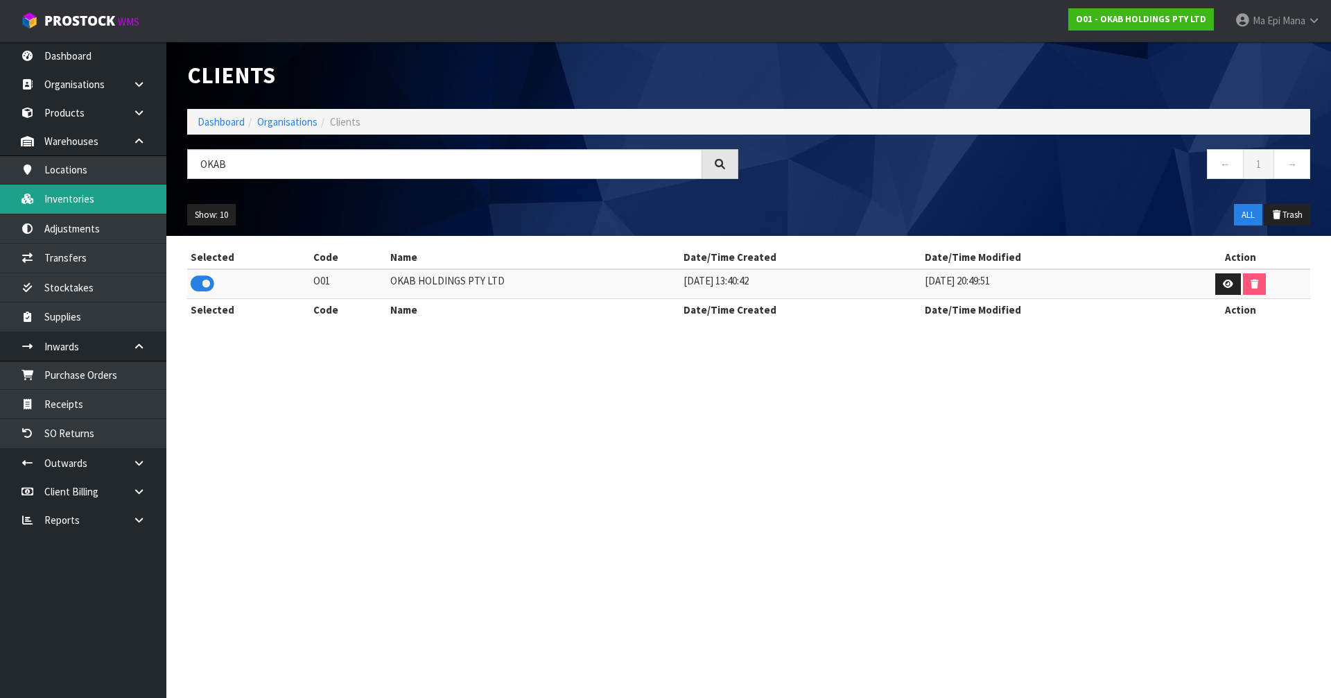
click at [132, 196] on link "Inventories" at bounding box center [83, 198] width 166 height 28
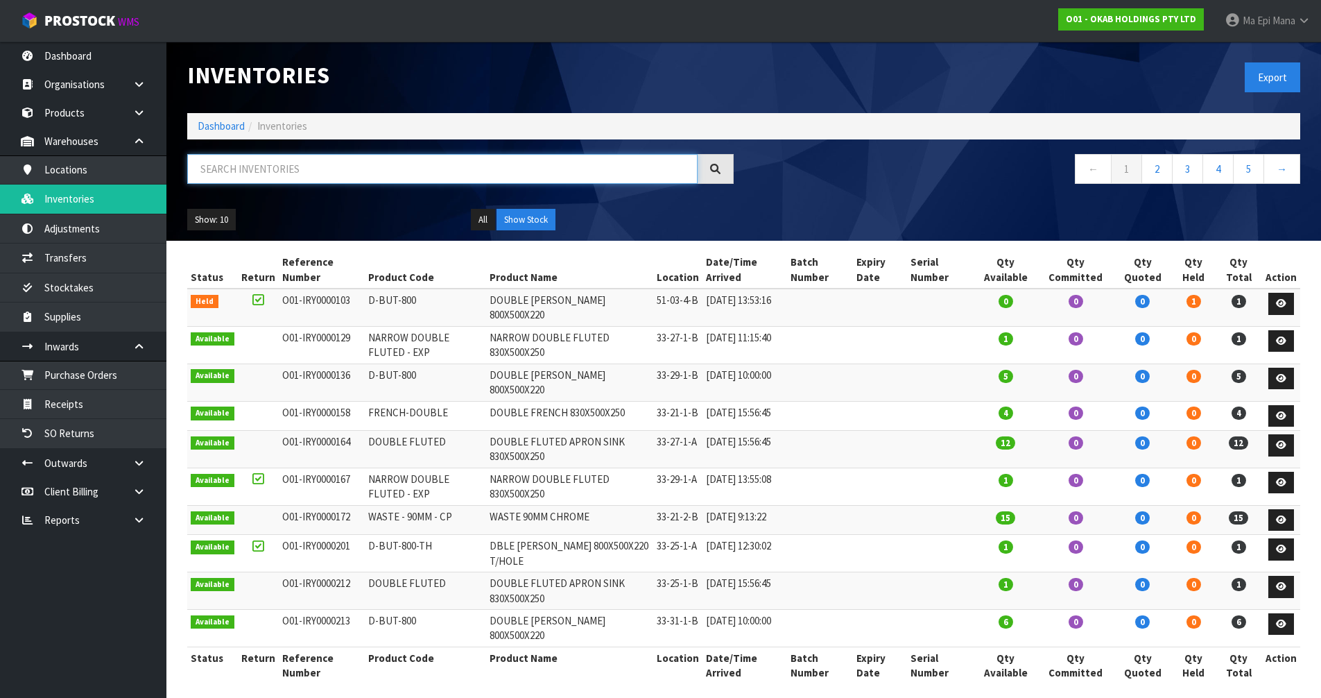
click at [321, 172] on input "text" at bounding box center [442, 169] width 510 height 30
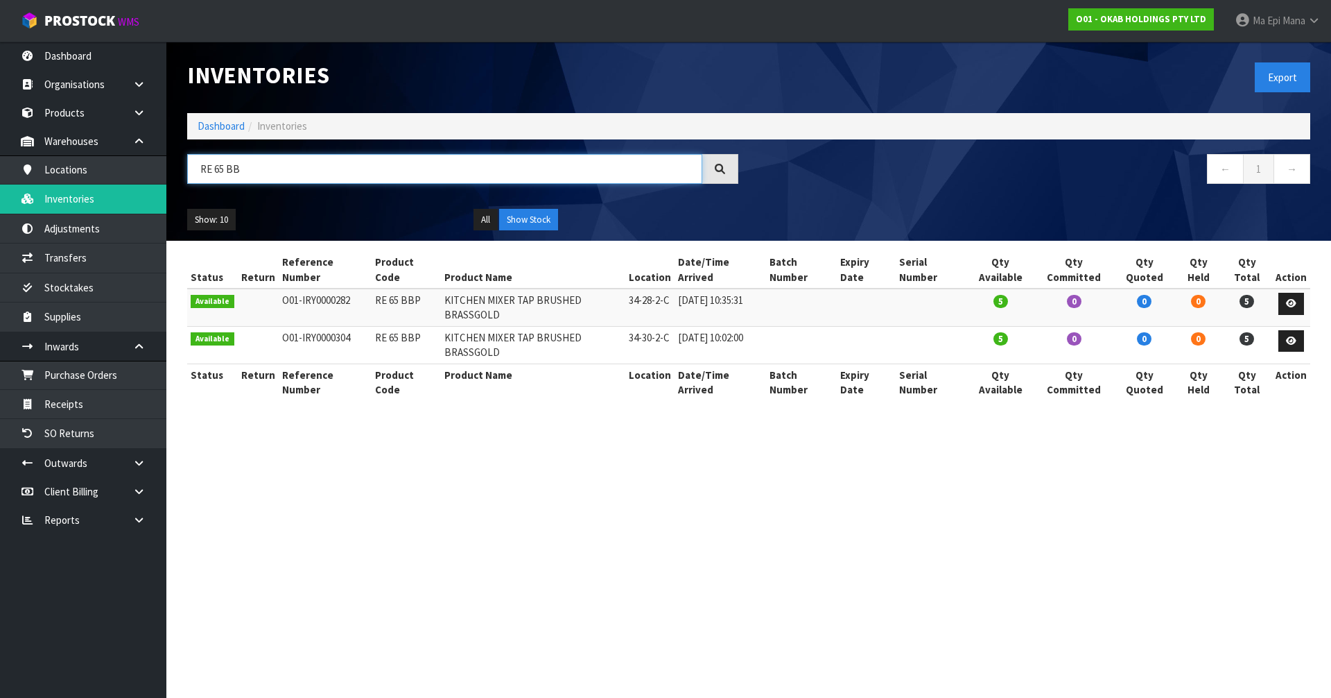
type input "RE 65 BB"
click at [1313, 12] on link "Ma Epi Mana" at bounding box center [1278, 21] width 107 height 42
click at [1294, 57] on link "Logout" at bounding box center [1276, 55] width 110 height 19
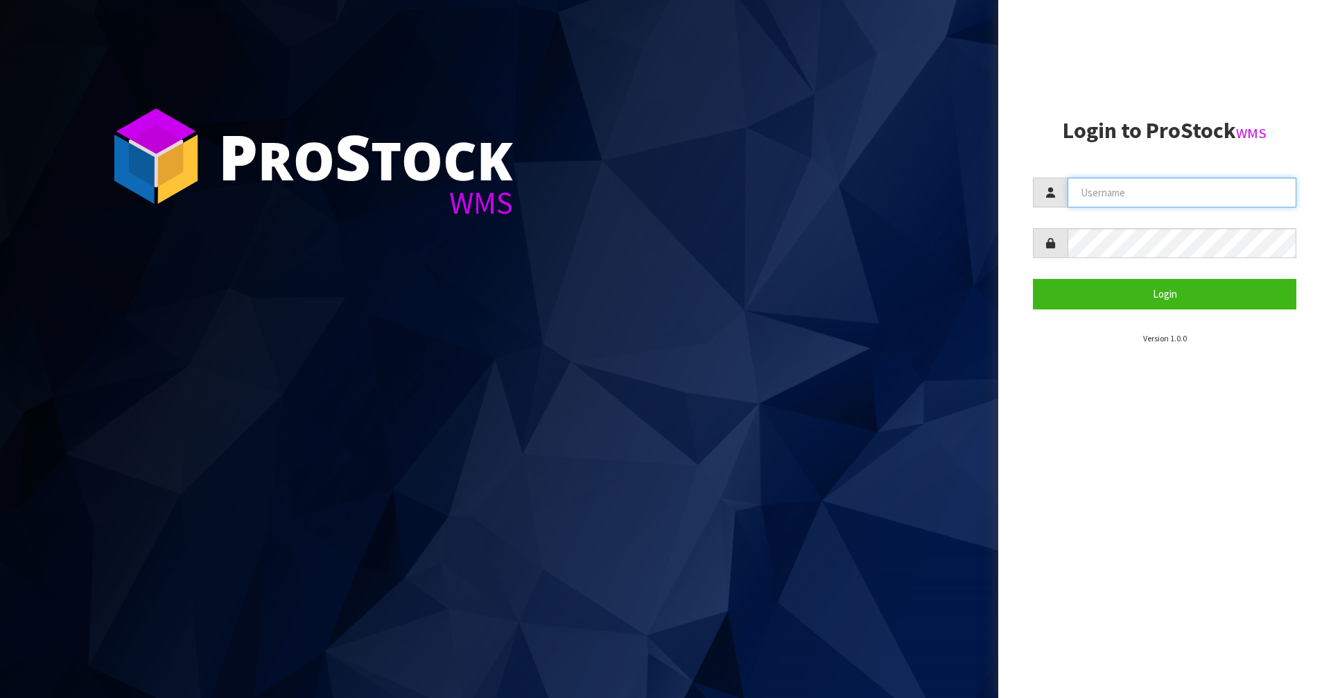
type input "Mana"
drag, startPoint x: 1064, startPoint y: 350, endPoint x: 1066, endPoint y: 339, distance: 11.3
click at [1064, 350] on aside "Login to ProStock WMS Mana Login Version 1.0.0" at bounding box center [1165, 349] width 333 height 698
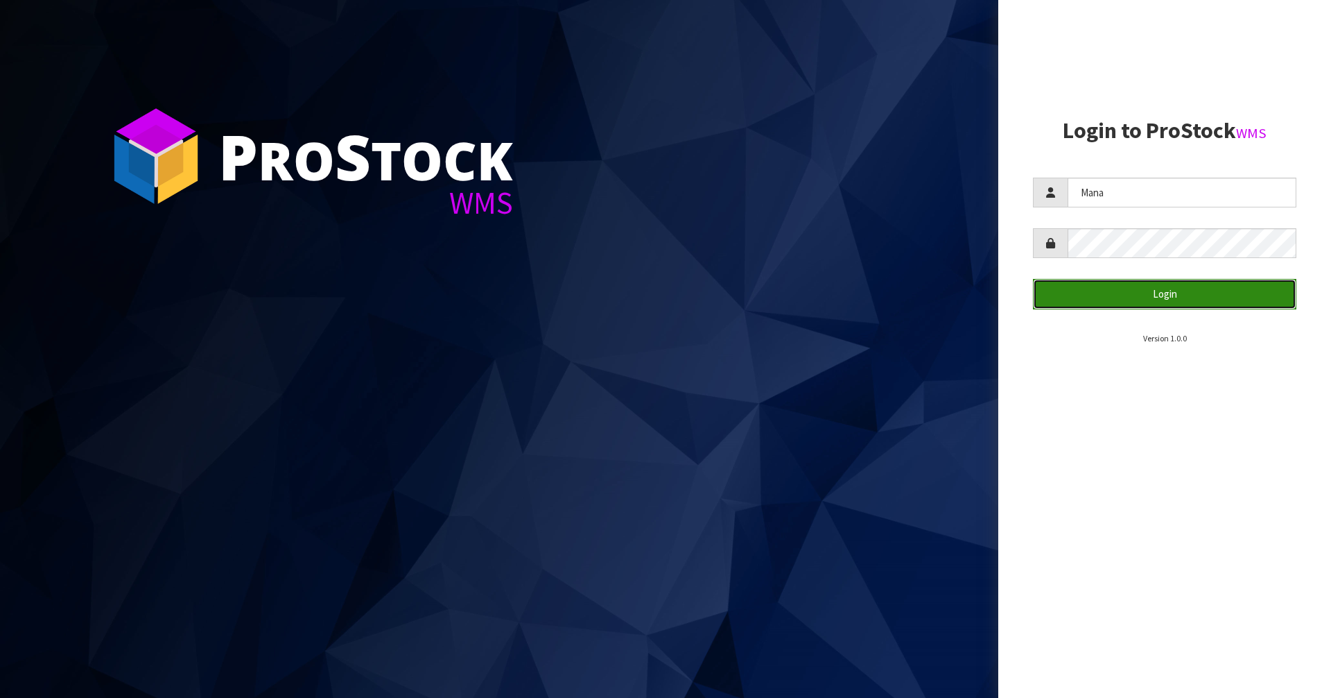
click at [1083, 293] on button "Login" at bounding box center [1165, 294] width 264 height 30
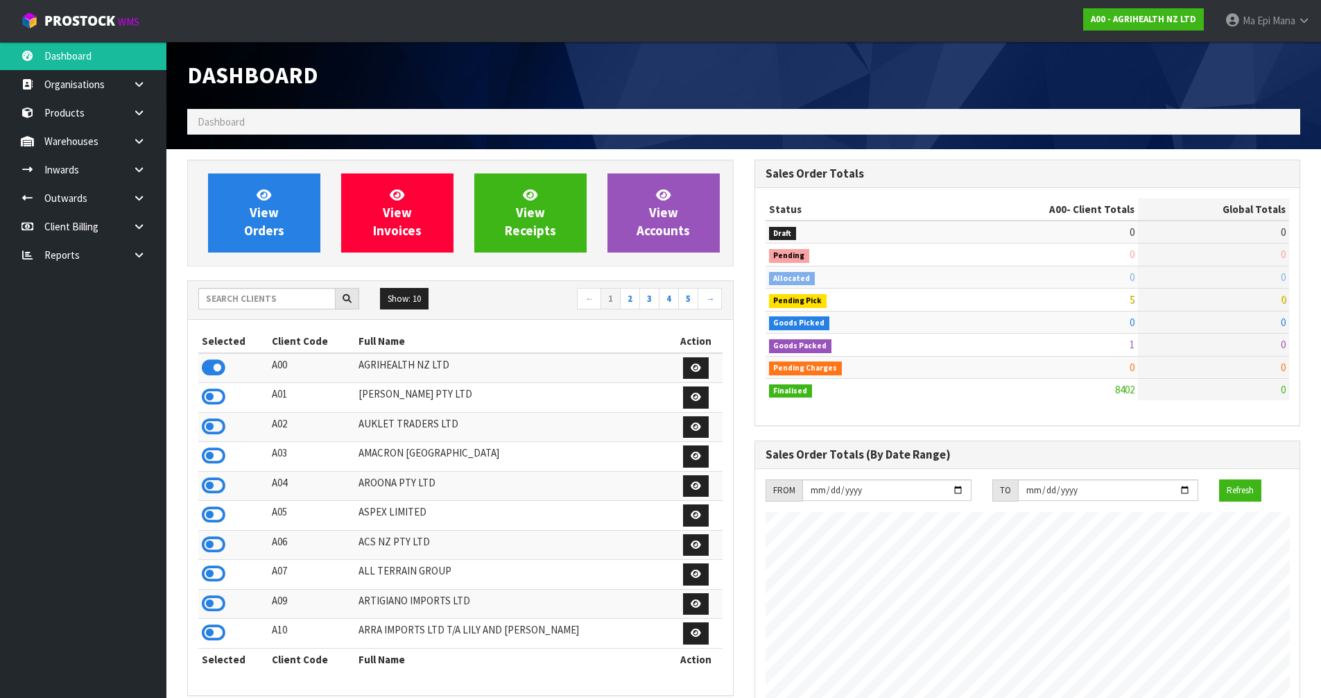
scroll to position [1051, 567]
click at [247, 291] on input "text" at bounding box center [266, 298] width 137 height 21
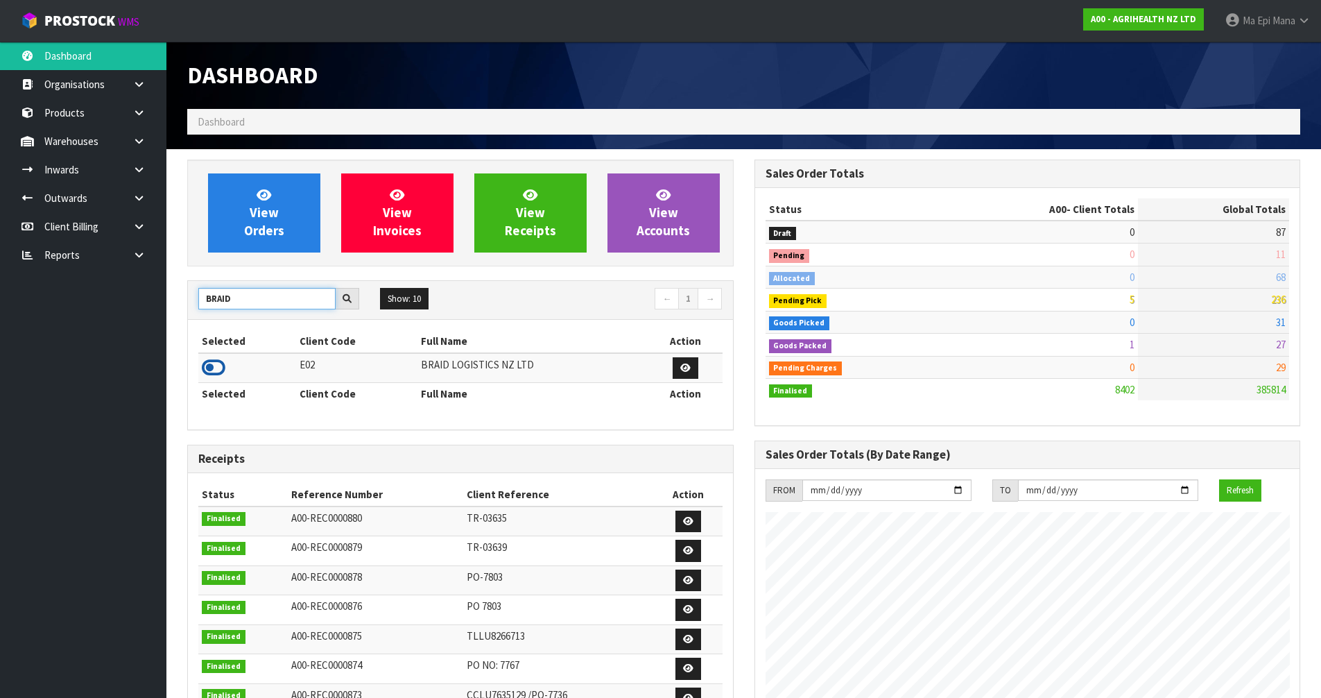
type input "BRAID"
click at [218, 361] on icon at bounding box center [214, 367] width 24 height 21
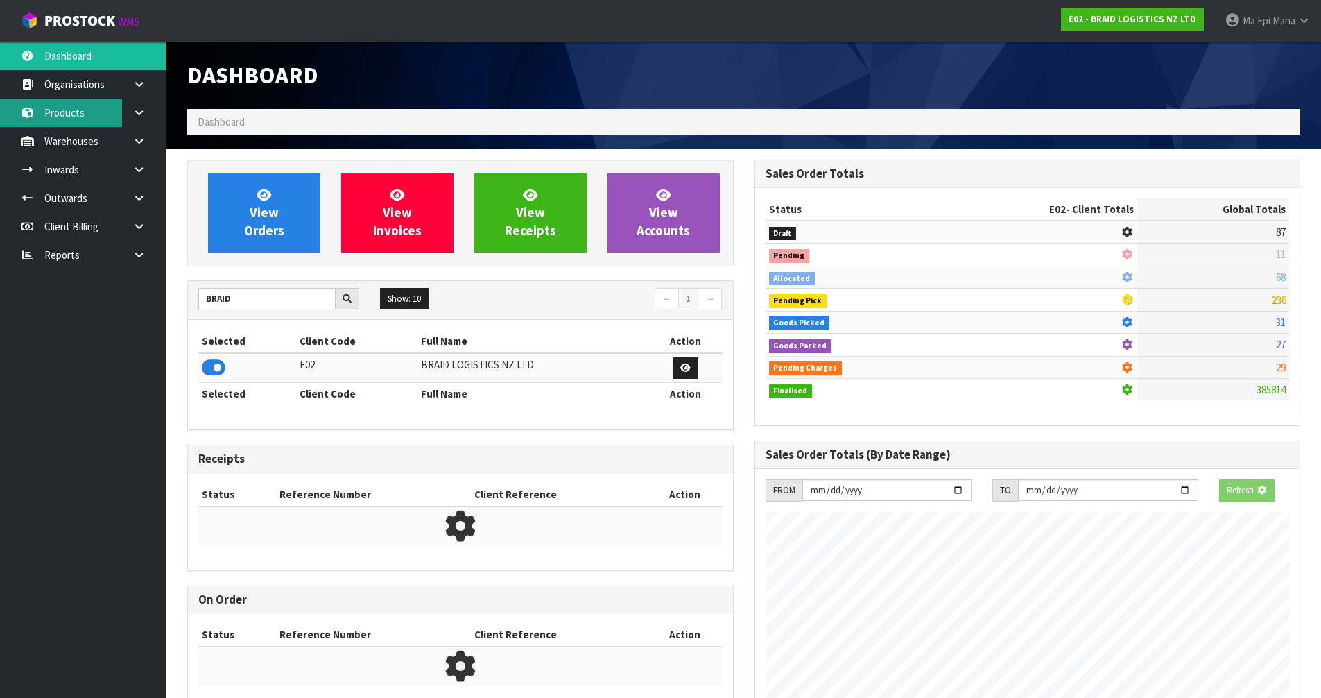
scroll to position [893, 567]
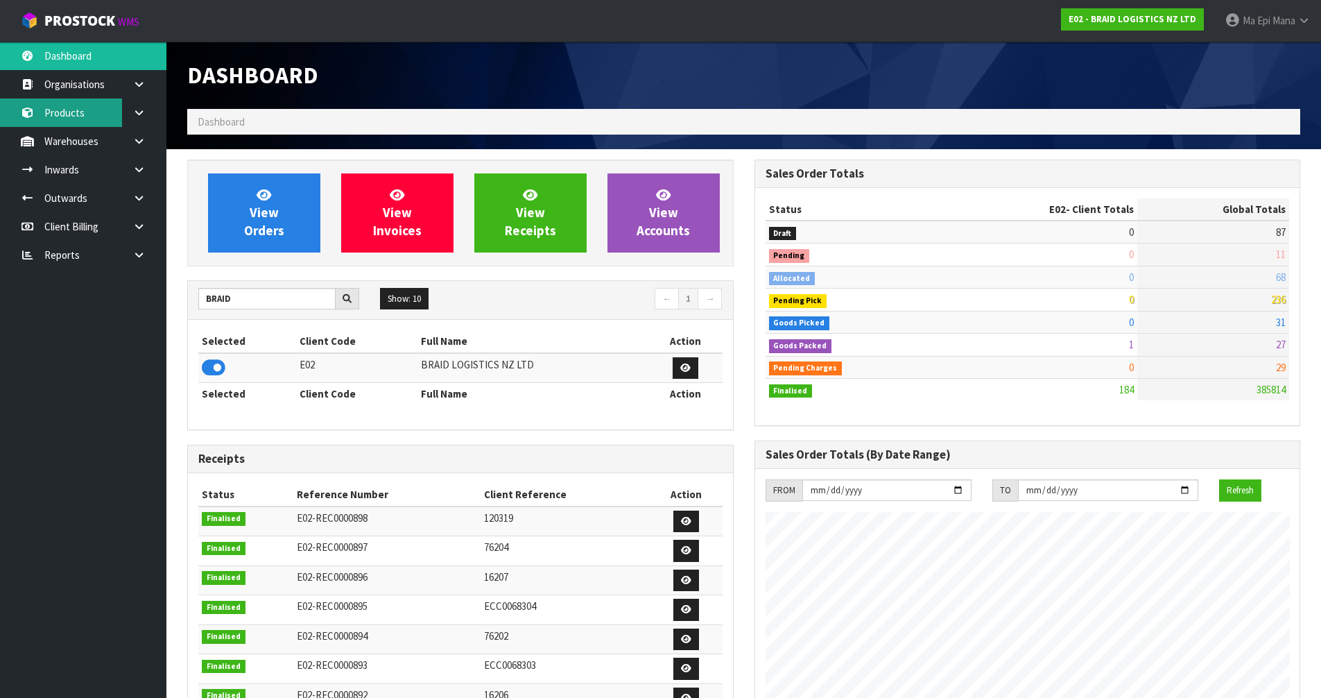
click at [86, 103] on link "Products" at bounding box center [83, 112] width 166 height 28
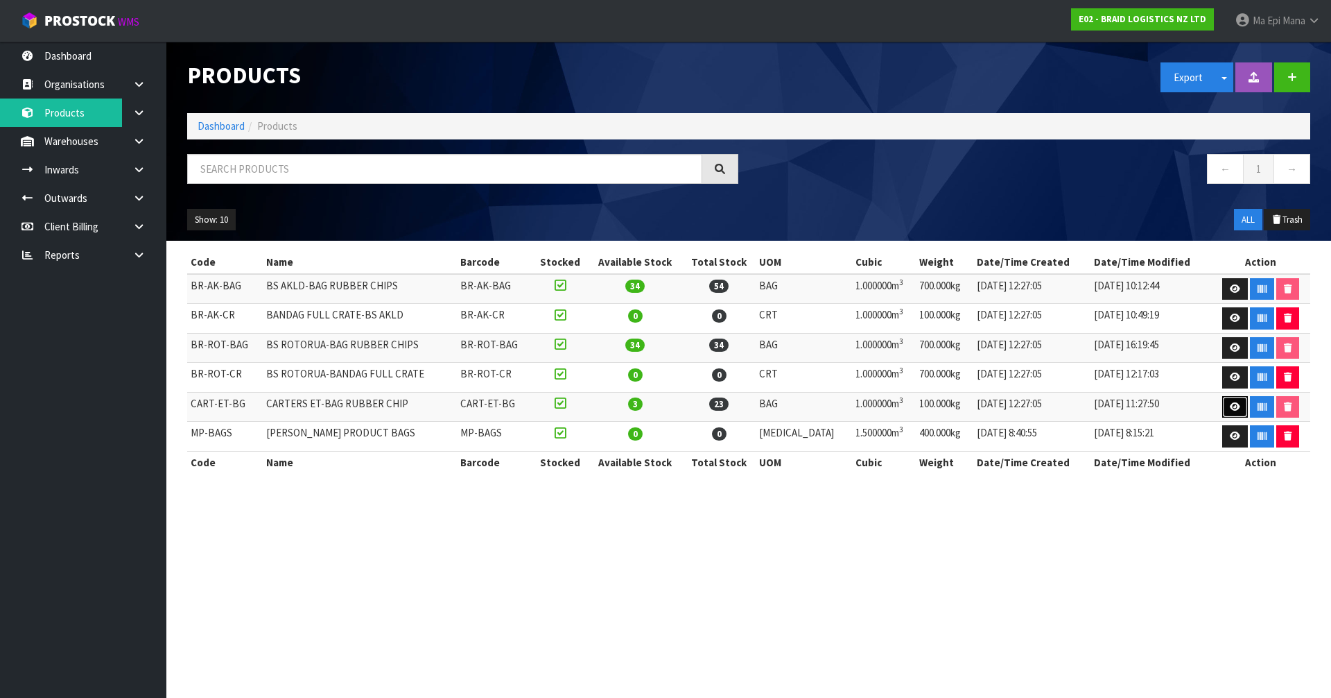
click at [1223, 407] on link at bounding box center [1236, 407] width 26 height 22
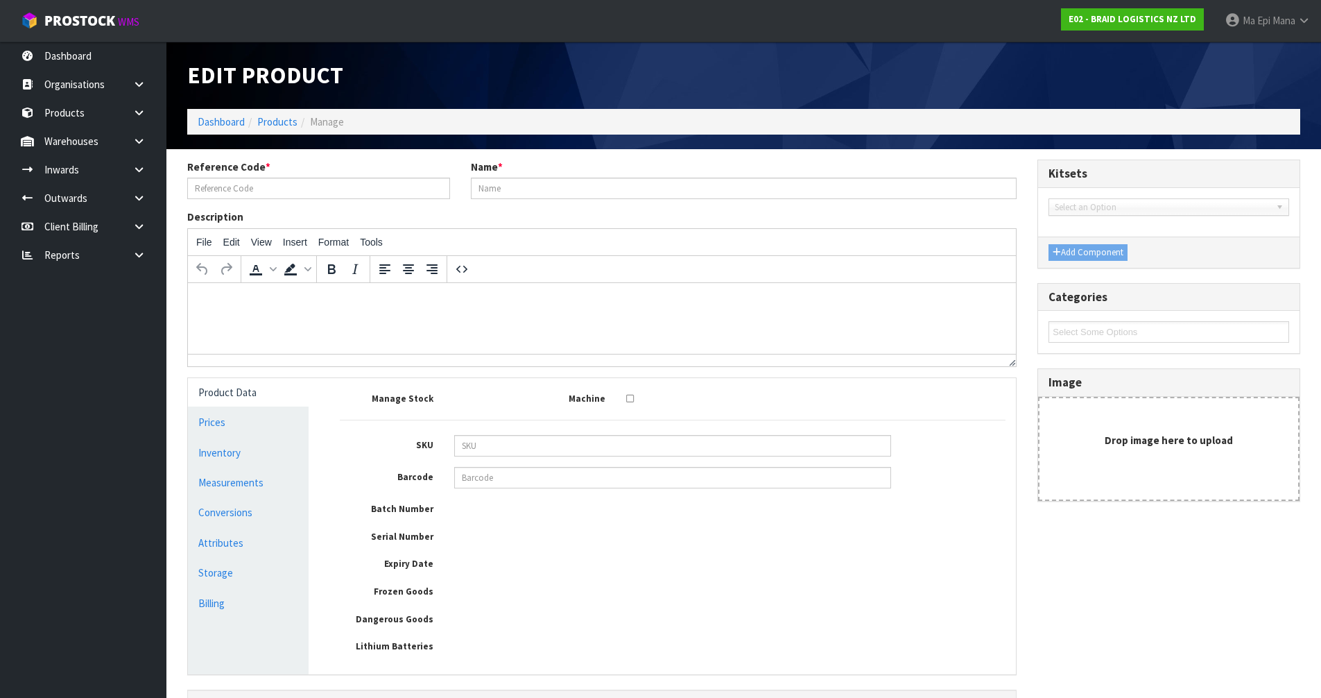
type input "CART-ET-BG"
type input "CARTERS ET-BAG RUBBER CHIP"
click at [228, 488] on link "Measurements" at bounding box center [248, 482] width 121 height 28
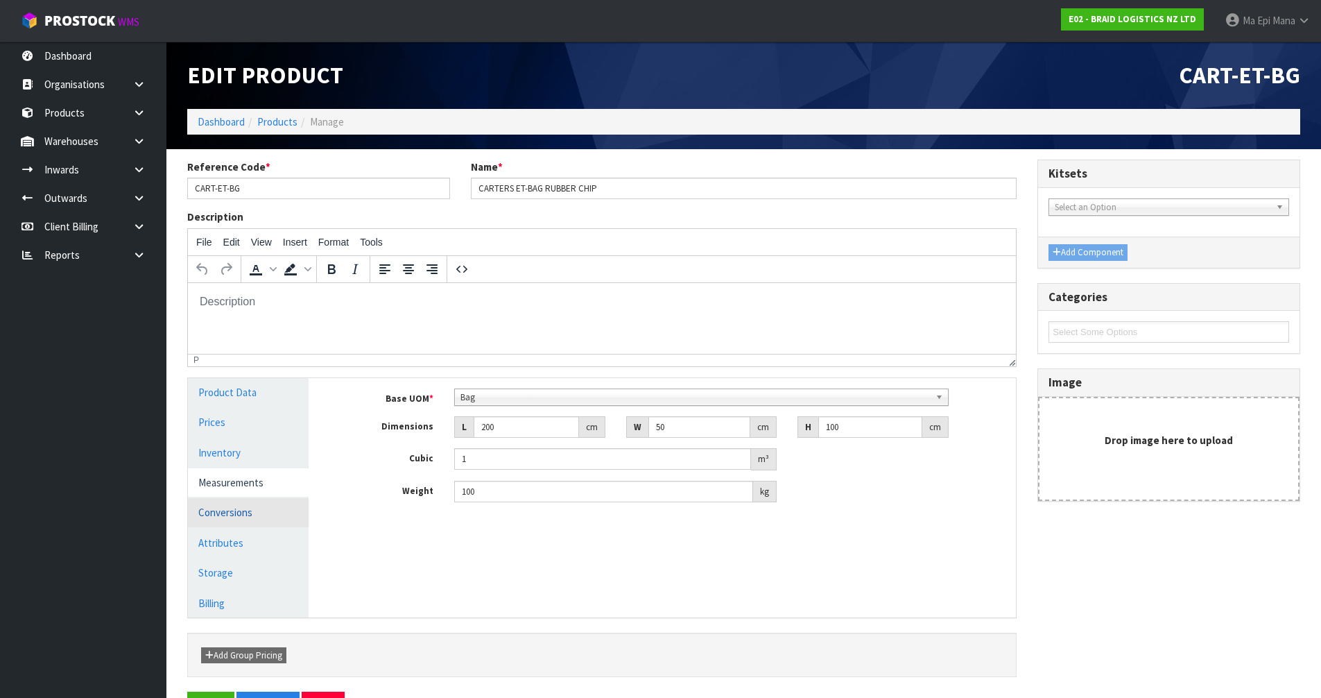
click at [229, 508] on link "Conversions" at bounding box center [248, 512] width 121 height 28
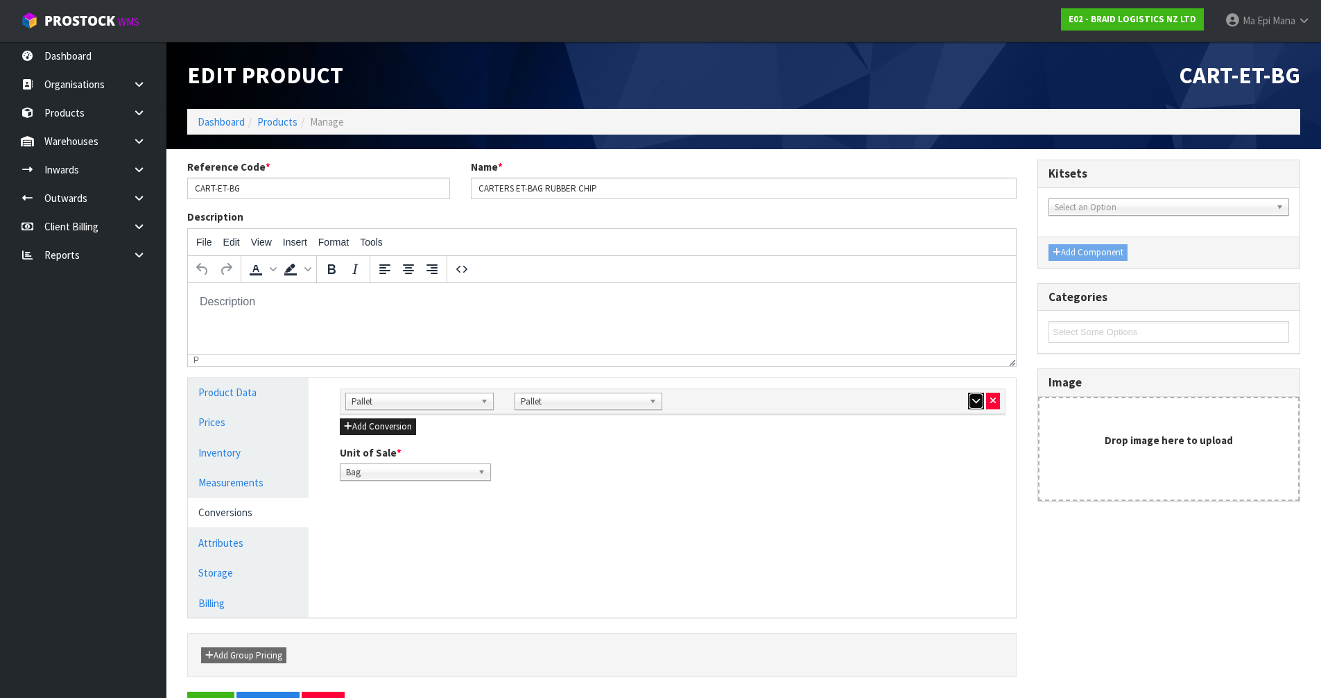
click at [977, 406] on button "button" at bounding box center [976, 400] width 16 height 17
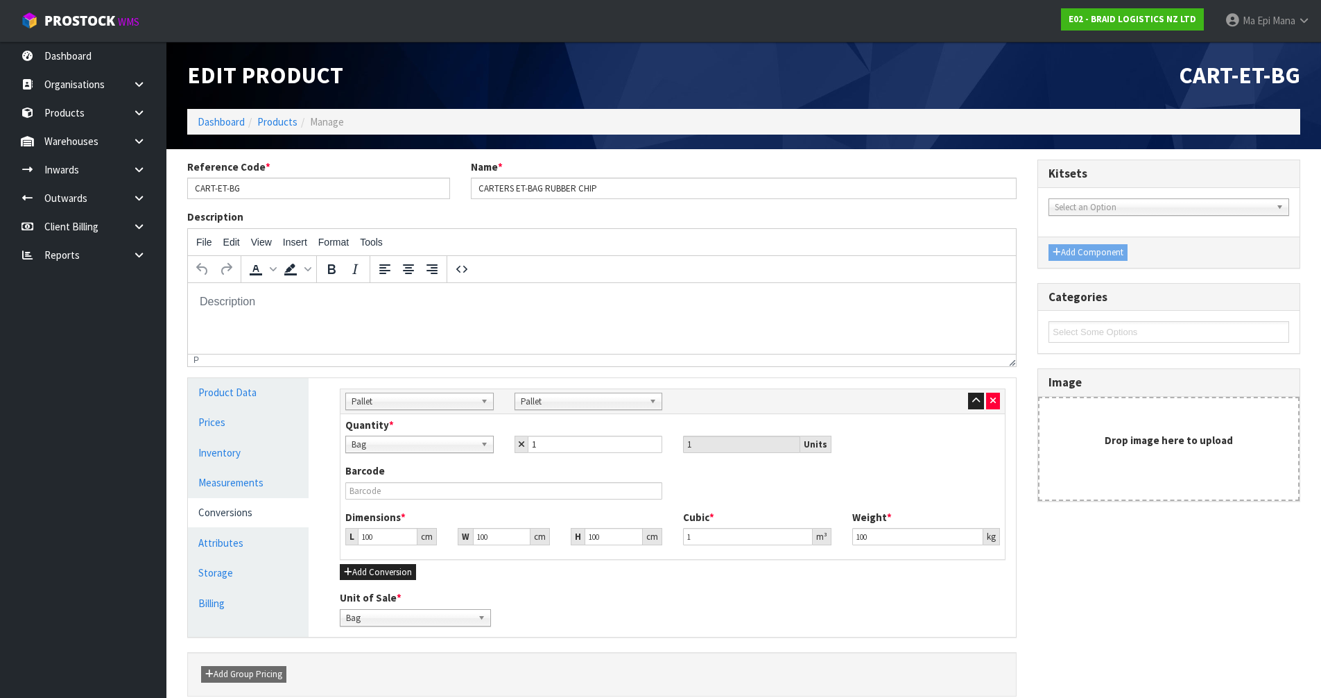
click at [287, 131] on ol "Dashboard Products Manage" at bounding box center [743, 122] width 1113 height 26
click at [293, 126] on link "Products" at bounding box center [277, 121] width 40 height 13
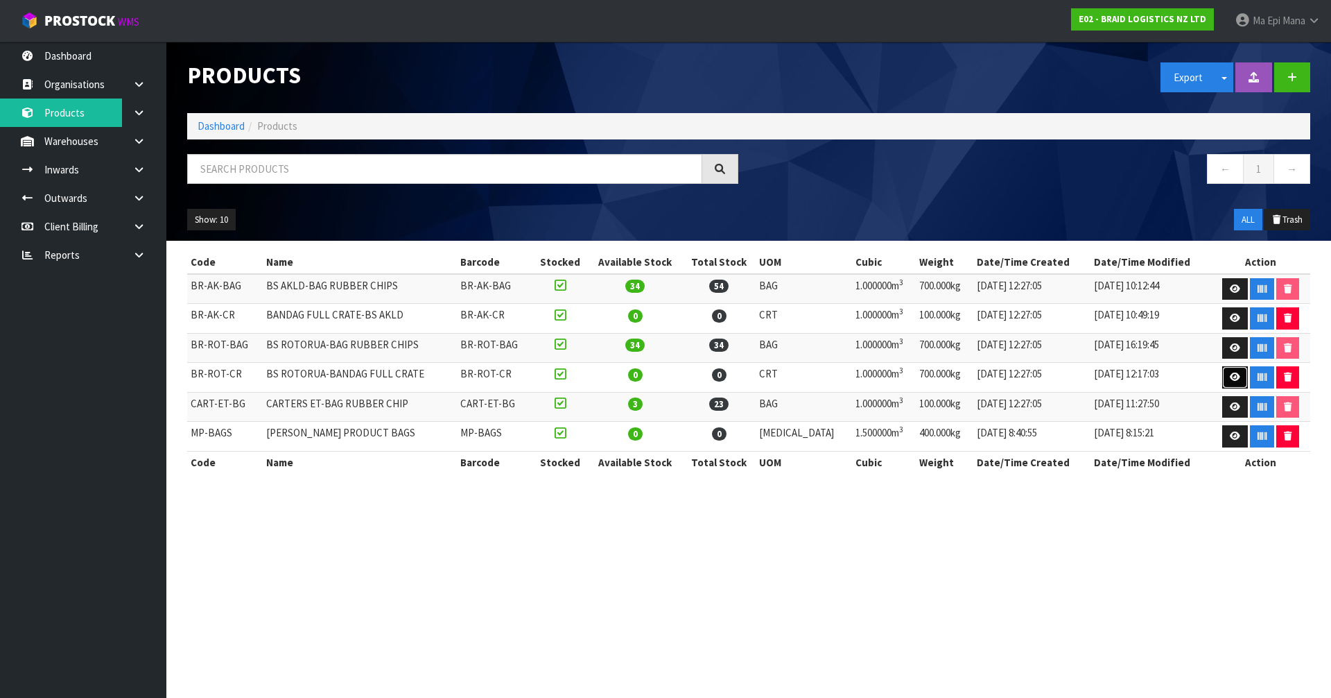
click at [1224, 378] on link at bounding box center [1236, 377] width 26 height 22
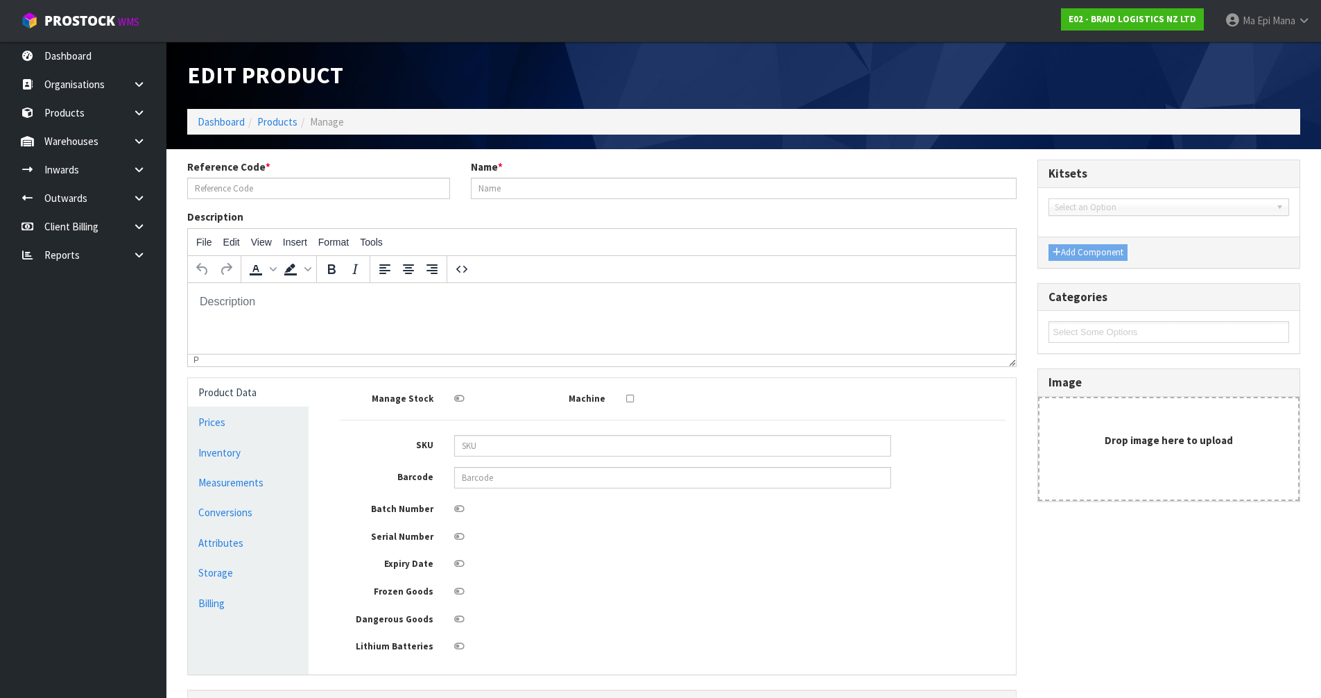
type input "BR-ROT-CR"
type input "BS ROTORUA-BANDAG FULL CRATE"
type input "200"
type input "50"
type input "100"
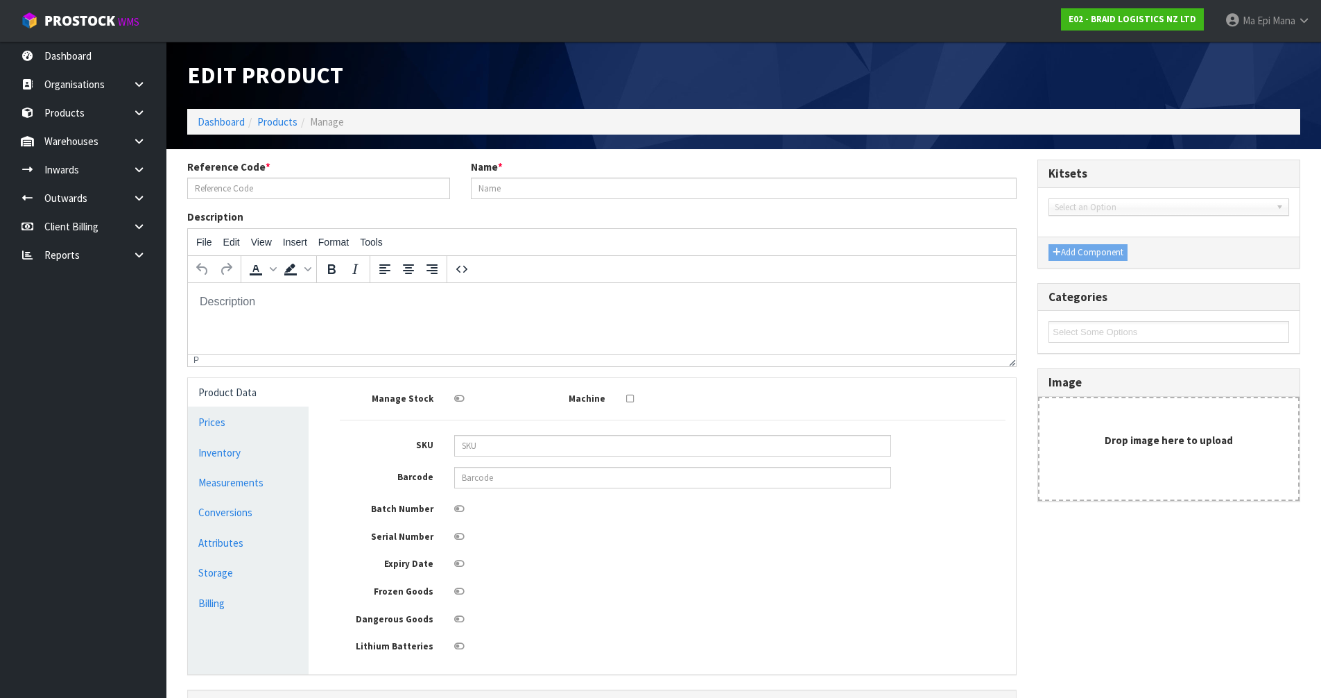
type input "1"
type input "700"
click at [266, 496] on link "Measurements" at bounding box center [248, 482] width 121 height 28
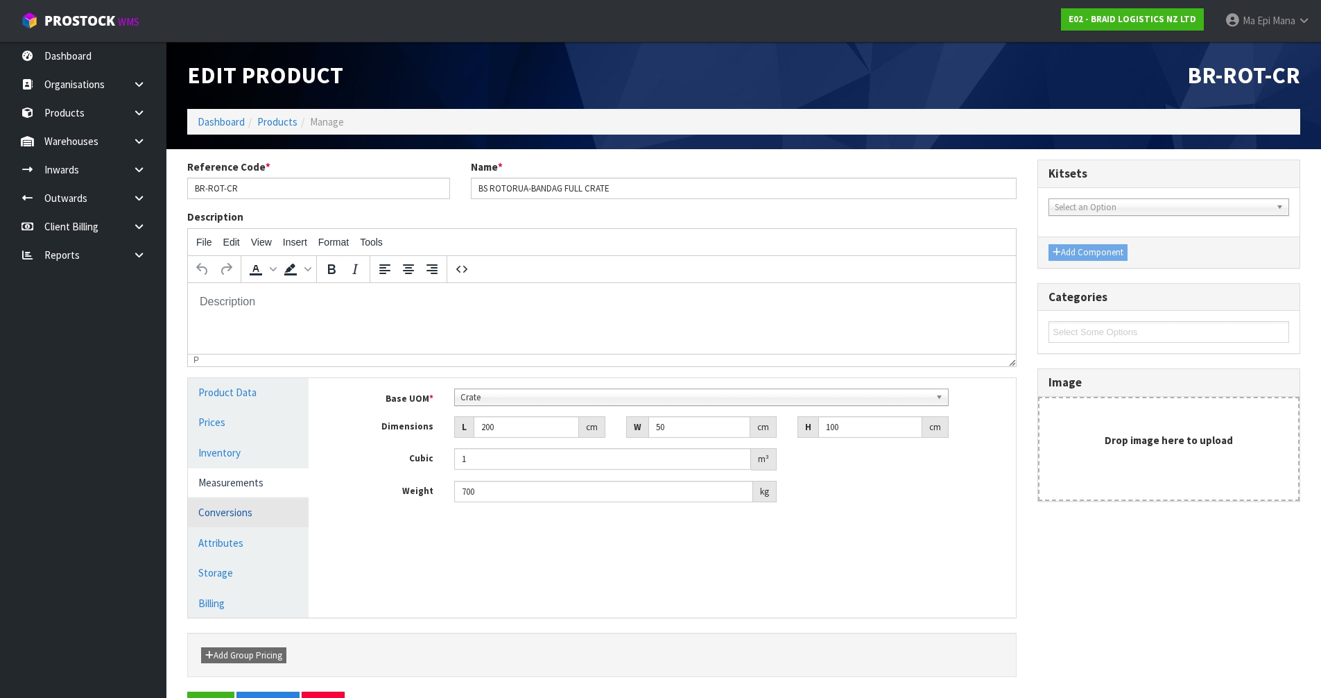
click at [266, 517] on link "Conversions" at bounding box center [248, 512] width 121 height 28
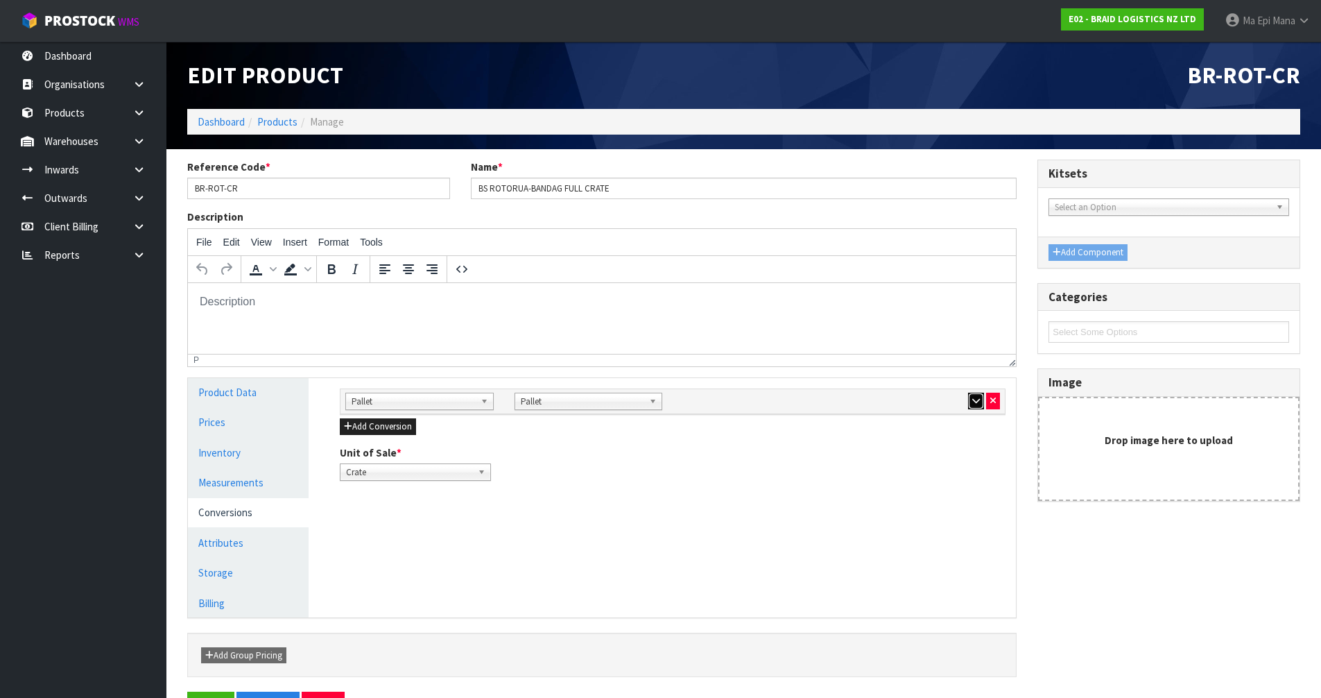
click at [974, 404] on icon "button" at bounding box center [976, 400] width 8 height 9
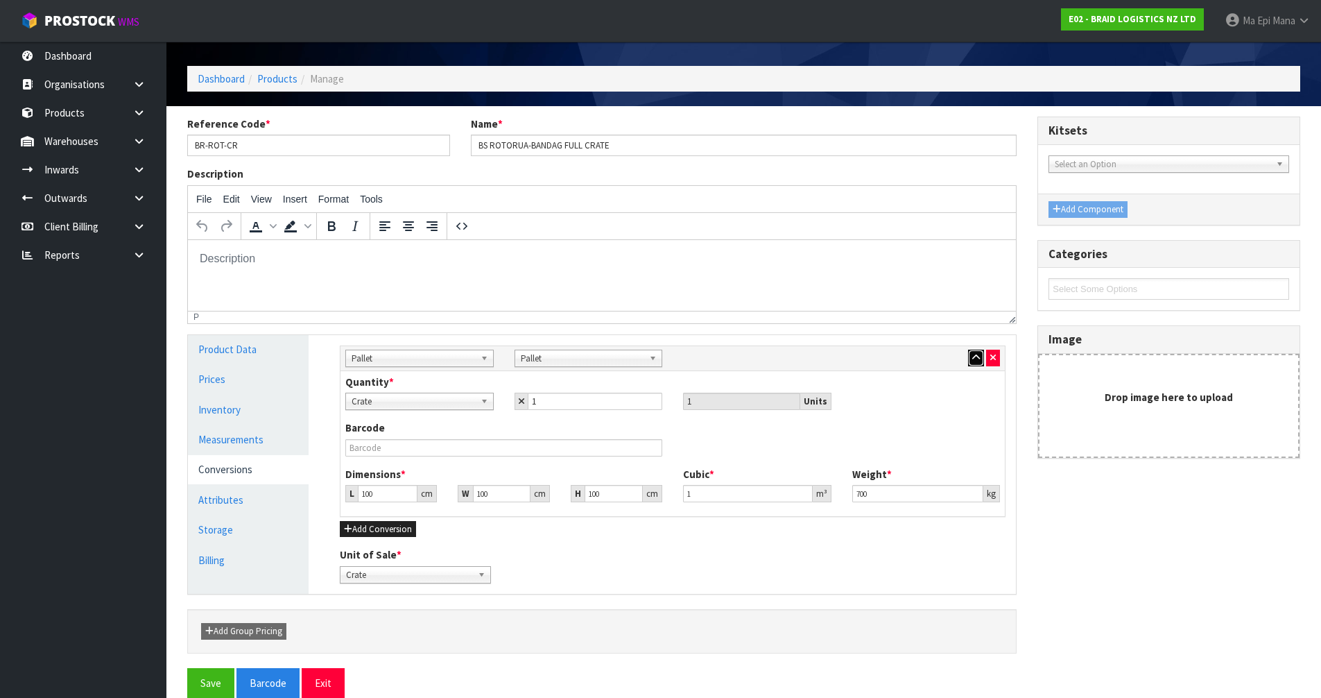
scroll to position [64, 0]
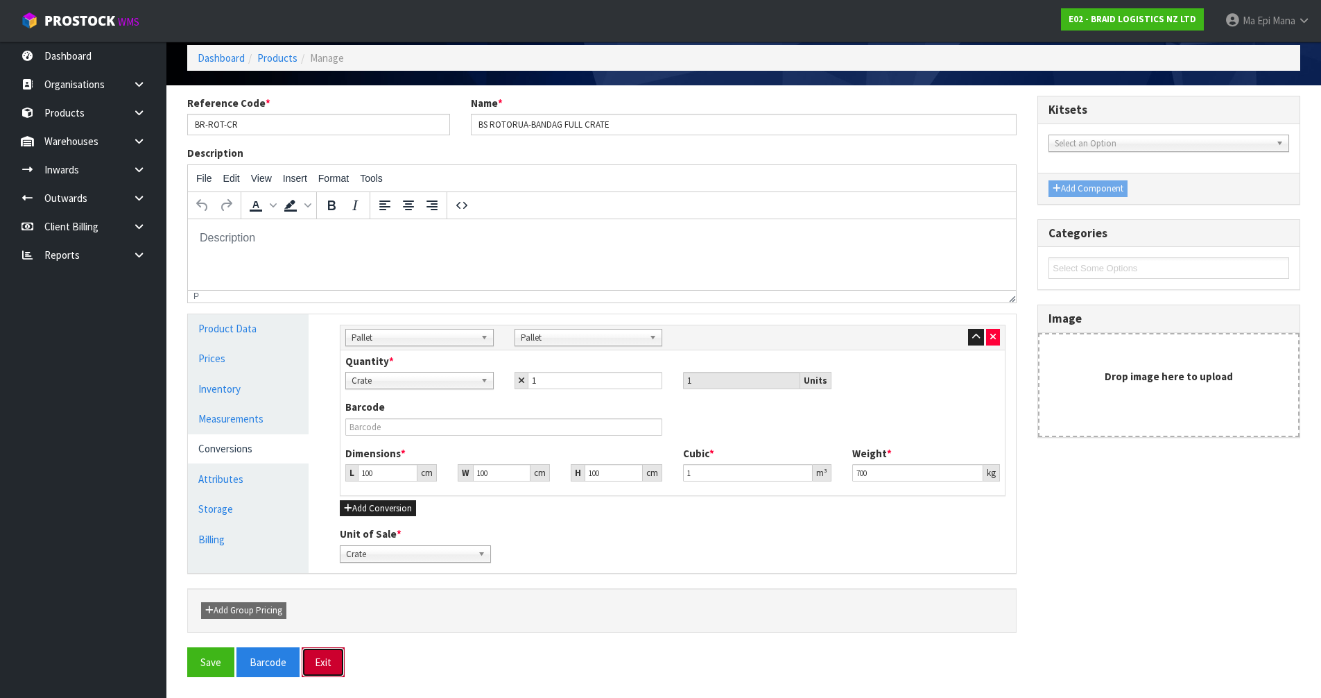
click at [330, 671] on button "Exit" at bounding box center [323, 662] width 43 height 30
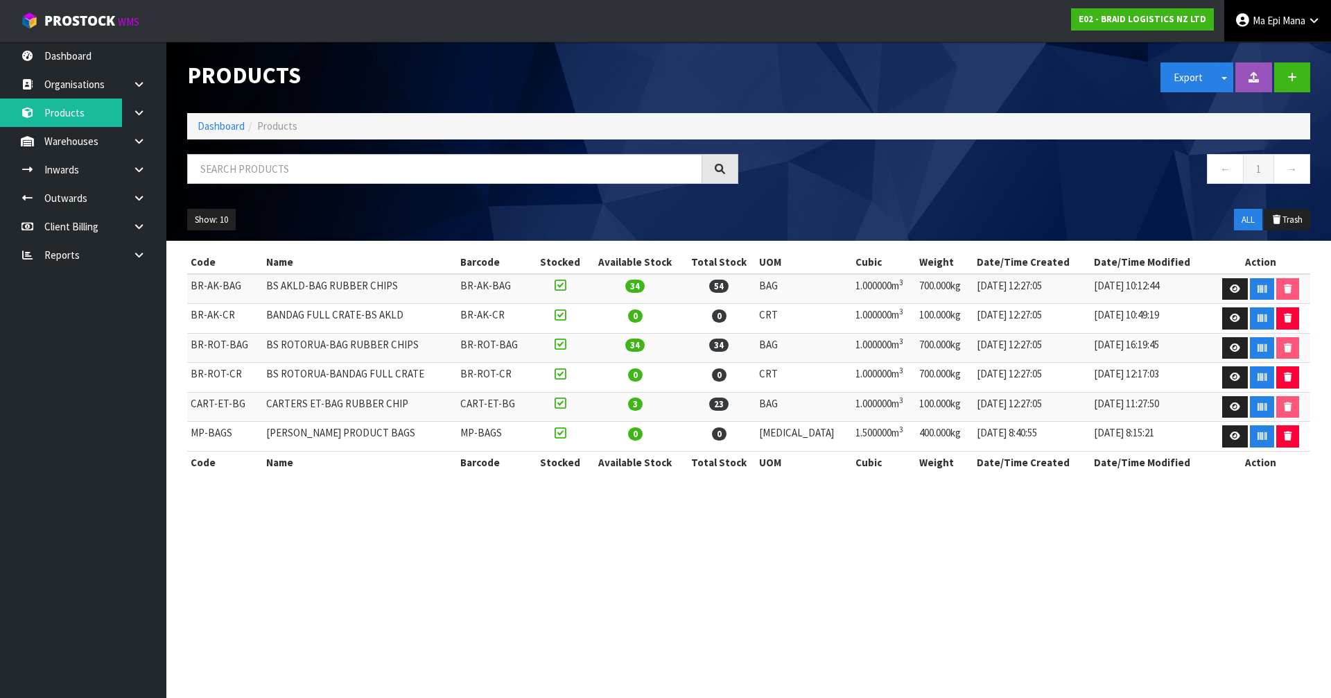
click at [1277, 28] on link "Ma Epi Mana" at bounding box center [1278, 21] width 107 height 42
click at [1270, 51] on link "Logout" at bounding box center [1276, 55] width 110 height 19
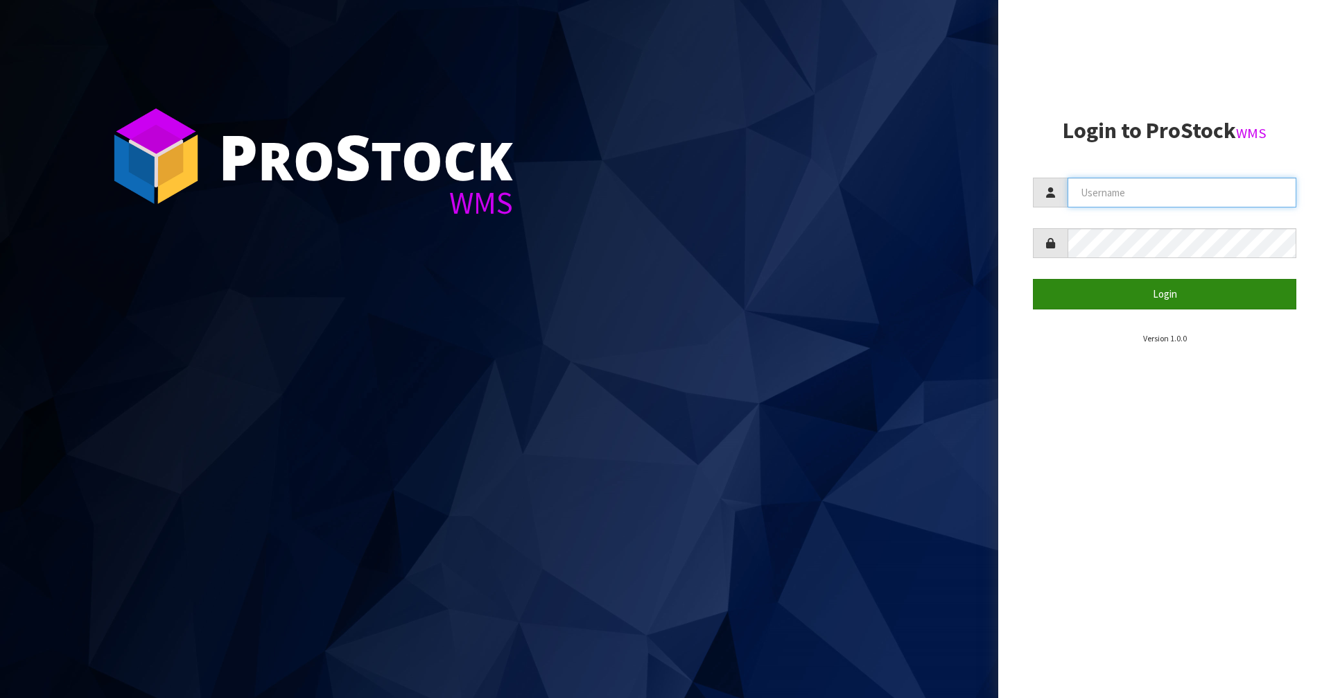
type input "Mana"
click at [1107, 297] on button "Login" at bounding box center [1165, 294] width 264 height 30
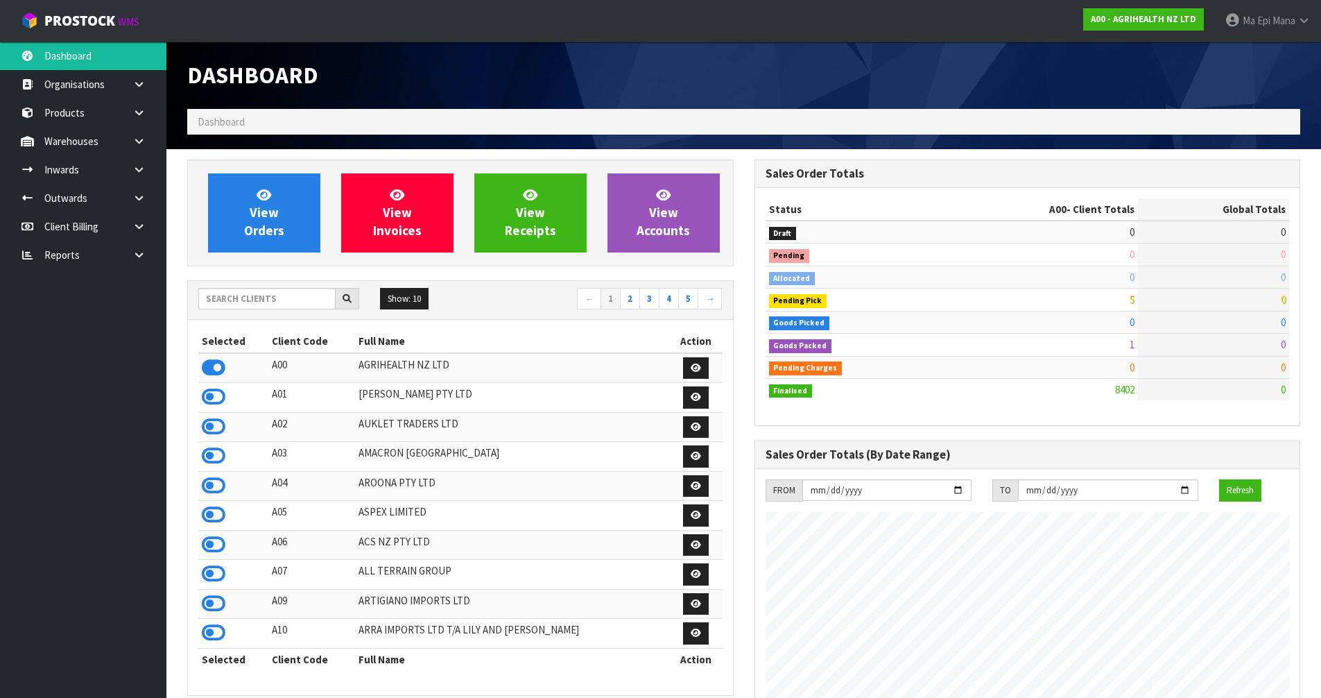
scroll to position [1051, 567]
click at [237, 297] on input "text" at bounding box center [266, 298] width 137 height 21
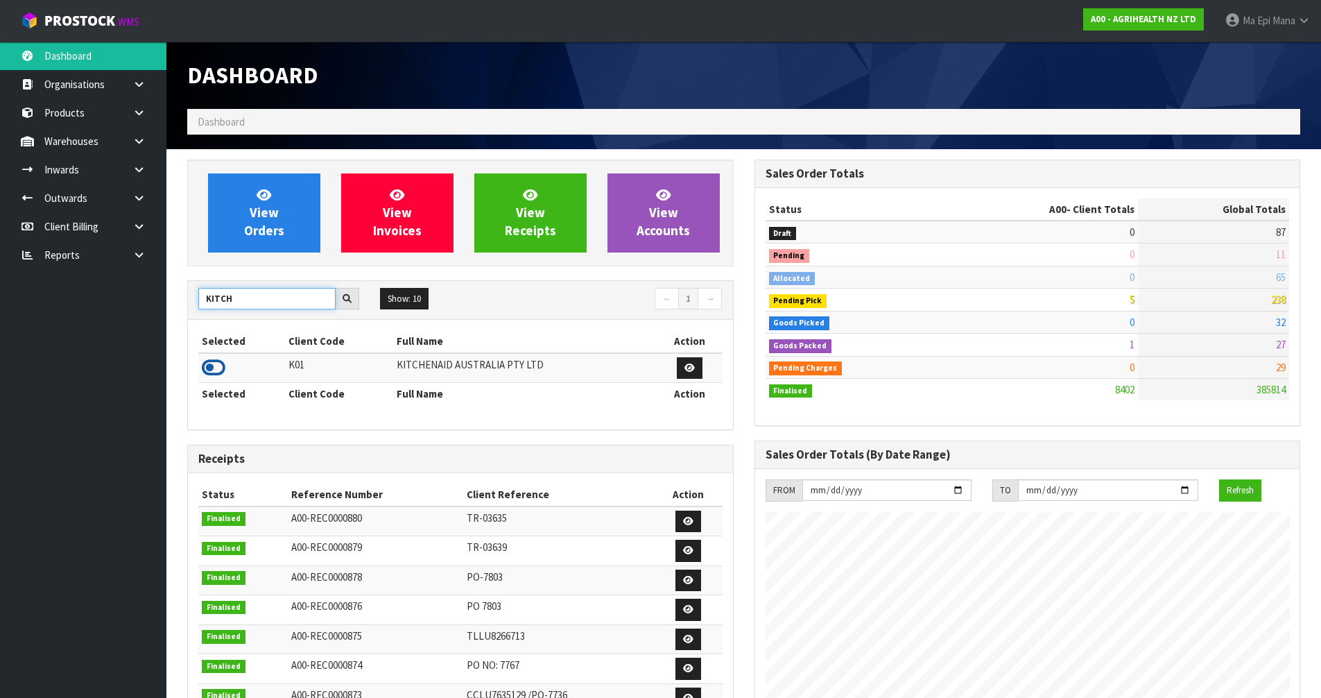
type input "KITCH"
click at [218, 361] on icon at bounding box center [214, 367] width 24 height 21
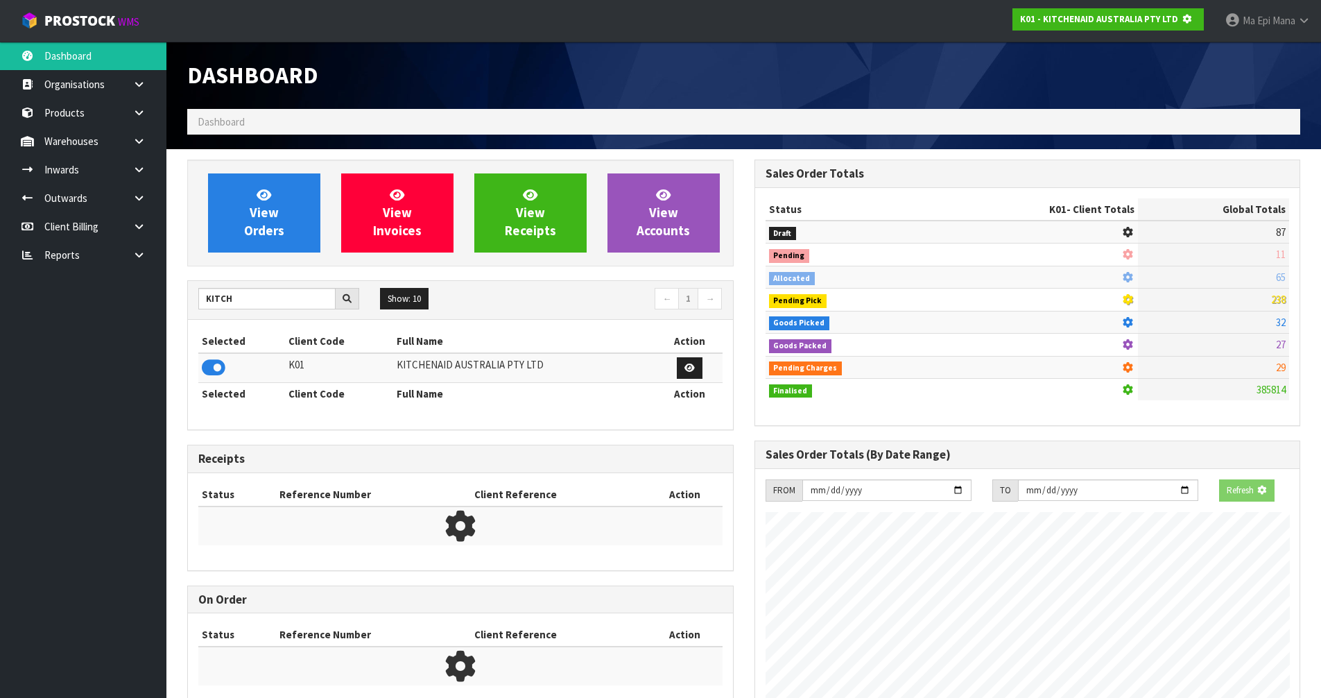
scroll to position [865, 567]
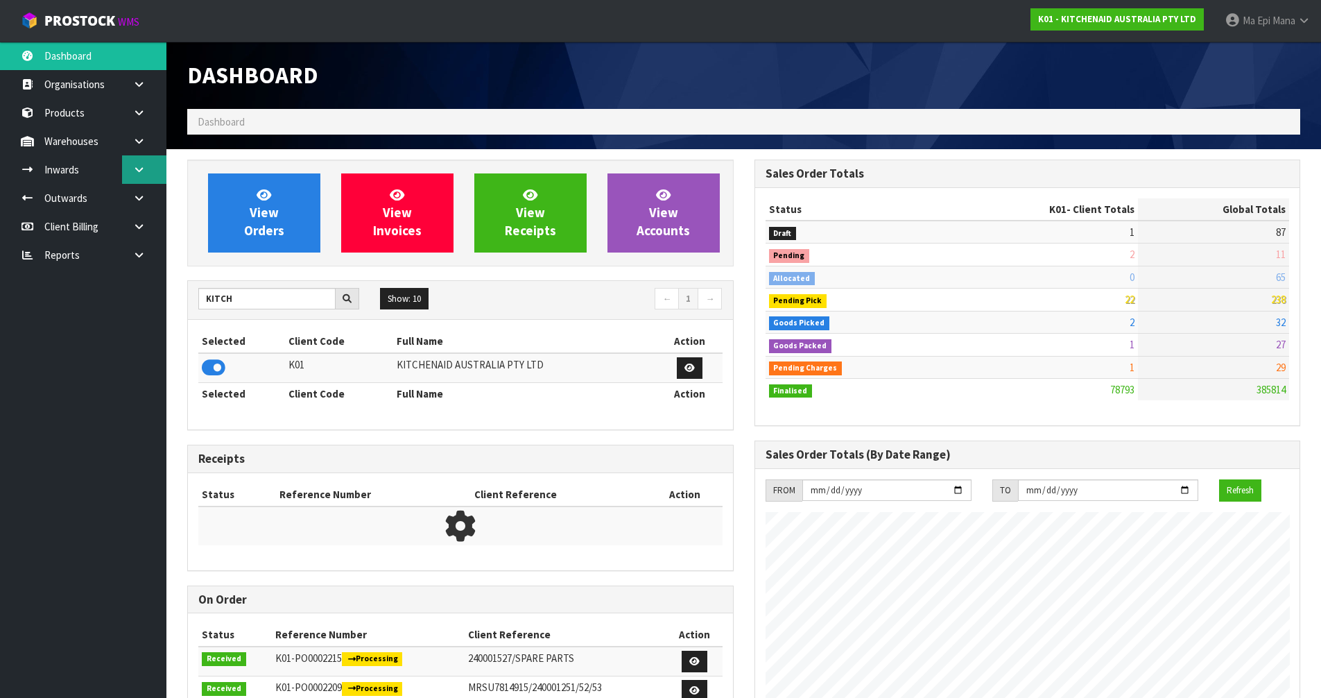
click at [148, 177] on link at bounding box center [144, 169] width 44 height 28
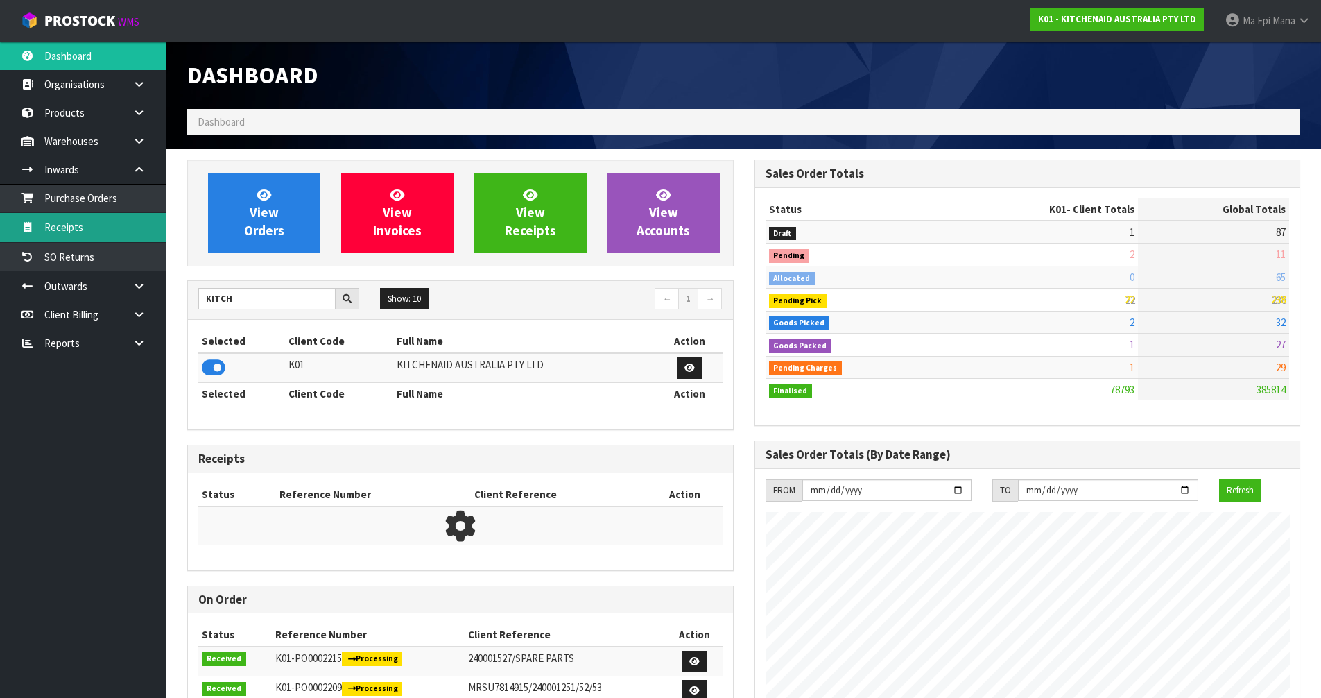
click at [123, 232] on link "Receipts" at bounding box center [83, 227] width 166 height 28
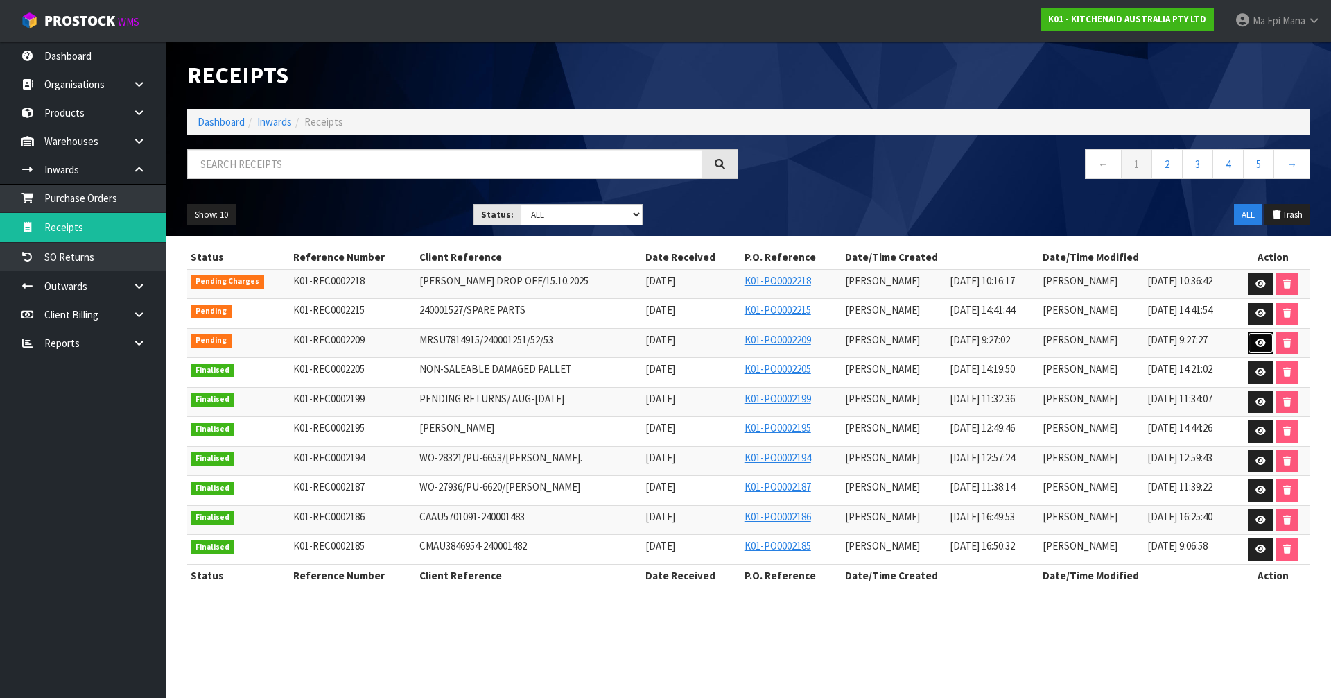
click at [1254, 347] on link at bounding box center [1261, 343] width 26 height 22
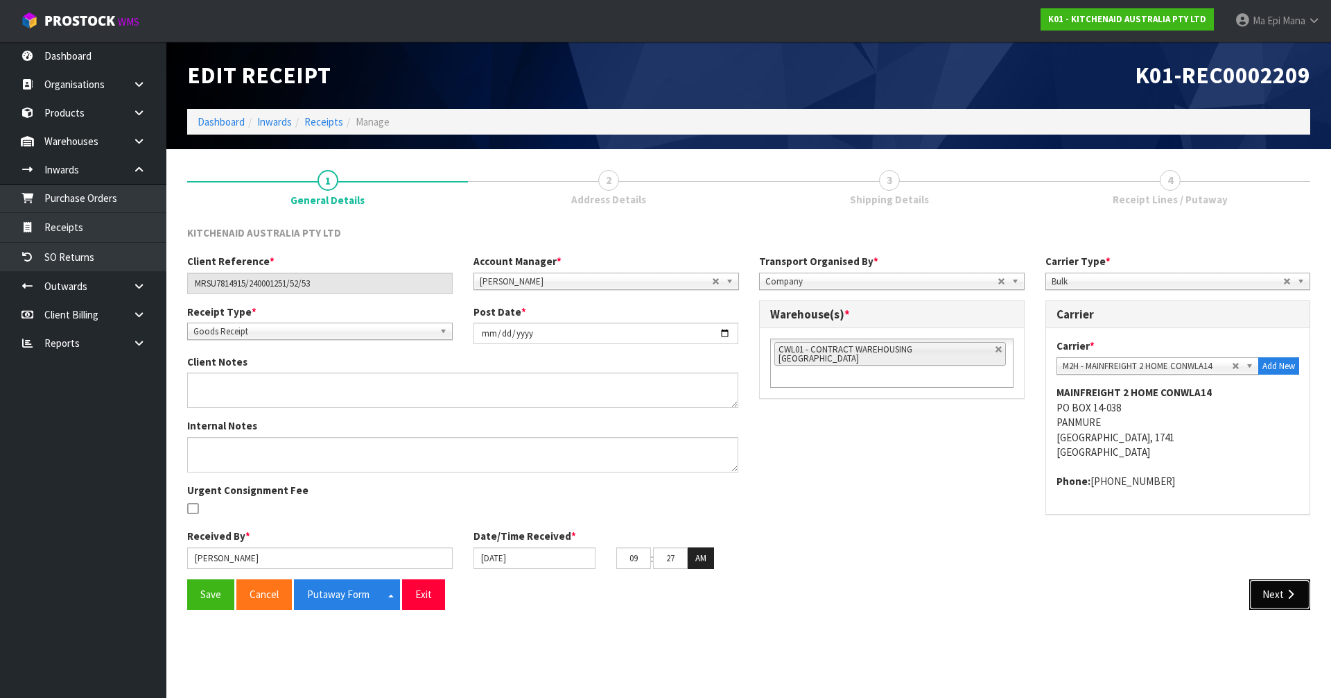
click at [1275, 587] on button "Next" at bounding box center [1280, 594] width 61 height 30
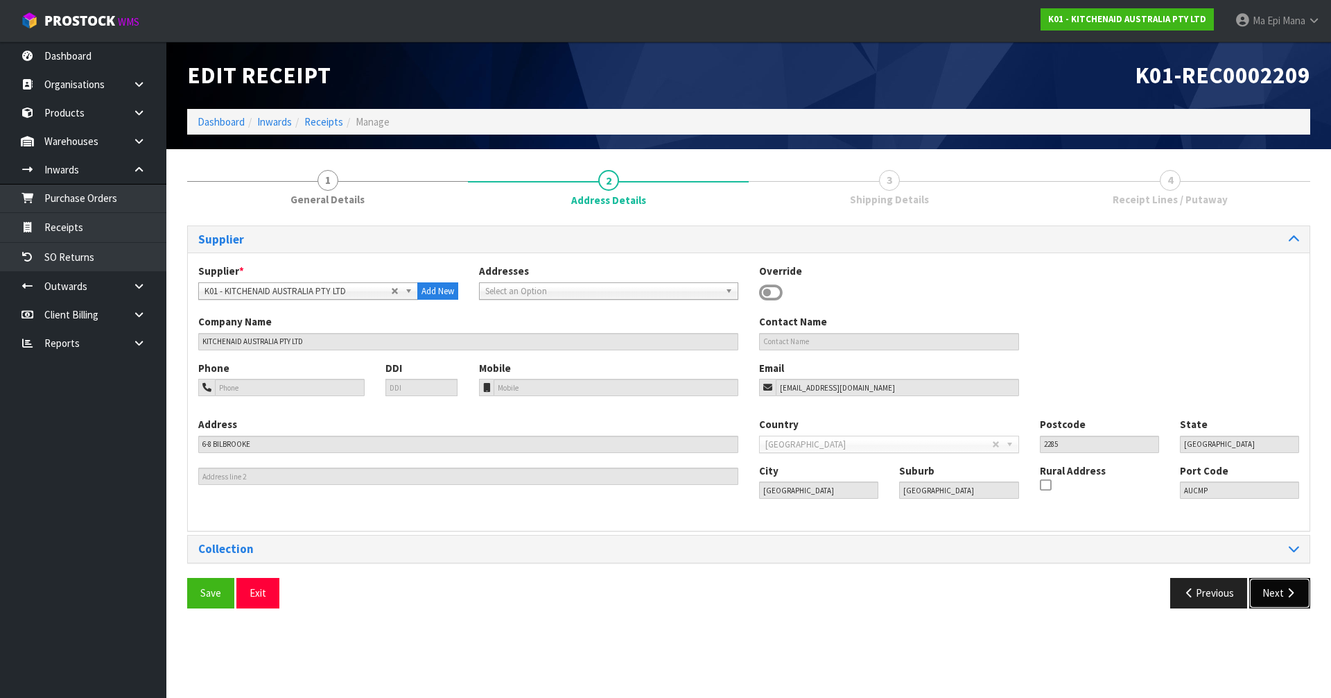
click at [1279, 594] on button "Next" at bounding box center [1280, 593] width 61 height 30
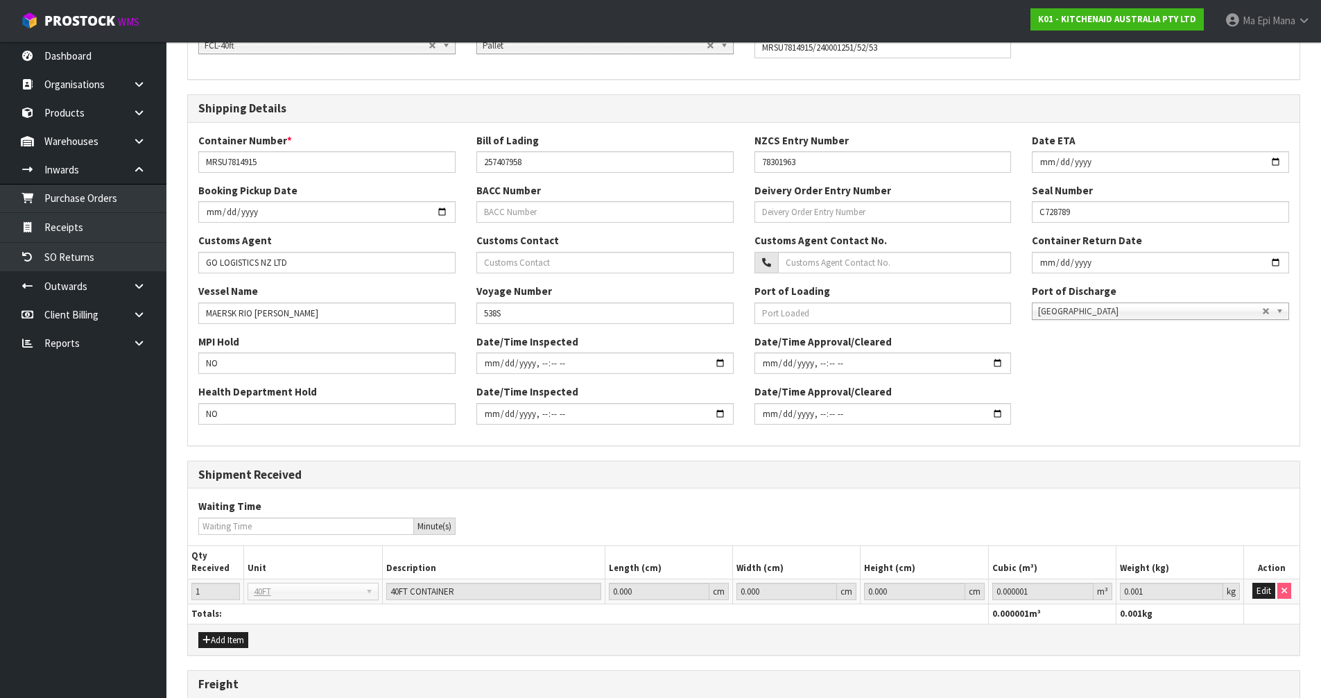
scroll to position [383, 0]
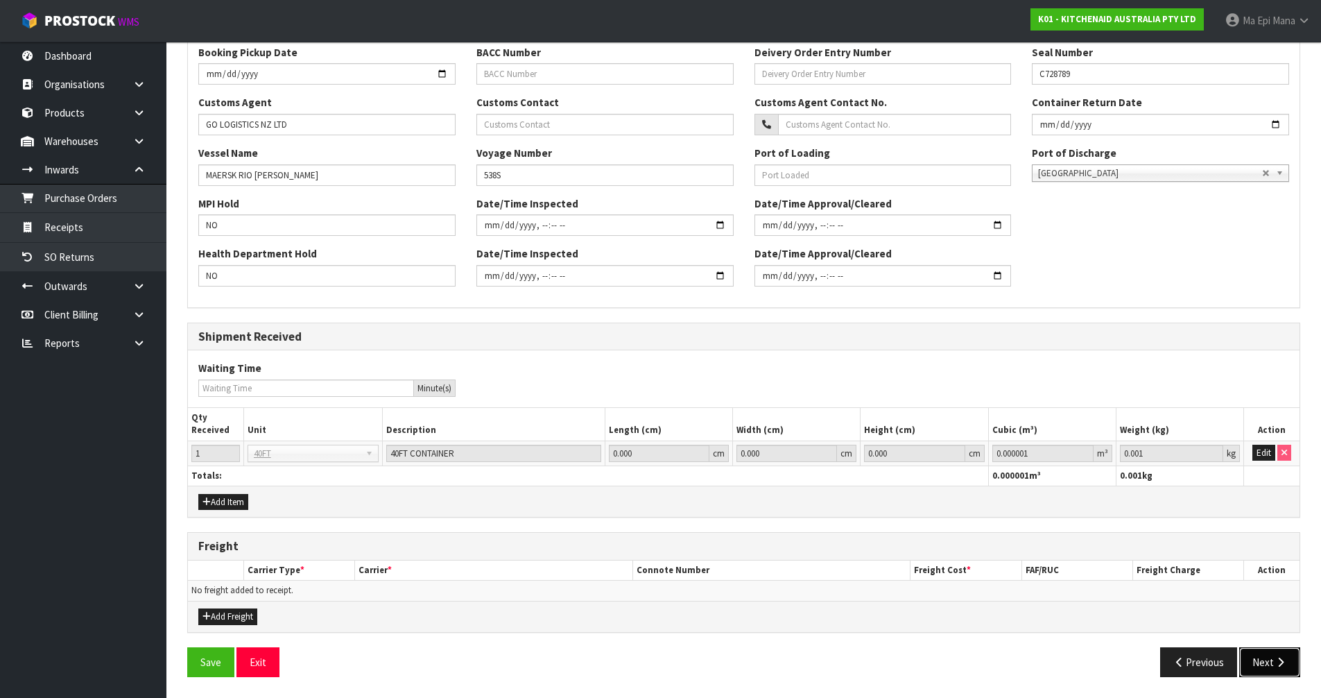
click at [1270, 663] on button "Next" at bounding box center [1269, 662] width 61 height 30
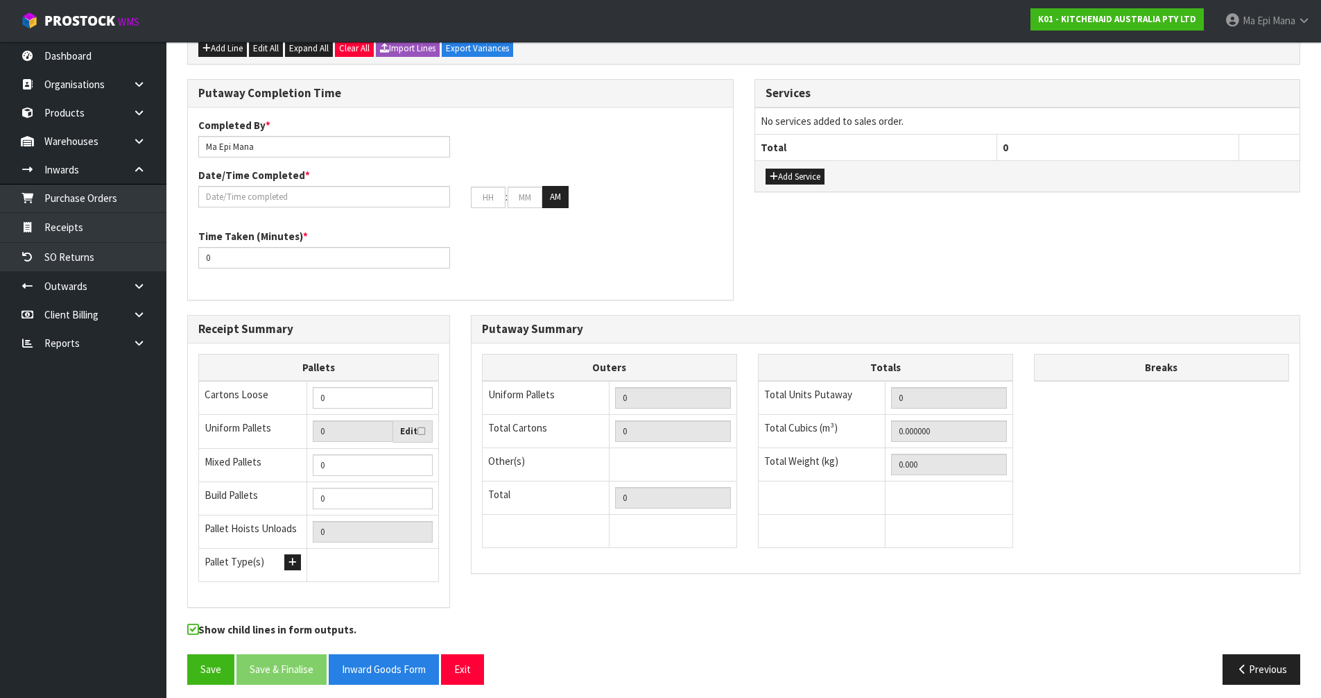
scroll to position [524, 0]
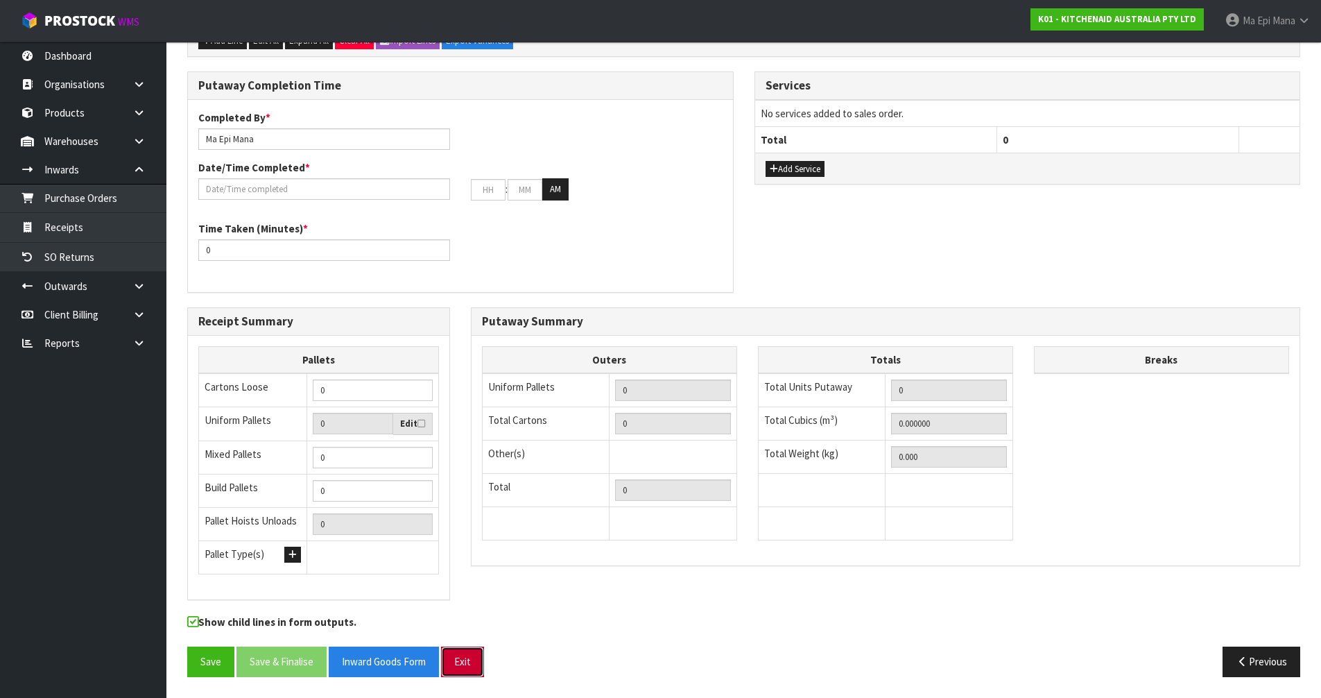
click at [466, 656] on button "Exit" at bounding box center [462, 661] width 43 height 30
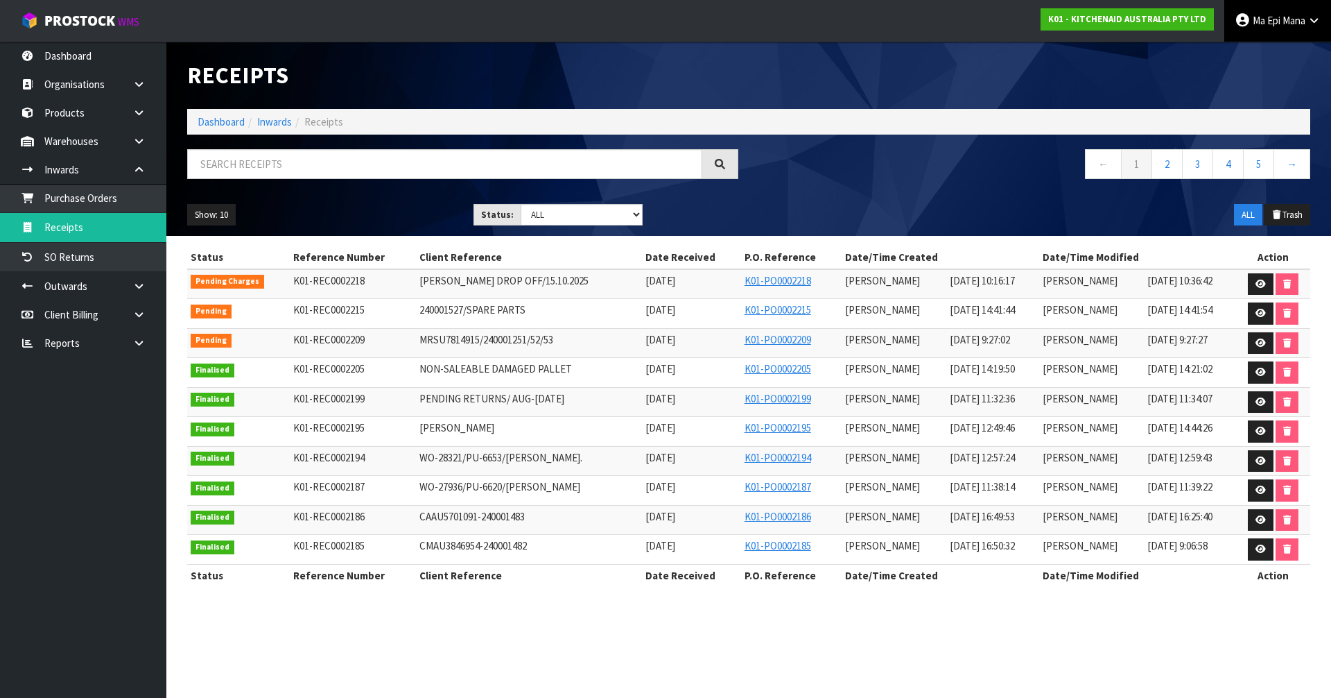
click at [1316, 16] on icon at bounding box center [1314, 20] width 13 height 10
click at [1299, 44] on ul "Logout" at bounding box center [1275, 55] width 111 height 27
click at [1296, 59] on div "Receipts" at bounding box center [749, 75] width 1144 height 67
click at [1314, 27] on link "Ma Epi Mana" at bounding box center [1278, 21] width 107 height 42
click at [1304, 56] on link "Logout" at bounding box center [1276, 55] width 110 height 19
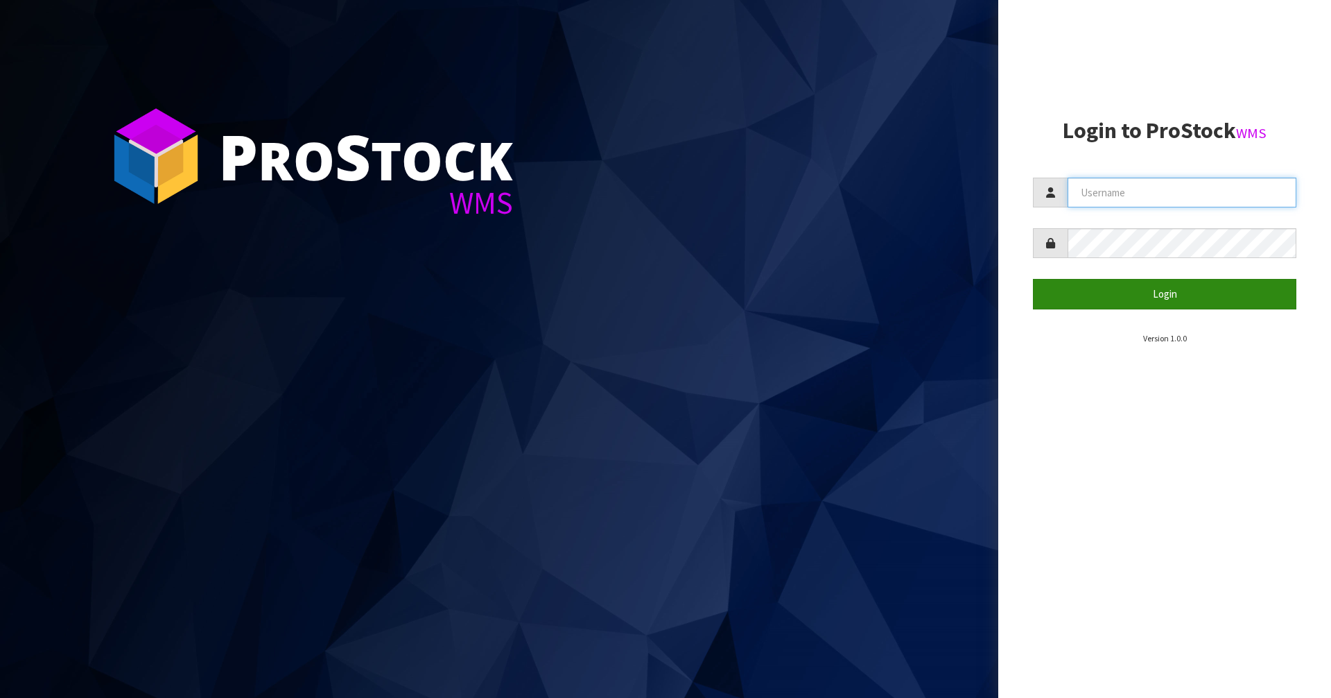
type input "Mana"
click at [1133, 304] on button "Login" at bounding box center [1165, 294] width 264 height 30
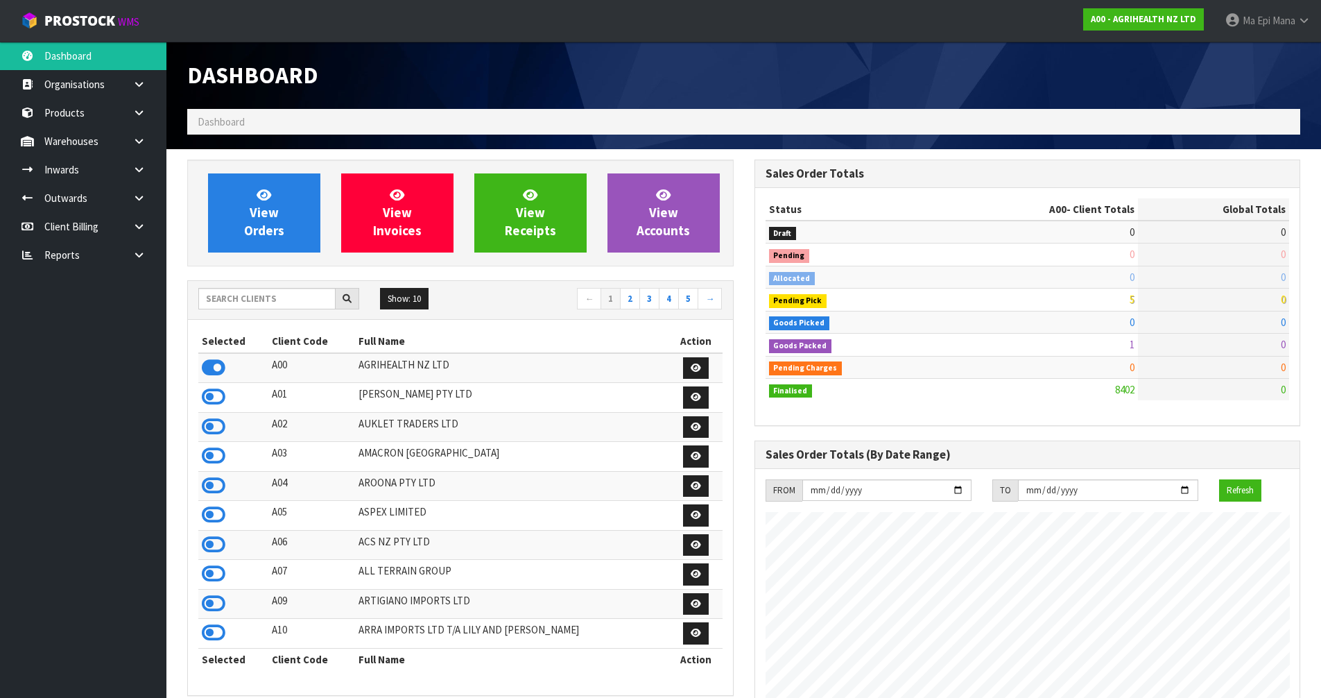
scroll to position [1051, 567]
click at [284, 294] on input "text" at bounding box center [266, 298] width 137 height 21
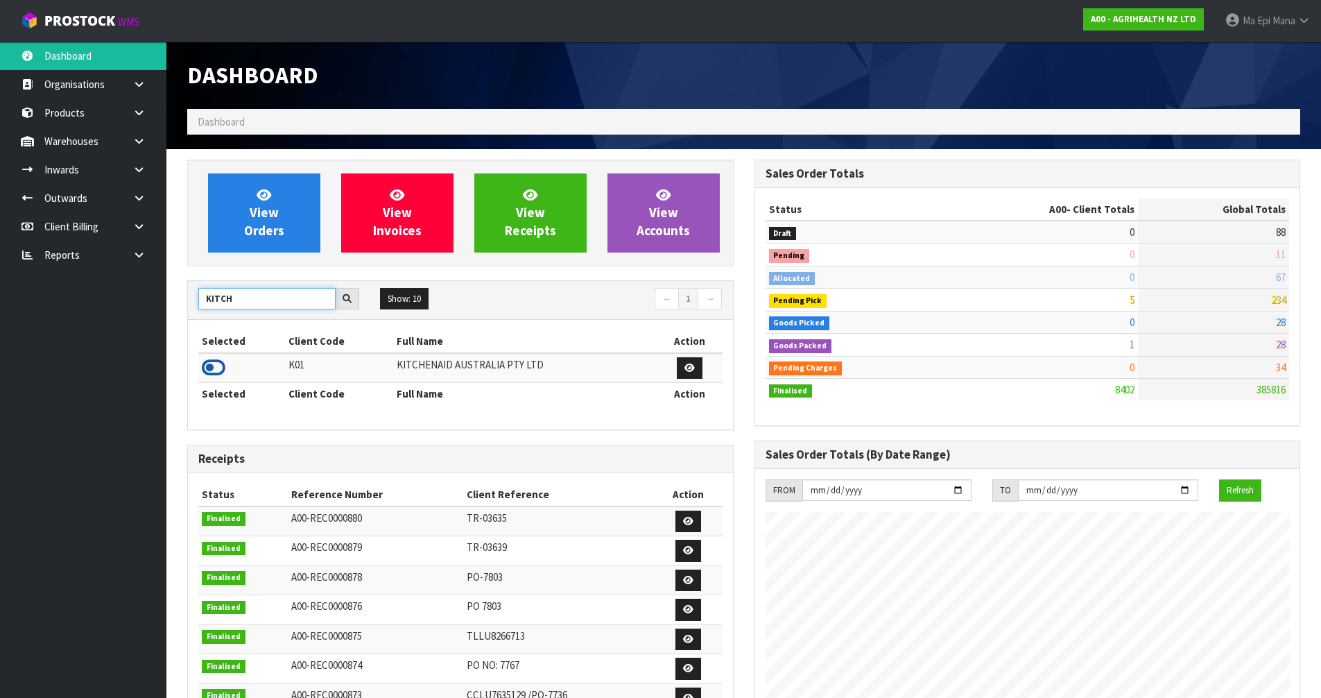
type input "KITCH"
click at [209, 364] on icon at bounding box center [214, 367] width 24 height 21
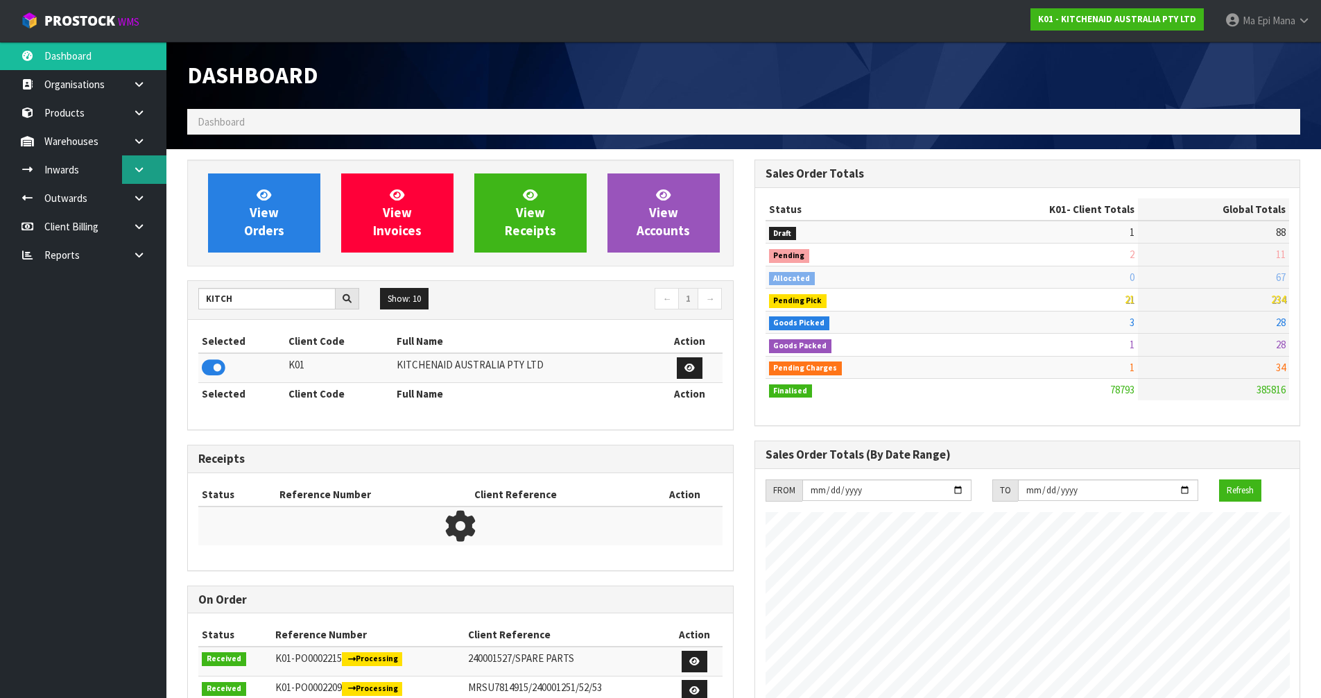
click at [148, 168] on link at bounding box center [144, 169] width 44 height 28
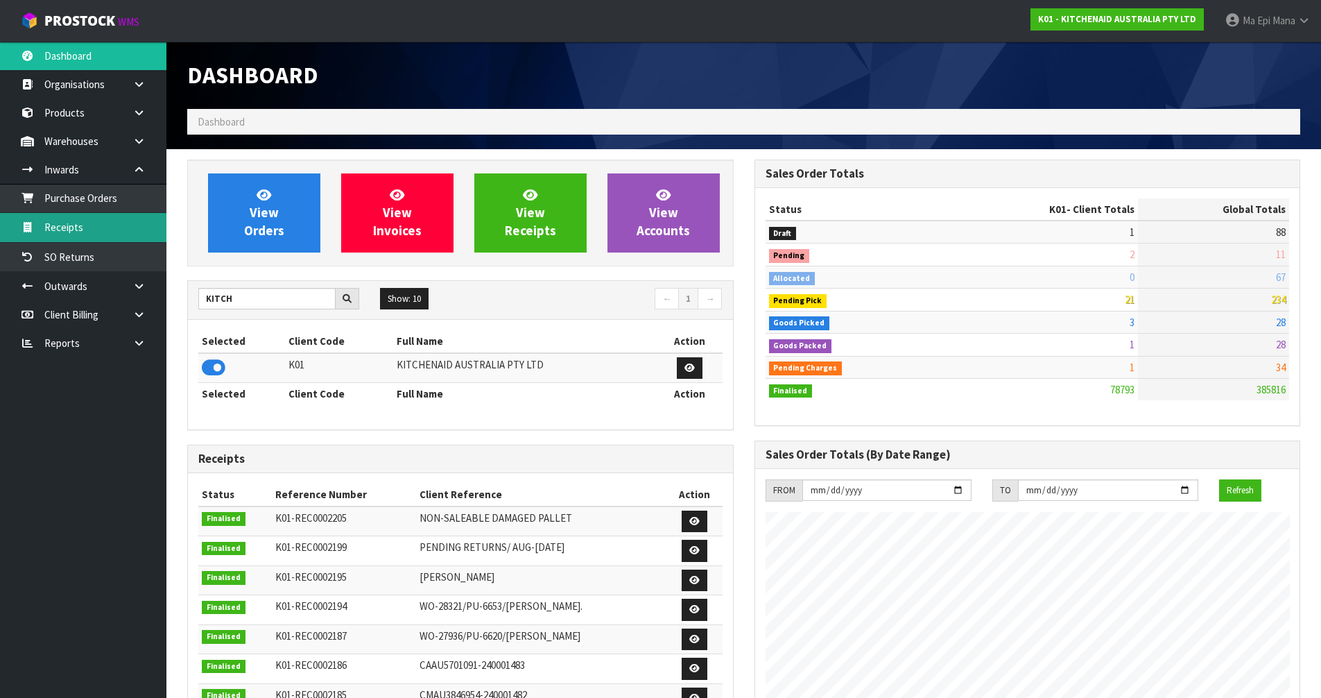
click at [126, 225] on link "Receipts" at bounding box center [83, 227] width 166 height 28
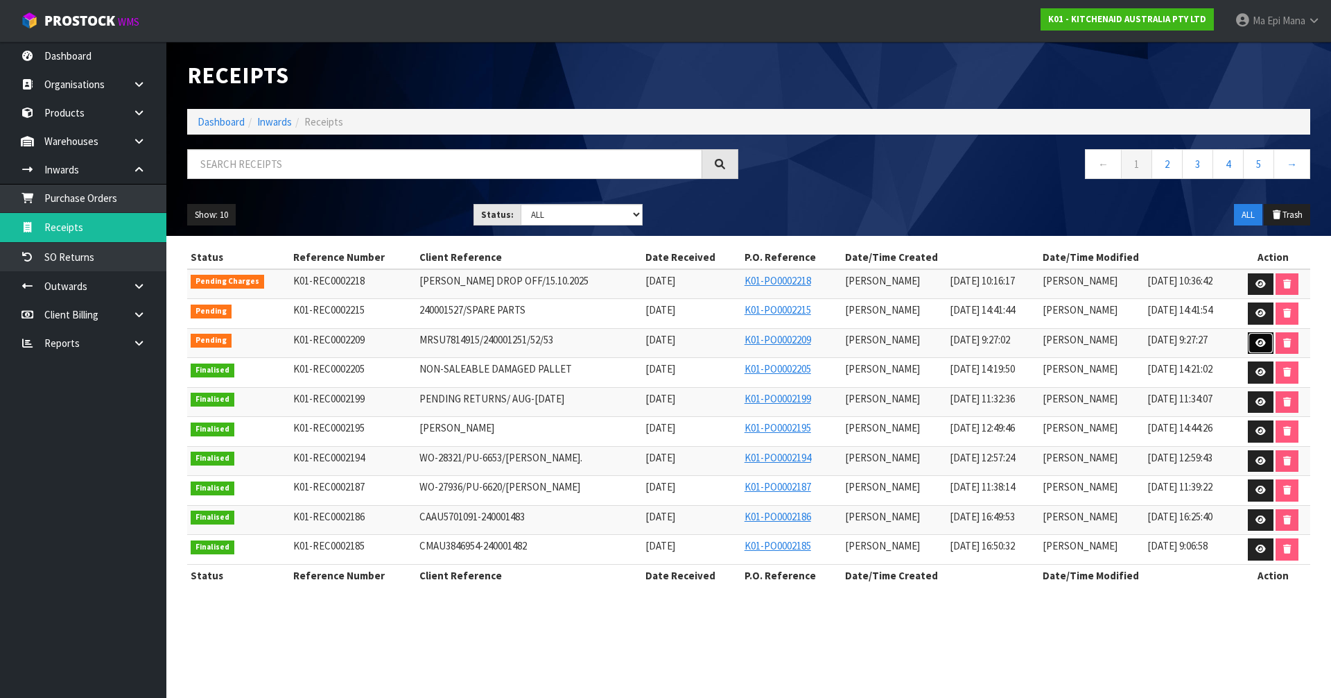
click at [1262, 339] on icon at bounding box center [1261, 342] width 10 height 9
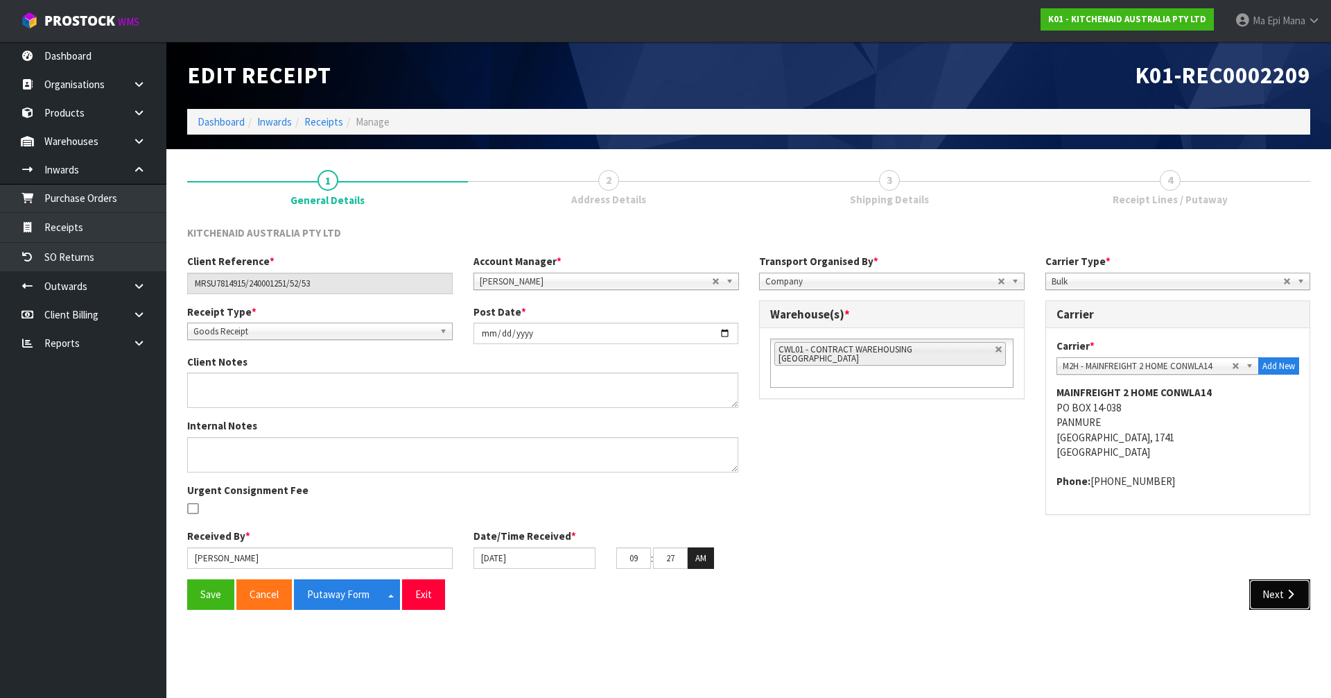
click at [1293, 601] on button "Next" at bounding box center [1280, 594] width 61 height 30
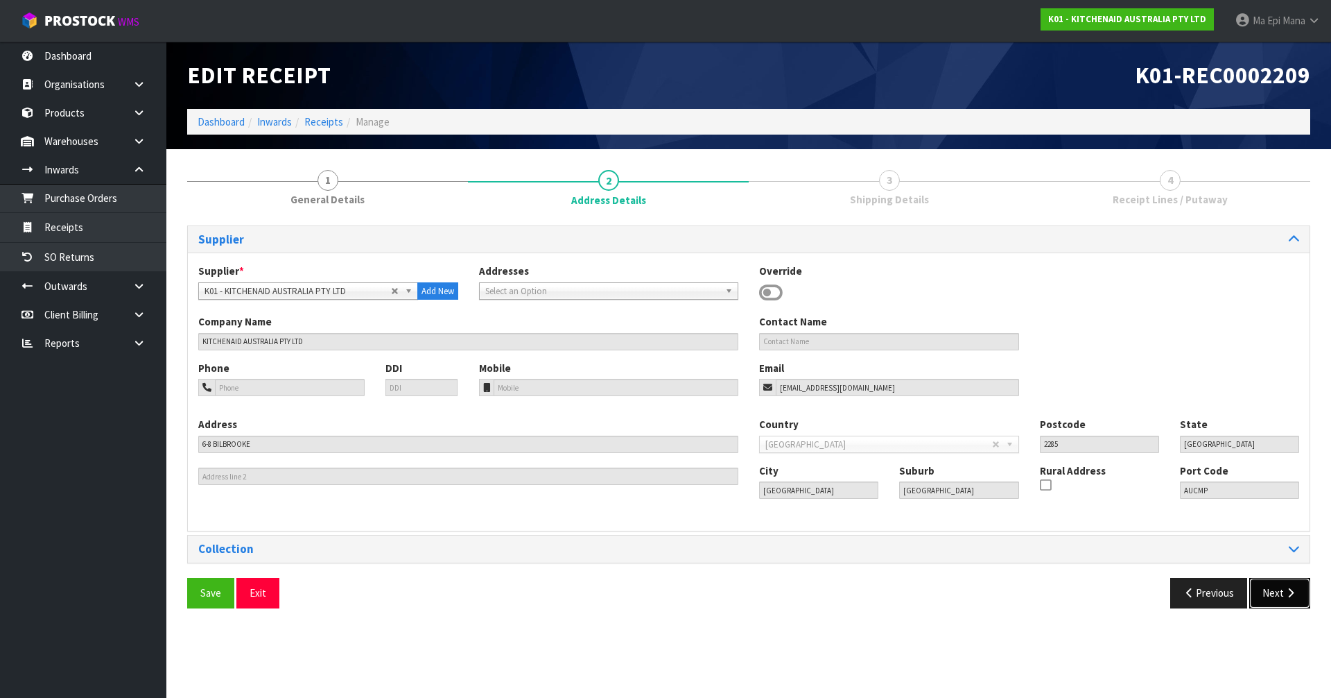
click at [1293, 601] on button "Next" at bounding box center [1280, 593] width 61 height 30
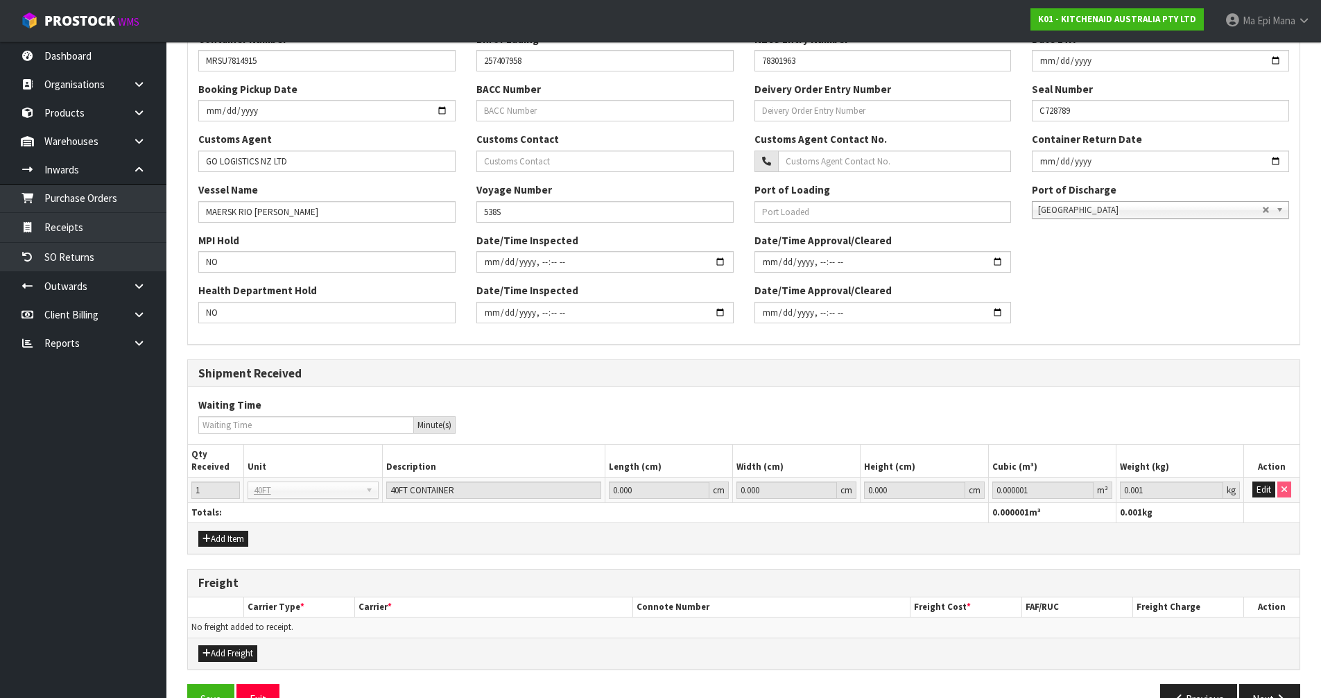
scroll to position [383, 0]
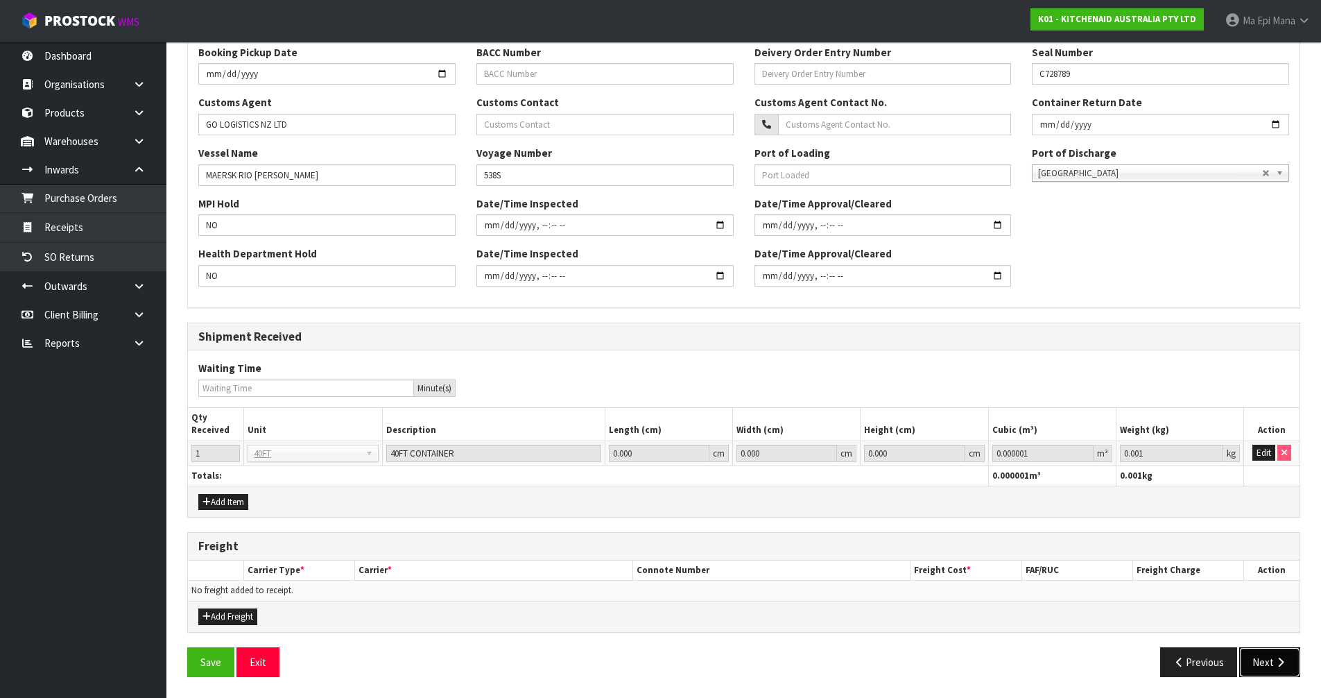
click at [1268, 664] on button "Next" at bounding box center [1269, 662] width 61 height 30
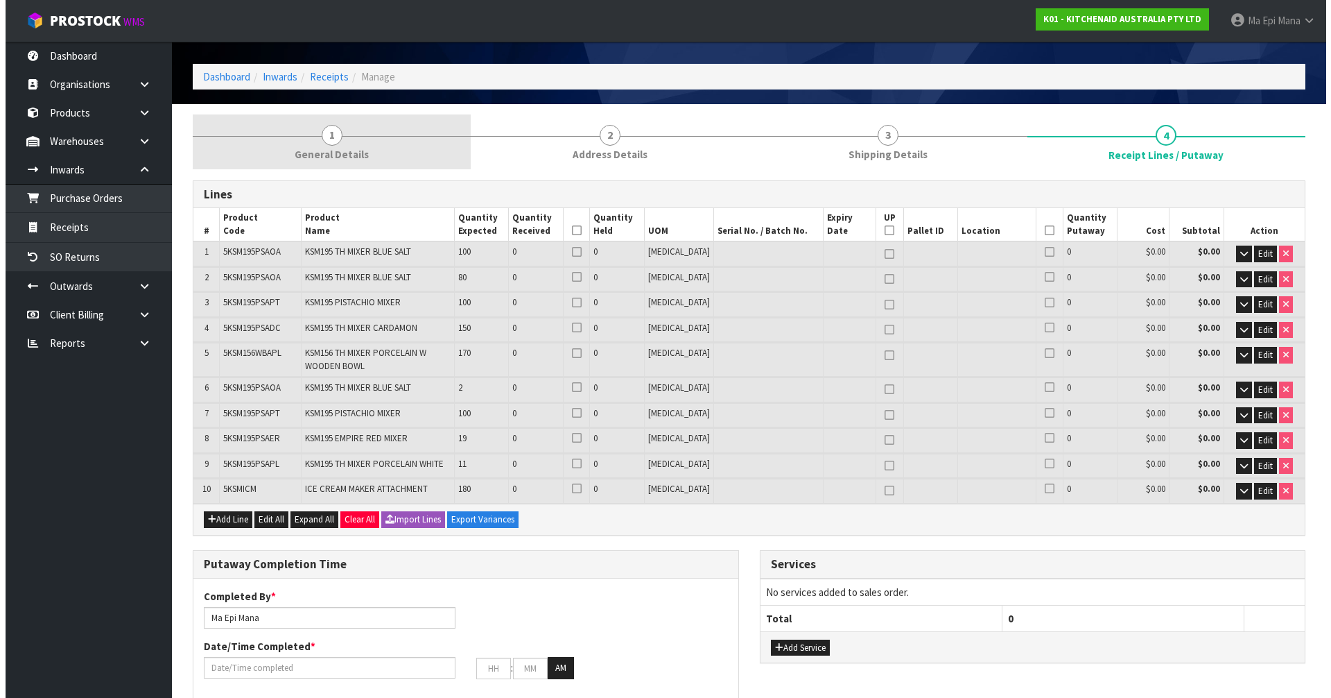
scroll to position [0, 0]
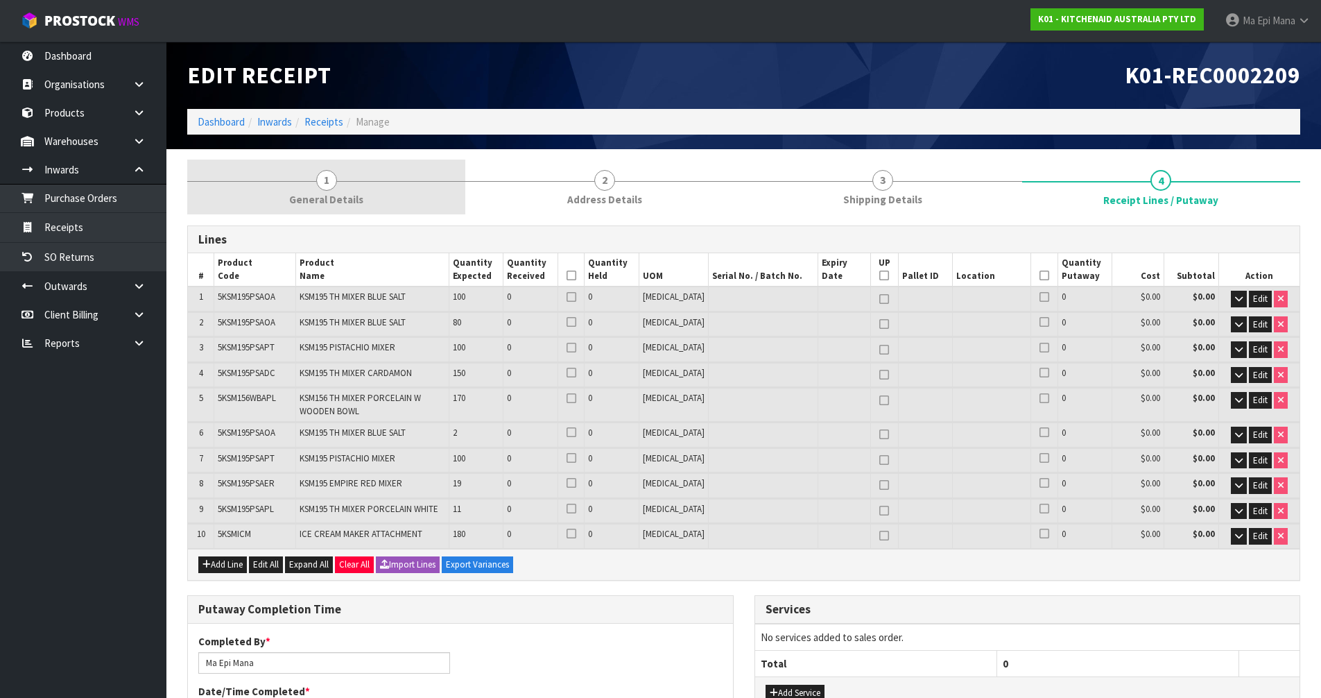
click at [308, 191] on link "1 General Details" at bounding box center [326, 186] width 278 height 55
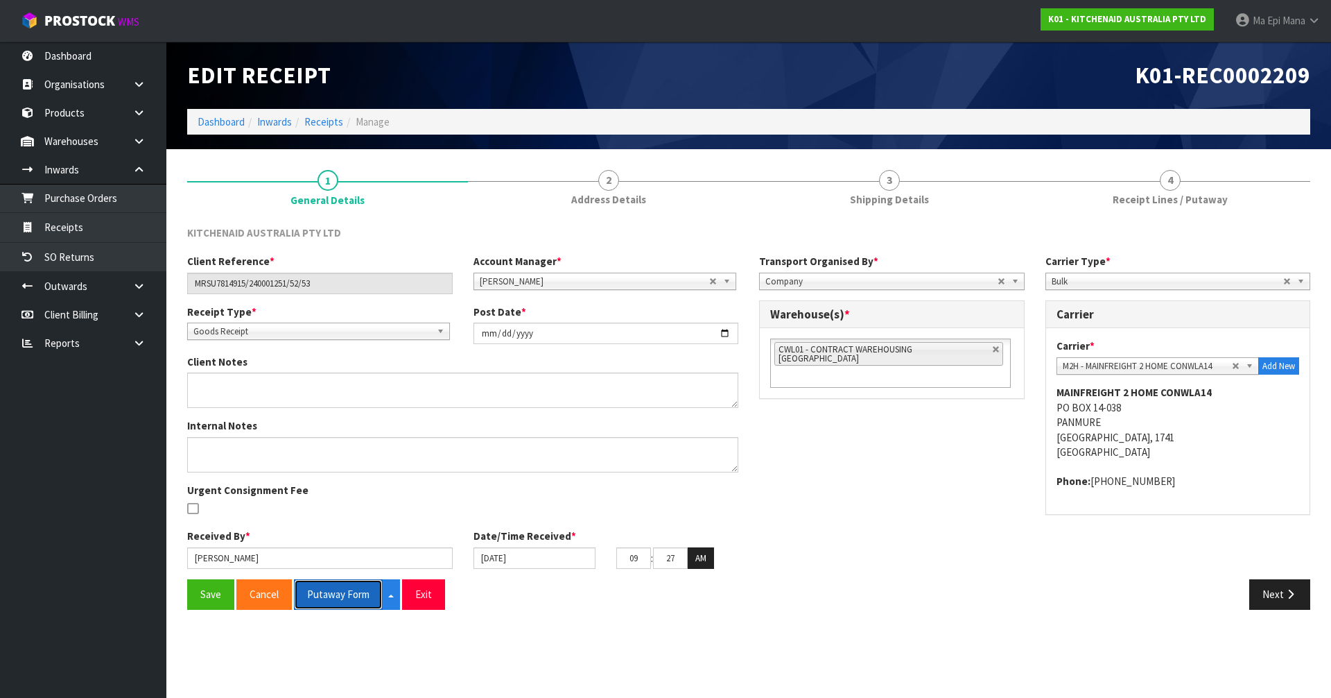
click at [334, 598] on button "Putaway Form" at bounding box center [338, 594] width 89 height 30
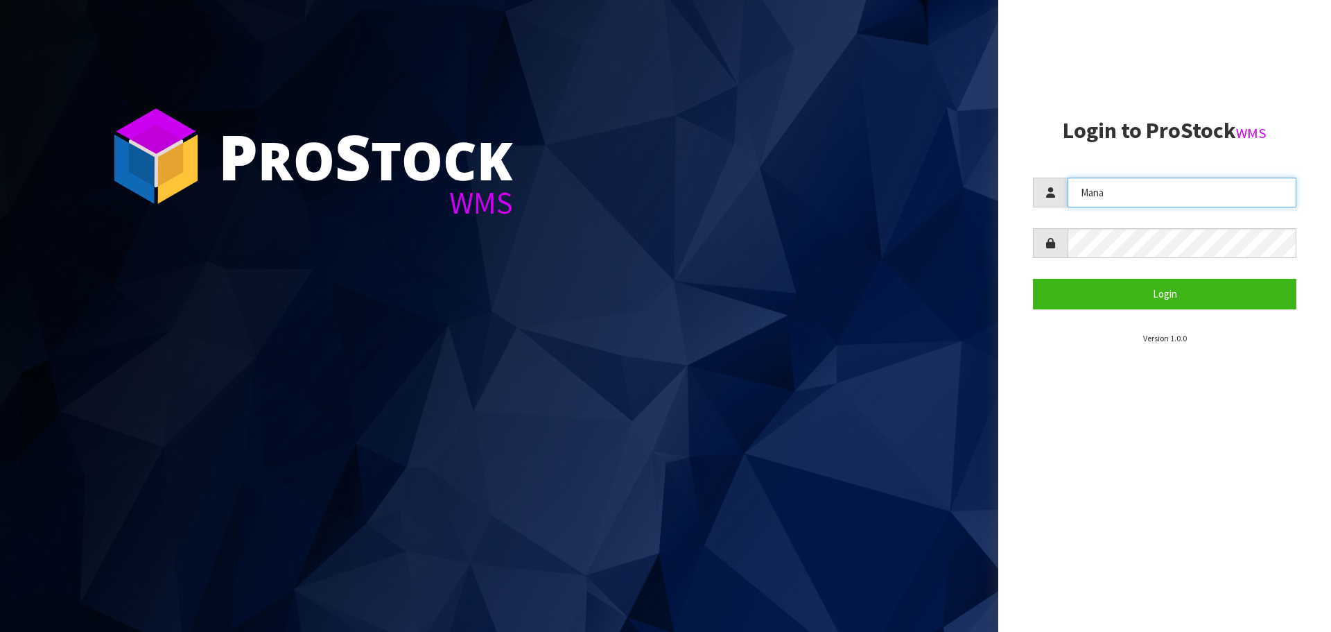
click at [1131, 197] on input "Mana" at bounding box center [1182, 193] width 229 height 30
drag, startPoint x: 1131, startPoint y: 197, endPoint x: 958, endPoint y: 253, distance: 181.6
click at [958, 253] on div "P ro S tock WMS Login to ProStock WMS Manaj Login Version 1.0.0" at bounding box center [665, 316] width 1331 height 632
type input "JAMES"
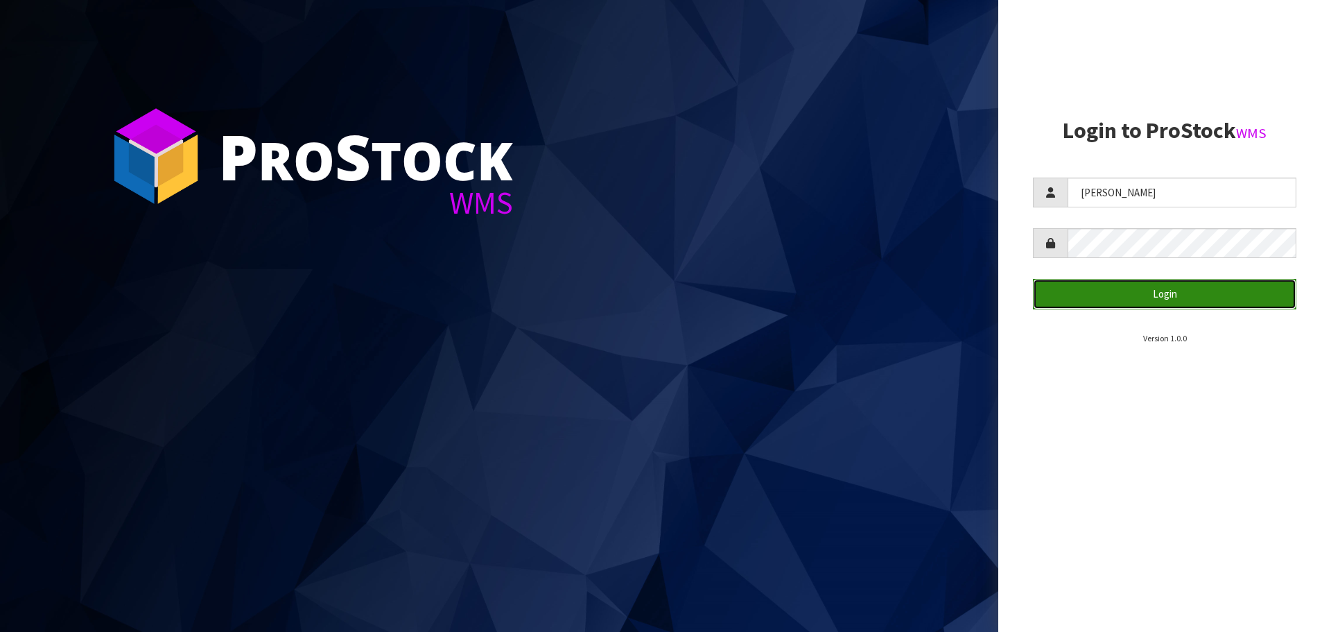
click at [1155, 288] on button "Login" at bounding box center [1165, 294] width 264 height 30
